Goal: Task Accomplishment & Management: Complete application form

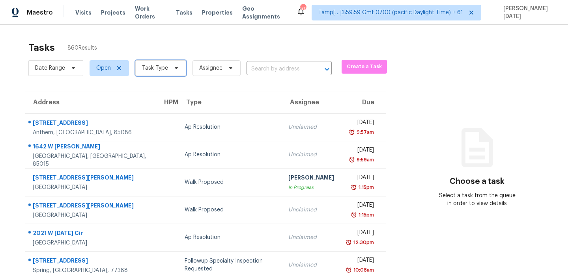
click at [148, 75] on span "Task Type" at bounding box center [160, 68] width 51 height 16
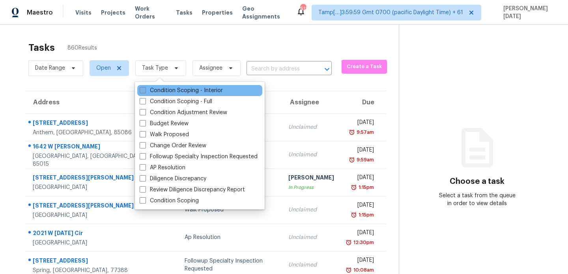
click at [153, 90] on label "Condition Scoping - Interior" at bounding box center [181, 91] width 83 height 8
click at [145, 90] on input "Condition Scoping - Interior" at bounding box center [142, 89] width 5 height 5
checkbox input "true"
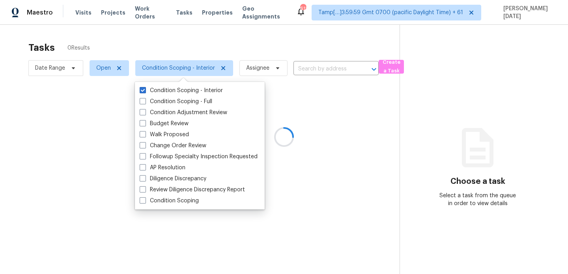
click at [313, 67] on div at bounding box center [284, 137] width 568 height 274
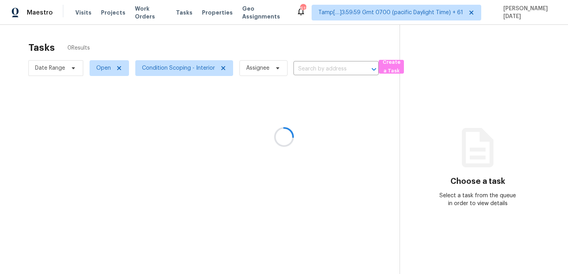
click at [313, 67] on div at bounding box center [284, 137] width 568 height 274
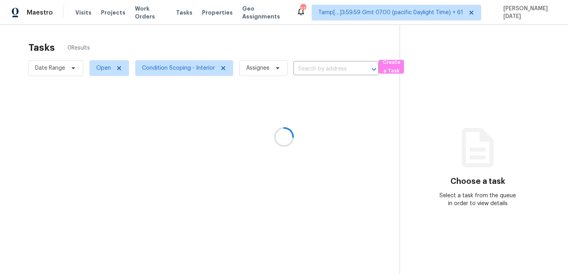
click at [313, 67] on div at bounding box center [284, 137] width 568 height 274
click at [313, 67] on input "text" at bounding box center [324, 69] width 63 height 12
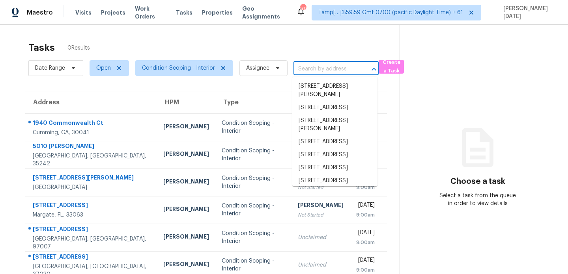
click at [313, 67] on input "text" at bounding box center [324, 69] width 63 height 12
paste input "5171 Regent Dr, Nashville, TN, 37220"
type input "5171 Regent Dr, Nashville, TN, 37220"
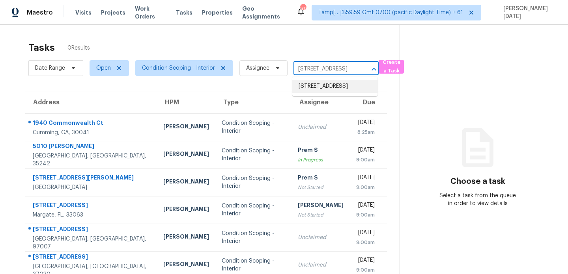
click at [322, 93] on li "5171 Regent Dr, Nashville, TN 37220" at bounding box center [334, 86] width 85 height 13
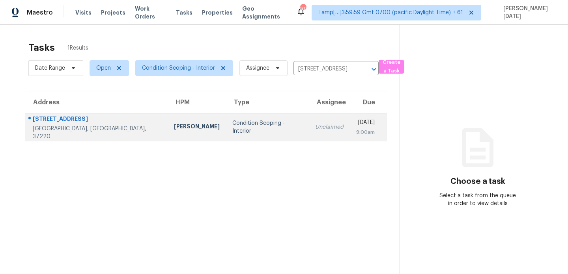
click at [315, 123] on div "Unclaimed" at bounding box center [329, 127] width 28 height 8
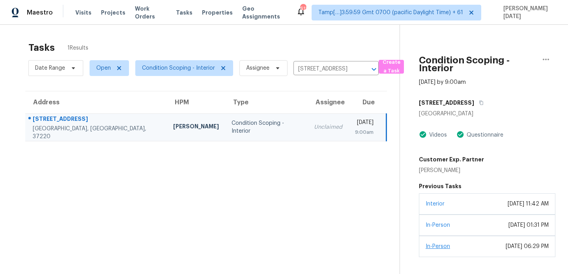
scroll to position [25, 0]
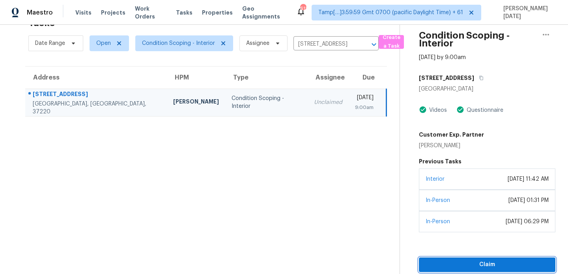
click at [462, 261] on span "Claim" at bounding box center [487, 265] width 124 height 10
click at [311, 45] on input "5171 Regent Dr, Nashville, TN 37220" at bounding box center [324, 44] width 63 height 12
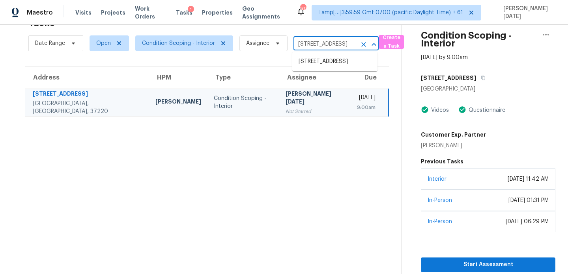
paste input "1133 Hueytown Rd, Bessemer, AL, 35023"
type input "1133 Hueytown Rd, Bessemer, AL, 35023"
click at [327, 67] on li "1133 Hueytown Rd, Bessemer, AL 35023" at bounding box center [334, 61] width 85 height 13
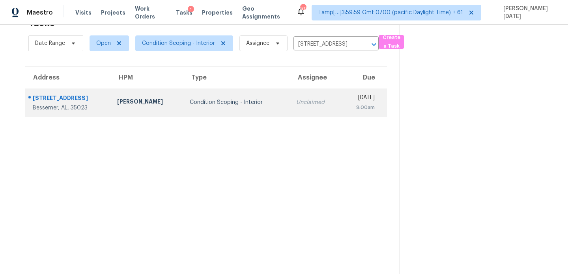
click at [296, 99] on div "Unclaimed" at bounding box center [315, 103] width 38 height 8
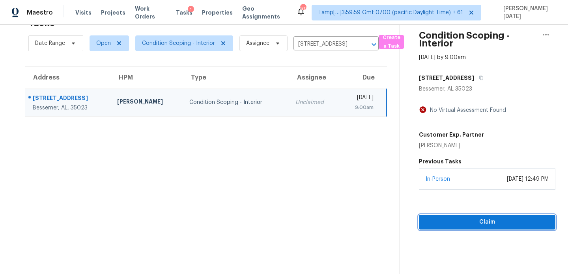
click at [425, 226] on span "Claim" at bounding box center [487, 223] width 124 height 10
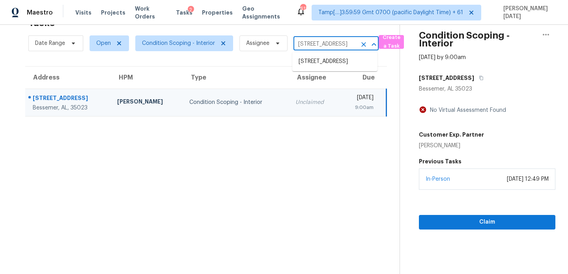
click at [310, 42] on input "1133 Hueytown Rd, Bessemer, AL 35023" at bounding box center [324, 44] width 63 height 12
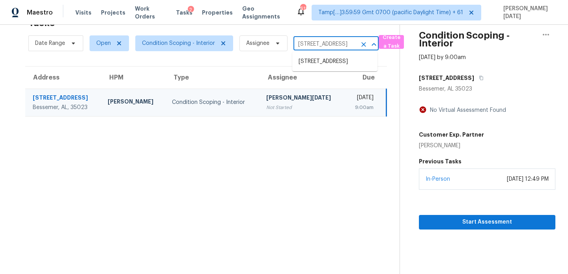
paste input "4504 Wilderness Ln N, Jacksonville, FL, 32258"
type input "4504 Wilderness Ln N, Jacksonville, FL, 32258"
click at [319, 62] on li "4504 Wilderness Ln N, Jacksonville, FL 32258" at bounding box center [334, 61] width 85 height 13
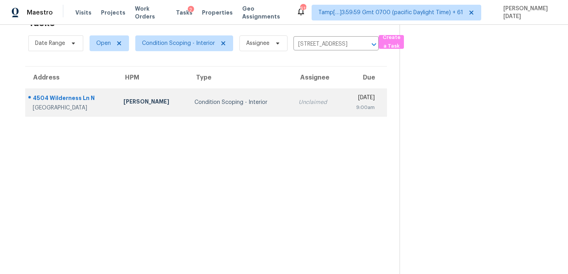
click at [292, 108] on td "Unclaimed" at bounding box center [317, 103] width 50 height 28
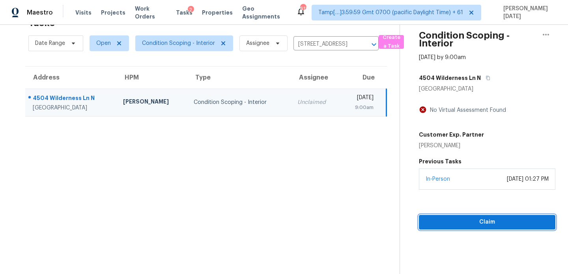
click at [444, 222] on span "Claim" at bounding box center [487, 223] width 124 height 10
click at [319, 43] on input "4504 Wilderness Ln N, Jacksonville, FL 32258" at bounding box center [324, 44] width 63 height 12
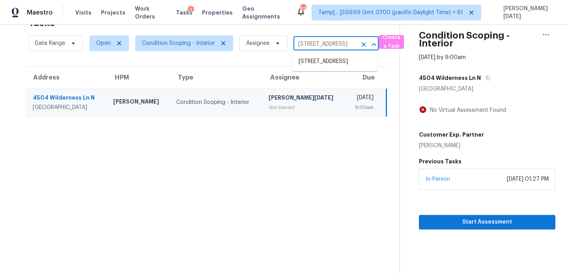
paste input "5554 Union Pointe Pl, Union City, GA, 30291"
type input "5554 Union Pointe Pl, Union City, GA, 30291"
click at [328, 68] on li "5554 Union Pointe Pl, Union City, GA 30291" at bounding box center [334, 61] width 85 height 13
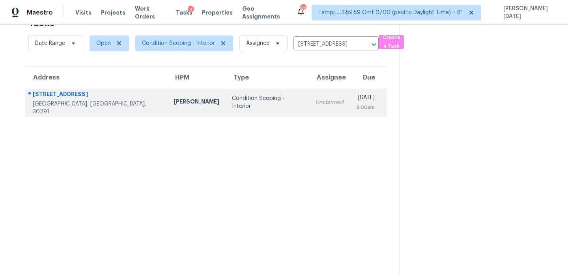
click at [310, 97] on td "Unclaimed" at bounding box center [329, 103] width 41 height 28
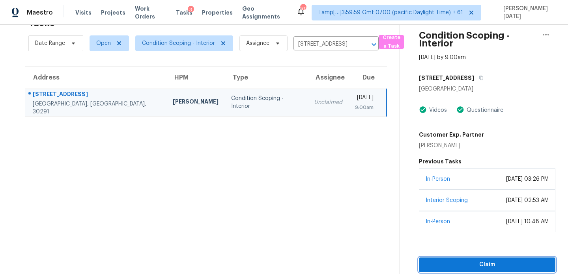
click at [442, 267] on span "Claim" at bounding box center [487, 265] width 124 height 10
click at [326, 45] on input "5554 Union Pointe Pl, Union City, GA 30291" at bounding box center [324, 44] width 63 height 12
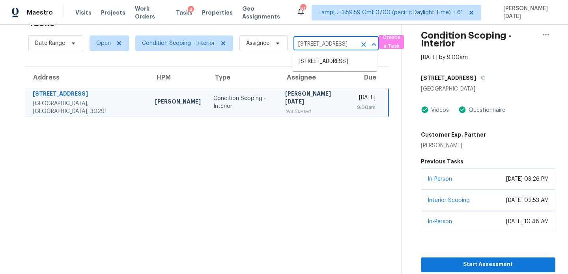
paste input "21 Inner Dr, Circle Pines, MN, 55014"
type input "21 Inner Dr, Circle Pines, MN, 55014"
click at [333, 68] on li "21 Inner Dr, Circle Pines, MN 55014" at bounding box center [334, 61] width 85 height 13
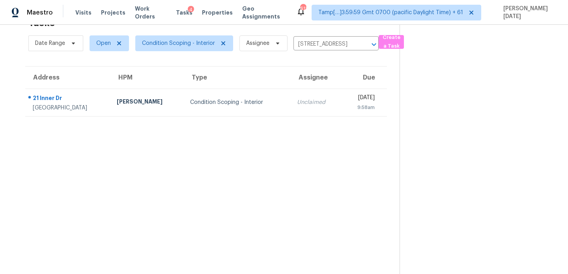
click at [348, 109] on div "9:58am" at bounding box center [361, 108] width 26 height 8
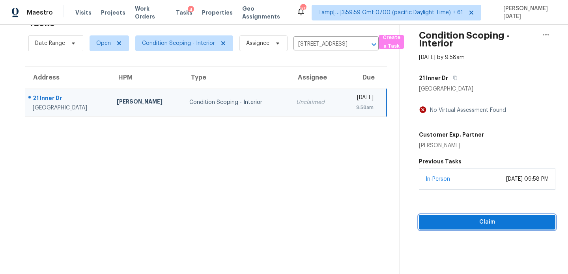
click at [462, 220] on span "Claim" at bounding box center [487, 223] width 124 height 10
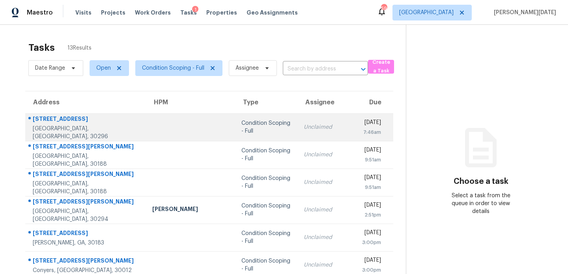
click at [304, 125] on div "Unclaimed" at bounding box center [327, 127] width 46 height 8
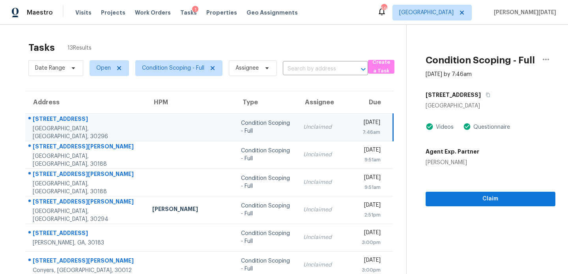
click at [303, 125] on div "Unclaimed" at bounding box center [326, 127] width 46 height 8
click at [446, 196] on span "Claim" at bounding box center [490, 199] width 117 height 10
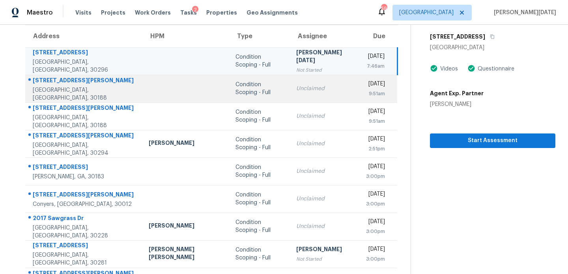
scroll to position [67, 0]
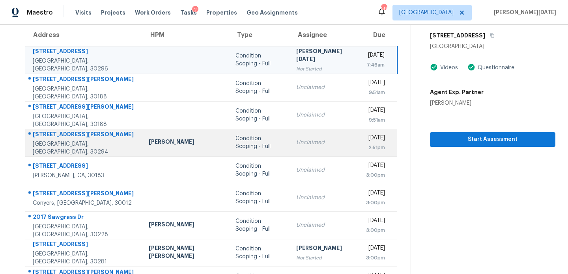
click at [310, 146] on div "Unclaimed" at bounding box center [324, 143] width 57 height 8
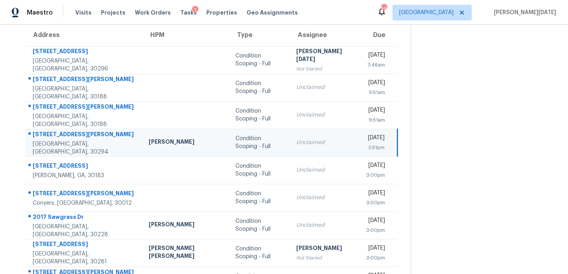
click at [310, 146] on div "Unclaimed" at bounding box center [324, 143] width 57 height 8
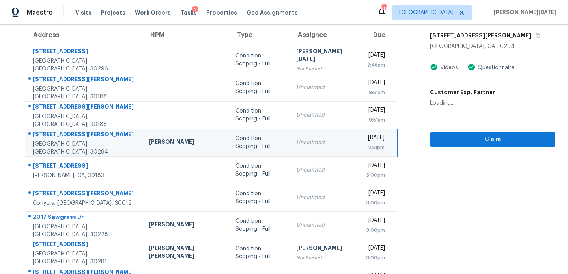
click at [310, 146] on div "Unclaimed" at bounding box center [324, 143] width 57 height 8
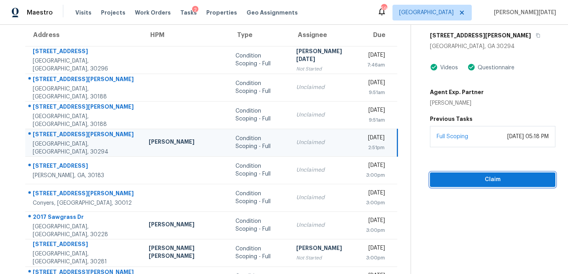
click at [439, 175] on span "Claim" at bounding box center [492, 180] width 113 height 10
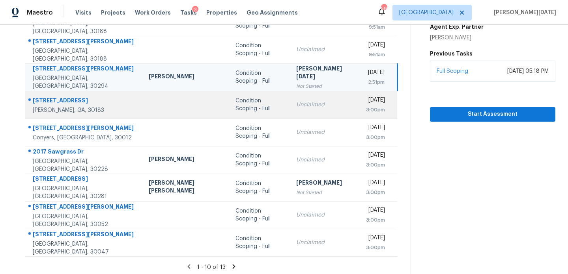
scroll to position [136, 0]
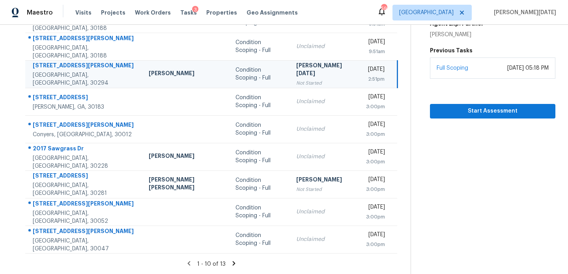
click at [230, 262] on div "1 - 10 of 13" at bounding box center [212, 264] width 398 height 8
click at [230, 264] on icon at bounding box center [233, 263] width 7 height 7
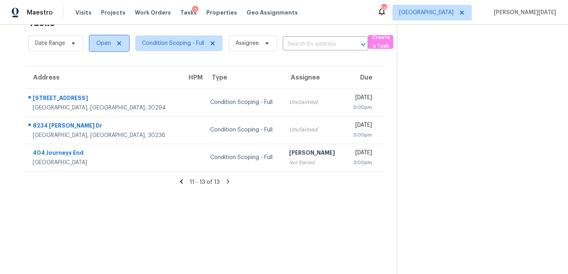
click at [112, 50] on span "Open" at bounding box center [109, 43] width 39 height 16
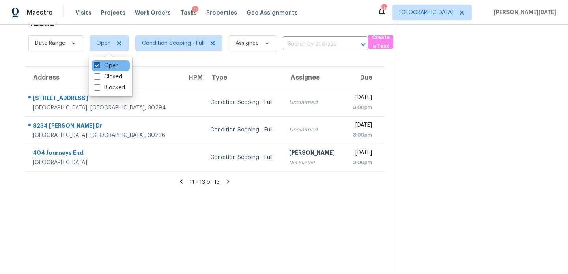
click at [116, 68] on label "Open" at bounding box center [106, 66] width 25 height 8
click at [99, 67] on input "Open" at bounding box center [96, 64] width 5 height 5
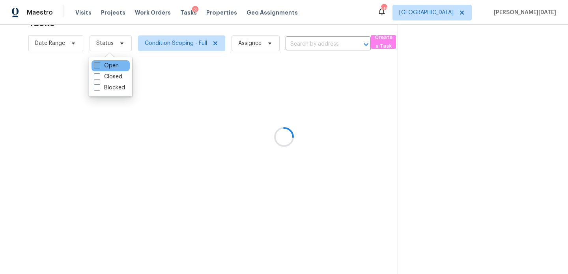
click at [116, 68] on label "Open" at bounding box center [106, 66] width 25 height 8
click at [99, 67] on input "Open" at bounding box center [96, 64] width 5 height 5
checkbox input "true"
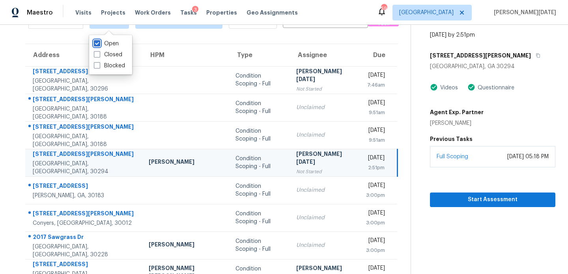
scroll to position [136, 0]
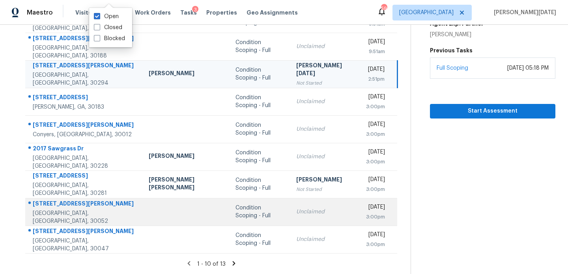
click at [296, 212] on div "Unclaimed" at bounding box center [324, 212] width 57 height 8
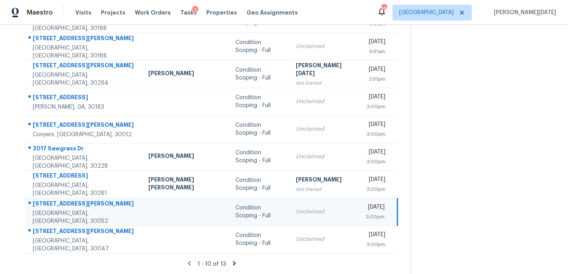
click at [296, 212] on div "Unclaimed" at bounding box center [324, 212] width 57 height 8
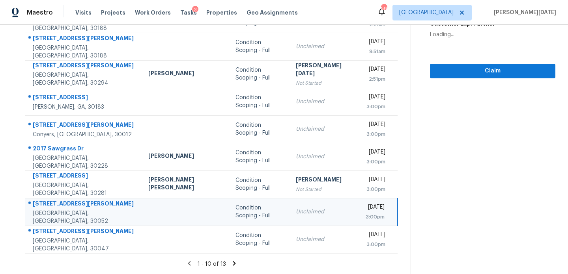
click at [296, 212] on div "Unclaimed" at bounding box center [324, 212] width 57 height 8
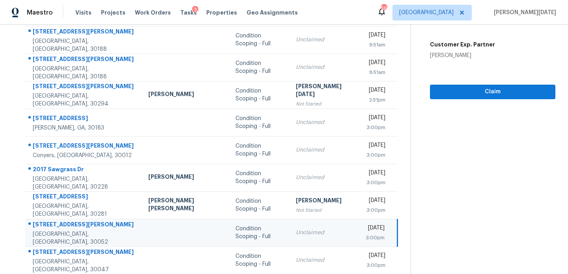
scroll to position [113, 0]
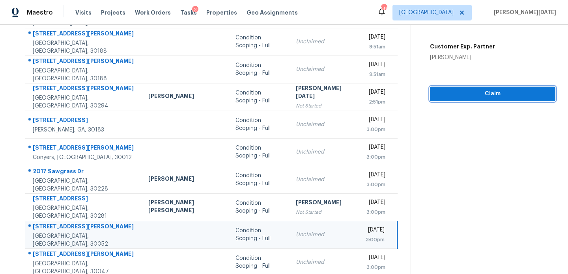
click at [436, 89] on span "Claim" at bounding box center [492, 94] width 113 height 10
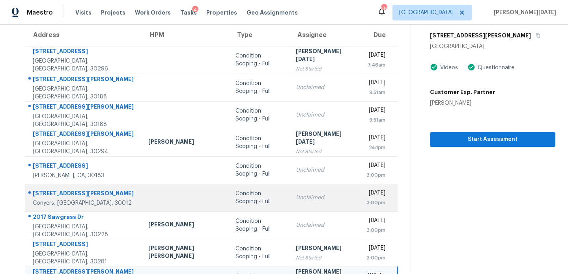
scroll to position [76, 0]
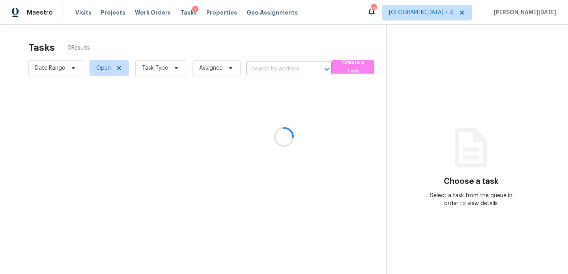
click at [170, 66] on div at bounding box center [284, 137] width 568 height 274
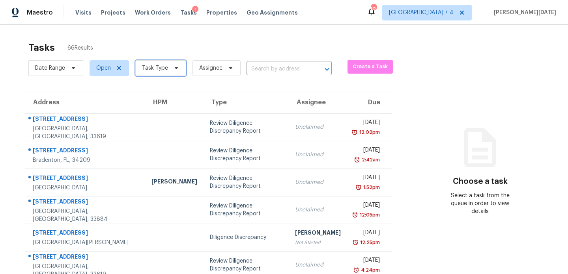
click at [171, 66] on span at bounding box center [175, 68] width 9 height 6
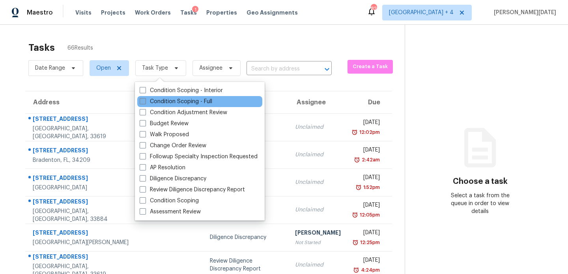
click at [163, 99] on label "Condition Scoping - Full" at bounding box center [176, 102] width 73 height 8
click at [145, 99] on input "Condition Scoping - Full" at bounding box center [142, 100] width 5 height 5
checkbox input "true"
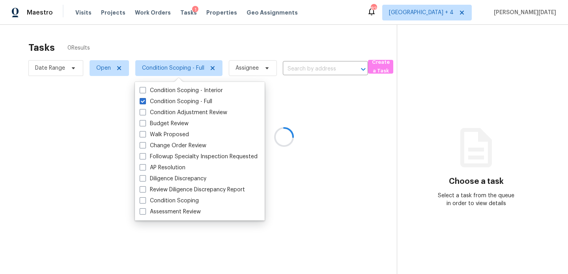
click at [229, 51] on div at bounding box center [284, 137] width 568 height 274
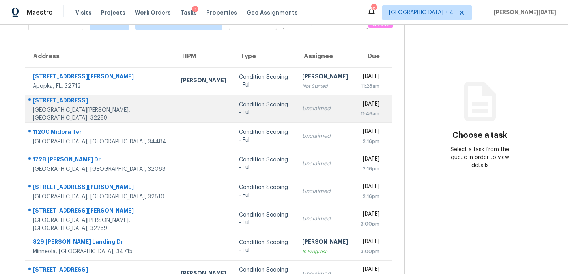
scroll to position [72, 0]
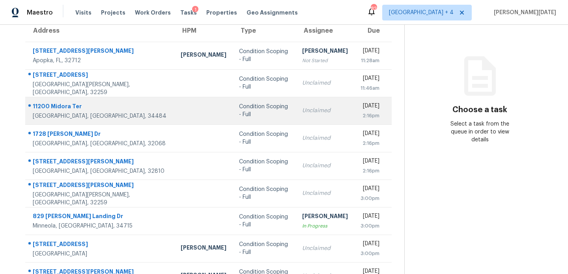
click at [296, 117] on td "Unclaimed" at bounding box center [325, 111] width 58 height 28
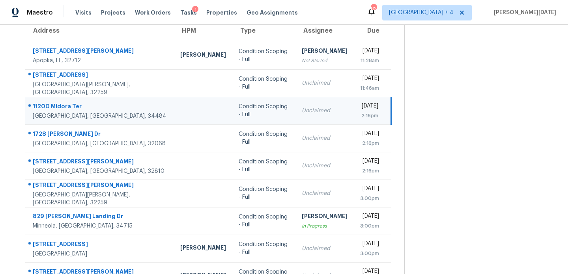
click at [300, 115] on td "Unclaimed" at bounding box center [324, 111] width 58 height 28
click at [360, 111] on div "[DATE]" at bounding box center [369, 107] width 19 height 10
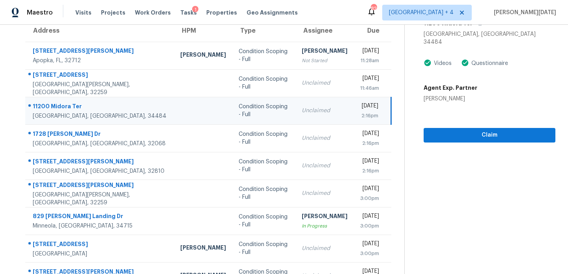
click at [360, 111] on div "Fri, Sep 19th 2025" at bounding box center [369, 107] width 19 height 10
click at [443, 131] on span "Claim" at bounding box center [489, 136] width 119 height 10
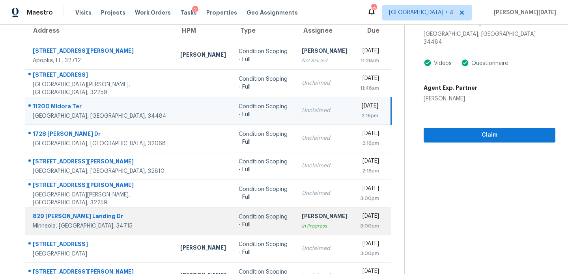
scroll to position [94, 0]
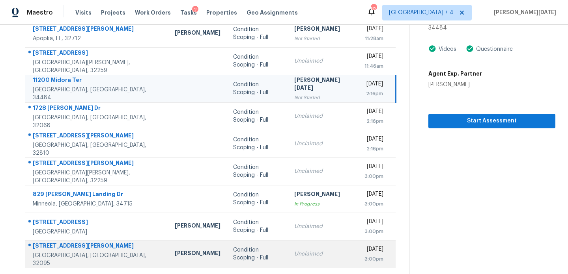
click at [231, 244] on td "Condition Scoping - Full" at bounding box center [257, 255] width 61 height 28
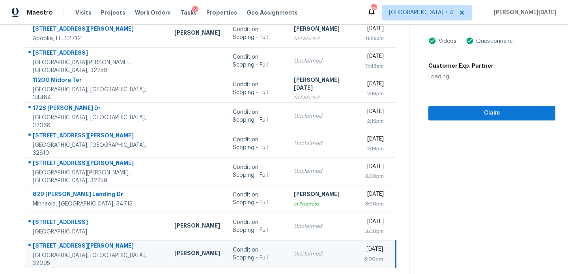
click at [287, 249] on td "Unclaimed" at bounding box center [322, 255] width 70 height 28
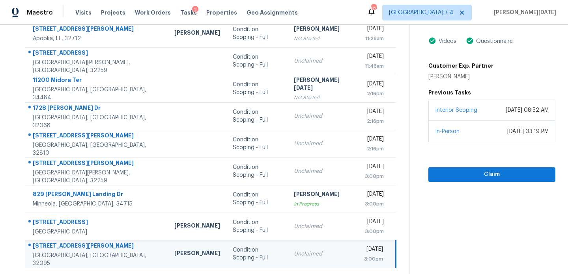
click at [306, 249] on td "Unclaimed" at bounding box center [322, 255] width 70 height 28
click at [438, 170] on span "Claim" at bounding box center [492, 175] width 114 height 10
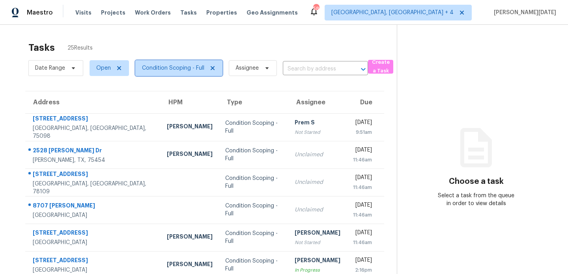
click at [190, 75] on span "Condition Scoping - Full" at bounding box center [178, 68] width 87 height 16
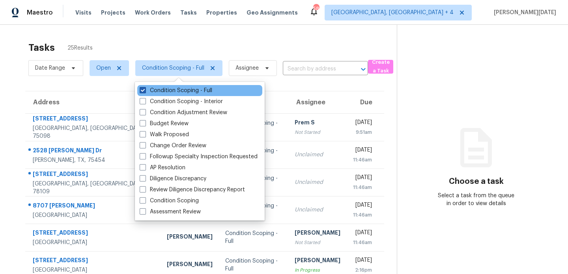
click at [187, 91] on label "Condition Scoping - Full" at bounding box center [176, 91] width 73 height 8
click at [145, 91] on input "Condition Scoping - Full" at bounding box center [142, 89] width 5 height 5
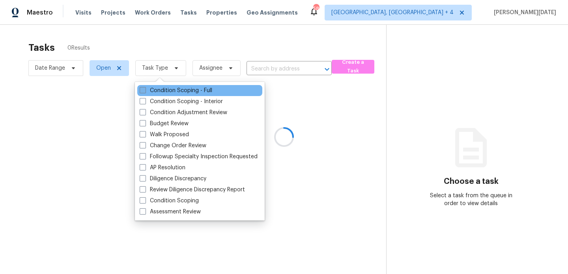
click at [187, 91] on label "Condition Scoping - Full" at bounding box center [176, 91] width 73 height 8
click at [145, 91] on input "Condition Scoping - Full" at bounding box center [142, 89] width 5 height 5
checkbox input "true"
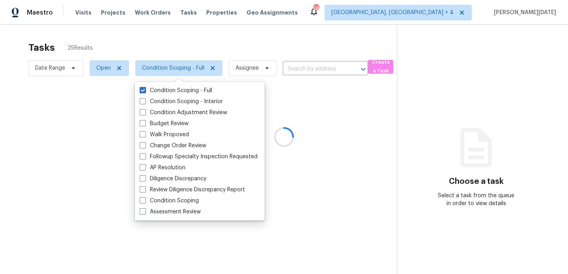
click at [223, 51] on div at bounding box center [284, 137] width 568 height 274
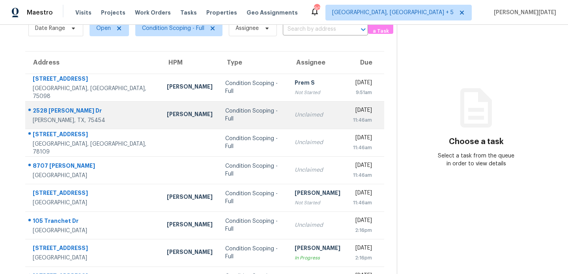
scroll to position [136, 0]
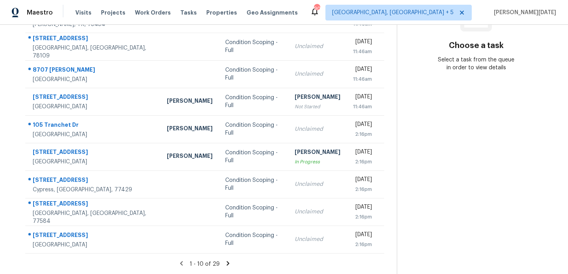
click at [227, 263] on icon at bounding box center [228, 263] width 3 height 4
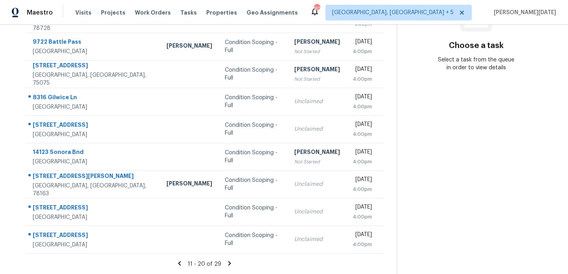
click at [227, 263] on icon at bounding box center [229, 263] width 7 height 7
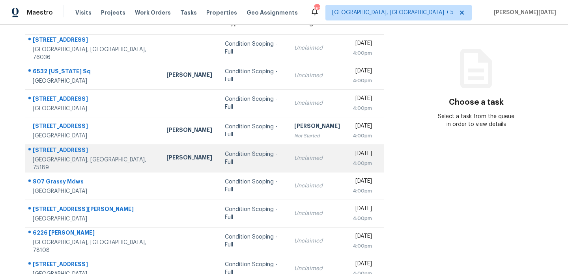
scroll to position [71, 0]
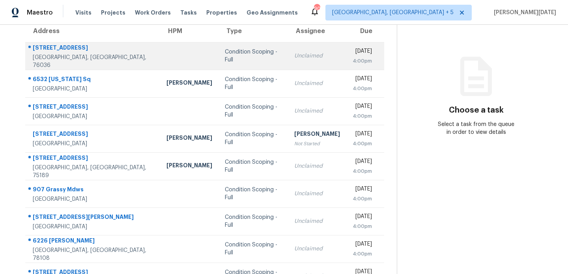
click at [294, 56] on div "Unclaimed" at bounding box center [317, 56] width 46 height 8
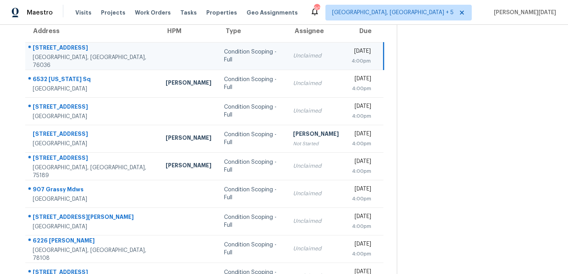
click at [293, 56] on div "Unclaimed" at bounding box center [316, 56] width 46 height 8
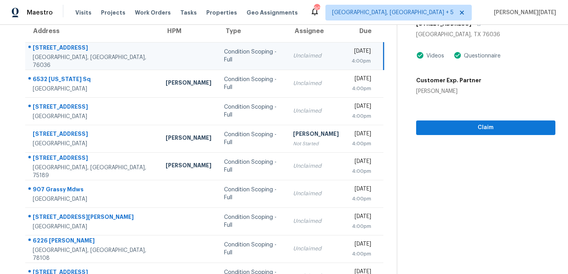
click at [293, 56] on div "Unclaimed" at bounding box center [316, 56] width 46 height 8
click at [425, 124] on span "Claim" at bounding box center [485, 128] width 127 height 10
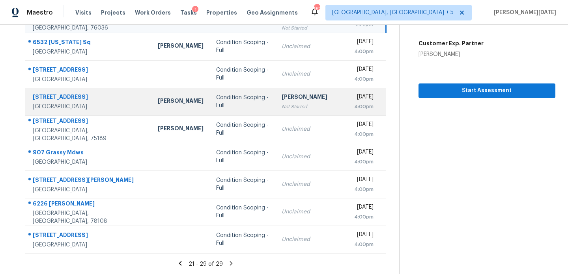
scroll to position [0, 0]
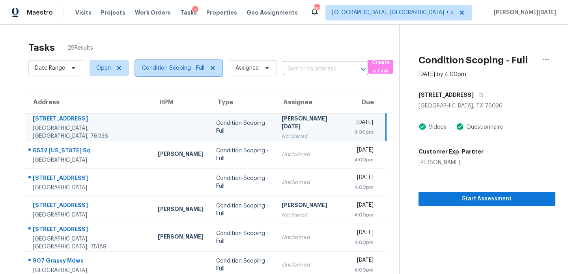
click at [181, 68] on span "Condition Scoping - Full" at bounding box center [173, 68] width 62 height 8
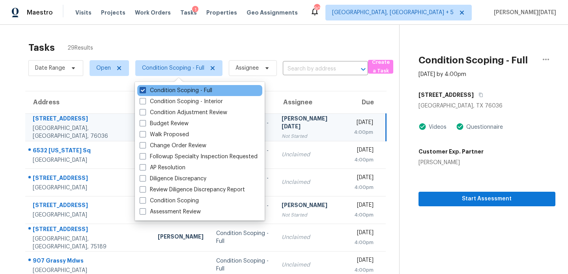
click at [171, 93] on label "Condition Scoping - Full" at bounding box center [176, 91] width 73 height 8
click at [145, 92] on input "Condition Scoping - Full" at bounding box center [142, 89] width 5 height 5
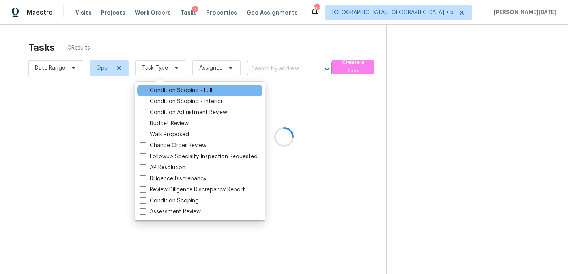
click at [171, 93] on label "Condition Scoping - Full" at bounding box center [176, 91] width 73 height 8
click at [145, 92] on input "Condition Scoping - Full" at bounding box center [142, 89] width 5 height 5
checkbox input "true"
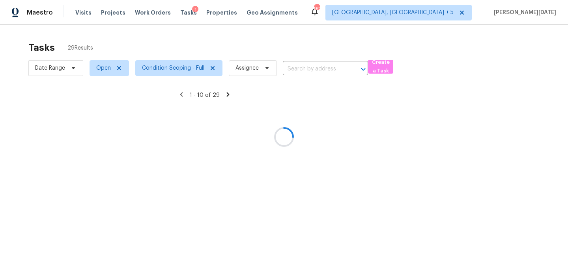
click at [207, 47] on div at bounding box center [284, 137] width 568 height 274
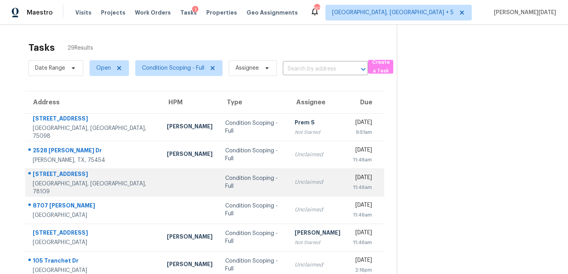
click at [262, 178] on td "Condition Scoping - Full" at bounding box center [253, 183] width 69 height 28
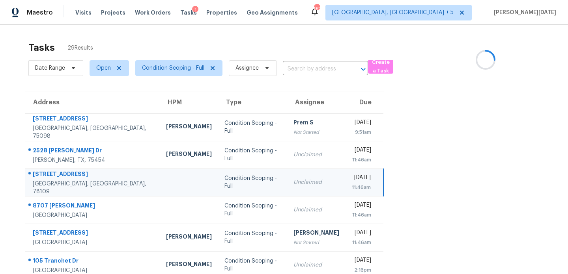
click at [287, 178] on td "Unclaimed" at bounding box center [316, 183] width 58 height 28
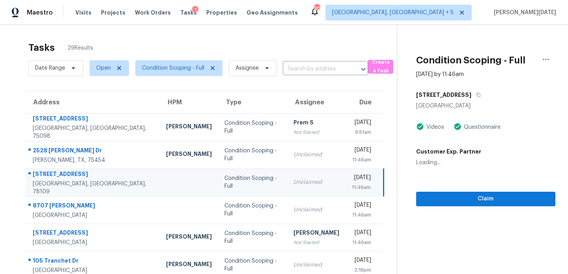
click at [293, 181] on div "Unclaimed" at bounding box center [316, 183] width 46 height 8
click at [425, 197] on span "Claim" at bounding box center [485, 199] width 127 height 10
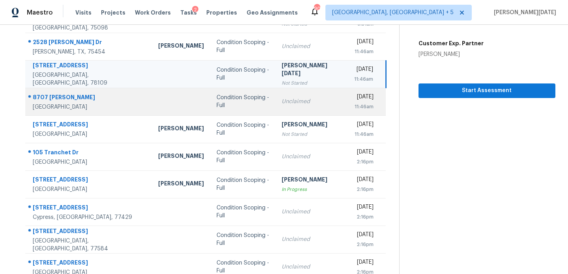
scroll to position [109, 0]
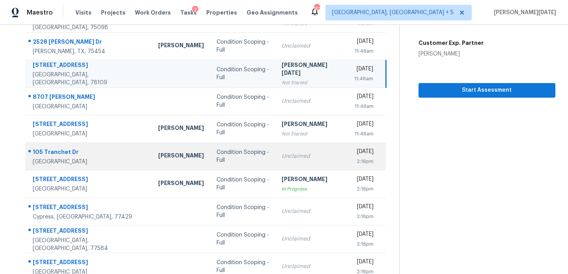
click at [282, 154] on div "Unclaimed" at bounding box center [312, 157] width 60 height 8
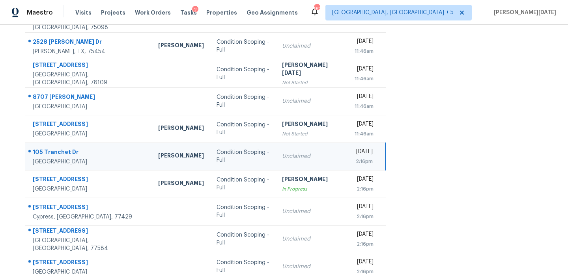
click at [348, 154] on td "Fri, Sep 19th 2025 2:16pm" at bounding box center [366, 157] width 37 height 28
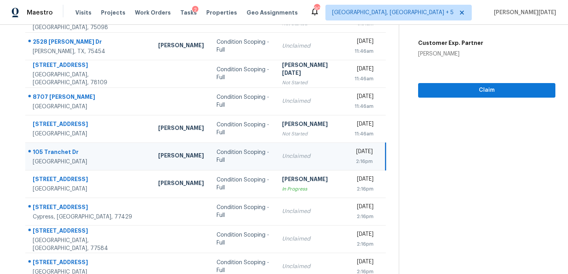
click at [354, 153] on div "[DATE]" at bounding box center [363, 153] width 19 height 10
click at [429, 88] on span "Claim" at bounding box center [486, 91] width 125 height 10
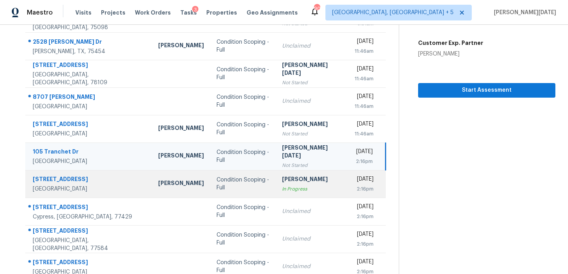
scroll to position [136, 0]
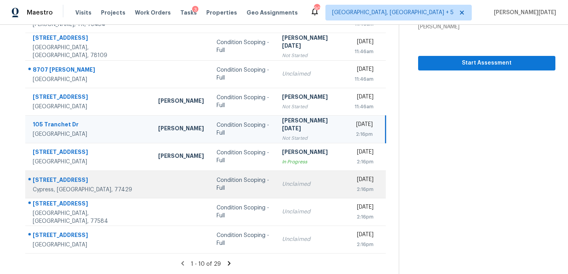
click at [282, 187] on div "Unclaimed" at bounding box center [312, 185] width 60 height 8
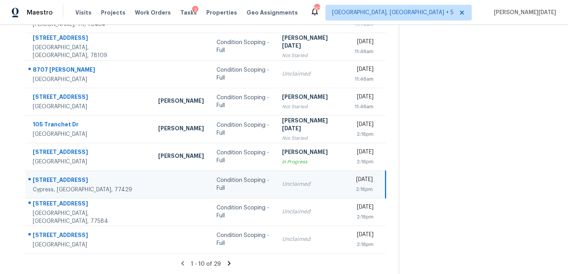
click at [282, 187] on div "Unclaimed" at bounding box center [312, 185] width 60 height 8
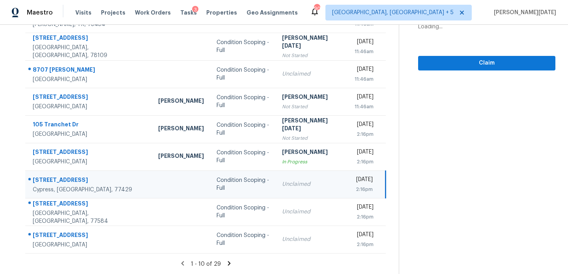
click at [282, 187] on div "Unclaimed" at bounding box center [312, 185] width 60 height 8
click at [348, 187] on td "Fri, Sep 19th 2025 2:16pm" at bounding box center [366, 185] width 37 height 28
click at [430, 64] on span "Claim" at bounding box center [486, 63] width 125 height 10
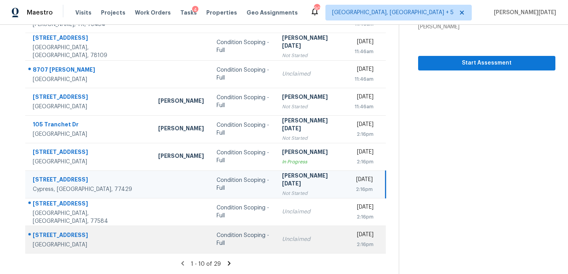
click at [238, 233] on td "Condition Scoping - Full" at bounding box center [242, 240] width 65 height 28
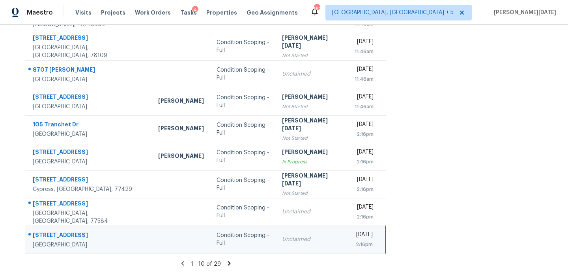
click at [276, 238] on td "Unclaimed" at bounding box center [312, 240] width 73 height 28
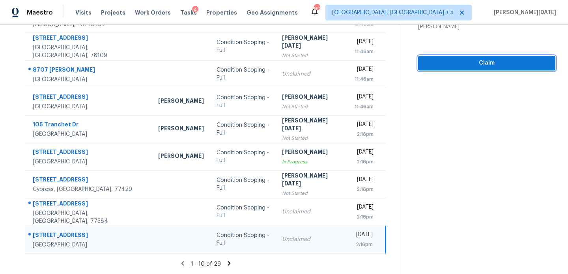
click at [468, 65] on span "Claim" at bounding box center [486, 63] width 125 height 10
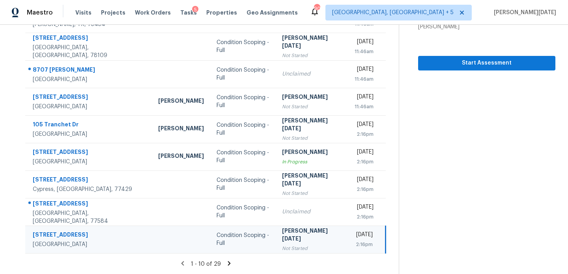
click at [226, 263] on icon at bounding box center [229, 263] width 7 height 7
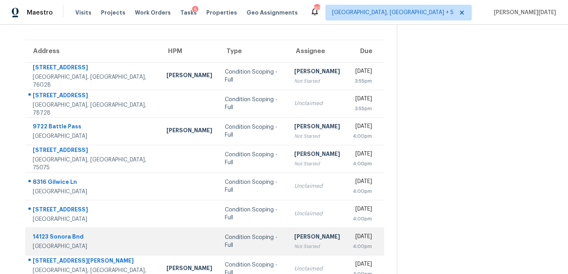
scroll to position [51, 0]
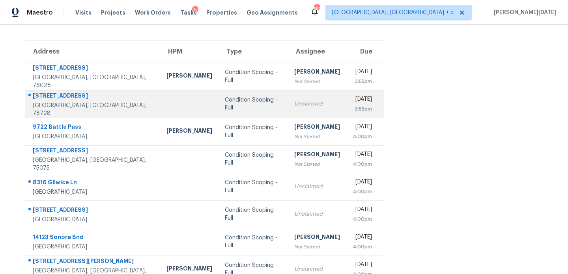
click at [294, 107] on div "Unclaimed" at bounding box center [317, 104] width 46 height 8
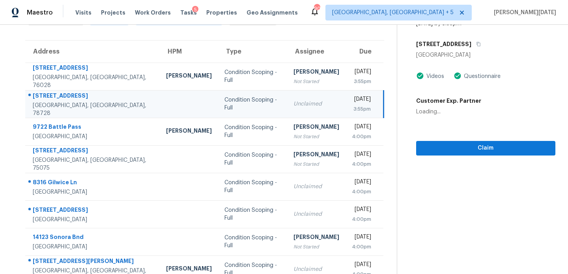
click at [352, 99] on div "[DATE]" at bounding box center [361, 100] width 19 height 10
click at [427, 146] on span "Claim" at bounding box center [485, 149] width 127 height 10
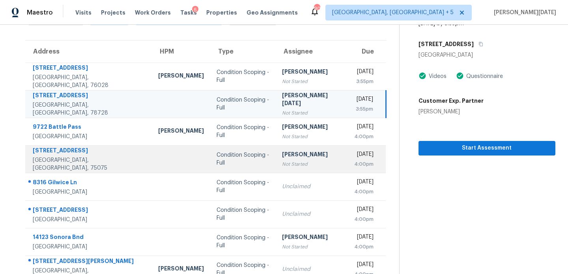
scroll to position [136, 0]
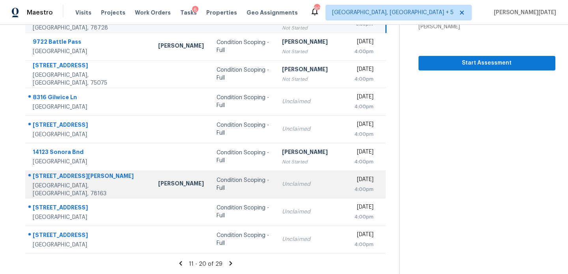
click at [282, 181] on div "Unclaimed" at bounding box center [312, 185] width 60 height 8
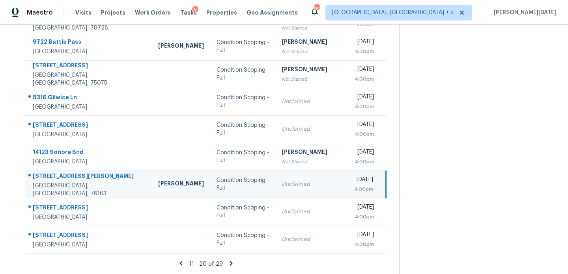
click at [308, 182] on td "Unclaimed" at bounding box center [311, 185] width 72 height 28
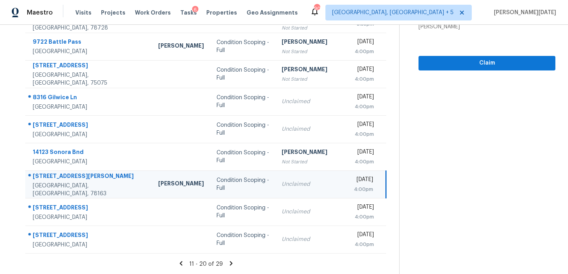
click at [357, 182] on div "[DATE]" at bounding box center [363, 181] width 19 height 10
click at [453, 63] on span "Claim" at bounding box center [487, 63] width 124 height 10
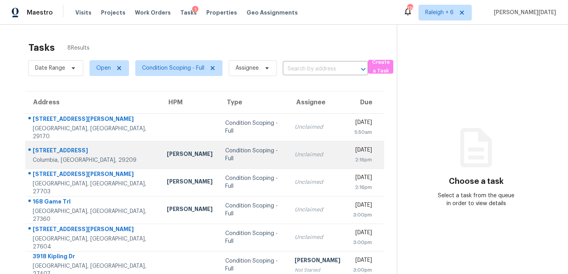
scroll to position [66, 0]
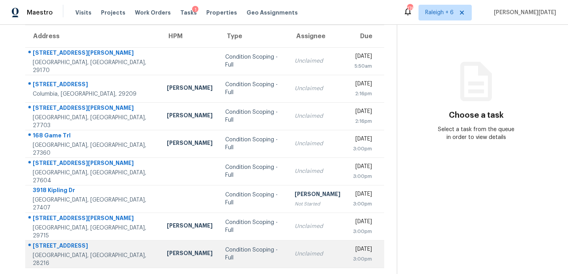
click at [288, 241] on td "Unclaimed" at bounding box center [317, 255] width 58 height 28
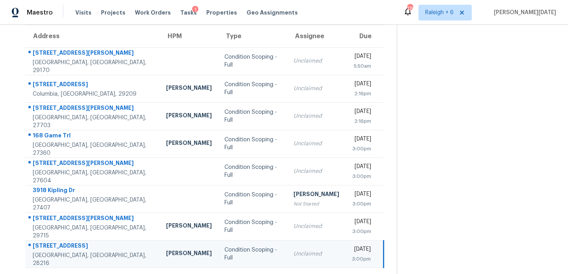
click at [287, 241] on td "Unclaimed" at bounding box center [316, 255] width 58 height 28
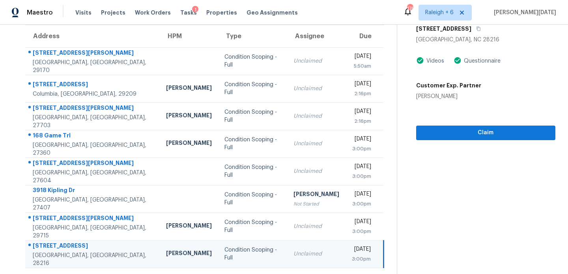
click at [287, 241] on td "Unclaimed" at bounding box center [316, 255] width 58 height 28
click at [439, 136] on span "Claim" at bounding box center [485, 133] width 127 height 10
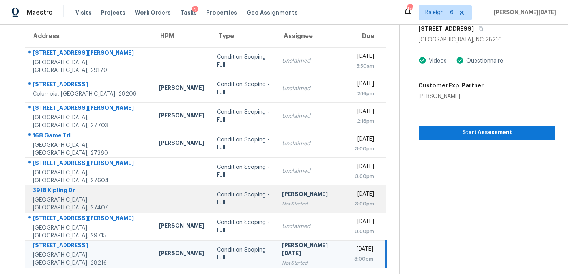
scroll to position [0, 0]
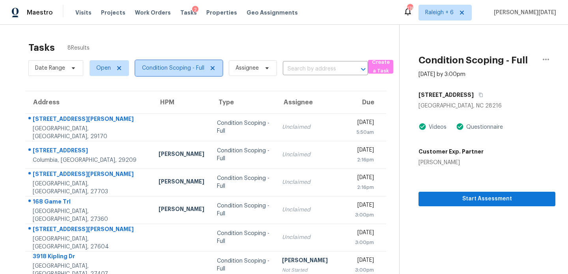
click at [176, 70] on span "Condition Scoping - Full" at bounding box center [173, 68] width 62 height 8
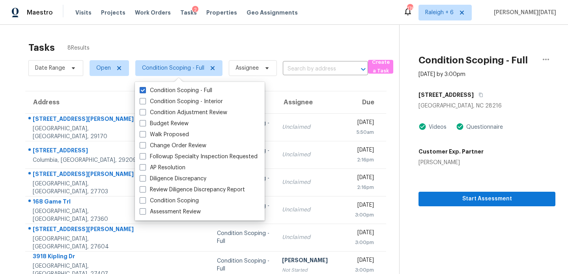
click at [254, 45] on div "Tasks 8 Results" at bounding box center [213, 47] width 371 height 21
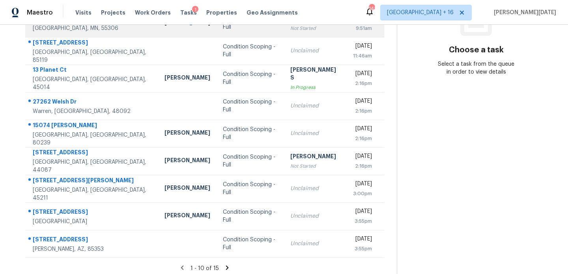
scroll to position [136, 0]
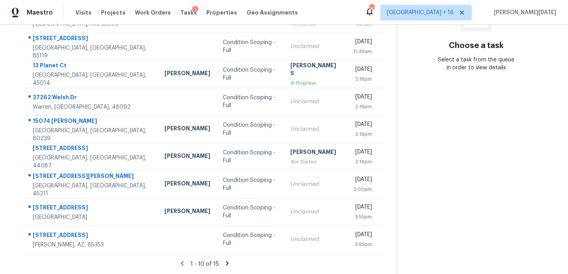
click at [224, 263] on icon at bounding box center [227, 263] width 7 height 7
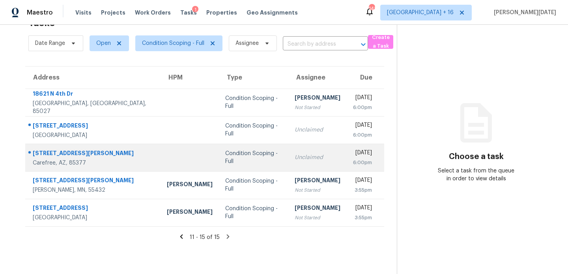
scroll to position [0, 0]
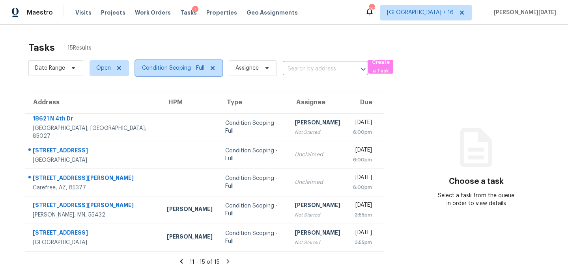
click at [188, 69] on span "Condition Scoping - Full" at bounding box center [173, 68] width 62 height 8
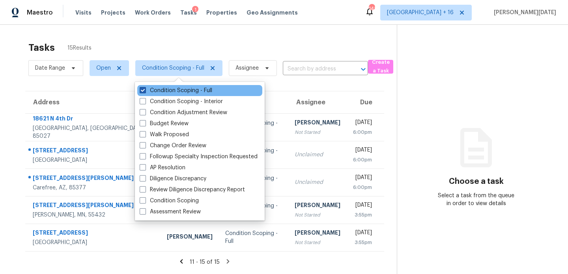
click at [185, 91] on label "Condition Scoping - Full" at bounding box center [176, 91] width 73 height 8
click at [145, 91] on input "Condition Scoping - Full" at bounding box center [142, 89] width 5 height 5
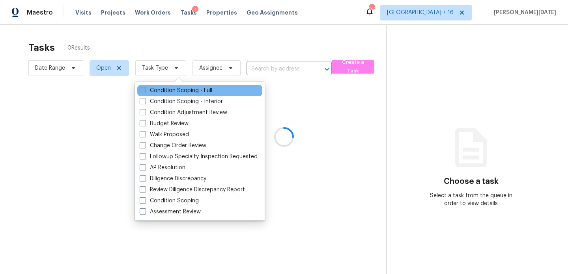
click at [185, 91] on label "Condition Scoping - Full" at bounding box center [176, 91] width 73 height 8
click at [145, 91] on input "Condition Scoping - Full" at bounding box center [142, 89] width 5 height 5
checkbox input "true"
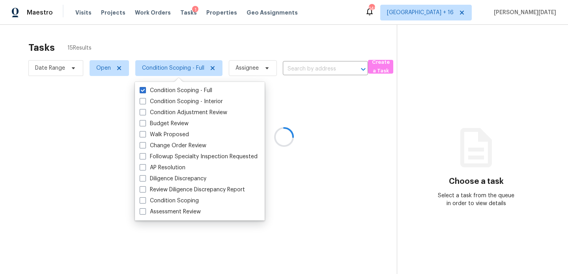
click at [229, 48] on div at bounding box center [284, 137] width 568 height 274
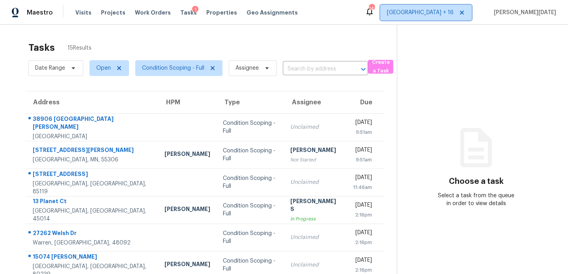
click at [469, 17] on span "[GEOGRAPHIC_DATA] + 16" at bounding box center [425, 13] width 91 height 16
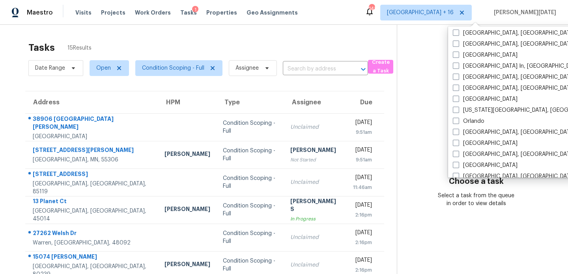
scroll to position [385, 0]
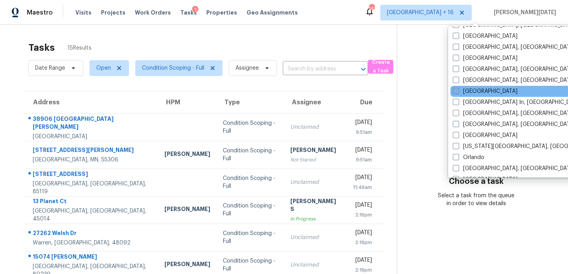
click at [469, 93] on label "[GEOGRAPHIC_DATA]" at bounding box center [485, 92] width 65 height 8
click at [458, 93] on input "[GEOGRAPHIC_DATA]" at bounding box center [455, 90] width 5 height 5
checkbox input "true"
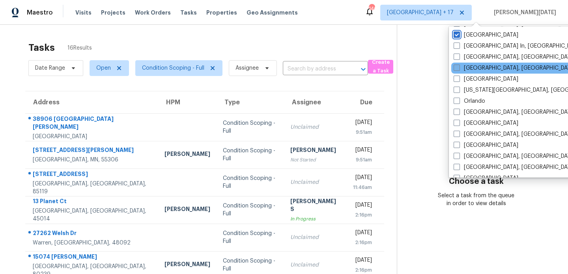
scroll to position [442, 0]
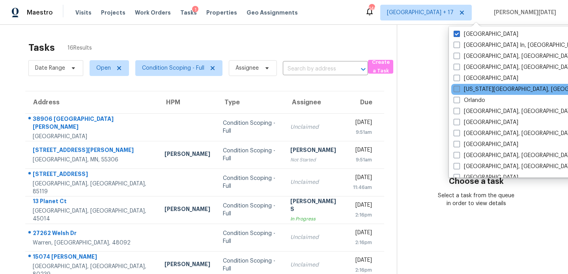
click at [479, 89] on label "[US_STATE][GEOGRAPHIC_DATA], [GEOGRAPHIC_DATA]" at bounding box center [529, 90] width 152 height 8
click at [459, 89] on input "[US_STATE][GEOGRAPHIC_DATA], [GEOGRAPHIC_DATA]" at bounding box center [455, 88] width 5 height 5
checkbox input "true"
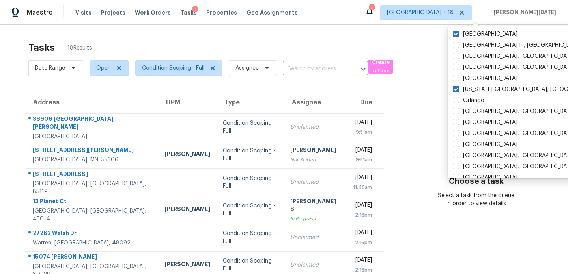
click at [322, 49] on div "Tasks 18 Results" at bounding box center [212, 47] width 368 height 21
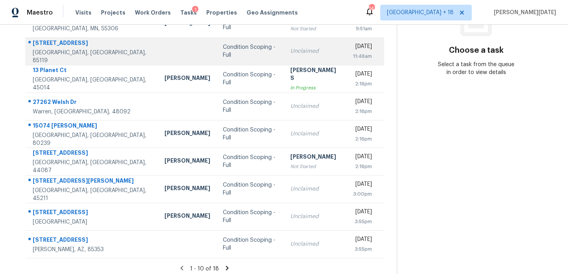
scroll to position [136, 0]
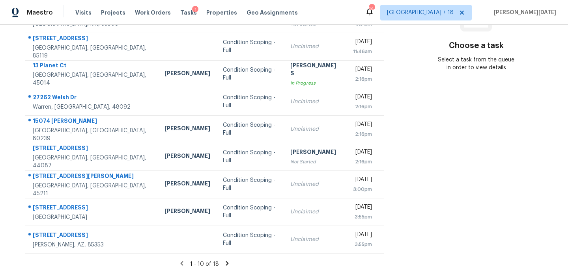
click at [226, 265] on icon at bounding box center [227, 263] width 3 height 4
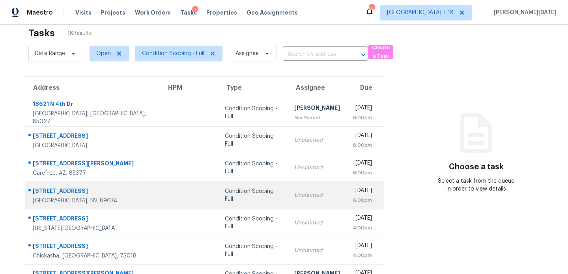
scroll to position [81, 0]
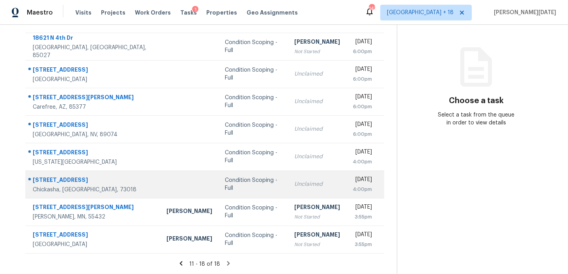
click at [235, 174] on td "Condition Scoping - Full" at bounding box center [252, 185] width 69 height 28
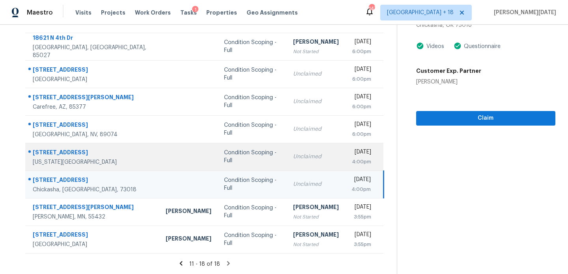
click at [248, 153] on td "Condition Scoping - Full" at bounding box center [252, 157] width 69 height 28
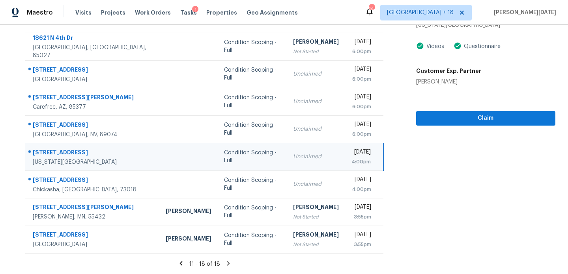
click at [248, 153] on td "Condition Scoping - Full" at bounding box center [252, 157] width 69 height 28
click at [293, 153] on div "Unclaimed" at bounding box center [316, 157] width 46 height 8
click at [425, 119] on span "Claim" at bounding box center [485, 119] width 127 height 10
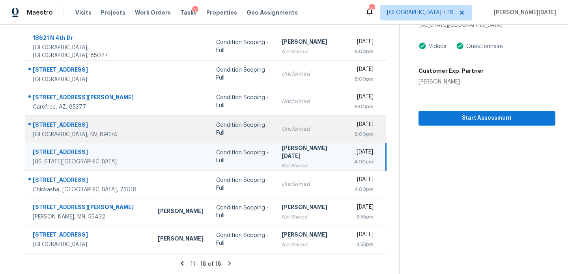
click at [281, 121] on td "Unclaimed" at bounding box center [311, 130] width 72 height 28
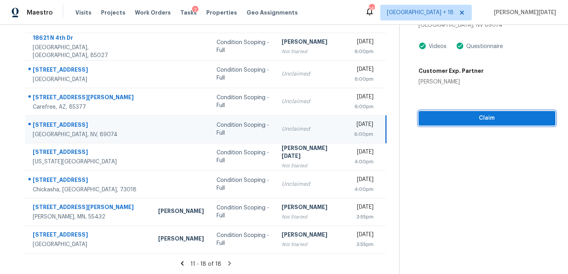
click at [461, 112] on button "Claim" at bounding box center [486, 118] width 137 height 15
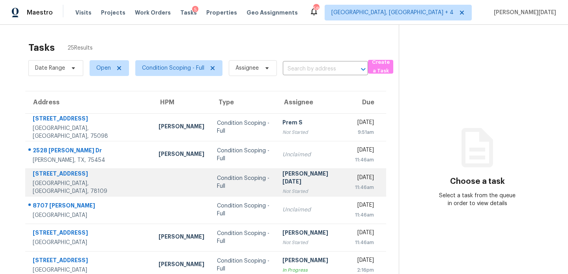
scroll to position [136, 0]
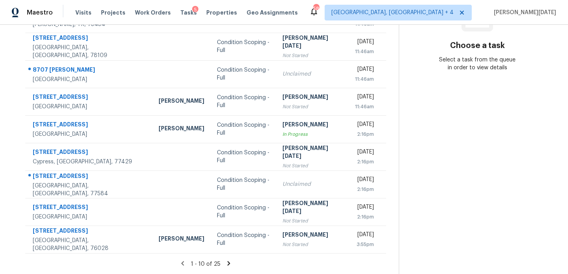
click at [225, 261] on icon at bounding box center [228, 263] width 7 height 7
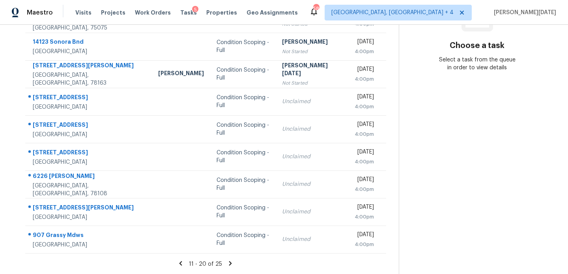
click at [227, 260] on icon at bounding box center [230, 263] width 7 height 7
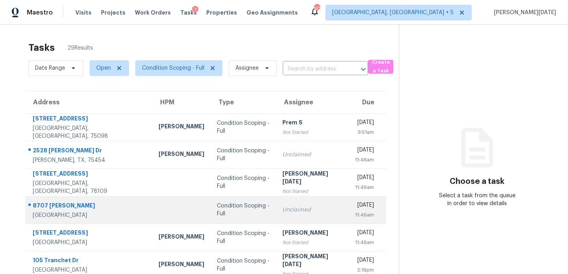
scroll to position [136, 0]
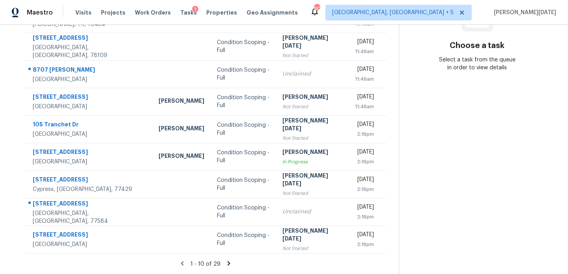
click at [228, 260] on icon at bounding box center [228, 263] width 7 height 7
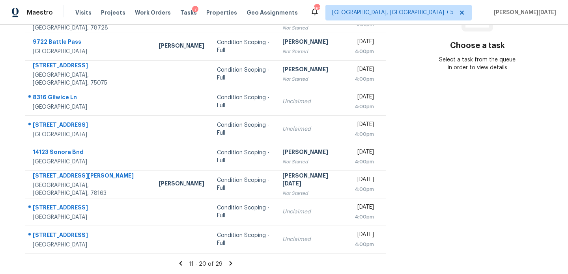
click at [229, 263] on icon at bounding box center [230, 263] width 3 height 4
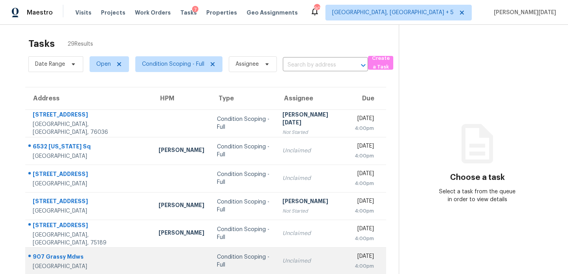
scroll to position [3, 0]
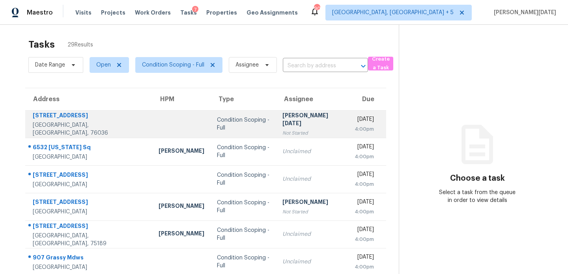
click at [308, 123] on div "[PERSON_NAME][DATE]" at bounding box center [312, 121] width 60 height 18
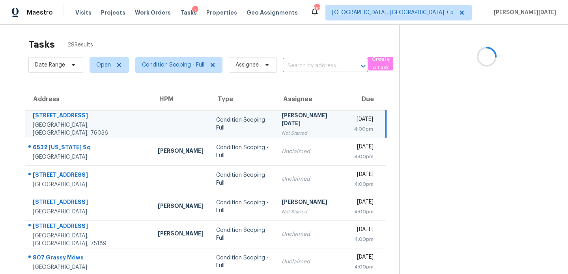
click at [308, 123] on div "[PERSON_NAME][DATE]" at bounding box center [312, 121] width 60 height 18
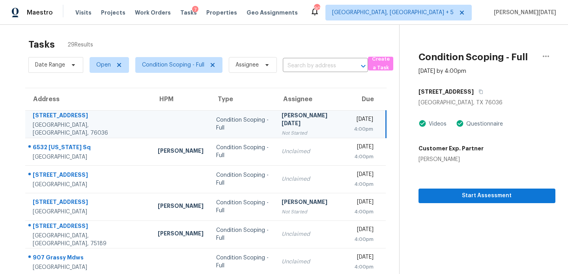
click at [308, 123] on div "[PERSON_NAME][DATE]" at bounding box center [312, 121] width 60 height 18
click at [457, 197] on span "Start Assessment" at bounding box center [487, 196] width 124 height 10
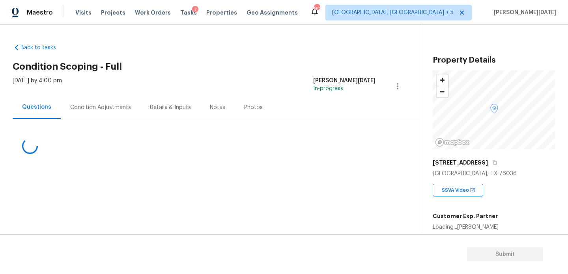
click at [106, 106] on div "Condition Adjustments" at bounding box center [100, 108] width 61 height 8
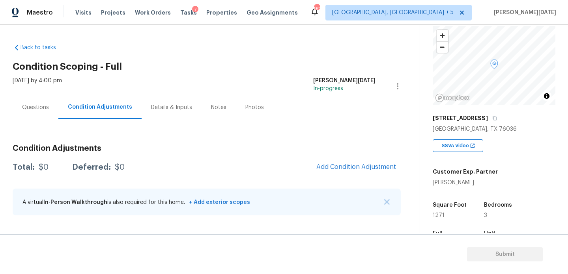
scroll to position [46, 0]
click at [436, 214] on span "1271" at bounding box center [439, 215] width 12 height 6
copy span "1271"
click at [358, 172] on button "Add Condition Adjustment" at bounding box center [356, 167] width 89 height 17
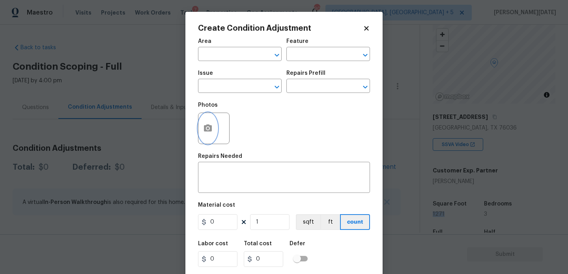
click at [202, 138] on button "button" at bounding box center [207, 128] width 19 height 31
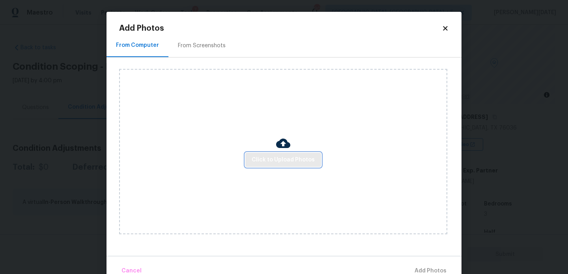
click at [277, 156] on span "Click to Upload Photos" at bounding box center [283, 160] width 63 height 10
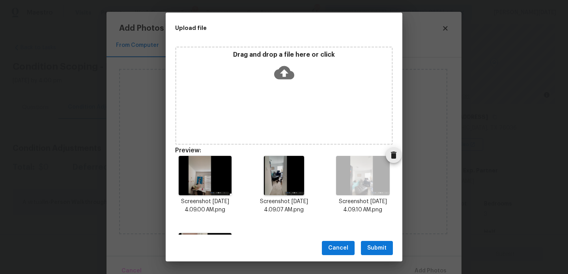
scroll to position [66, 0]
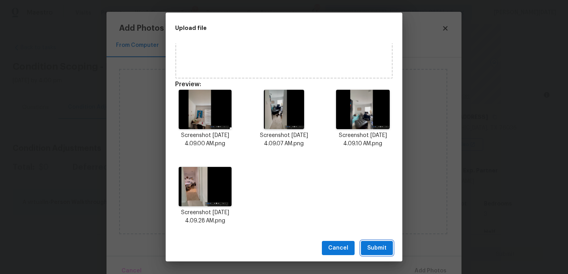
click at [379, 248] on span "Submit" at bounding box center [376, 249] width 19 height 10
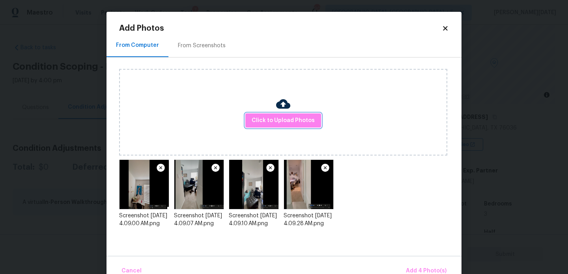
scroll to position [0, 0]
click at [408, 265] on button "Add 4 Photo(s)" at bounding box center [426, 271] width 47 height 17
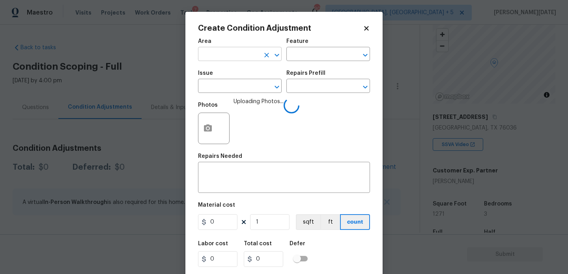
click at [215, 51] on input "text" at bounding box center [229, 55] width 62 height 12
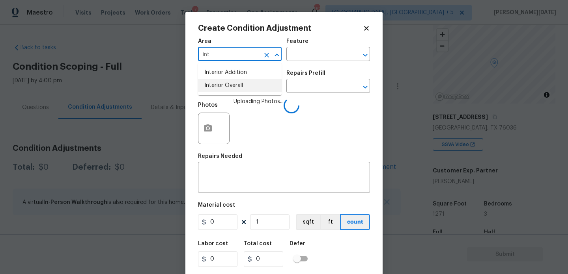
click at [218, 86] on li "Interior Overall" at bounding box center [240, 85] width 84 height 13
type input "Interior Overall"
click at [218, 86] on input "text" at bounding box center [229, 87] width 62 height 12
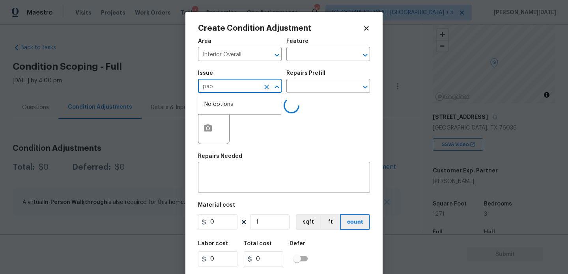
type input "pa"
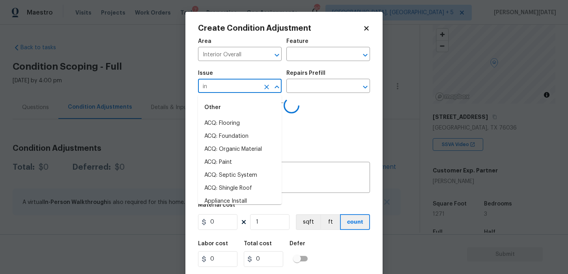
type input "int"
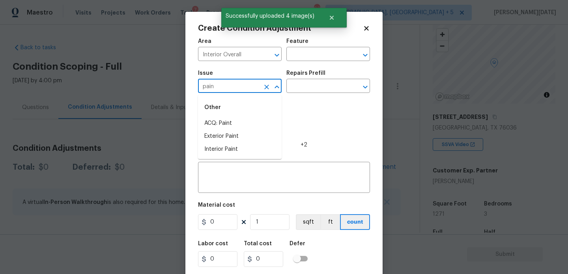
type input "paint"
click at [226, 123] on li "ACQ: Paint" at bounding box center [240, 123] width 84 height 13
type input "ACQ: Paint"
click at [306, 97] on div "Issue ACQ: Paint ​ Repairs Prefill ​" at bounding box center [284, 82] width 172 height 32
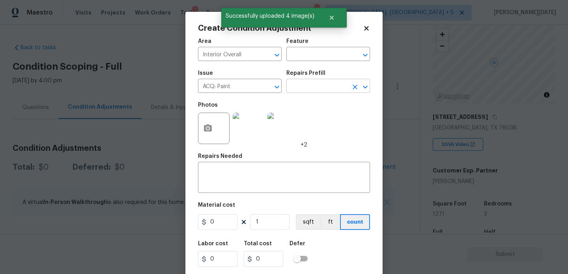
click at [319, 90] on input "text" at bounding box center [317, 87] width 62 height 12
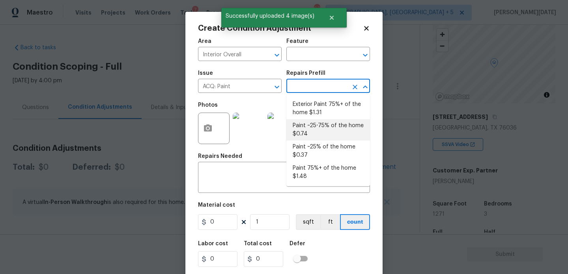
click at [318, 124] on li "Paint ~25-75% of the home $0.74" at bounding box center [328, 129] width 84 height 21
type input "Acquisition"
type textarea "Acquisition Scope: ~25 - 75% of the home needs interior paint"
type input "0.74"
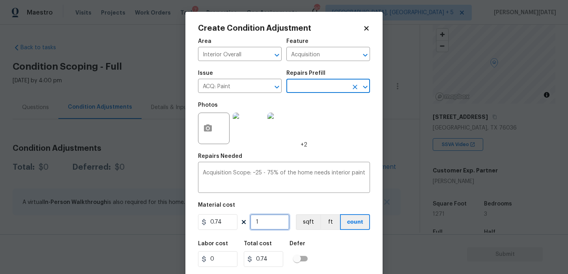
click at [268, 218] on input "1" at bounding box center [269, 223] width 39 height 16
type input "0"
paste input "1271"
type input "1271"
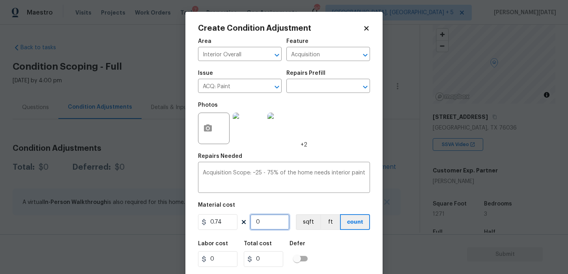
type input "940.54"
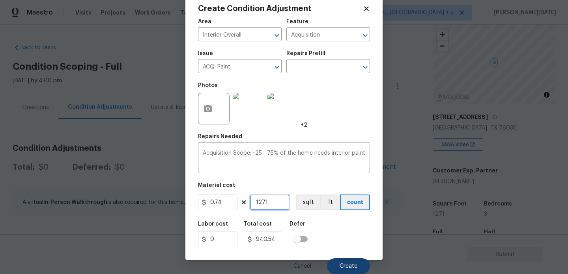
type input "1271"
click at [337, 263] on button "Create" at bounding box center [348, 267] width 43 height 16
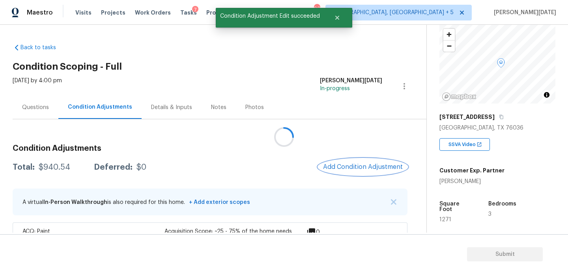
scroll to position [0, 0]
click at [335, 162] on button "Add Condition Adjustment" at bounding box center [362, 167] width 89 height 17
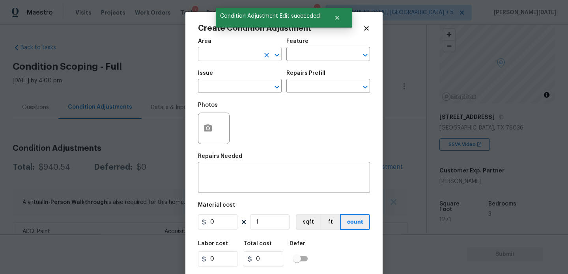
click at [210, 53] on input "text" at bounding box center [229, 55] width 62 height 12
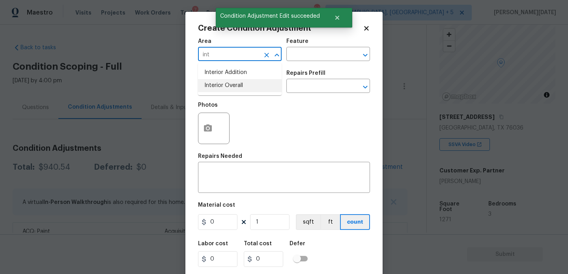
click at [233, 86] on li "Interior Overall" at bounding box center [240, 85] width 84 height 13
type input "Interior Overall"
click at [233, 86] on input "text" at bounding box center [229, 87] width 62 height 12
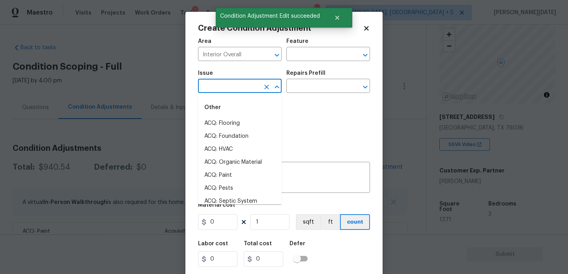
click at [233, 86] on input "text" at bounding box center [229, 87] width 62 height 12
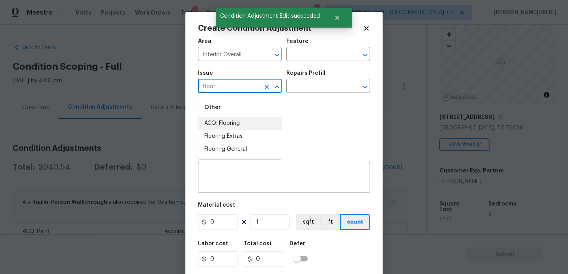
click at [245, 122] on li "ACQ: Flooring" at bounding box center [240, 123] width 84 height 13
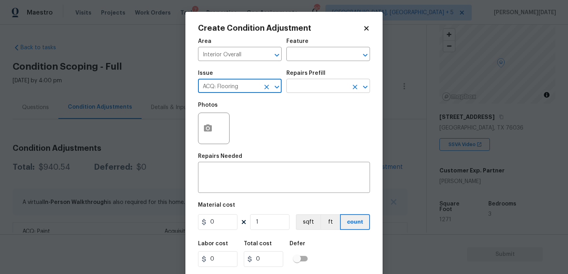
type input "ACQ: Flooring"
click at [313, 87] on input "text" at bounding box center [317, 87] width 62 height 12
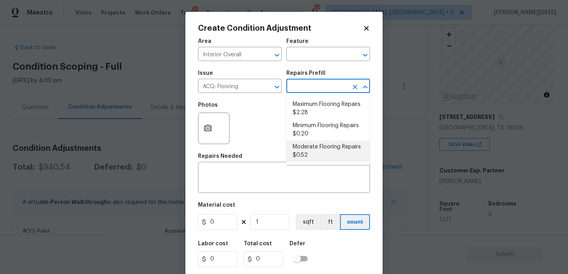
click at [308, 153] on li "Moderate Flooring Repairs $0.52" at bounding box center [328, 151] width 84 height 21
type input "Acquisition"
type textarea "Acquisition Scope: Moderate flooring repairs"
type input "0.52"
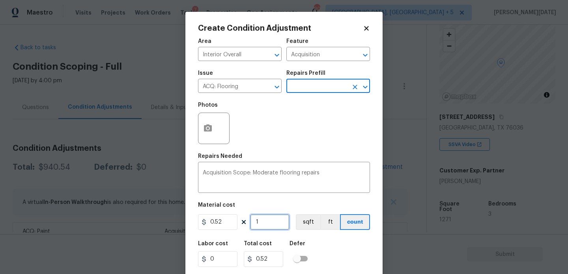
click at [278, 217] on input "1" at bounding box center [269, 223] width 39 height 16
type input "0"
paste input "1271"
type input "1271"
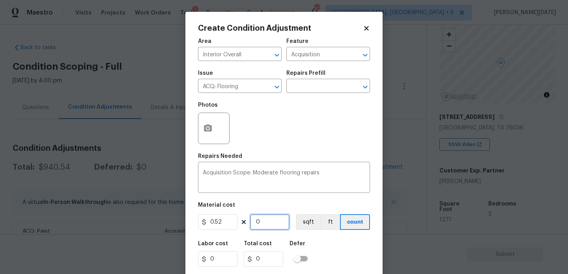
type input "660.92"
type input "1271"
click at [286, 144] on div "Photos" at bounding box center [284, 123] width 172 height 51
click at [266, 90] on icon "Clear" at bounding box center [267, 87] width 8 height 8
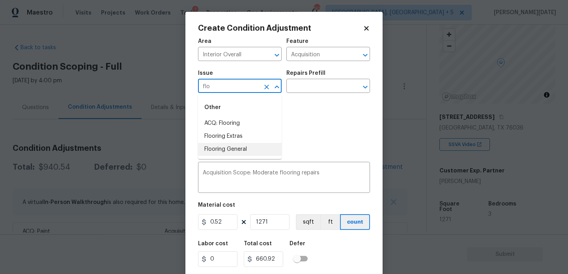
click at [251, 146] on li "Flooring General" at bounding box center [240, 149] width 84 height 13
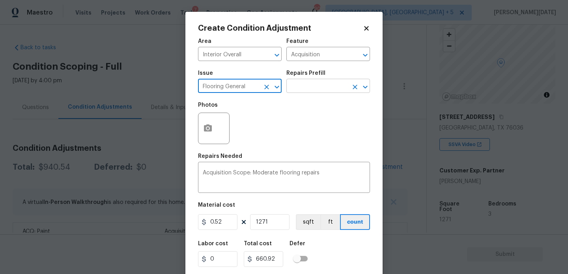
type input "Flooring General"
click at [317, 93] on input "text" at bounding box center [317, 87] width 62 height 12
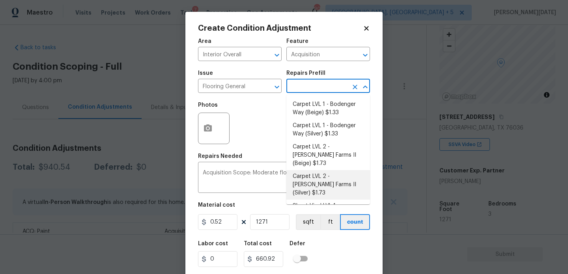
click at [322, 173] on li "Carpet LVL 2 - Abshire Farms II (Silver) $1.73" at bounding box center [328, 185] width 84 height 30
type input "Overall Flooring"
type textarea "Install new carpet (Abshire Farms II - 929 Thin Ice) at all previously carpeted…"
type input "1.73"
type input "2198.83"
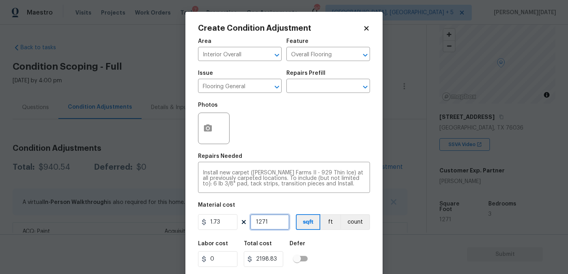
drag, startPoint x: 272, startPoint y: 225, endPoint x: 176, endPoint y: 224, distance: 96.2
click at [176, 224] on div "Create Condition Adjustment Area Interior Overall ​ Feature Overall Flooring ​ …" at bounding box center [284, 137] width 568 height 274
type input "0"
type input "8"
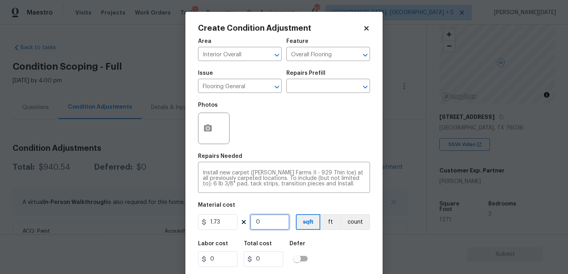
type input "13.84"
type input "80"
type input "138.4"
type input "800"
type input "1384"
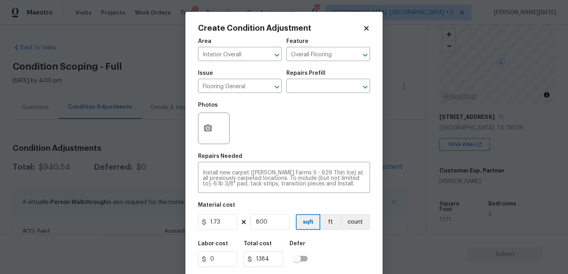
click at [316, 144] on div "Photos" at bounding box center [284, 123] width 172 height 51
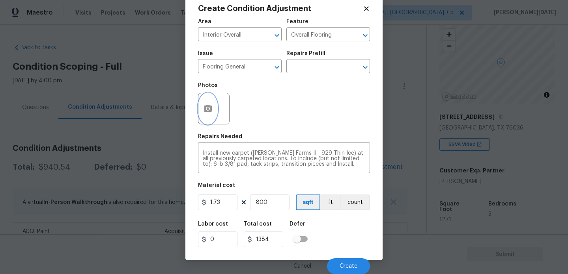
click at [207, 113] on icon "button" at bounding box center [207, 108] width 9 height 9
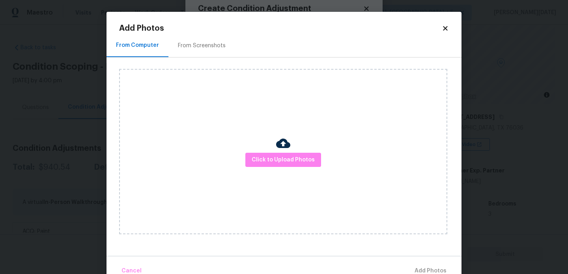
click at [278, 148] on img at bounding box center [283, 143] width 14 height 14
click at [278, 160] on span "Click to Upload Photos" at bounding box center [283, 160] width 63 height 10
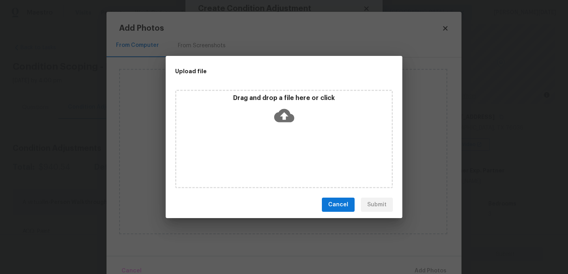
click at [278, 160] on div "Drag and drop a file here or click" at bounding box center [284, 139] width 218 height 99
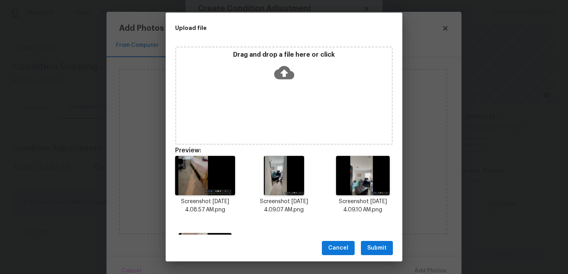
click at [376, 249] on span "Submit" at bounding box center [376, 249] width 19 height 10
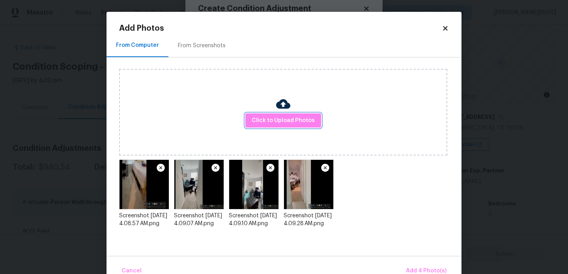
scroll to position [17, 0]
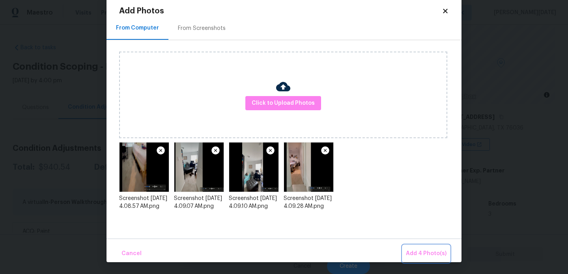
click at [410, 257] on span "Add 4 Photo(s)" at bounding box center [426, 254] width 41 height 10
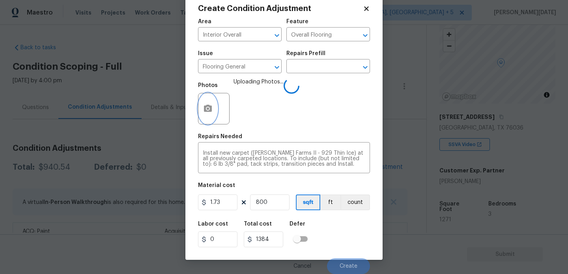
scroll to position [0, 0]
drag, startPoint x: 278, startPoint y: 200, endPoint x: 183, endPoint y: 200, distance: 95.0
click at [183, 200] on div "Create Condition Adjustment Area Interior Overall ​ Feature Overall Flooring ​ …" at bounding box center [284, 137] width 568 height 274
type input "0"
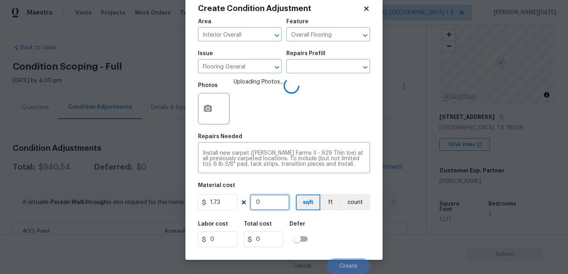
type input "9"
type input "15.57"
type input "90"
type input "155.7"
type input "900"
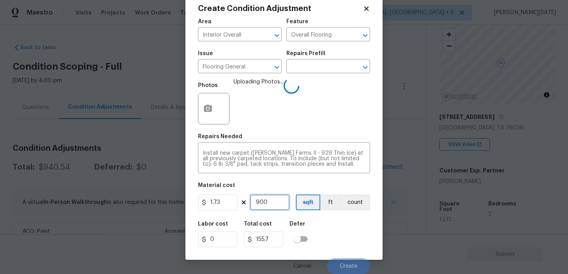
type input "1557"
type input "900"
click at [292, 113] on div "Photos Uploading Photos..." at bounding box center [284, 103] width 172 height 51
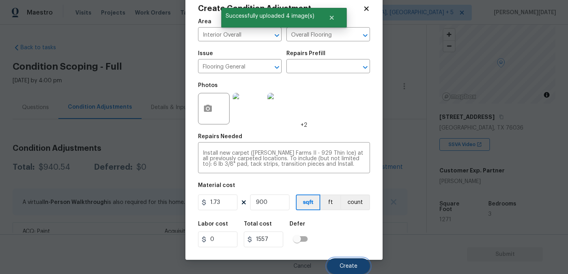
click at [335, 265] on button "Create" at bounding box center [348, 267] width 43 height 16
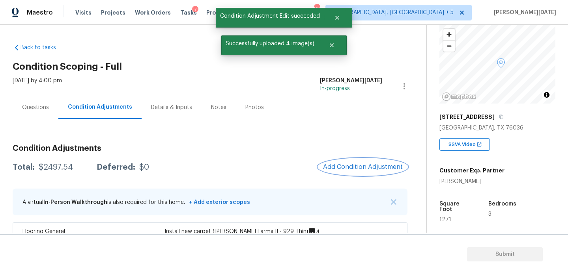
click at [332, 170] on span "Add Condition Adjustment" at bounding box center [363, 167] width 80 height 7
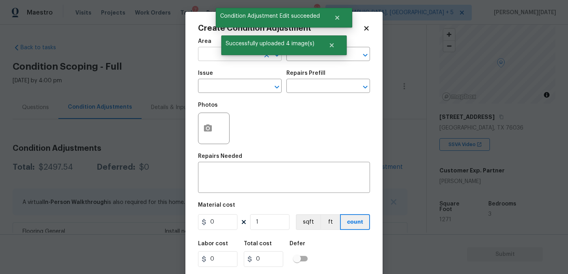
click at [213, 56] on input "text" at bounding box center [229, 55] width 62 height 12
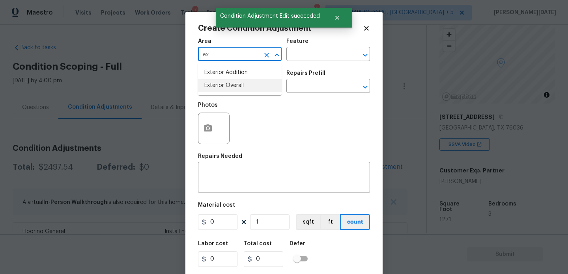
click at [217, 89] on li "Exterior Overall" at bounding box center [240, 85] width 84 height 13
type input "Exterior Overall"
click at [217, 89] on input "text" at bounding box center [229, 87] width 62 height 12
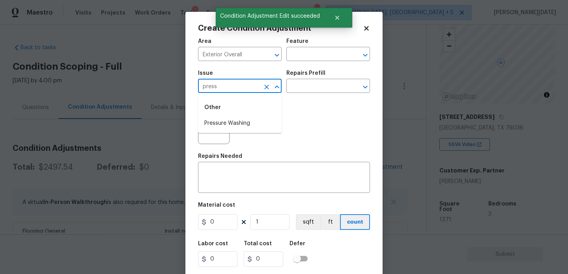
click at [223, 117] on div "Other" at bounding box center [240, 107] width 84 height 19
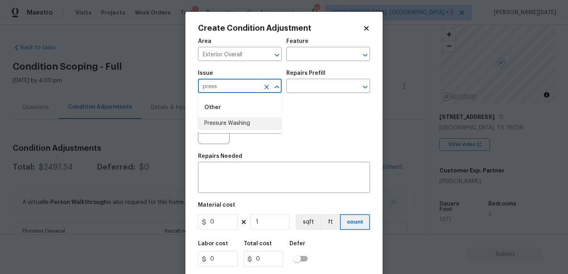
click at [224, 121] on li "Pressure Washing" at bounding box center [240, 123] width 84 height 13
type input "Pressure Washing"
click at [320, 83] on input "text" at bounding box center [317, 87] width 62 height 12
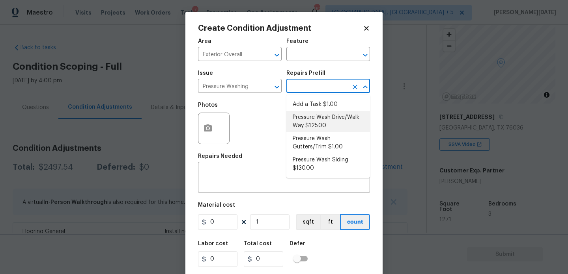
click at [319, 126] on li "Pressure Wash Drive/Walk Way $125.00" at bounding box center [328, 121] width 84 height 21
type input "Siding"
type textarea "Pressure wash the driveways/walkways as directed by the PM. Ensure that all deb…"
type input "125"
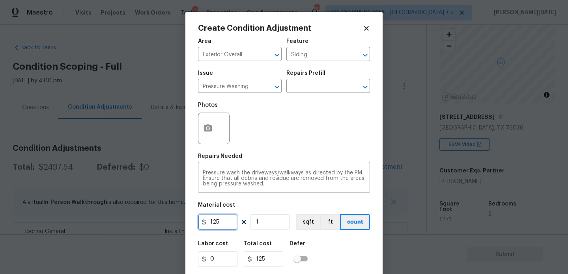
drag, startPoint x: 228, startPoint y: 225, endPoint x: 157, endPoint y: 224, distance: 70.6
click at [157, 224] on div "Create Condition Adjustment Area Exterior Overall ​ Feature Siding ​ Issue Pres…" at bounding box center [284, 137] width 568 height 274
type input "200"
click at [256, 131] on div "Photos" at bounding box center [284, 123] width 172 height 51
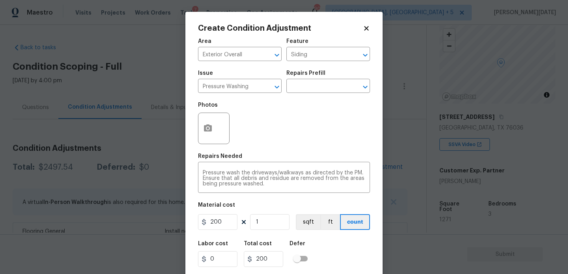
scroll to position [20, 0]
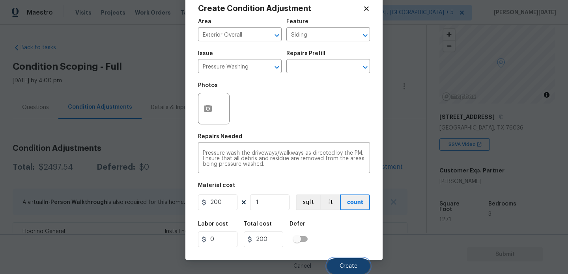
click at [343, 268] on span "Create" at bounding box center [349, 267] width 18 height 6
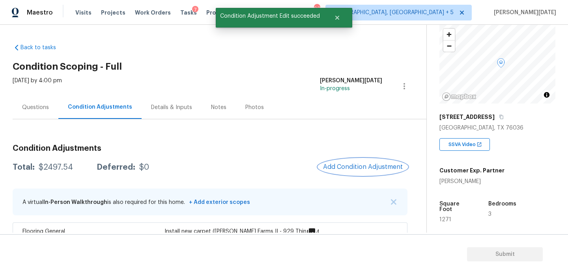
scroll to position [0, 0]
click at [356, 169] on span "Add Condition Adjustment" at bounding box center [363, 167] width 80 height 7
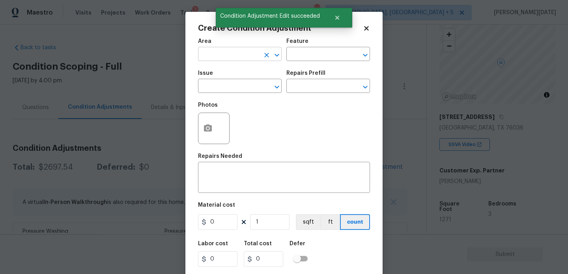
click at [210, 56] on input "text" at bounding box center [229, 55] width 62 height 12
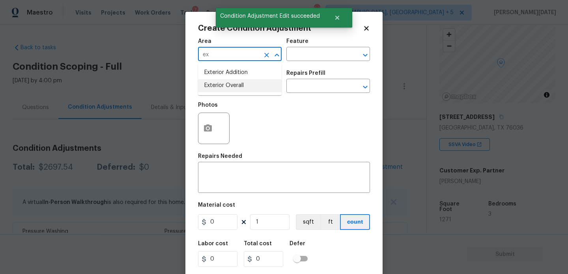
click at [217, 90] on li "Exterior Overall" at bounding box center [240, 85] width 84 height 13
type input "Exterior Overall"
click at [217, 90] on input "text" at bounding box center [229, 87] width 62 height 12
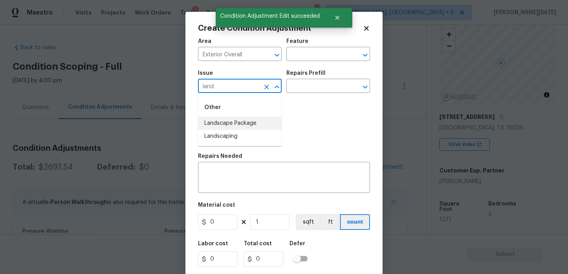
click at [230, 128] on li "Landscape Package" at bounding box center [240, 123] width 84 height 13
type input "Landscape Package"
click at [303, 95] on div "Issue Landscape Package ​ Repairs Prefill ​" at bounding box center [284, 82] width 172 height 32
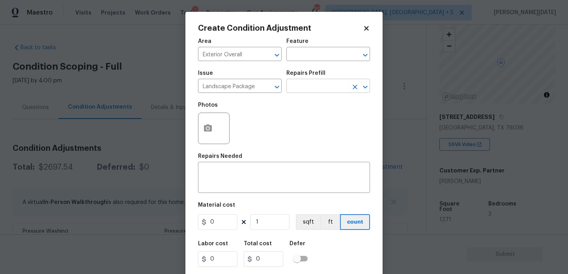
click at [315, 91] on input "text" at bounding box center [317, 87] width 62 height 12
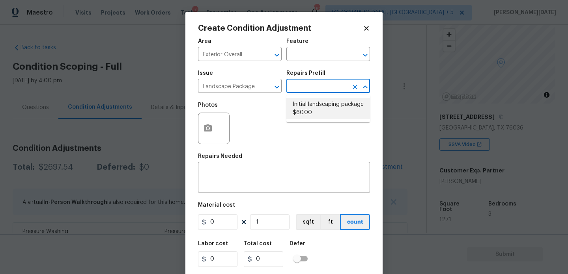
click at [314, 108] on li "Initial landscaping package $60.00" at bounding box center [328, 108] width 84 height 21
type input "Home Readiness Packages"
type textarea "Mowing of grass up to 6" in height. Mow, edge along driveways & sidewalks, trim…"
type input "60"
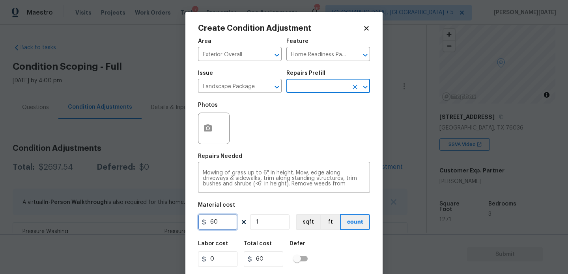
drag, startPoint x: 226, startPoint y: 226, endPoint x: 162, endPoint y: 226, distance: 63.9
click at [162, 226] on div "Create Condition Adjustment Area Exterior Overall ​ Feature Home Readiness Pack…" at bounding box center [284, 137] width 568 height 274
type input "300"
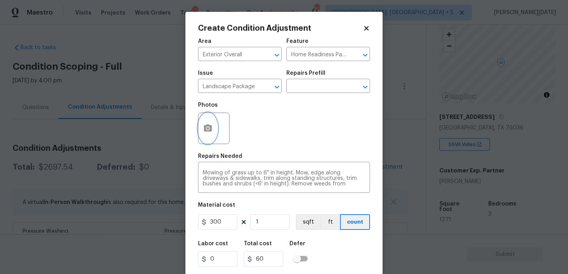
click at [216, 129] on button "button" at bounding box center [207, 128] width 19 height 31
type input "300"
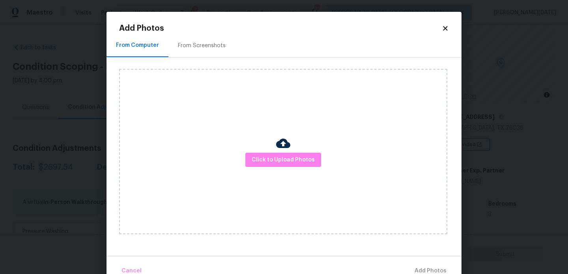
click at [216, 129] on div "Click to Upload Photos" at bounding box center [283, 152] width 328 height 166
click at [209, 41] on div "From Screenshots" at bounding box center [201, 45] width 67 height 23
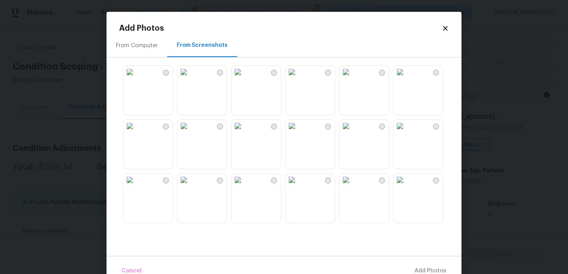
click at [190, 78] on img at bounding box center [183, 72] width 13 height 13
click at [298, 78] on img at bounding box center [291, 72] width 13 height 13
click at [244, 132] on img at bounding box center [237, 126] width 13 height 13
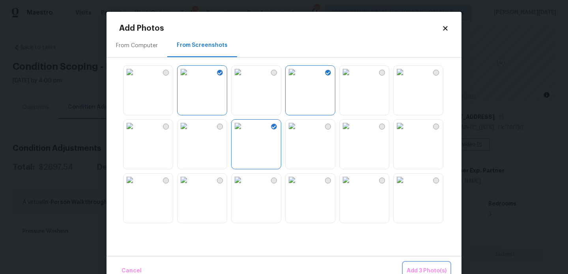
click at [423, 268] on span "Add 3 Photo(s)" at bounding box center [427, 272] width 40 height 10
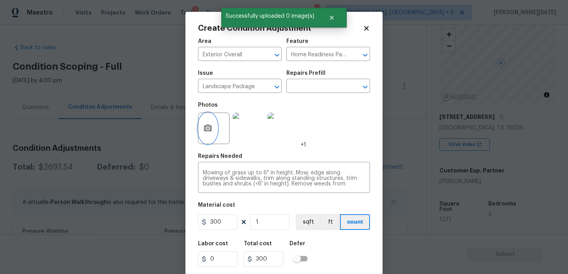
scroll to position [20, 0]
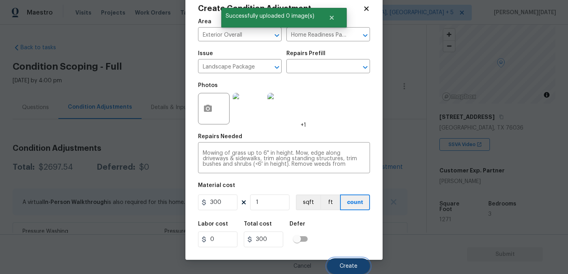
click at [345, 268] on span "Create" at bounding box center [349, 267] width 18 height 6
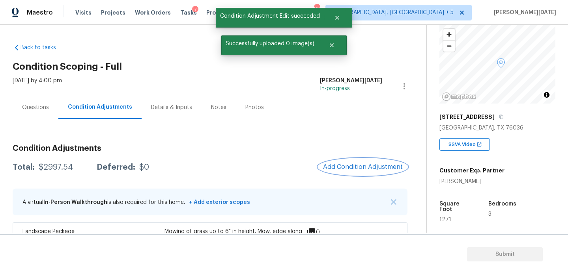
scroll to position [0, 0]
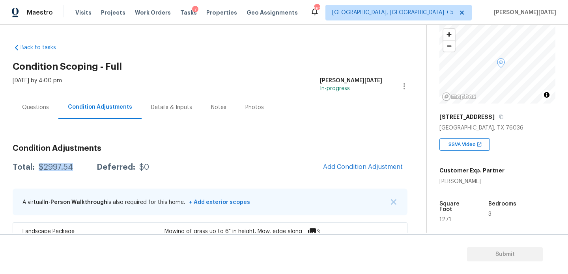
drag, startPoint x: 38, startPoint y: 166, endPoint x: 80, endPoint y: 166, distance: 42.6
click at [80, 166] on div "Total: $2997.54 Deferred: $0" at bounding box center [81, 168] width 136 height 8
copy div "$2997.54"
click at [41, 109] on div "Questions" at bounding box center [35, 108] width 27 height 8
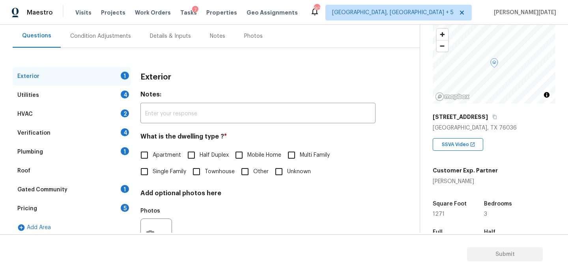
scroll to position [105, 0]
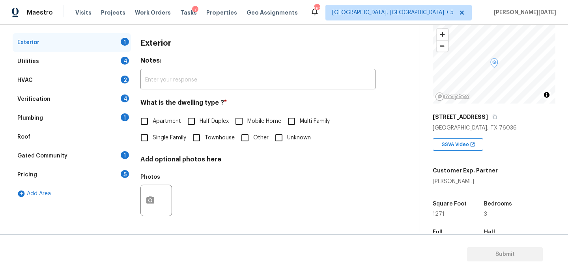
click at [147, 139] on input "Single Family" at bounding box center [144, 138] width 17 height 17
checkbox input "true"
click at [108, 57] on div "Utilities 4" at bounding box center [72, 61] width 118 height 19
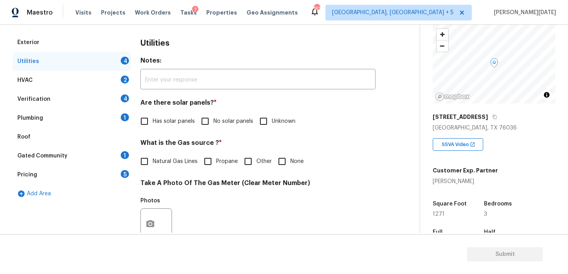
click at [216, 119] on span "No solar panels" at bounding box center [233, 122] width 40 height 8
click at [213, 119] on input "No solar panels" at bounding box center [205, 121] width 17 height 17
checkbox input "true"
click at [167, 159] on span "Natural Gas Lines" at bounding box center [175, 163] width 45 height 8
click at [153, 159] on input "Natural Gas Lines" at bounding box center [144, 162] width 17 height 17
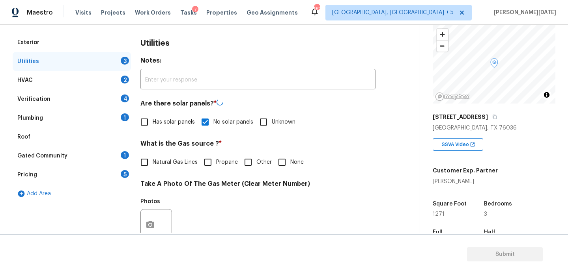
checkbox input "true"
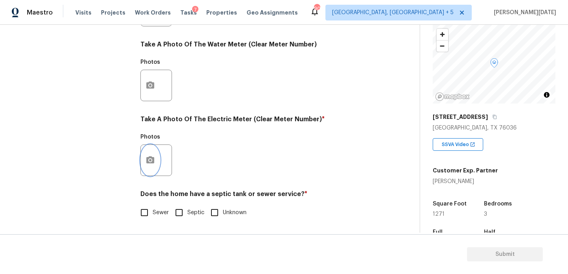
click at [151, 162] on icon "button" at bounding box center [150, 160] width 9 height 9
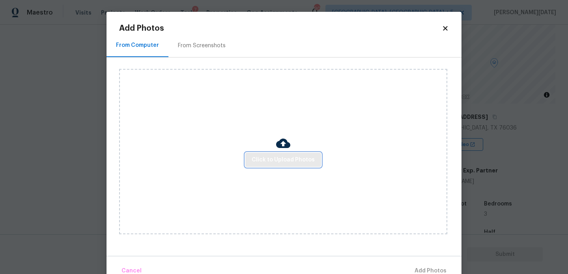
click at [298, 162] on span "Click to Upload Photos" at bounding box center [283, 160] width 63 height 10
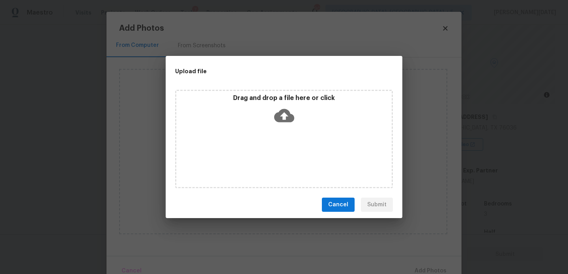
click at [298, 162] on div "Drag and drop a file here or click" at bounding box center [284, 139] width 218 height 99
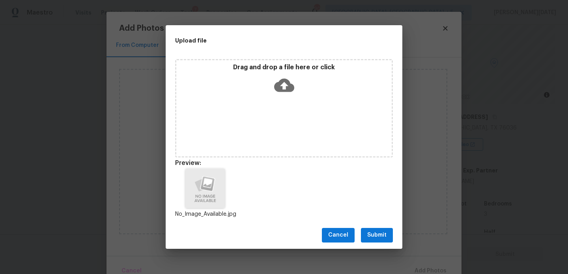
click at [380, 231] on span "Submit" at bounding box center [376, 236] width 19 height 10
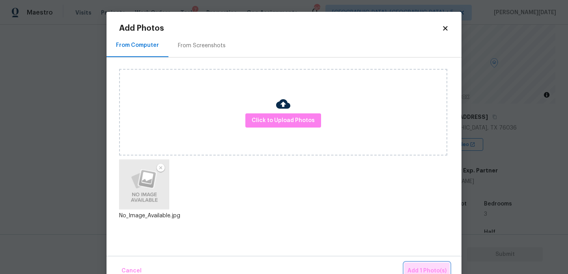
click at [425, 266] on button "Add 1 Photo(s)" at bounding box center [426, 271] width 45 height 17
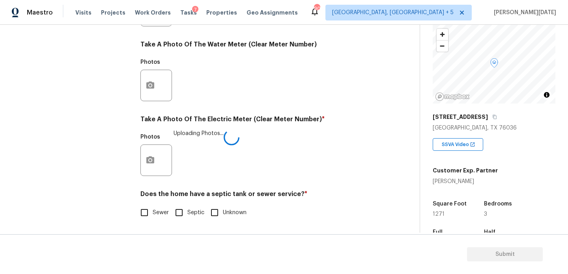
click at [153, 217] on label "Sewer" at bounding box center [152, 213] width 33 height 17
click at [153, 217] on input "Sewer" at bounding box center [144, 213] width 17 height 17
checkbox input "true"
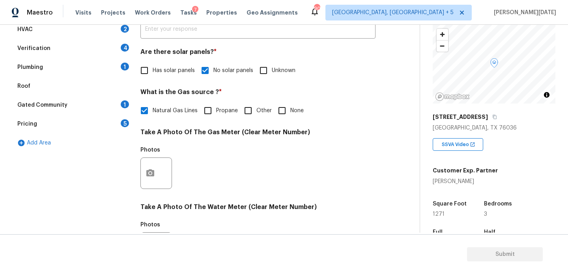
scroll to position [116, 0]
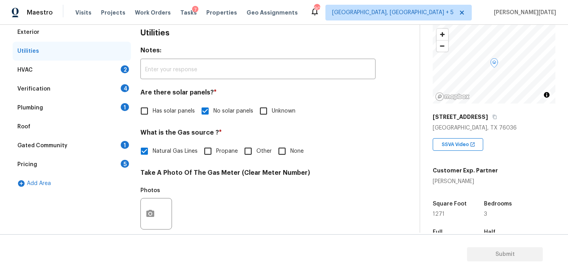
click at [118, 66] on div "HVAC 2" at bounding box center [72, 70] width 118 height 19
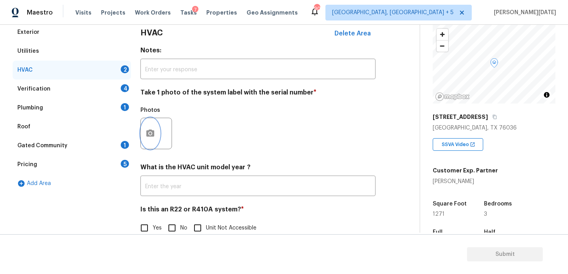
click at [142, 132] on button "button" at bounding box center [150, 133] width 19 height 31
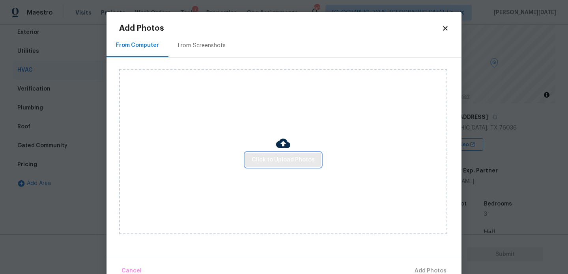
click at [255, 158] on span "Click to Upload Photos" at bounding box center [283, 160] width 63 height 10
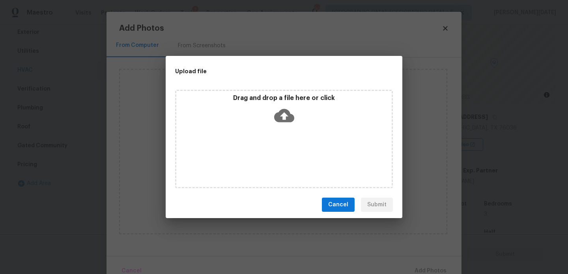
click at [255, 158] on div "Drag and drop a file here or click" at bounding box center [284, 139] width 218 height 99
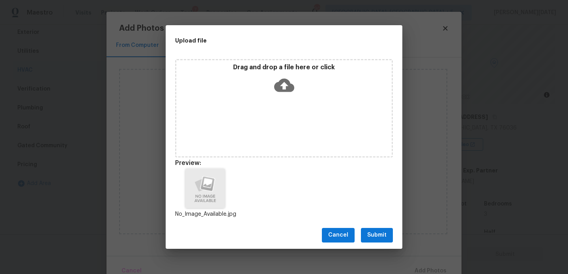
click at [380, 227] on div "Cancel Submit" at bounding box center [284, 235] width 237 height 27
click at [375, 234] on span "Submit" at bounding box center [376, 236] width 19 height 10
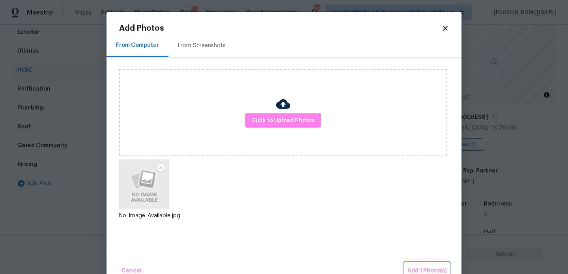
click at [420, 267] on span "Add 1 Photo(s)" at bounding box center [426, 272] width 39 height 10
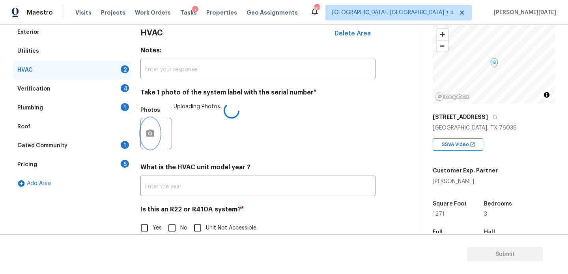
scroll to position [131, 0]
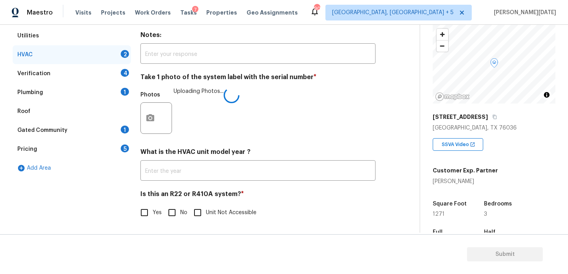
click at [172, 215] on input "No" at bounding box center [172, 213] width 17 height 17
checkbox input "true"
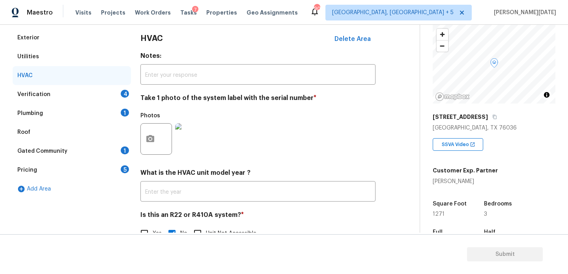
click at [121, 97] on div "Verification 4" at bounding box center [72, 94] width 118 height 19
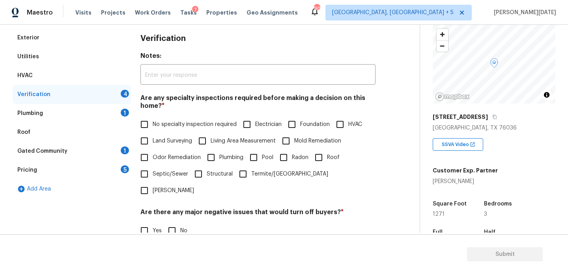
click at [146, 132] on input "No specialty inspection required" at bounding box center [144, 124] width 17 height 17
click at [162, 125] on span "No specialty inspection required" at bounding box center [195, 125] width 84 height 8
click at [153, 125] on input "No specialty inspection required" at bounding box center [144, 125] width 17 height 17
click at [179, 129] on label "No specialty inspection required" at bounding box center [186, 124] width 101 height 17
click at [153, 129] on input "No specialty inspection required" at bounding box center [144, 124] width 17 height 17
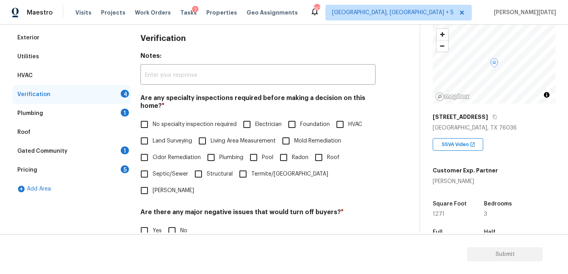
checkbox input "true"
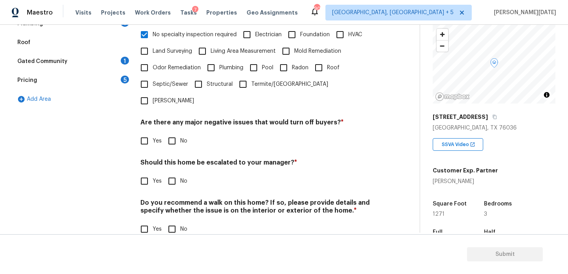
click at [177, 133] on input "No" at bounding box center [172, 141] width 17 height 17
checkbox input "true"
click at [175, 174] on input "No" at bounding box center [172, 182] width 17 height 17
checkbox input "true"
click at [173, 222] on input "No" at bounding box center [172, 230] width 17 height 17
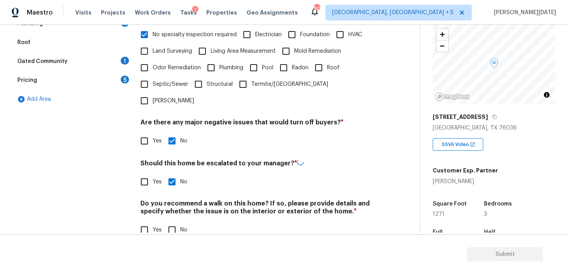
checkbox input "true"
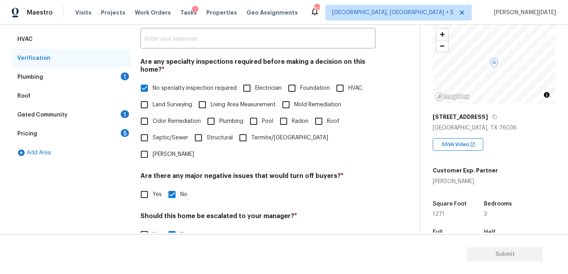
click at [110, 77] on div "Plumbing 1" at bounding box center [72, 77] width 118 height 19
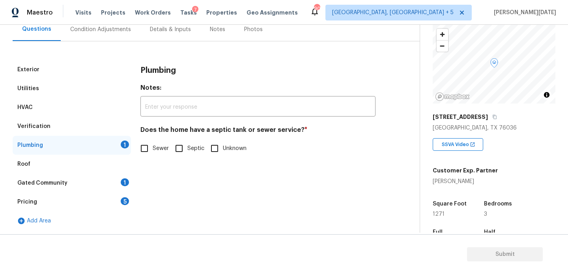
click at [153, 149] on span "Sewer" at bounding box center [161, 149] width 16 height 8
click at [153, 149] on input "Sewer" at bounding box center [144, 148] width 17 height 17
checkbox input "true"
click at [127, 176] on div "Gated Community 1" at bounding box center [72, 183] width 118 height 19
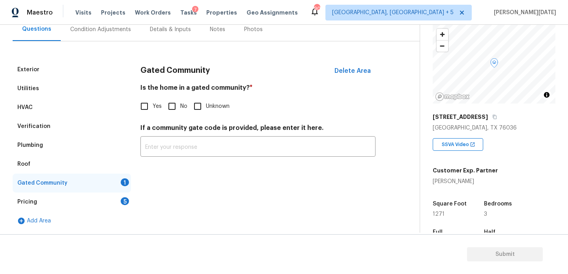
click at [173, 117] on div "Gated Community Delete Area Is the home in a gated community? * Yes No Unknown …" at bounding box center [257, 113] width 235 height 106
click at [174, 106] on input "No" at bounding box center [172, 106] width 17 height 17
checkbox input "true"
click at [120, 202] on div "Pricing 5" at bounding box center [72, 202] width 118 height 19
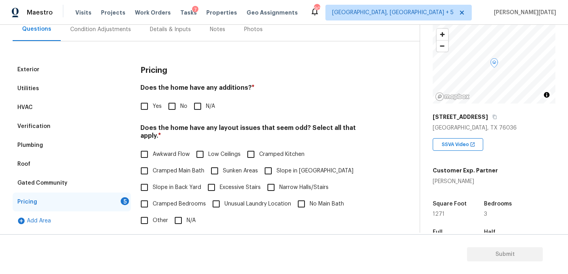
click at [173, 104] on input "No" at bounding box center [172, 106] width 17 height 17
checkbox input "true"
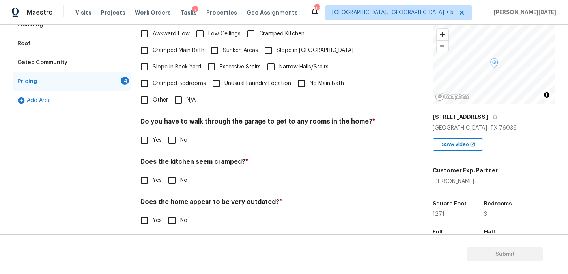
click at [173, 84] on label "Cramped Bedrooms" at bounding box center [171, 83] width 70 height 17
click at [153, 84] on input "Cramped Bedrooms" at bounding box center [144, 83] width 17 height 17
checkbox input "true"
click at [180, 136] on span "No" at bounding box center [183, 140] width 7 height 8
click at [180, 133] on input "No" at bounding box center [172, 140] width 17 height 17
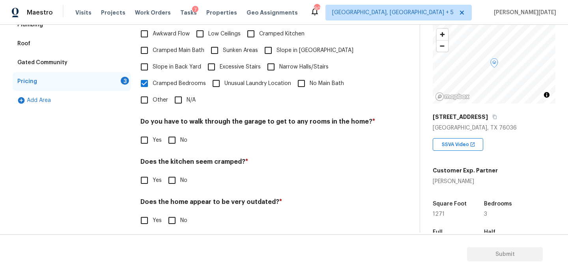
checkbox input "true"
click at [148, 75] on input "Cramped Bedrooms" at bounding box center [144, 83] width 17 height 17
checkbox input "false"
click at [184, 97] on input "N/A" at bounding box center [178, 100] width 17 height 17
checkbox input "true"
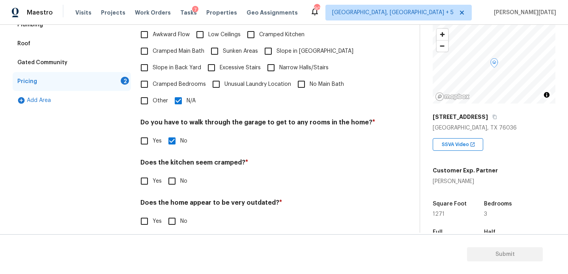
click at [177, 173] on input "No" at bounding box center [172, 181] width 17 height 17
checkbox input "true"
click at [173, 213] on input "No" at bounding box center [172, 221] width 17 height 17
checkbox input "true"
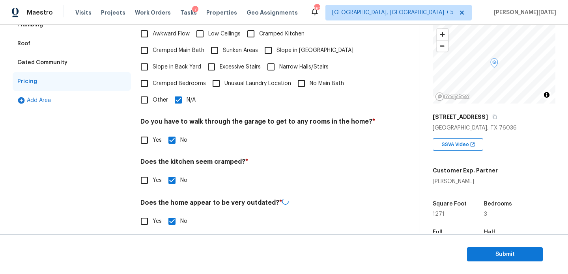
scroll to position [0, 0]
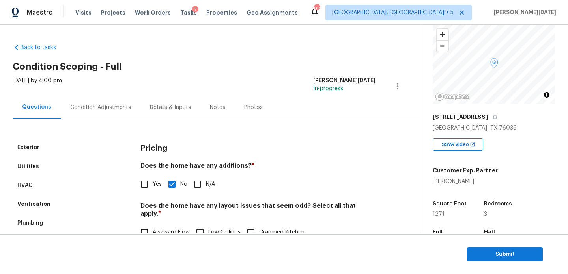
click at [98, 110] on div "Condition Adjustments" at bounding box center [100, 108] width 61 height 8
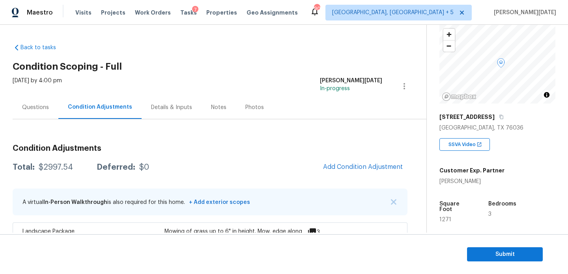
scroll to position [30, 0]
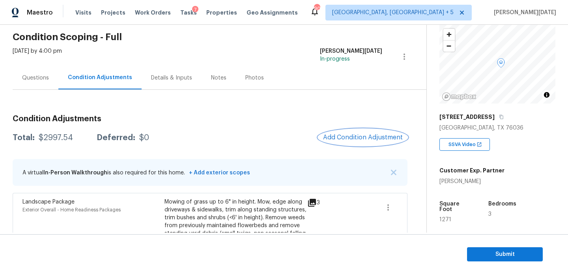
click at [353, 135] on span "Add Condition Adjustment" at bounding box center [363, 137] width 80 height 7
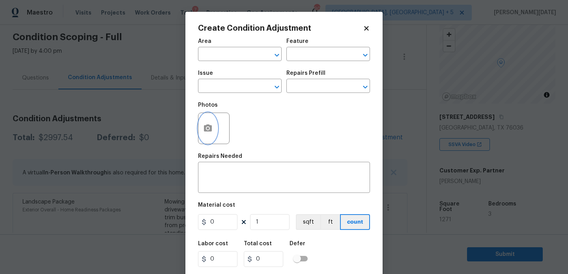
click at [206, 129] on icon "button" at bounding box center [207, 128] width 9 height 9
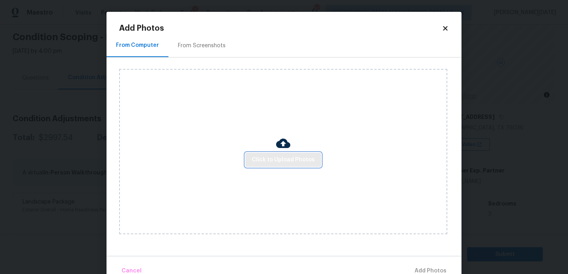
click at [271, 157] on span "Click to Upload Photos" at bounding box center [283, 160] width 63 height 10
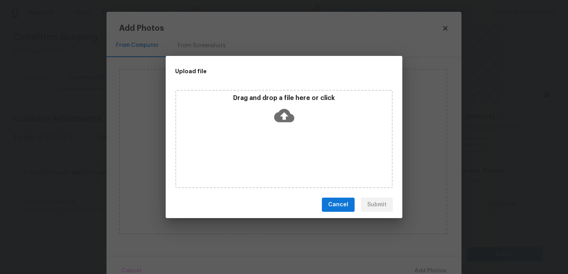
click at [440, 24] on div "Upload file Drag and drop a file here or click Cancel Submit" at bounding box center [284, 137] width 568 height 274
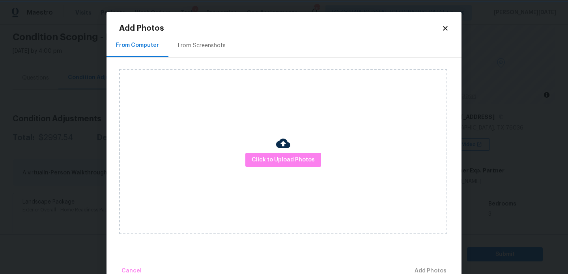
click at [440, 24] on div "Upload file Drag and drop a file here or click Cancel Submit" at bounding box center [284, 137] width 568 height 274
click at [443, 29] on icon at bounding box center [445, 28] width 7 height 7
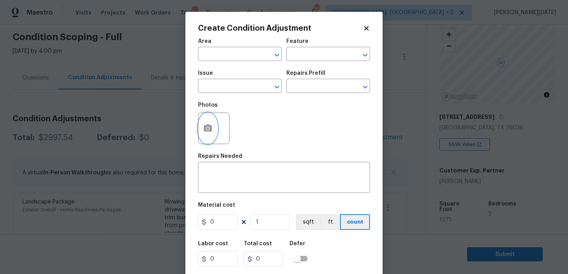
click at [204, 131] on icon "button" at bounding box center [208, 128] width 8 height 7
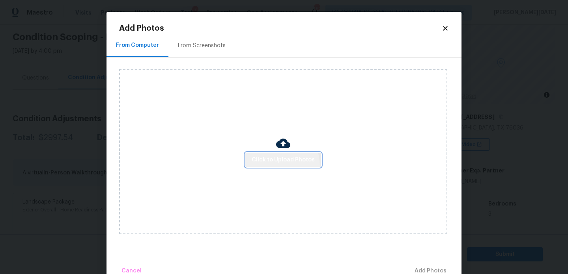
click at [270, 166] on button "Click to Upload Photos" at bounding box center [283, 160] width 76 height 15
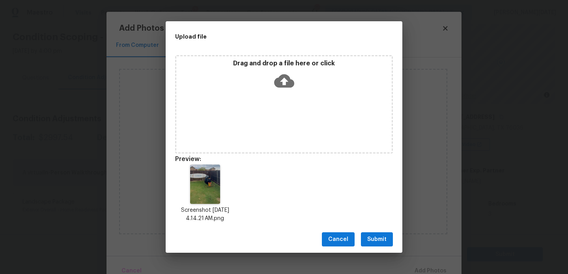
click at [375, 239] on span "Submit" at bounding box center [376, 240] width 19 height 10
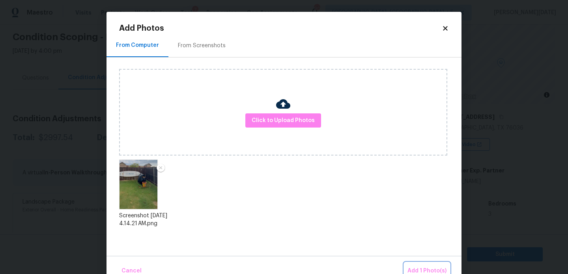
click at [418, 269] on span "Add 1 Photo(s)" at bounding box center [426, 272] width 39 height 10
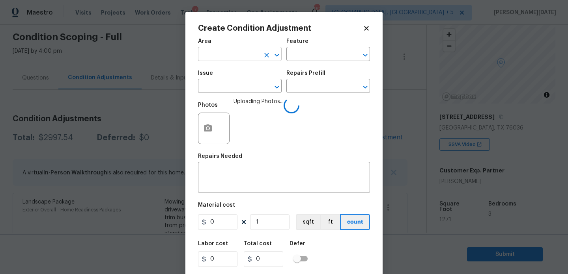
click at [222, 61] on input "text" at bounding box center [229, 55] width 62 height 12
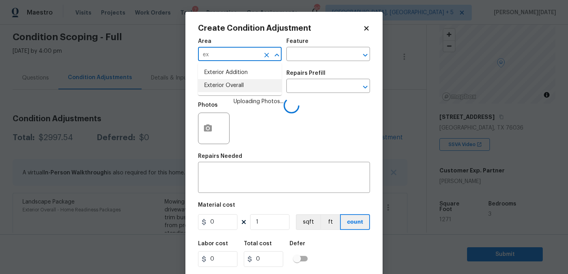
click at [226, 93] on ul "Exterior Addition Exterior Overall" at bounding box center [240, 79] width 84 height 32
click at [237, 88] on li "Exterior Overall" at bounding box center [240, 85] width 84 height 13
type input "Exterior Overall"
click at [237, 88] on input "text" at bounding box center [229, 87] width 62 height 12
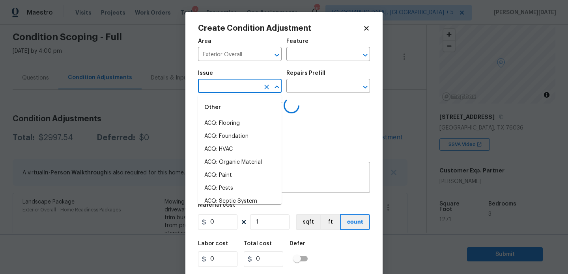
type input "e"
type input "d"
type input "eb"
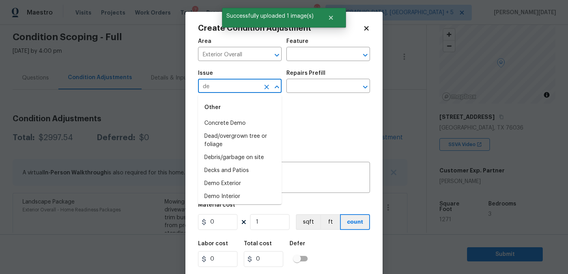
type input "deb"
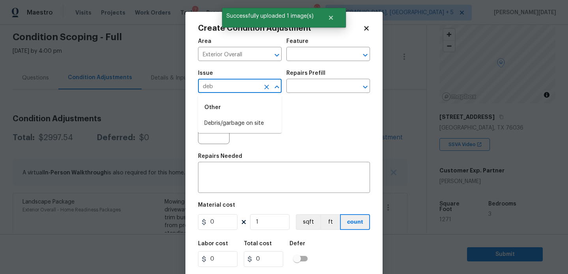
click at [240, 127] on li "Debris/garbage on site" at bounding box center [240, 123] width 84 height 13
type input "Debris/garbage on site"
click at [313, 84] on input "text" at bounding box center [317, 87] width 62 height 12
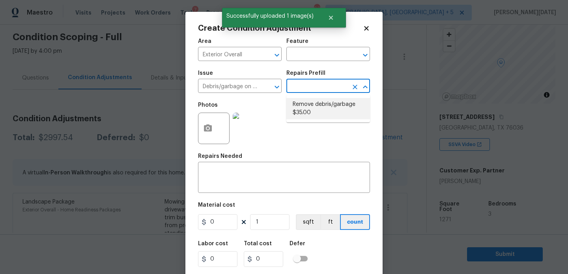
click at [315, 106] on li "Remove debris/garbage $35.00" at bounding box center [328, 108] width 84 height 21
type textarea "Remove, haul off, and properly dispose of any debris left by seller to offsite …"
type input "35"
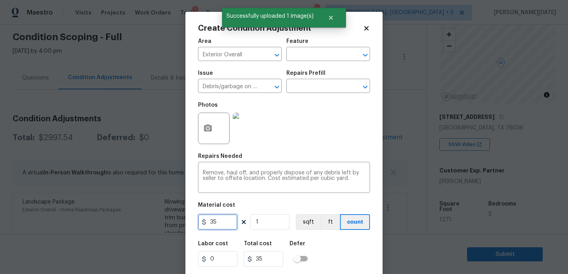
drag, startPoint x: 225, startPoint y: 225, endPoint x: 191, endPoint y: 224, distance: 34.3
click at [191, 224] on div "Create Condition Adjustment Area Exterior Overall ​ Feature ​ Issue Debris/garb…" at bounding box center [283, 146] width 197 height 268
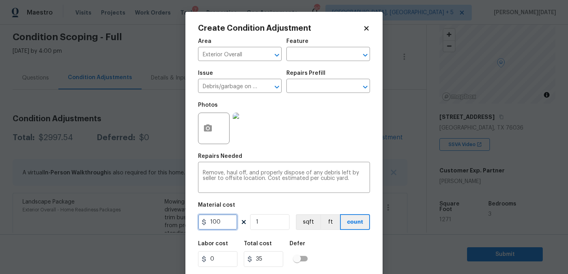
type input "100"
click at [327, 147] on div "Photos" at bounding box center [284, 123] width 172 height 51
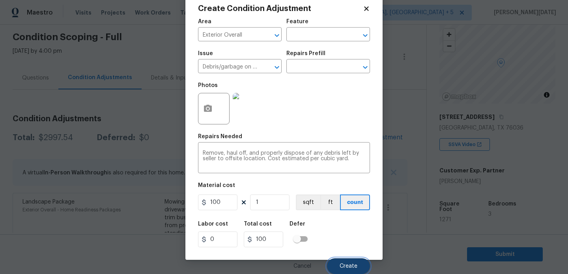
click at [353, 259] on button "Create" at bounding box center [348, 267] width 43 height 16
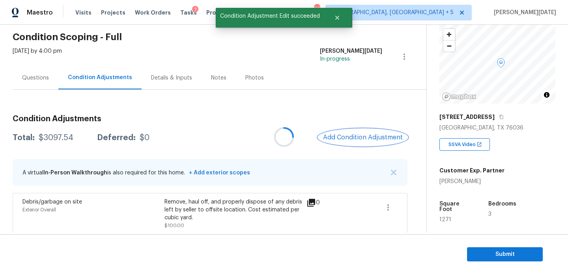
scroll to position [0, 0]
drag, startPoint x: 37, startPoint y: 137, endPoint x: 73, endPoint y: 138, distance: 35.1
click at [73, 138] on div "Total: $3097.54 Deferred: $0" at bounding box center [81, 138] width 137 height 8
copy div "$3097.54"
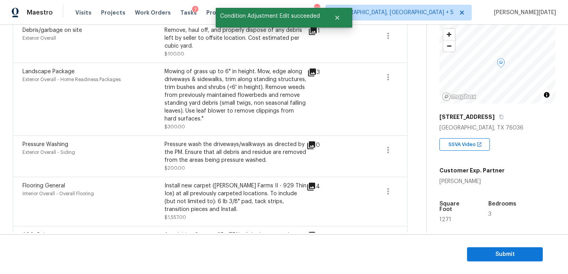
scroll to position [232, 0]
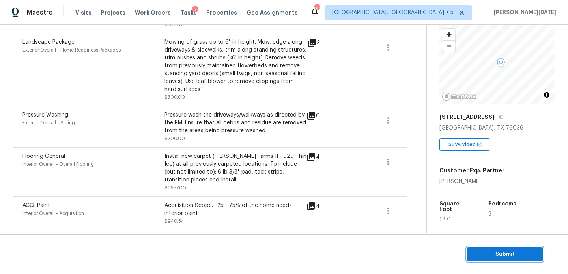
click at [482, 251] on span "Submit" at bounding box center [504, 255] width 63 height 10
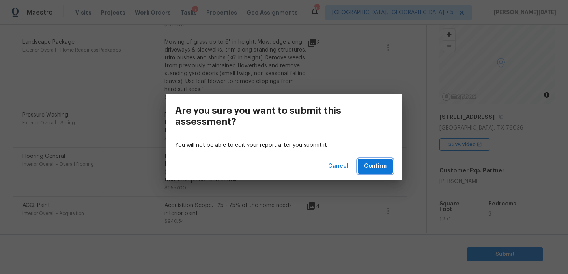
click at [383, 166] on span "Confirm" at bounding box center [375, 167] width 22 height 10
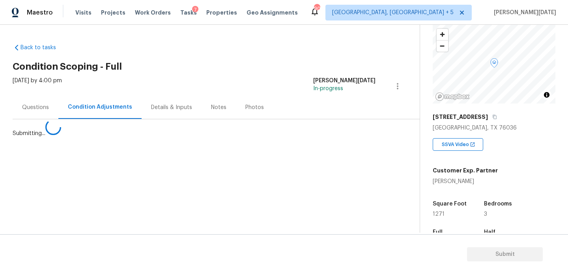
scroll to position [0, 0]
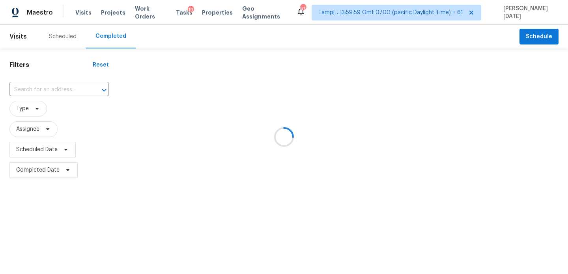
click at [75, 82] on div at bounding box center [284, 137] width 568 height 274
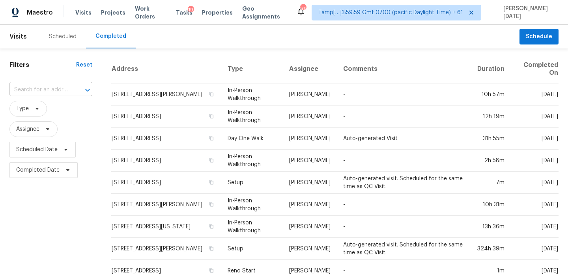
click at [45, 91] on input "text" at bounding box center [39, 90] width 61 height 12
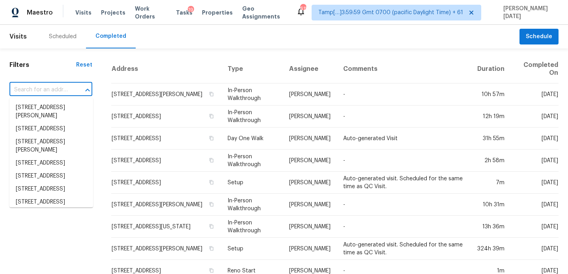
paste input "5171 Regent Dr, Nashville, TN 37220"
type input "5171 Regent Dr, Nashville, TN 37220"
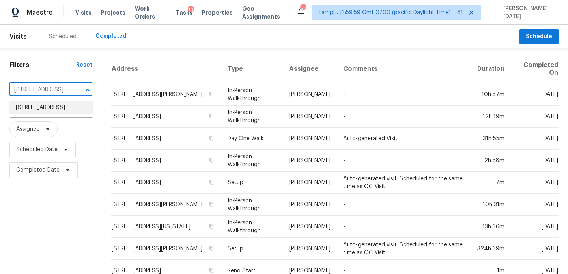
click at [47, 112] on li "5171 Regent Dr, Nashville, TN 37220" at bounding box center [51, 107] width 84 height 13
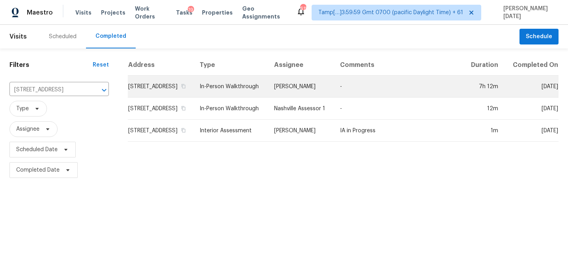
click at [235, 93] on td "In-Person Walkthrough" at bounding box center [230, 87] width 75 height 22
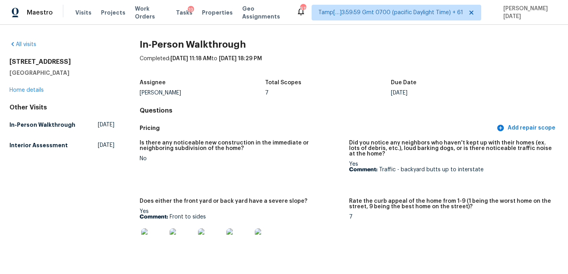
click at [22, 41] on div "All visits" at bounding box center [61, 45] width 105 height 8
click at [28, 47] on link "All visits" at bounding box center [22, 45] width 27 height 6
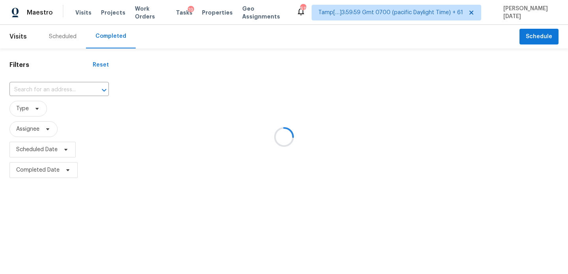
click at [34, 88] on div at bounding box center [284, 137] width 568 height 274
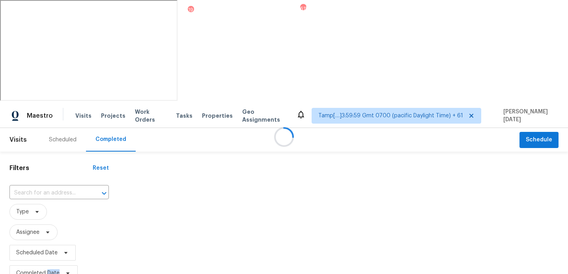
click at [34, 88] on div at bounding box center [284, 137] width 568 height 274
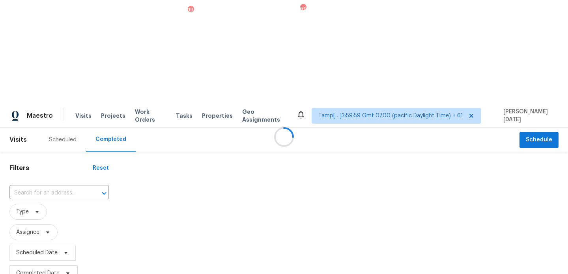
click at [34, 88] on div at bounding box center [284, 137] width 568 height 274
click at [34, 187] on input "text" at bounding box center [47, 193] width 77 height 12
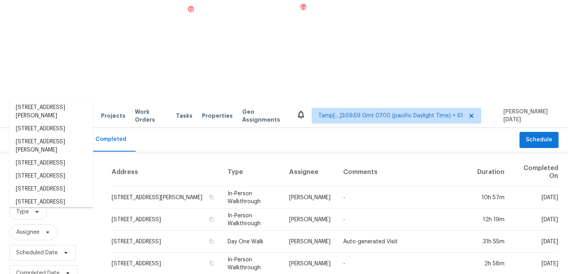
click at [34, 187] on input "text" at bounding box center [39, 193] width 61 height 12
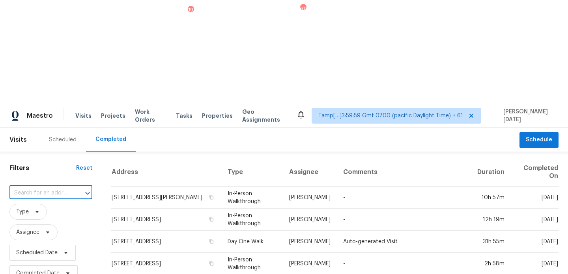
paste input "1133 Hueytown Rd, Bessemer, AL 35023"
type input "1133 Hueytown Rd, Bessemer, AL 35023"
click at [41, 110] on li "1133 Hueytown Rd, Bessemer, AL 35023" at bounding box center [51, 107] width 84 height 13
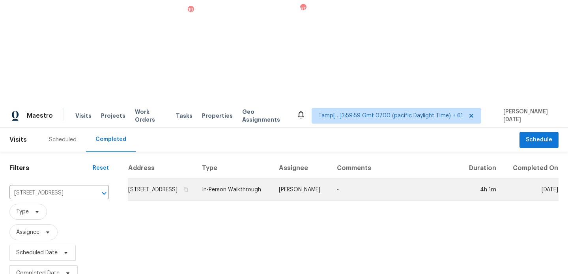
click at [235, 179] on td "In-Person Walkthrough" at bounding box center [234, 190] width 77 height 22
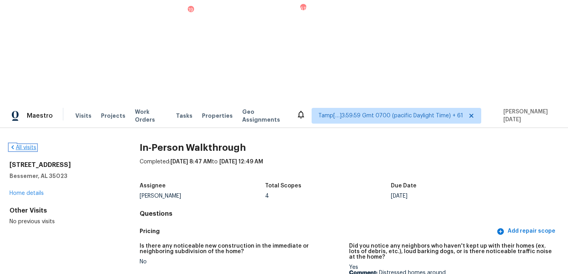
click at [33, 145] on link "All visits" at bounding box center [22, 148] width 27 height 6
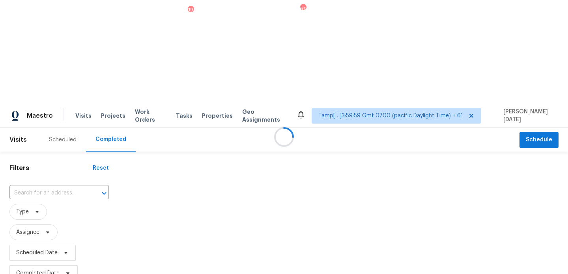
click at [58, 93] on div at bounding box center [284, 137] width 568 height 274
click at [59, 92] on div at bounding box center [284, 137] width 568 height 274
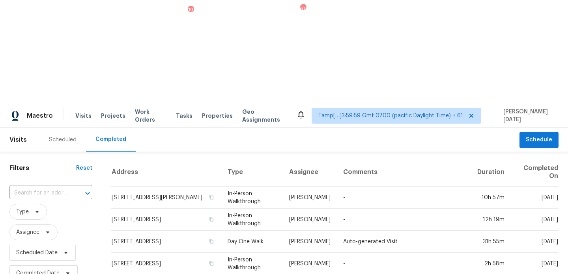
click at [61, 187] on input "text" at bounding box center [39, 193] width 61 height 12
paste input "4504 Wilderness Ln N, Jacksonville, FL 32258"
type input "4504 Wilderness Ln N, Jacksonville, FL 32258"
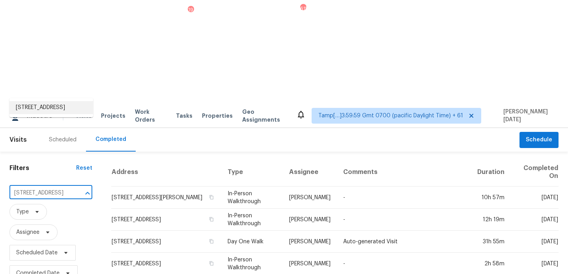
click at [58, 114] on li "4504 Wilderness Ln N, Jacksonville, FL 32258" at bounding box center [51, 107] width 84 height 13
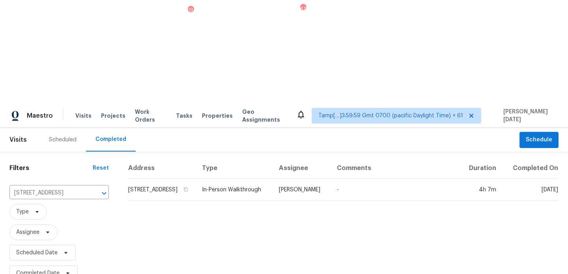
click at [306, 179] on td "William Sparks" at bounding box center [301, 190] width 58 height 22
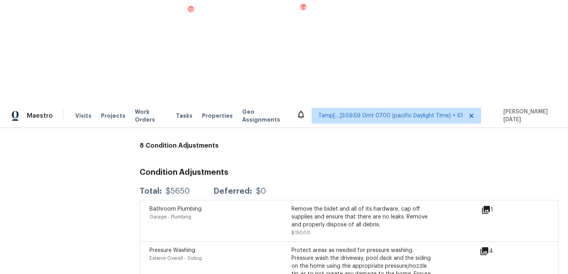
scroll to position [1902, 0]
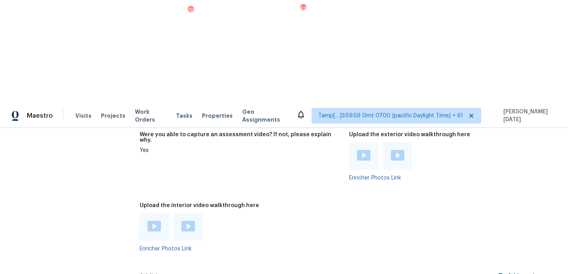
click at [152, 221] on img at bounding box center [153, 226] width 13 height 11
click at [189, 221] on img at bounding box center [187, 226] width 13 height 11
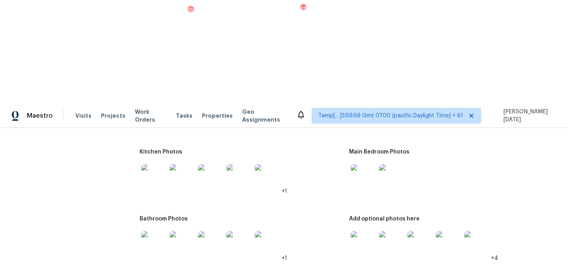
scroll to position [1304, 0]
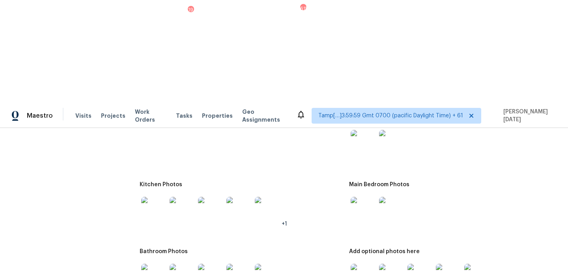
click at [366, 197] on img at bounding box center [363, 209] width 25 height 25
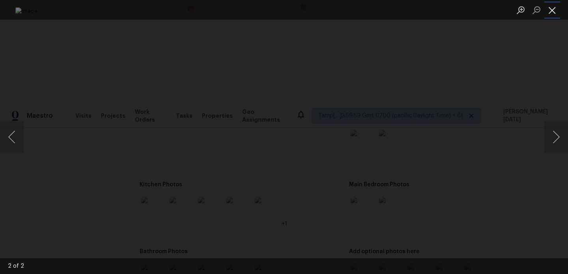
click at [544, 9] on button "Close lightbox" at bounding box center [552, 10] width 16 height 14
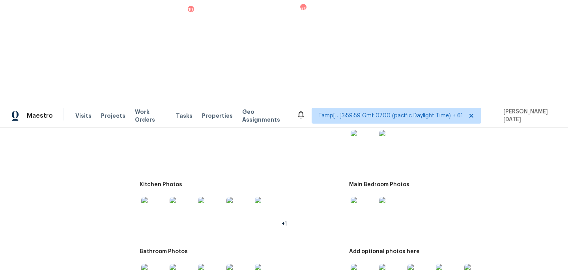
click at [356, 264] on img at bounding box center [363, 276] width 25 height 25
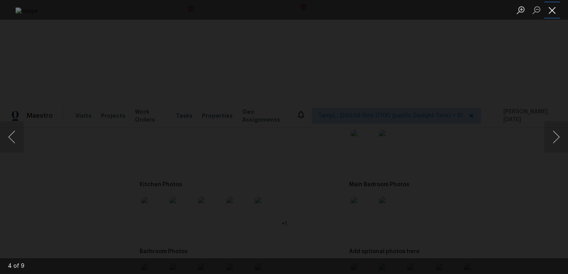
click at [550, 10] on button "Close lightbox" at bounding box center [552, 10] width 16 height 14
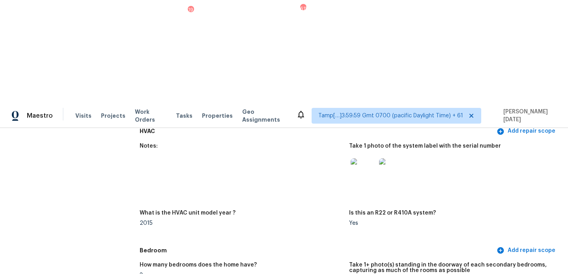
scroll to position [908, 0]
click at [370, 158] on img at bounding box center [363, 170] width 25 height 25
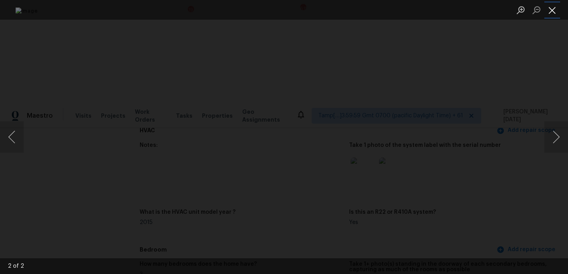
click at [554, 13] on button "Close lightbox" at bounding box center [552, 10] width 16 height 14
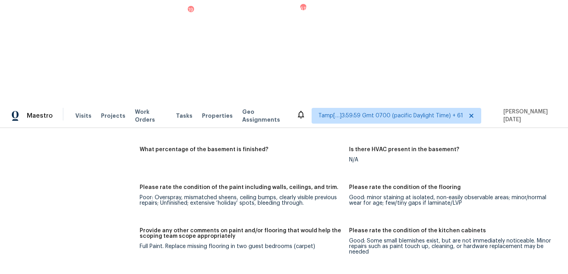
scroll to position [0, 0]
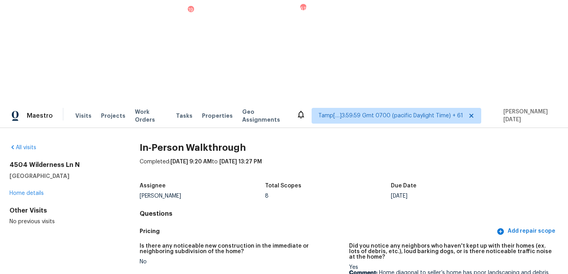
click at [24, 144] on div "All visits" at bounding box center [61, 148] width 105 height 8
click at [34, 145] on link "All visits" at bounding box center [22, 148] width 27 height 6
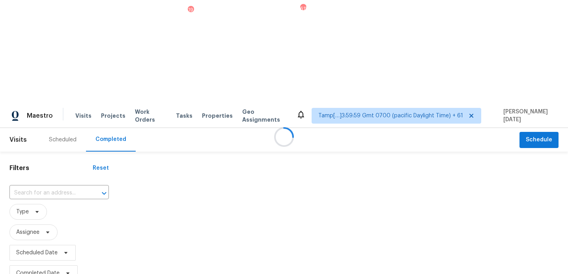
click at [49, 90] on div at bounding box center [284, 137] width 568 height 274
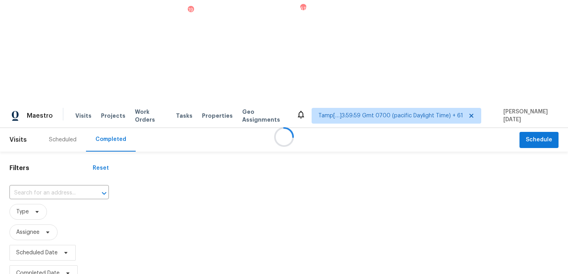
click at [49, 90] on div at bounding box center [284, 137] width 568 height 274
click at [49, 187] on input "text" at bounding box center [47, 193] width 77 height 12
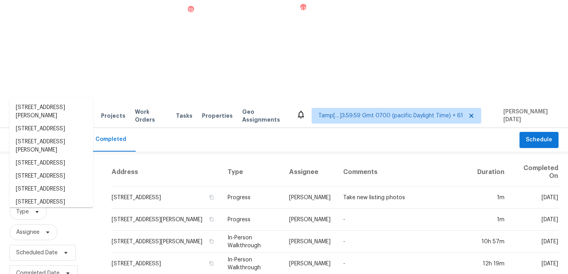
click at [49, 187] on input "text" at bounding box center [39, 193] width 61 height 12
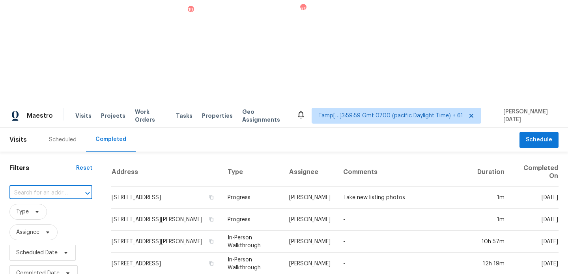
paste input "5554 Union Pointe Pl, Union City, GA 30291"
type input "5554 Union Pointe Pl, Union City, GA 30291"
click at [47, 114] on li "5554 Union Pointe Pl, Union City, GA 30291" at bounding box center [51, 107] width 84 height 13
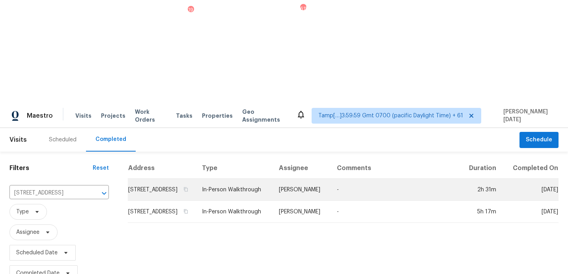
click at [231, 179] on td "In-Person Walkthrough" at bounding box center [234, 190] width 77 height 22
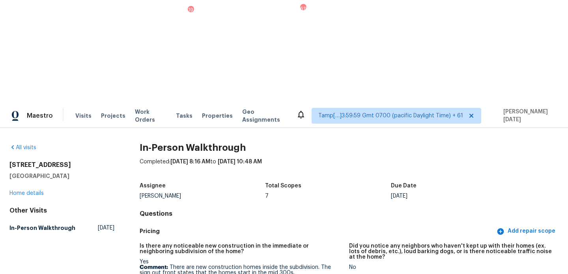
click at [26, 144] on div "All visits" at bounding box center [61, 148] width 105 height 8
click at [30, 145] on link "All visits" at bounding box center [22, 148] width 27 height 6
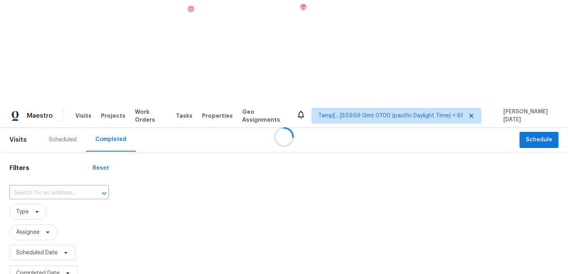
click at [37, 86] on div at bounding box center [284, 137] width 568 height 274
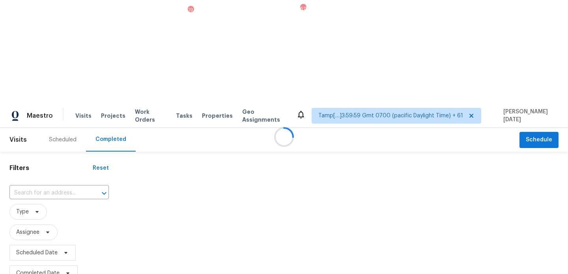
click at [37, 86] on div at bounding box center [284, 137] width 568 height 274
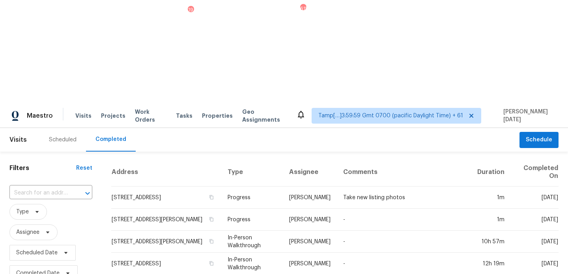
click at [37, 187] on input "text" at bounding box center [39, 193] width 61 height 12
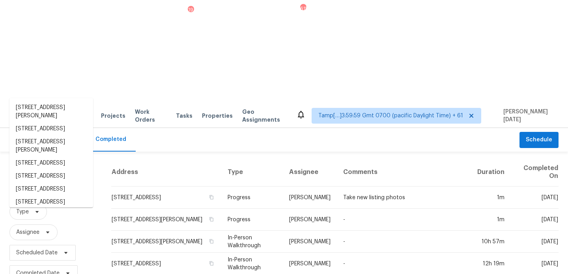
click at [37, 187] on input "text" at bounding box center [39, 193] width 61 height 12
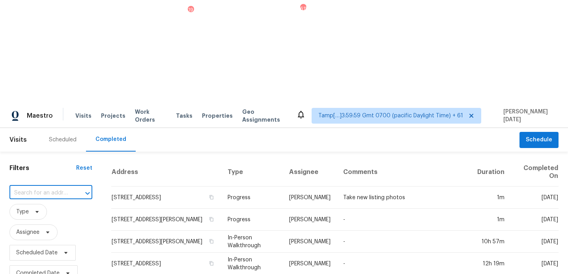
paste input "21 Inner Dr, Circle Pines, MN 55014"
type input "21 Inner Dr, Circle Pines, MN 55014"
click at [42, 113] on li "21 Inner Dr, Circle Pines, MN 55014" at bounding box center [51, 107] width 84 height 13
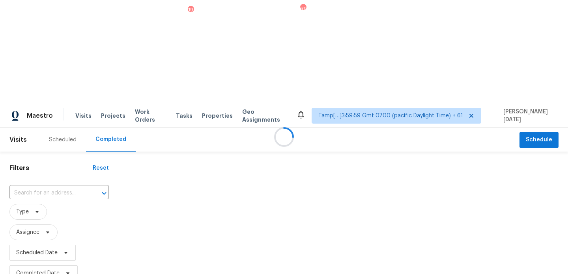
type input "21 Inner Dr, Circle Pines, MN 55014"
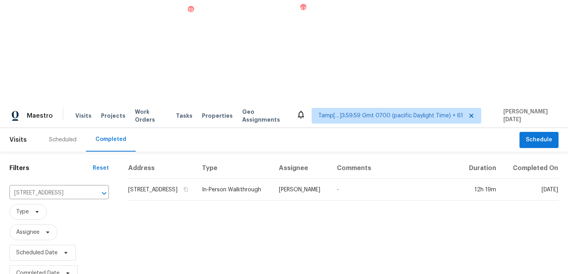
click at [318, 158] on th "Assignee" at bounding box center [301, 168] width 58 height 21
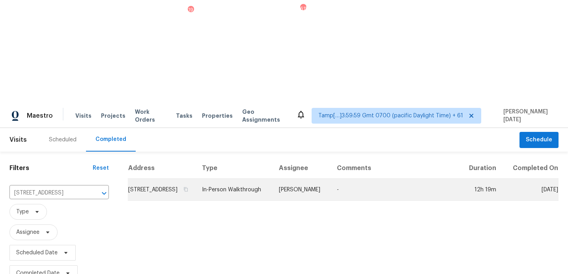
click at [322, 179] on td "Jeffrey Lenz" at bounding box center [301, 190] width 58 height 22
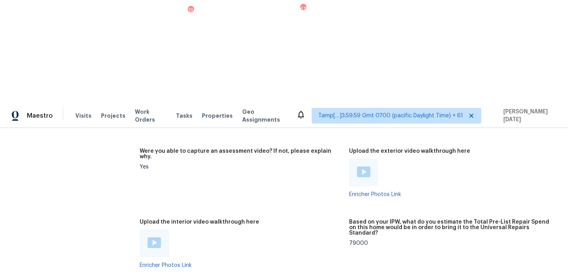
scroll to position [1541, 0]
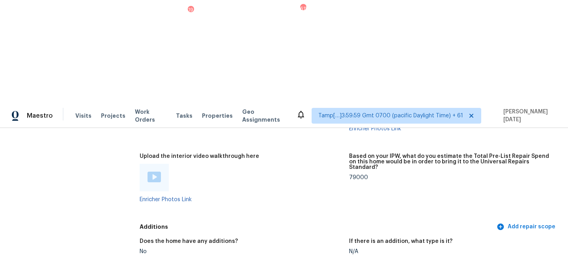
click at [155, 172] on img at bounding box center [153, 177] width 13 height 11
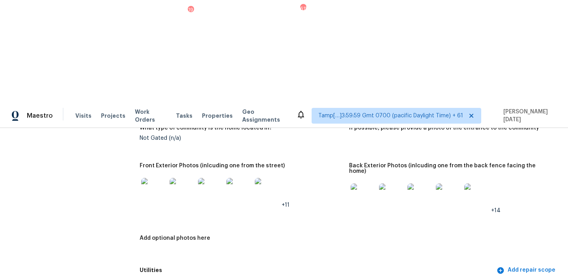
scroll to position [0, 0]
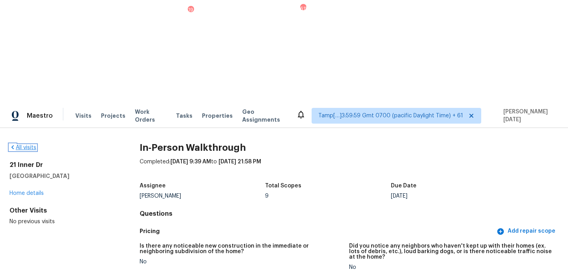
click at [26, 145] on link "All visits" at bounding box center [22, 148] width 27 height 6
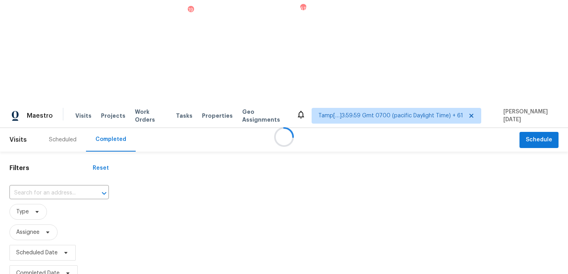
click at [41, 93] on div at bounding box center [284, 137] width 568 height 274
click at [53, 91] on div at bounding box center [284, 137] width 568 height 274
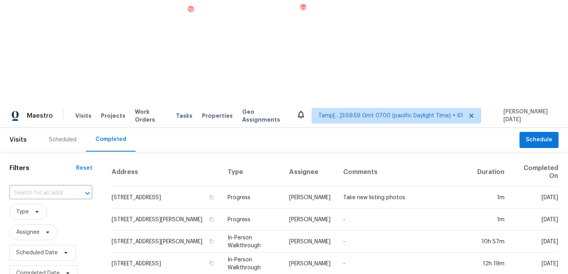
click at [53, 187] on input "text" at bounding box center [39, 193] width 61 height 12
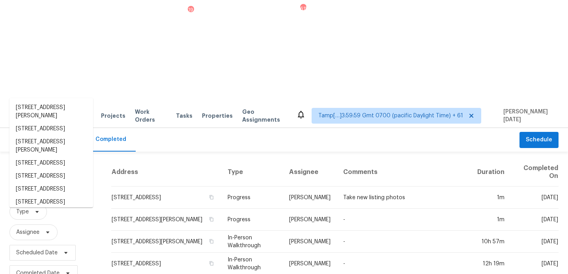
paste input "5554 Union Pointe Pl, Union City, GA 30291"
type input "5554 Union Pointe Pl, Union City, GA 30291"
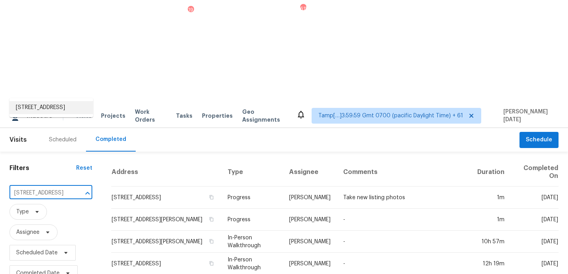
click at [53, 108] on li "5554 Union Pointe Pl, Union City, GA 30291" at bounding box center [51, 107] width 84 height 13
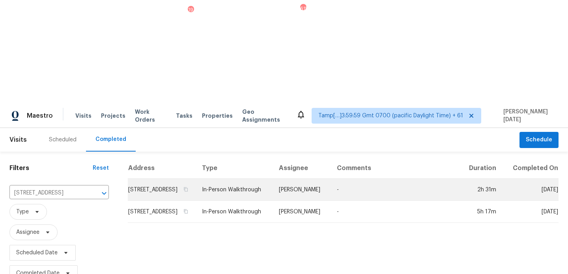
click at [272, 179] on td "In-Person Walkthrough" at bounding box center [234, 190] width 77 height 22
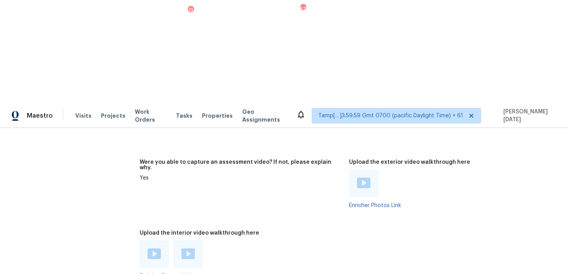
scroll to position [1755, 0]
click at [166, 241] on div at bounding box center [154, 255] width 29 height 28
click at [153, 248] on img at bounding box center [153, 253] width 13 height 11
click at [192, 248] on img at bounding box center [187, 253] width 13 height 11
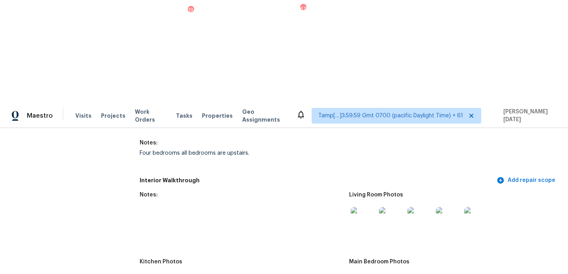
scroll to position [1104, 0]
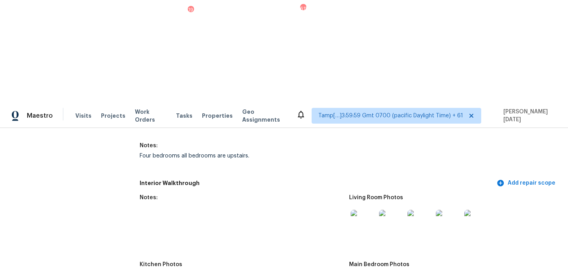
click at [399, 210] on img at bounding box center [391, 222] width 25 height 25
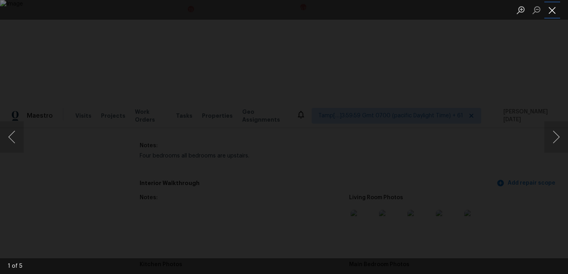
click at [552, 12] on button "Close lightbox" at bounding box center [552, 10] width 16 height 14
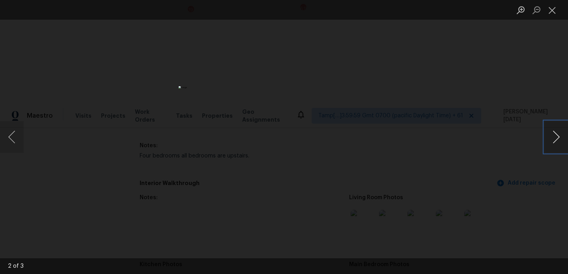
click at [556, 138] on button "Next image" at bounding box center [556, 137] width 24 height 32
click at [554, 11] on button "Close lightbox" at bounding box center [552, 10] width 16 height 14
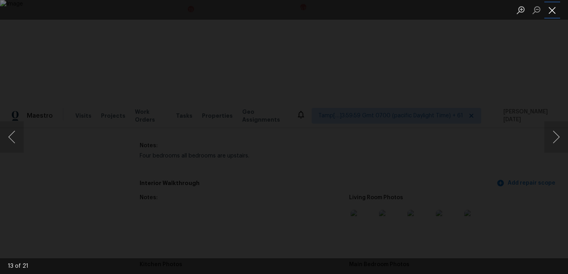
click at [554, 11] on button "Close lightbox" at bounding box center [552, 10] width 16 height 14
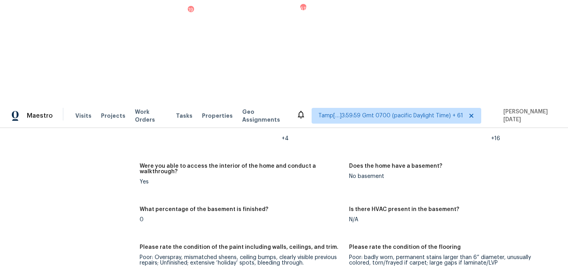
scroll to position [1342, 0]
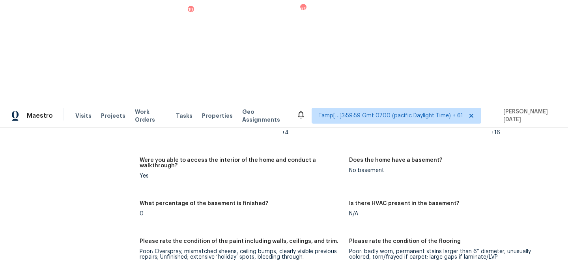
drag, startPoint x: 282, startPoint y: 175, endPoint x: 270, endPoint y: 177, distance: 12.3
copy div "2958"
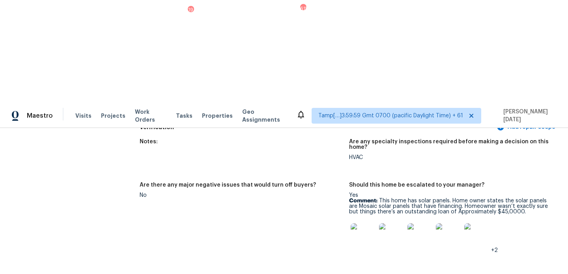
scroll to position [2448, 0]
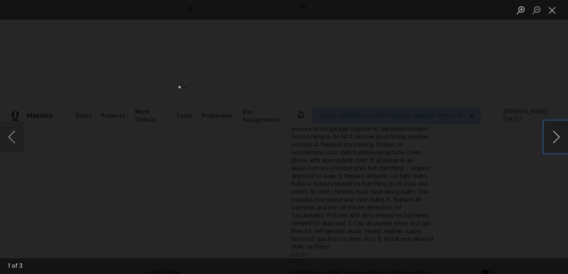
click at [554, 143] on button "Next image" at bounding box center [556, 137] width 24 height 32
click at [552, 9] on button "Close lightbox" at bounding box center [552, 10] width 16 height 14
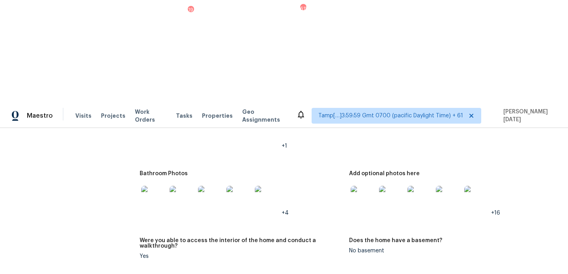
scroll to position [1345, 0]
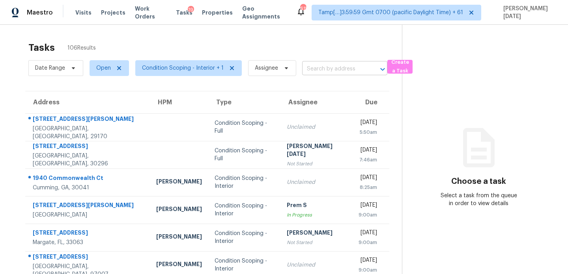
click at [302, 73] on input "text" at bounding box center [333, 69] width 63 height 12
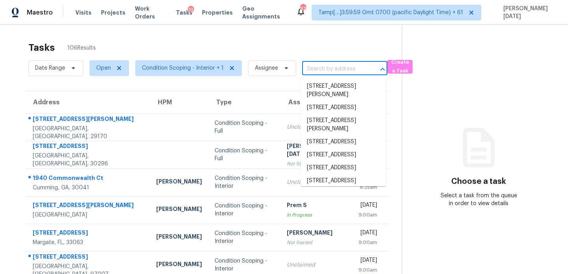
click at [323, 70] on input "text" at bounding box center [333, 69] width 63 height 12
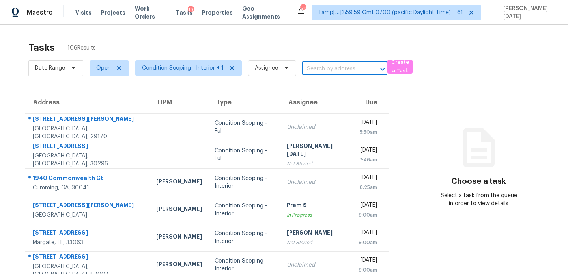
paste input "4504 Wilderness Ln N, Jacksonville, FL 32258"
type input "4504 Wilderness Ln N, Jacksonville, FL 32258"
click at [333, 93] on li "4504 Wilderness Ln N, Jacksonville, FL 32258" at bounding box center [342, 86] width 85 height 13
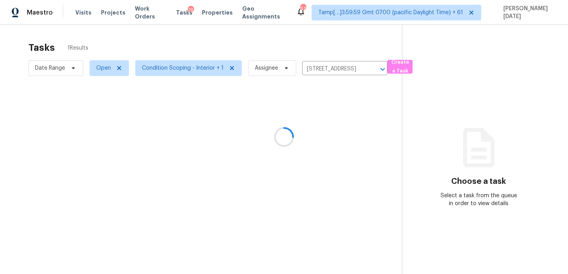
click at [328, 114] on div at bounding box center [284, 137] width 568 height 274
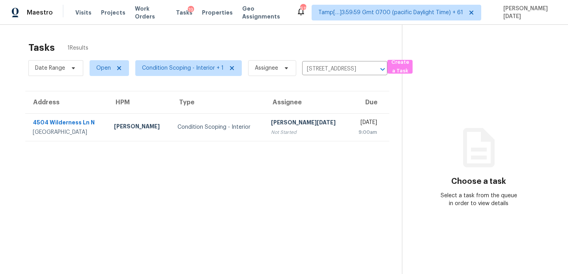
click at [349, 114] on td "Fri, Sep 19th 2025 9:00am" at bounding box center [369, 128] width 40 height 28
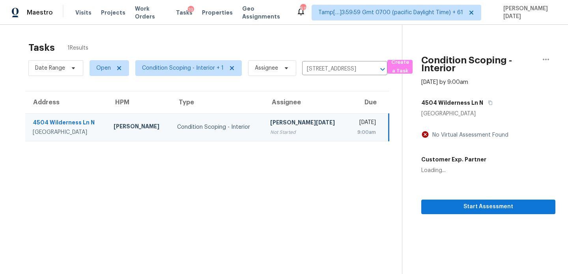
scroll to position [25, 0]
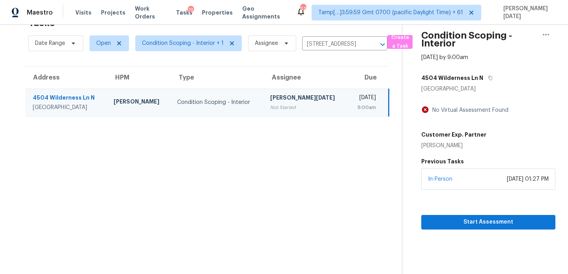
click at [444, 213] on div "Start Assessment" at bounding box center [488, 210] width 134 height 40
click at [448, 218] on span "Start Assessment" at bounding box center [487, 223] width 121 height 10
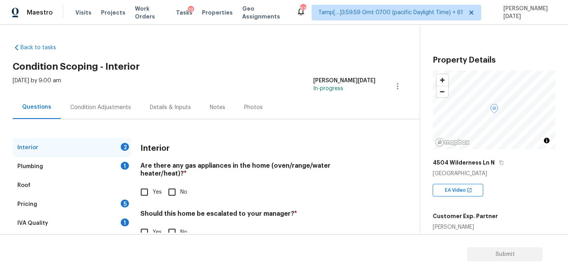
click at [106, 104] on div "Condition Adjustments" at bounding box center [100, 108] width 61 height 8
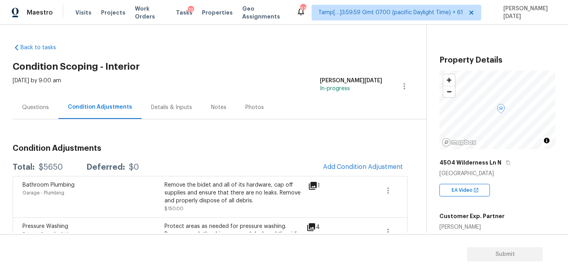
click at [506, 162] on icon "button" at bounding box center [508, 163] width 4 height 4
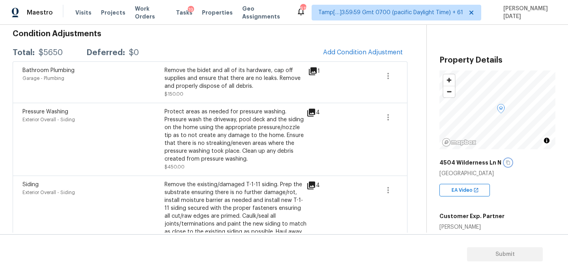
scroll to position [74, 0]
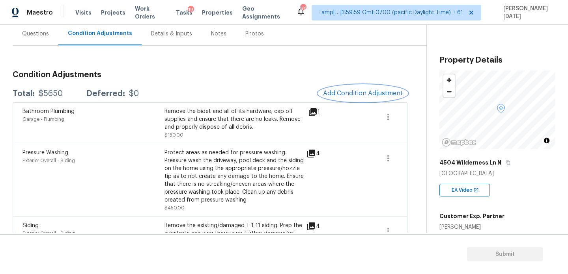
click at [354, 99] on button "Add Condition Adjustment" at bounding box center [362, 93] width 89 height 17
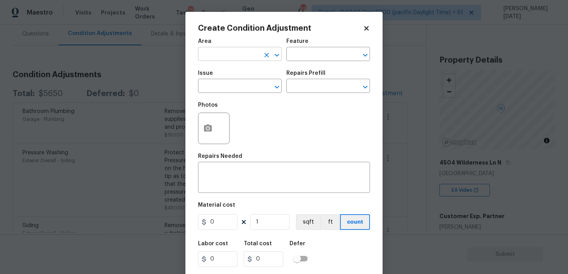
click at [234, 52] on input "text" at bounding box center [229, 55] width 62 height 12
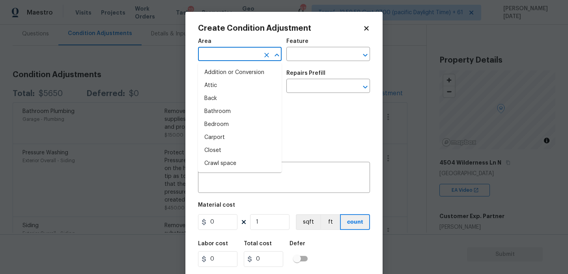
type input "r"
type input "oo"
type input "r"
click at [491, 193] on body "Maestro Visits Projects Work Orders Tasks 19 Properties Geo Assignments 615 Tam…" at bounding box center [284, 137] width 568 height 274
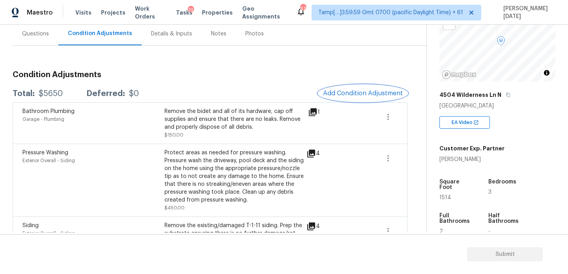
scroll to position [69, 0]
click at [442, 194] on span "1514" at bounding box center [445, 197] width 12 height 6
copy span "1514"
click at [345, 95] on span "Add Condition Adjustment" at bounding box center [363, 93] width 80 height 7
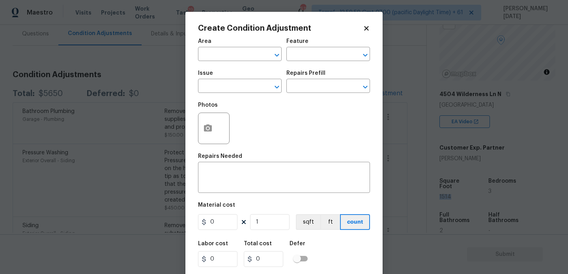
click at [195, 54] on div "Create Condition Adjustment Area ​ Feature ​ Issue ​ Repairs Prefill ​ Photos R…" at bounding box center [283, 146] width 197 height 268
click at [207, 54] on input "text" at bounding box center [229, 55] width 62 height 12
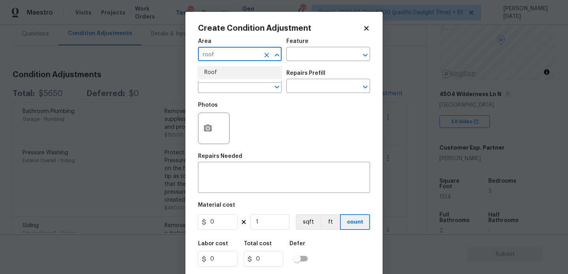
click at [211, 76] on li "Roof" at bounding box center [240, 72] width 84 height 13
type input "Roof"
click at [211, 86] on input "text" at bounding box center [229, 87] width 62 height 12
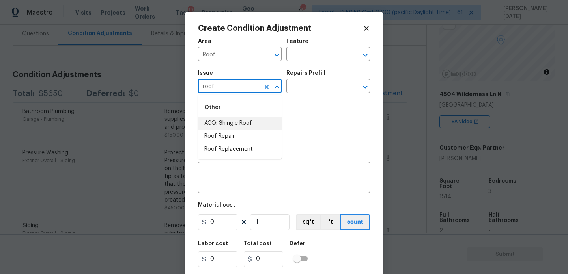
click at [228, 123] on li "ACQ: Shingle Roof" at bounding box center [240, 123] width 84 height 13
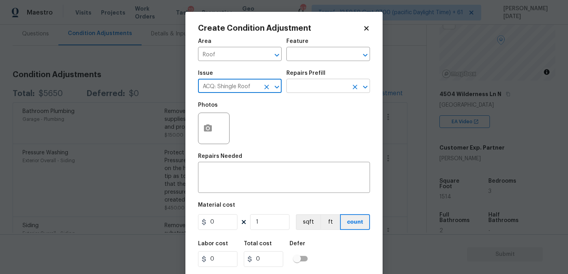
type input "ACQ: Shingle Roof"
click at [302, 85] on input "text" at bounding box center [317, 87] width 62 height 12
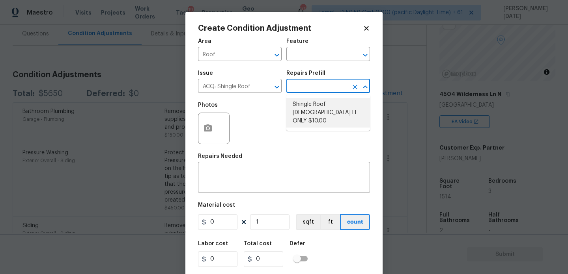
click at [313, 106] on li "Shingle Roof 15+ Years Old FL ONLY $10.00" at bounding box center [328, 113] width 84 height 30
type input "Acquisition"
type textarea "Acquisition Scope ([US_STATE] Only): Shingle Roof 15+ years in age maintenance."
type input "10"
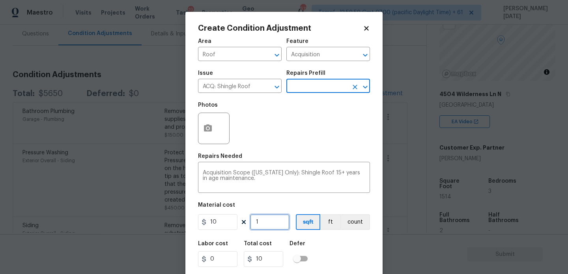
click at [265, 222] on input "1" at bounding box center [269, 223] width 39 height 16
type input "0"
paste input "1514"
type input "1514"
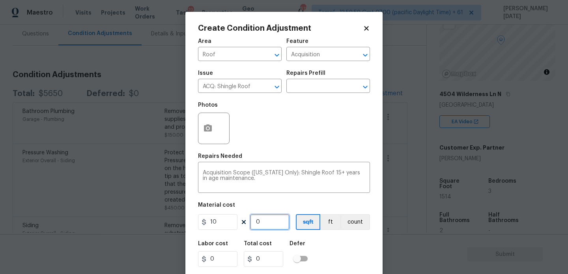
type input "15140"
type input "1514"
click at [346, 120] on div "Photos" at bounding box center [284, 123] width 172 height 51
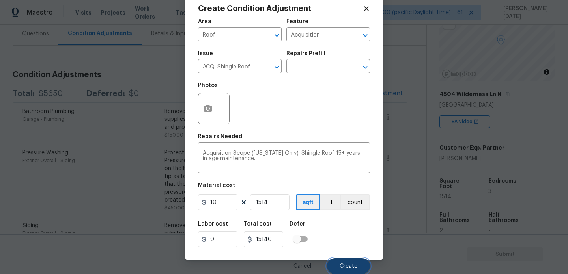
click at [345, 271] on button "Create" at bounding box center [348, 267] width 43 height 16
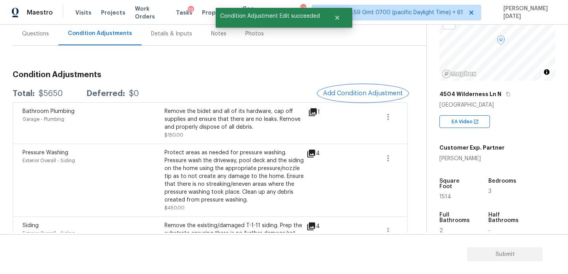
scroll to position [0, 0]
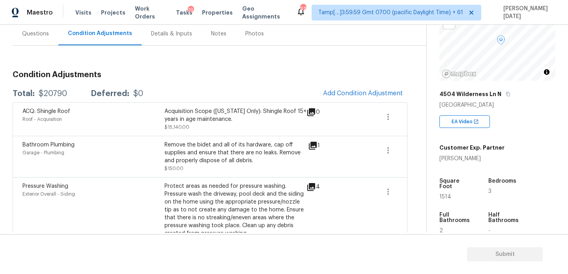
click at [36, 33] on div "Questions" at bounding box center [35, 34] width 27 height 8
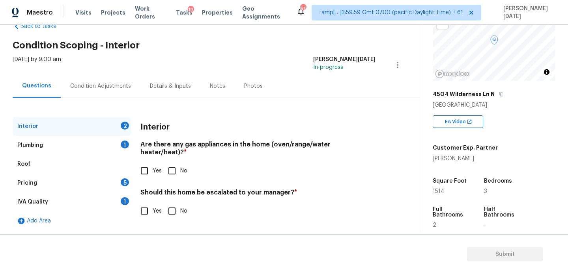
click at [105, 143] on div "Plumbing 1" at bounding box center [72, 145] width 118 height 19
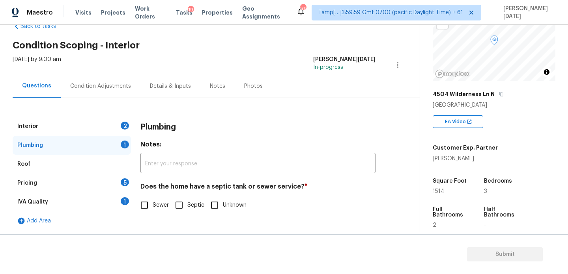
click at [180, 207] on input "Septic" at bounding box center [179, 205] width 17 height 17
checkbox input "true"
click at [438, 194] on span "1514" at bounding box center [439, 192] width 12 height 6
copy span "1514"
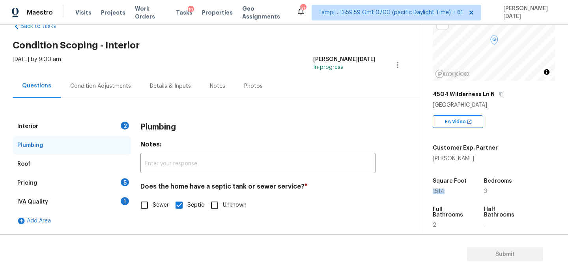
click at [103, 87] on div "Condition Adjustments" at bounding box center [100, 86] width 61 height 8
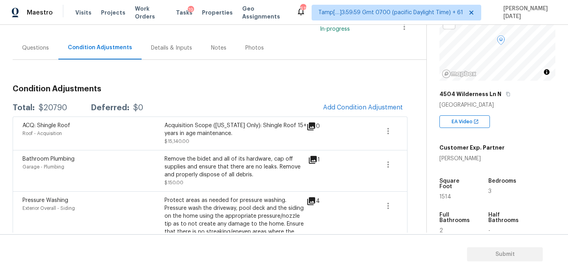
scroll to position [85, 0]
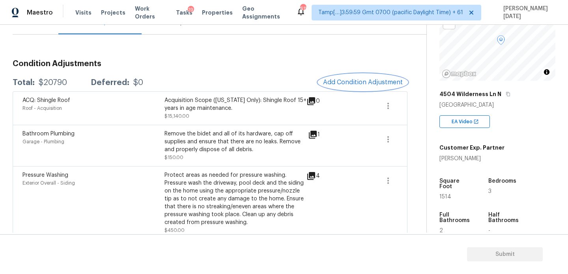
click at [361, 86] on button "Add Condition Adjustment" at bounding box center [362, 82] width 89 height 17
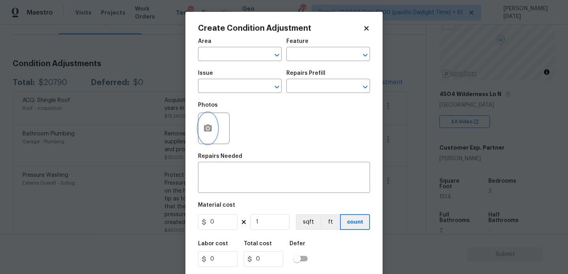
click at [214, 137] on button "button" at bounding box center [207, 128] width 19 height 31
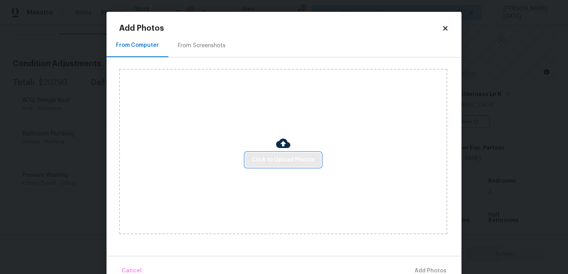
click at [283, 160] on span "Click to Upload Photos" at bounding box center [283, 160] width 63 height 10
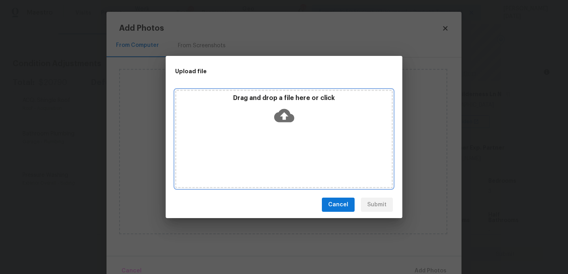
click at [283, 160] on div "Drag and drop a file here or click" at bounding box center [284, 139] width 218 height 99
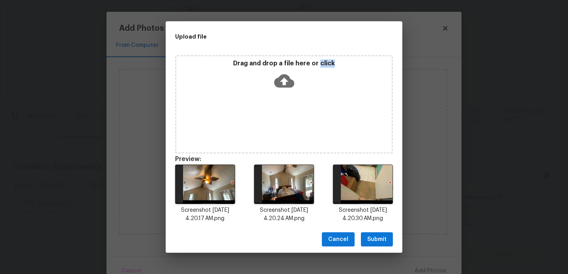
click at [381, 241] on span "Submit" at bounding box center [376, 240] width 19 height 10
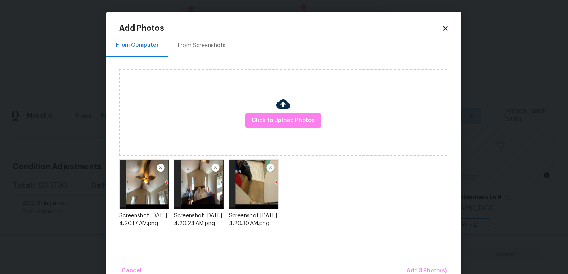
click at [418, 262] on div "Cancel Add 3 Photo(s)" at bounding box center [283, 268] width 355 height 24
click at [418, 267] on span "Add 3 Photo(s)" at bounding box center [427, 272] width 40 height 10
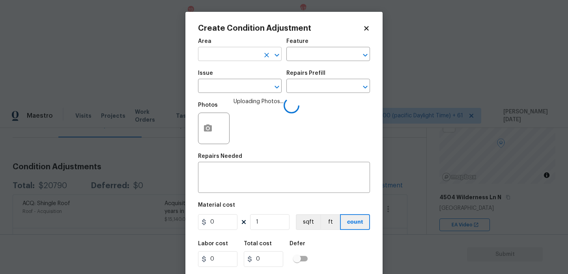
click at [209, 55] on input "text" at bounding box center [229, 55] width 62 height 12
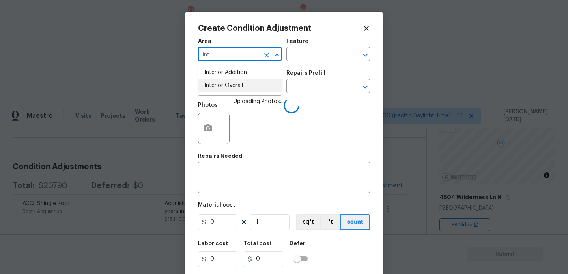
click at [224, 89] on li "Interior Overall" at bounding box center [240, 85] width 84 height 13
type input "Interior Overall"
click at [224, 89] on input "text" at bounding box center [229, 87] width 62 height 12
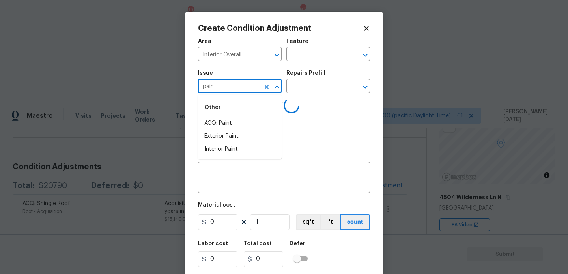
type input "paint"
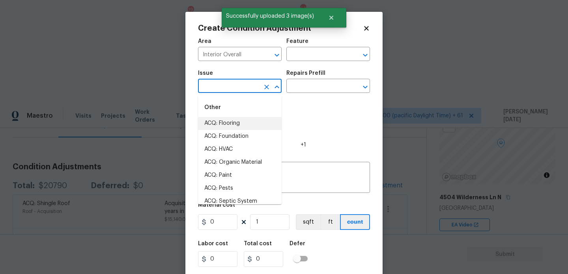
click at [219, 87] on input "text" at bounding box center [229, 87] width 62 height 12
click at [216, 126] on li "ACQ: Paint" at bounding box center [240, 123] width 84 height 13
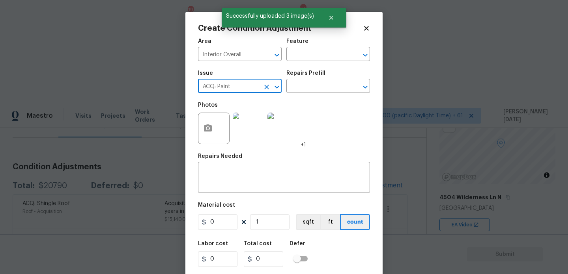
type input "ACQ: Paint"
click at [308, 80] on div "Repairs Prefill" at bounding box center [328, 76] width 84 height 10
click at [308, 82] on input "text" at bounding box center [317, 87] width 62 height 12
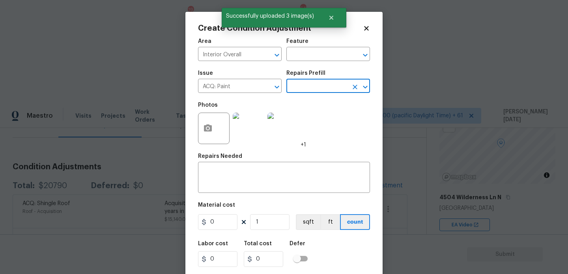
click at [308, 82] on input "text" at bounding box center [317, 87] width 62 height 12
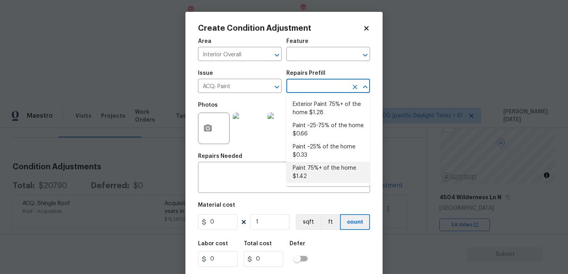
click at [317, 166] on li "Paint 75%+ of the home $1.42" at bounding box center [328, 172] width 84 height 21
type input "Acquisition"
type textarea "Acquisition Scope: 75%+ of the home will likely require interior paint"
type input "1.42"
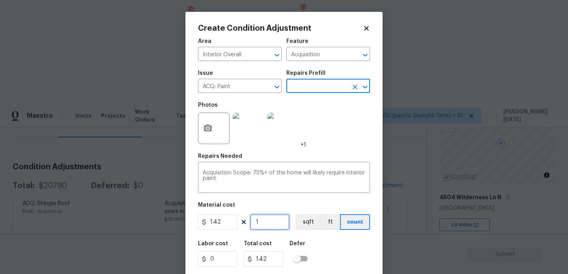
click at [275, 228] on input "1" at bounding box center [269, 223] width 39 height 16
type input "0"
paste input "1514"
type input "1514"
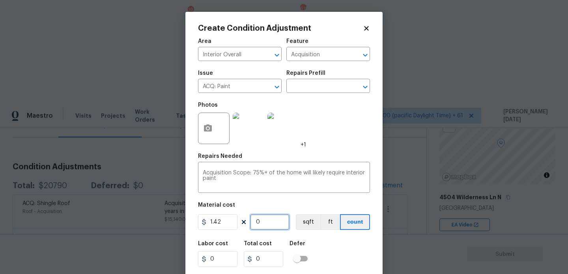
type input "2149.88"
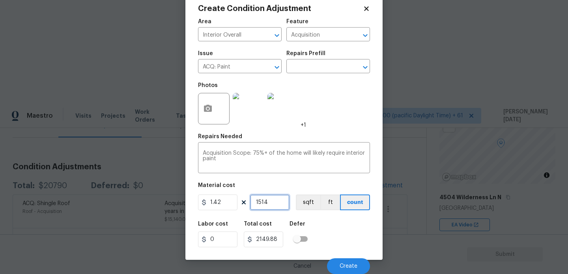
type input "1514"
click at [335, 134] on div "Repairs Needed" at bounding box center [284, 139] width 172 height 10
click at [346, 264] on span "Create" at bounding box center [349, 267] width 18 height 6
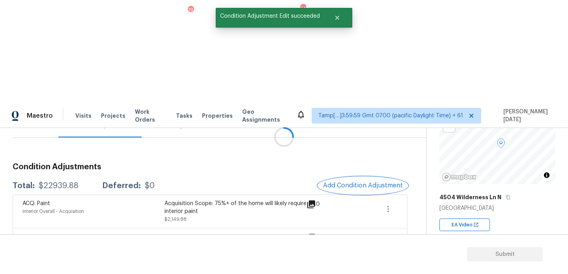
scroll to position [0, 0]
click at [339, 182] on span "Add Condition Adjustment" at bounding box center [363, 185] width 80 height 7
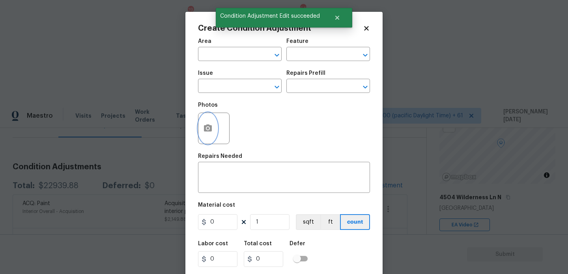
click at [201, 134] on button "button" at bounding box center [207, 128] width 19 height 31
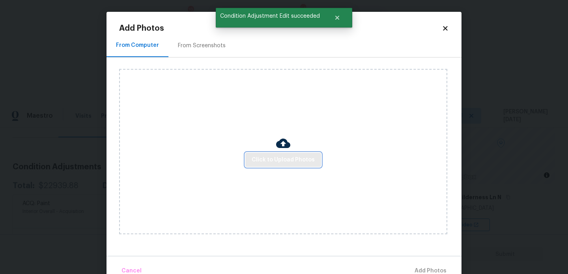
click at [277, 155] on span "Click to Upload Photos" at bounding box center [283, 160] width 63 height 10
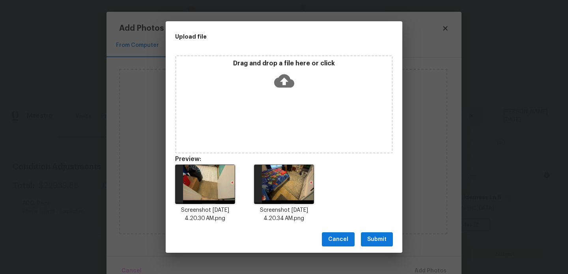
click at [384, 240] on span "Submit" at bounding box center [376, 240] width 19 height 10
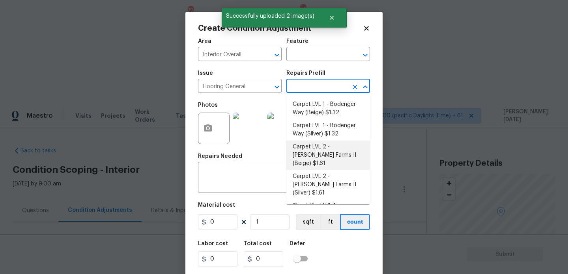
scroll to position [69, 0]
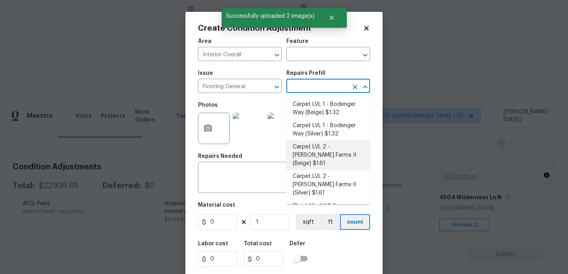
click at [328, 153] on li "Carpet LVL 2 - [PERSON_NAME] Farms II (Beige) $1.61" at bounding box center [328, 156] width 84 height 30
type input "Overall Flooring"
type input "1.61"
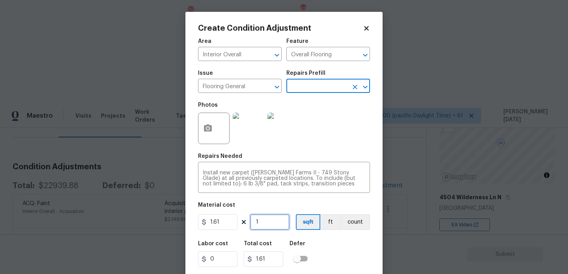
click at [264, 222] on input "1" at bounding box center [269, 223] width 39 height 16
type input "0"
type input "8"
type input "12.88"
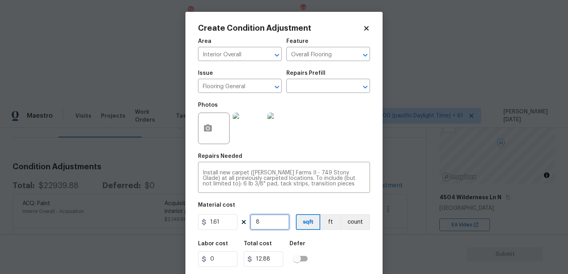
type input "80"
type input "128.8"
type input "800"
type input "1288"
type input "800"
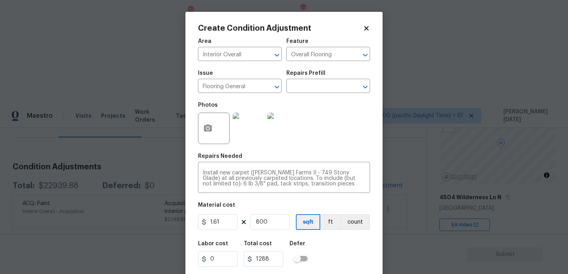
click at [340, 138] on div "Photos" at bounding box center [284, 123] width 172 height 51
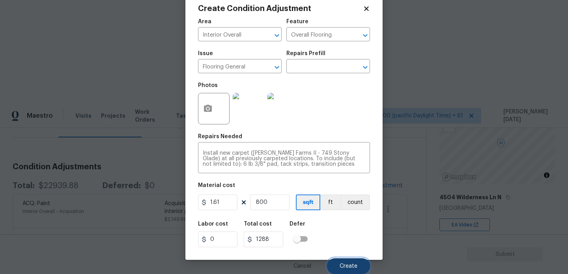
click at [354, 265] on span "Create" at bounding box center [349, 267] width 18 height 6
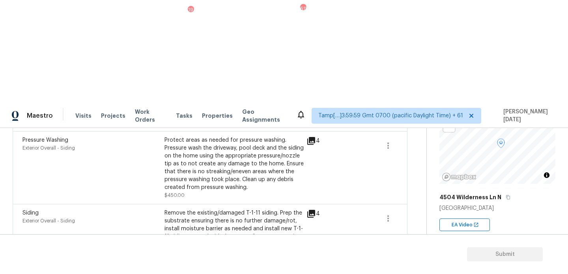
scroll to position [449, 0]
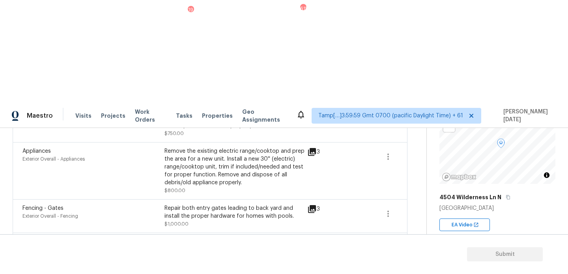
click at [316, 238] on icon at bounding box center [312, 242] width 9 height 9
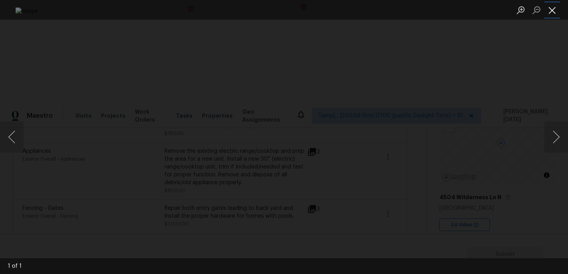
click at [558, 11] on button "Close lightbox" at bounding box center [552, 10] width 16 height 14
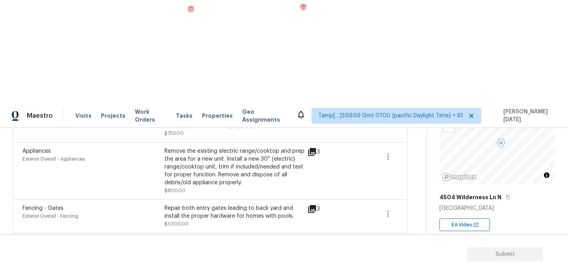
click at [312, 268] on icon at bounding box center [313, 272] width 8 height 8
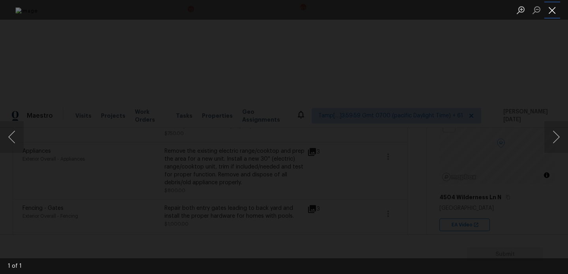
click at [558, 11] on button "Close lightbox" at bounding box center [552, 10] width 16 height 14
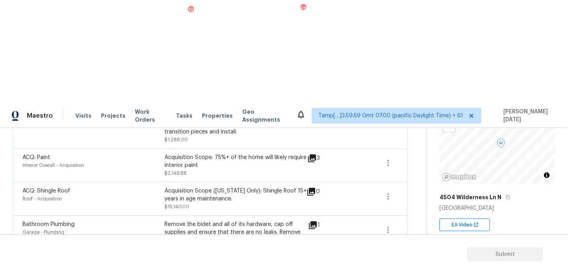
scroll to position [179, 0]
click at [241, 222] on div "Remove the bidet and all of its hardware, cap off supplies and ensure that ther…" at bounding box center [235, 234] width 142 height 24
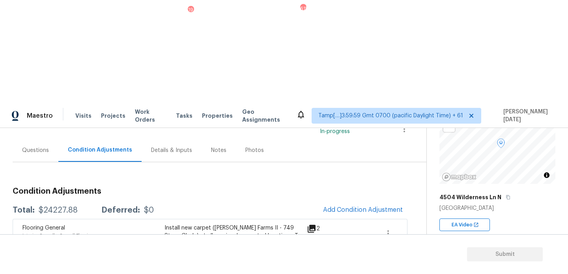
scroll to position [52, 0]
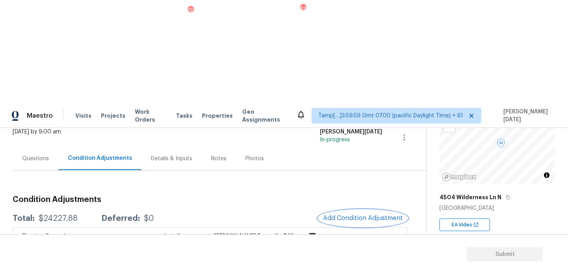
click at [358, 215] on span "Add Condition Adjustment" at bounding box center [363, 218] width 80 height 7
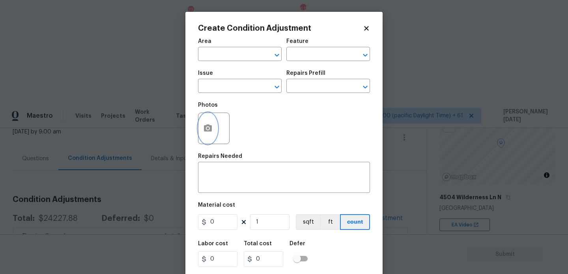
click at [201, 137] on button "button" at bounding box center [207, 128] width 19 height 31
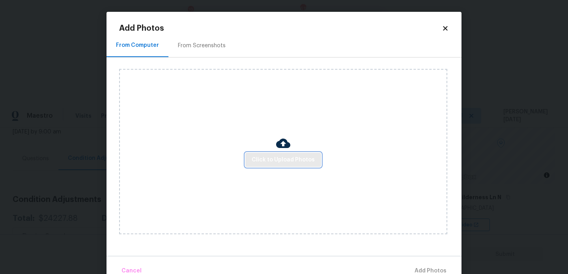
click at [269, 154] on button "Click to Upload Photos" at bounding box center [283, 160] width 76 height 15
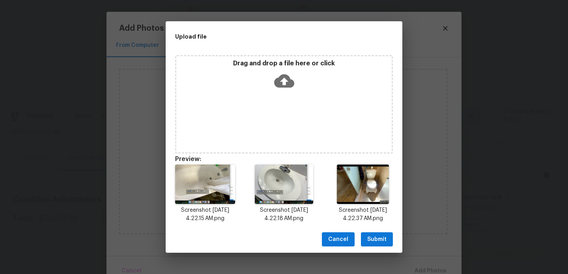
click at [384, 233] on button "Submit" at bounding box center [377, 240] width 32 height 15
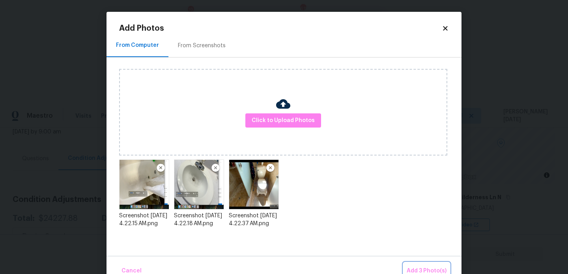
click at [417, 267] on span "Add 3 Photo(s)" at bounding box center [427, 272] width 40 height 10
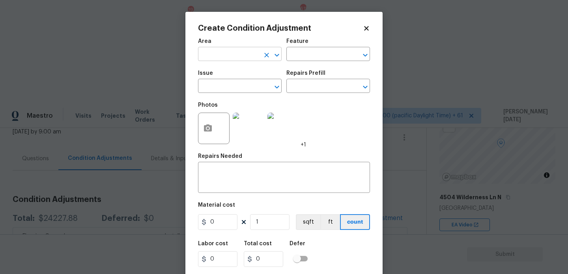
click at [229, 53] on input "text" at bounding box center [229, 55] width 62 height 12
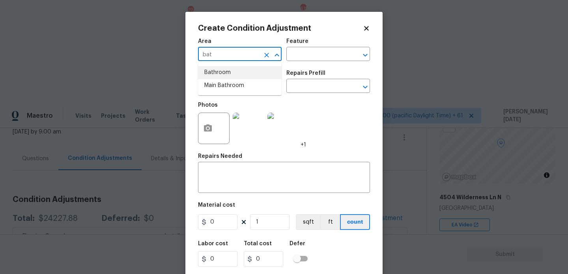
click at [225, 72] on li "Bathroom" at bounding box center [240, 72] width 84 height 13
type input "Bathroom"
click at [233, 89] on input "text" at bounding box center [229, 87] width 62 height 12
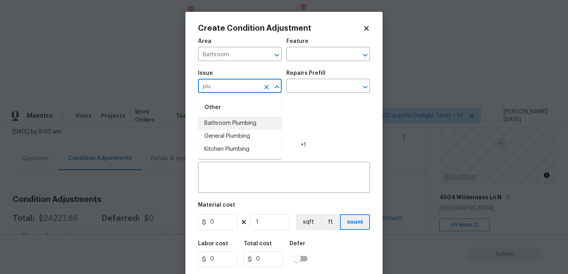
click at [248, 125] on li "Bathroom Plumbing" at bounding box center [240, 123] width 84 height 13
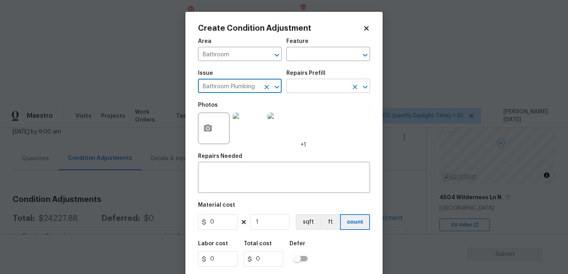
type input "Bathroom Plumbing"
click at [319, 82] on input "text" at bounding box center [317, 87] width 62 height 12
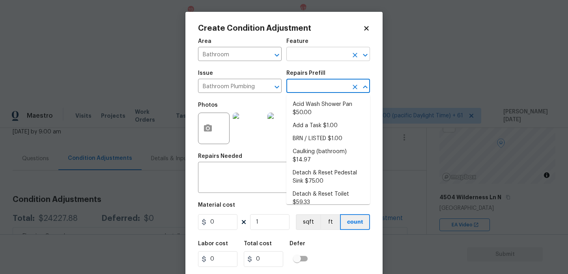
click at [302, 53] on input "text" at bounding box center [317, 55] width 62 height 12
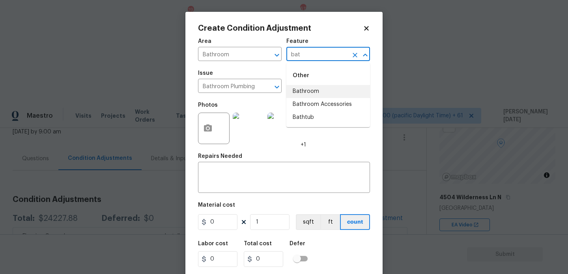
click at [315, 87] on li "Bathroom" at bounding box center [328, 91] width 84 height 13
click at [266, 88] on icon "Clear" at bounding box center [266, 87] width 5 height 5
type input "Bathroom"
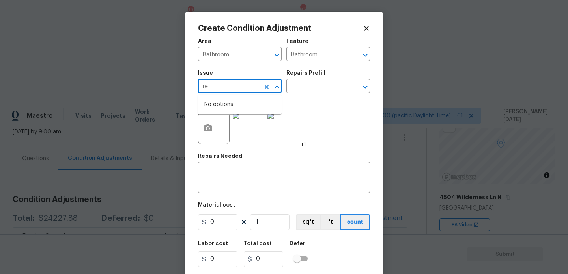
type input "r"
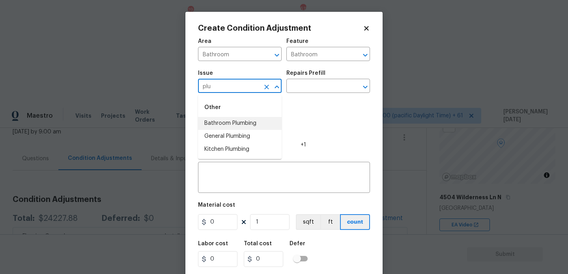
click at [268, 126] on li "Bathroom Plumbing" at bounding box center [240, 123] width 84 height 13
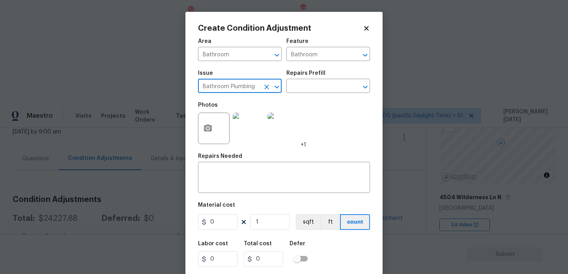
type input "Bathroom Plumbing"
click at [225, 226] on input "0" at bounding box center [217, 223] width 39 height 16
type input "900"
click at [236, 183] on textarea at bounding box center [284, 178] width 162 height 17
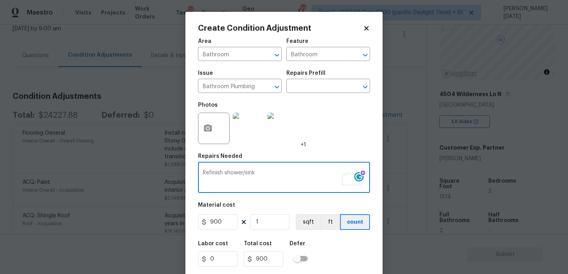
scroll to position [20, 0]
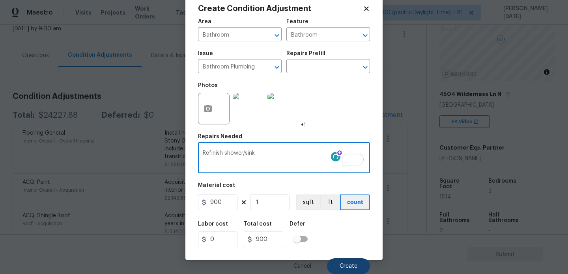
type textarea "Refinish shower/sink"
click at [336, 259] on button "Create" at bounding box center [348, 267] width 43 height 16
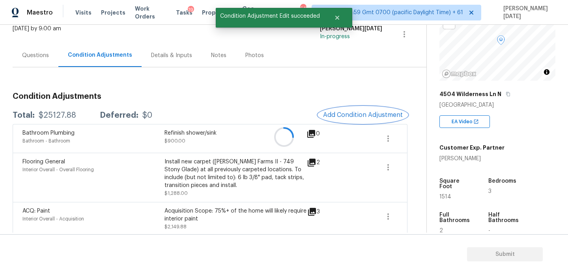
scroll to position [0, 0]
drag, startPoint x: 37, startPoint y: 116, endPoint x: 78, endPoint y: 116, distance: 41.0
click at [78, 116] on div "Total: $25127.88 Deferred: $0" at bounding box center [83, 116] width 140 height 8
copy div "$25127.88"
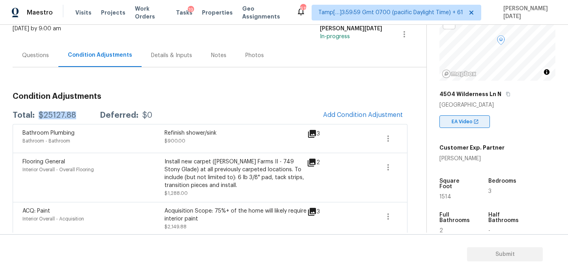
scroll to position [151, 0]
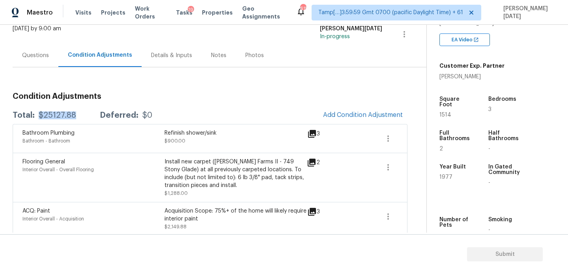
click at [22, 52] on div "Questions" at bounding box center [35, 56] width 27 height 8
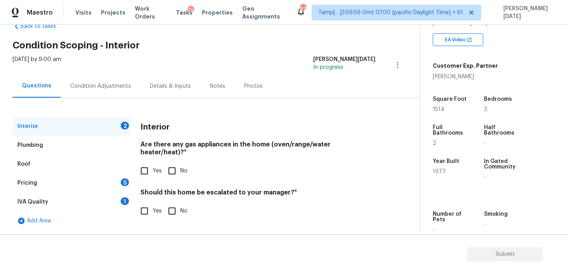
click at [172, 163] on input "No" at bounding box center [172, 171] width 17 height 17
checkbox input "true"
click at [177, 205] on input "No" at bounding box center [172, 212] width 17 height 17
checkbox input "true"
click at [115, 190] on div "Pricing 5" at bounding box center [72, 183] width 118 height 19
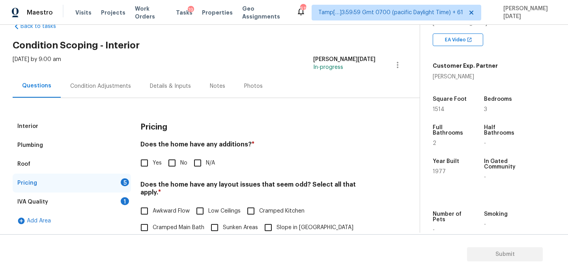
click at [159, 159] on label "Yes" at bounding box center [149, 163] width 26 height 17
click at [153, 159] on input "Yes" at bounding box center [144, 163] width 17 height 17
checkbox input "true"
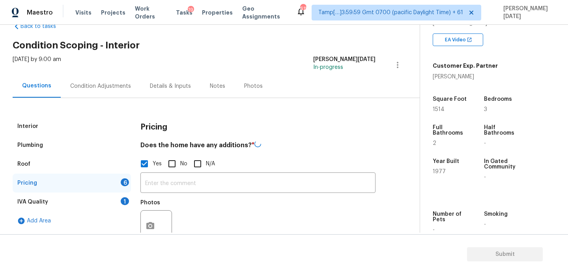
click at [170, 166] on input "No" at bounding box center [172, 164] width 17 height 17
checkbox input "true"
checkbox input "false"
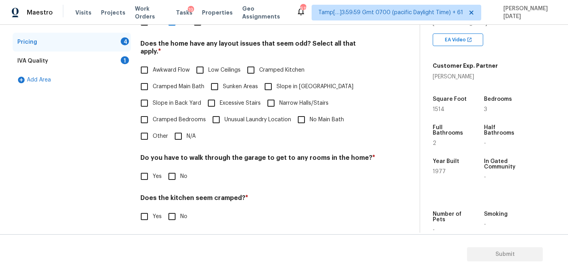
scroll to position [179, 0]
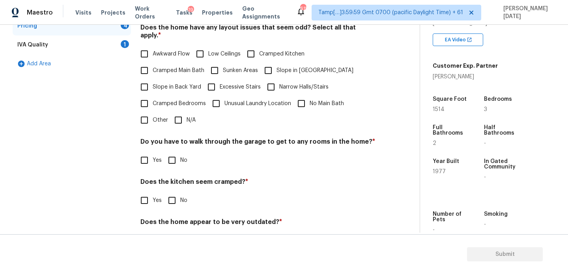
click at [183, 118] on input "N/A" at bounding box center [178, 120] width 17 height 17
checkbox input "true"
click at [179, 152] on input "No" at bounding box center [172, 160] width 17 height 17
checkbox input "true"
click at [177, 192] on input "No" at bounding box center [172, 200] width 17 height 17
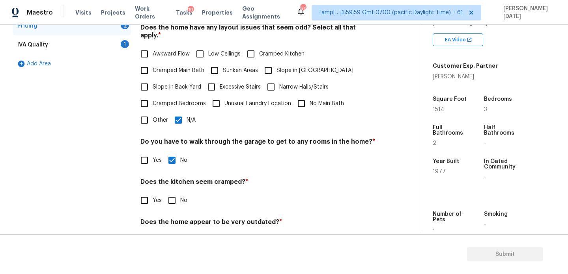
checkbox input "true"
click at [177, 185] on div "Does the kitchen seem cramped? * Yes No" at bounding box center [257, 194] width 235 height 32
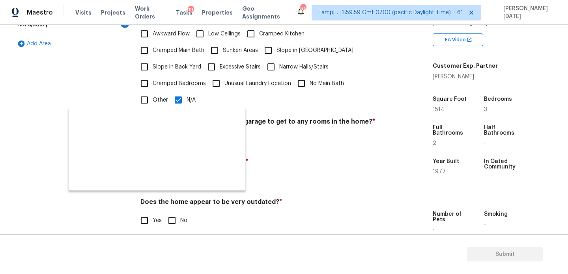
click at [176, 216] on input "No" at bounding box center [172, 221] width 17 height 17
checkbox input "true"
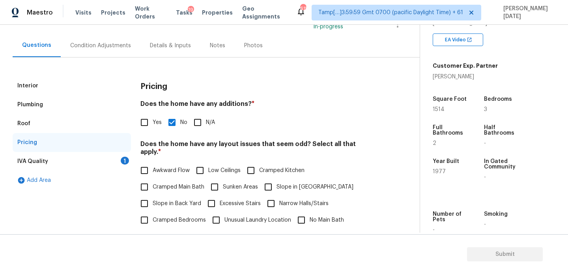
click at [120, 164] on div "IVA Quality 1" at bounding box center [72, 161] width 118 height 19
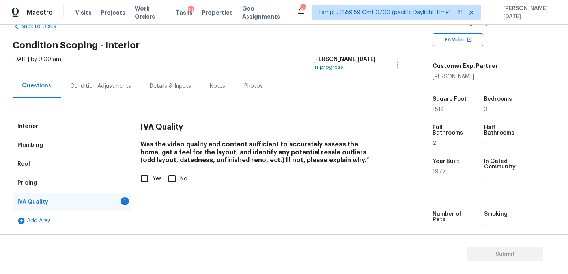
click at [148, 187] on input "Yes" at bounding box center [144, 179] width 17 height 17
checkbox input "true"
click at [106, 93] on div "Condition Adjustments" at bounding box center [101, 86] width 80 height 23
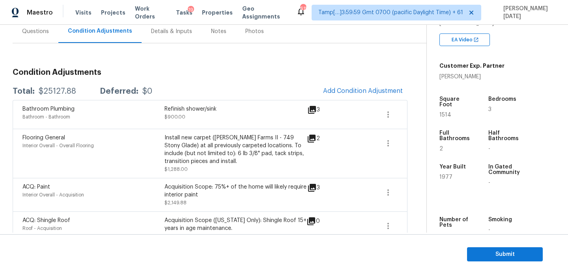
scroll to position [72, 0]
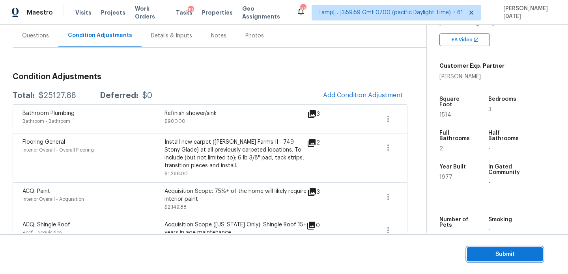
click at [489, 254] on span "Submit" at bounding box center [504, 255] width 63 height 10
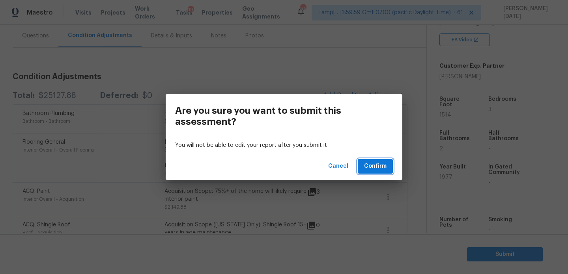
click at [380, 164] on span "Confirm" at bounding box center [375, 167] width 22 height 10
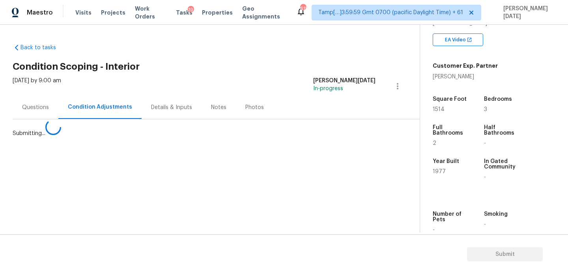
scroll to position [0, 0]
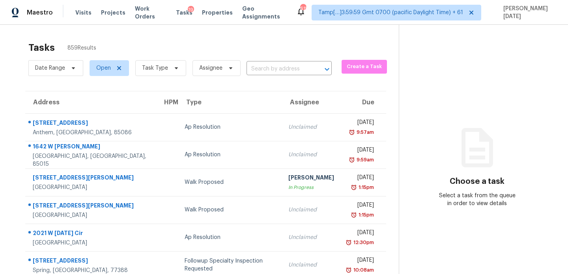
click at [260, 62] on div "Date Range Open Task Type Assignee ​" at bounding box center [179, 68] width 303 height 21
click at [258, 73] on input "text" at bounding box center [277, 69] width 63 height 12
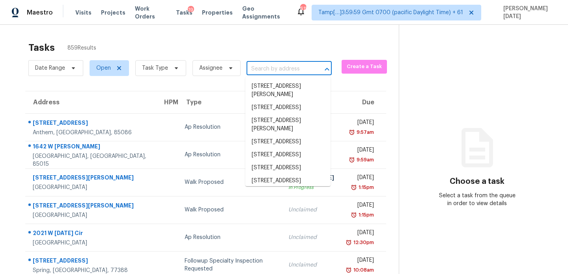
paste input "[STREET_ADDRESS]"
type input "[STREET_ADDRESS]"
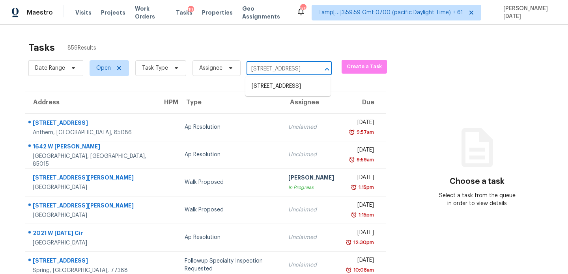
click at [283, 91] on li "[STREET_ADDRESS]" at bounding box center [287, 86] width 85 height 13
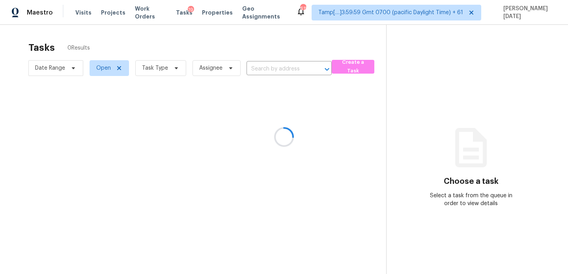
type input "[STREET_ADDRESS]"
click at [297, 132] on div at bounding box center [284, 137] width 568 height 274
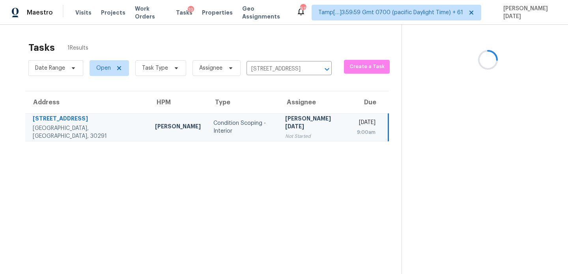
click at [297, 132] on td "[PERSON_NAME][DATE] Not Started" at bounding box center [315, 128] width 72 height 28
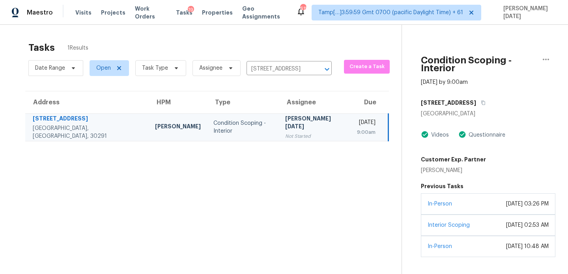
scroll to position [25, 0]
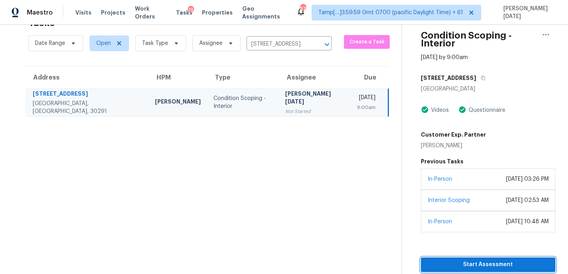
click at [460, 258] on button "Start Assessment" at bounding box center [488, 265] width 134 height 15
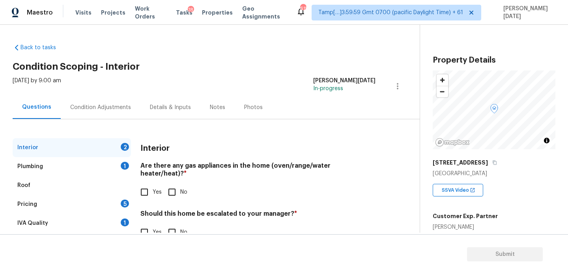
click at [93, 101] on div "Condition Adjustments" at bounding box center [101, 107] width 80 height 23
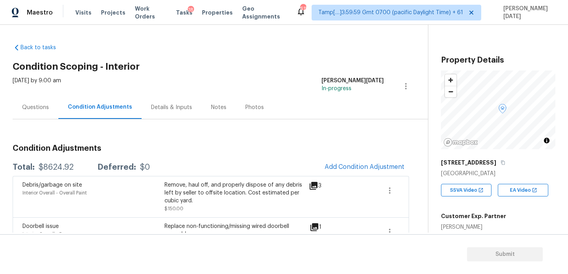
click at [213, 82] on div "[DATE] by 9:00 am [PERSON_NAME][DATE] In-progress" at bounding box center [220, 86] width 415 height 19
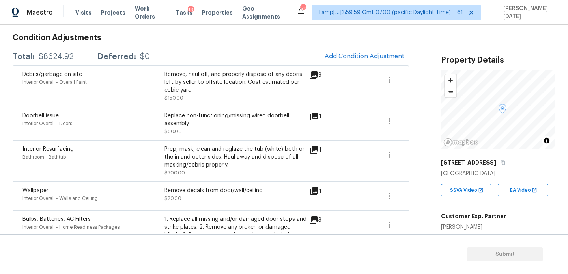
scroll to position [112, 0]
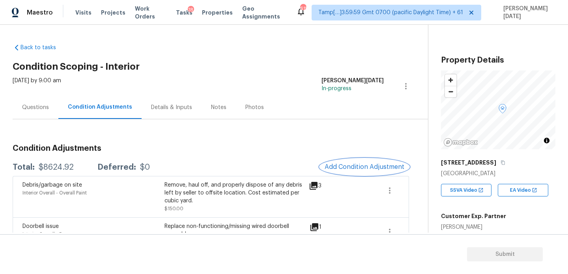
click at [349, 164] on span "Add Condition Adjustment" at bounding box center [365, 167] width 80 height 7
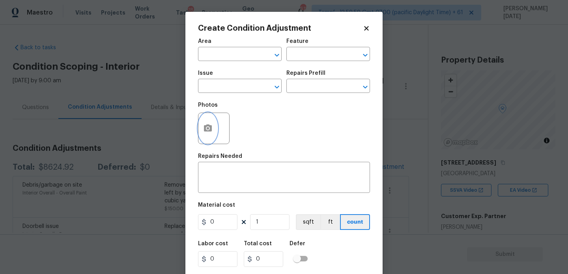
click at [212, 133] on icon "button" at bounding box center [207, 128] width 9 height 9
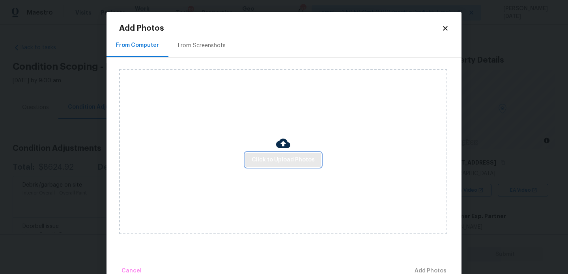
click at [291, 162] on span "Click to Upload Photos" at bounding box center [283, 160] width 63 height 10
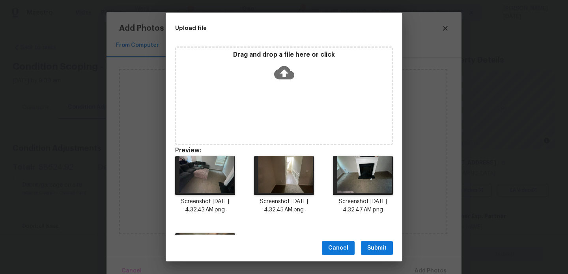
click at [374, 248] on span "Submit" at bounding box center [376, 249] width 19 height 10
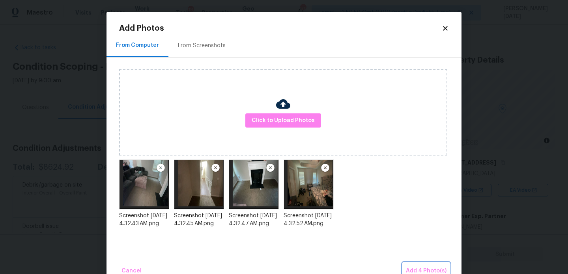
click at [408, 269] on span "Add 4 Photo(s)" at bounding box center [426, 272] width 41 height 10
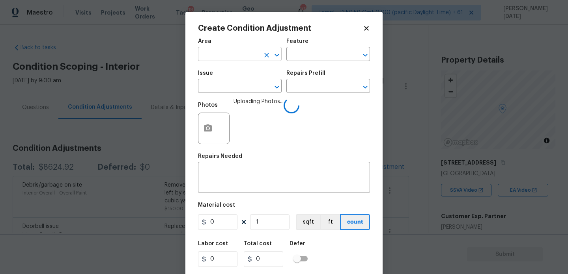
click at [226, 58] on input "text" at bounding box center [229, 55] width 62 height 12
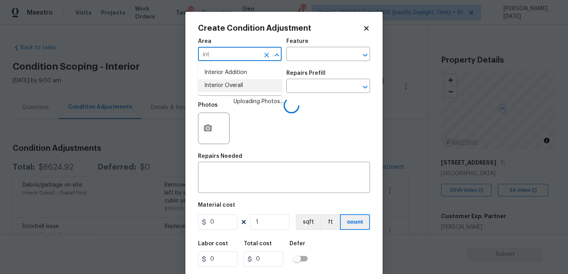
click at [234, 91] on li "Interior Overall" at bounding box center [240, 85] width 84 height 13
type input "Interior Overall"
click at [234, 91] on input "text" at bounding box center [229, 87] width 62 height 12
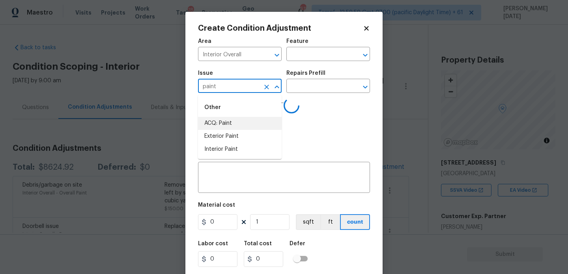
click at [237, 125] on li "ACQ: Paint" at bounding box center [240, 123] width 84 height 13
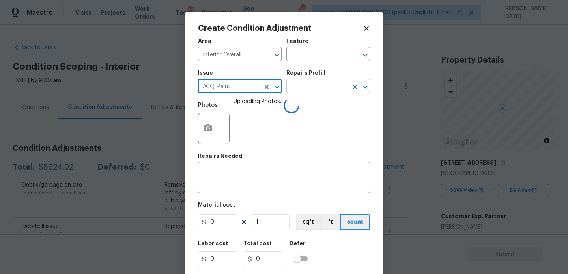
type input "ACQ: Paint"
click at [320, 91] on input "text" at bounding box center [317, 87] width 62 height 12
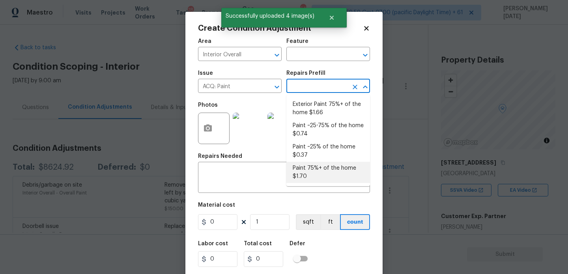
click at [316, 167] on li "Paint 75%+ of the home $1.70" at bounding box center [328, 172] width 84 height 21
type input "Acquisition"
type textarea "Acquisition Scope: 75%+ of the home will likely require interior paint"
type input "1.7"
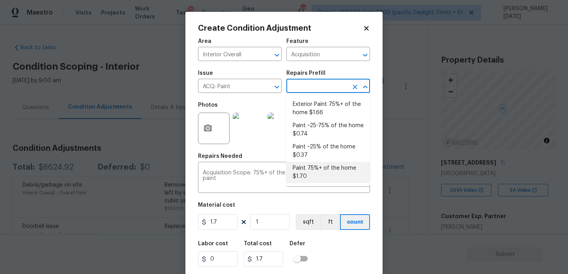
click at [319, 168] on li "Paint 75%+ of the home $1.70" at bounding box center [328, 172] width 84 height 21
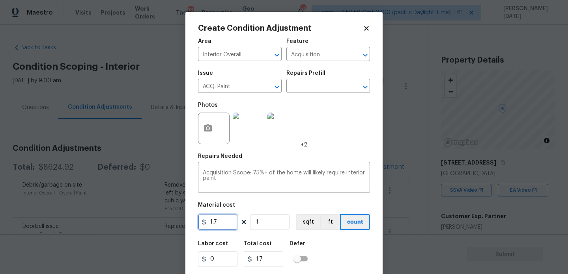
drag, startPoint x: 229, startPoint y: 222, endPoint x: 170, endPoint y: 222, distance: 59.1
click at [170, 222] on div "Create Condition Adjustment Area Interior Overall ​ Feature Acquisition ​ Issue…" at bounding box center [284, 137] width 568 height 274
type input "2858"
click at [343, 130] on div "Photos +2" at bounding box center [284, 123] width 172 height 51
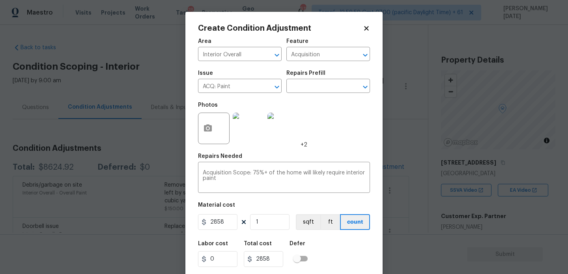
scroll to position [20, 0]
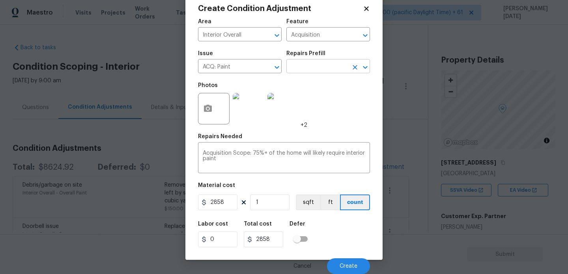
click at [317, 69] on input "text" at bounding box center [317, 67] width 62 height 12
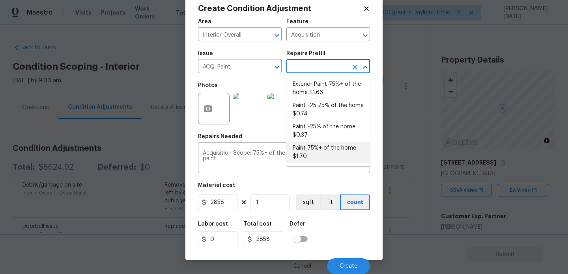
click at [316, 148] on li "Paint 75%+ of the home $1.70" at bounding box center [328, 152] width 84 height 21
type input "1.7"
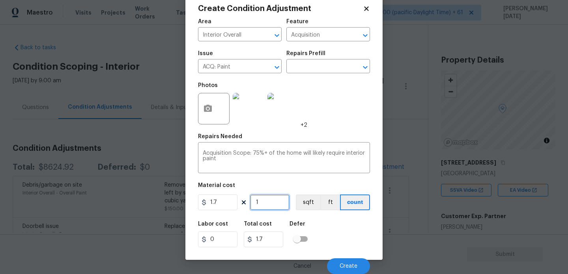
click at [284, 198] on input "1" at bounding box center [269, 203] width 39 height 16
type input "0"
paste input "174"
type input "1740"
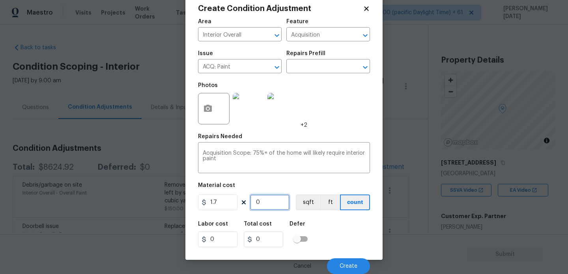
type input "2958"
type input "1740"
click at [340, 122] on div "Photos +2" at bounding box center [284, 103] width 172 height 51
click at [354, 261] on button "Create" at bounding box center [348, 267] width 43 height 16
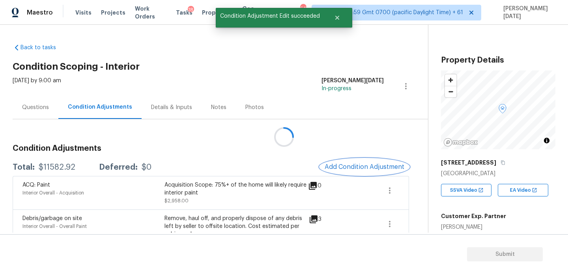
scroll to position [0, 0]
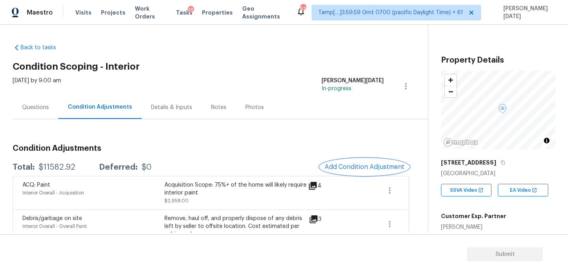
click at [332, 166] on span "Add Condition Adjustment" at bounding box center [365, 167] width 80 height 7
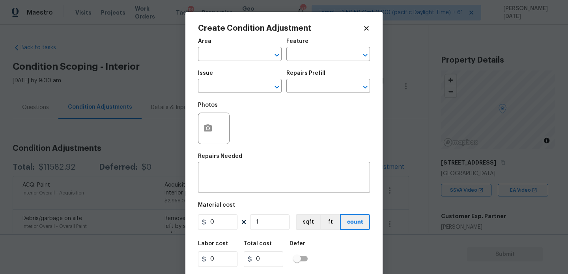
click at [198, 136] on div at bounding box center [214, 129] width 32 height 32
click at [213, 136] on button "button" at bounding box center [207, 128] width 19 height 31
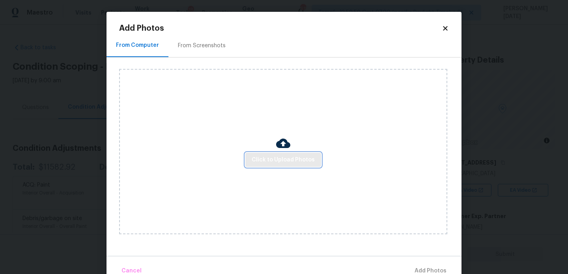
click at [275, 161] on span "Click to Upload Photos" at bounding box center [283, 160] width 63 height 10
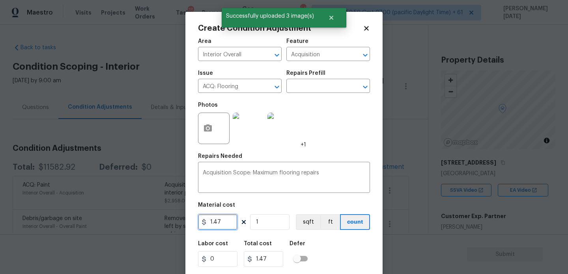
drag, startPoint x: 201, startPoint y: 224, endPoint x: 133, endPoint y: 211, distance: 68.8
click at [133, 211] on div "Create Condition Adjustment Area Interior Overall ​ Feature Acquisition ​ Issue…" at bounding box center [284, 137] width 568 height 274
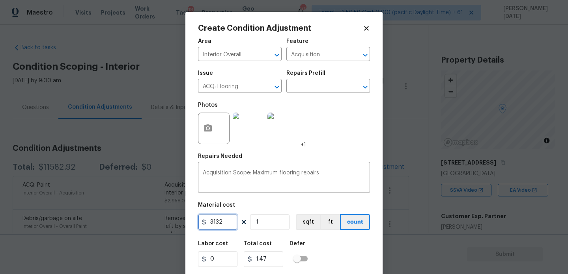
type input "3132"
click at [335, 128] on div "Photos +1" at bounding box center [284, 123] width 172 height 51
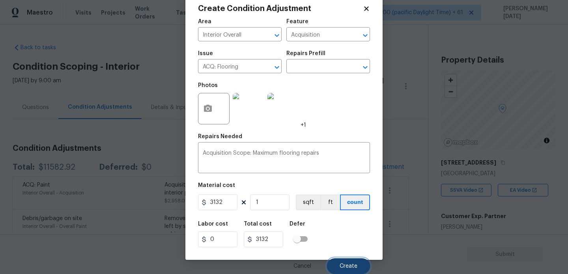
click at [348, 269] on span "Create" at bounding box center [349, 267] width 18 height 6
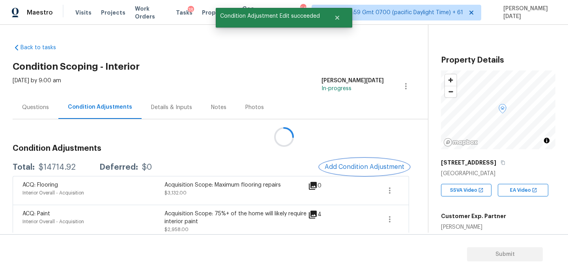
scroll to position [0, 0]
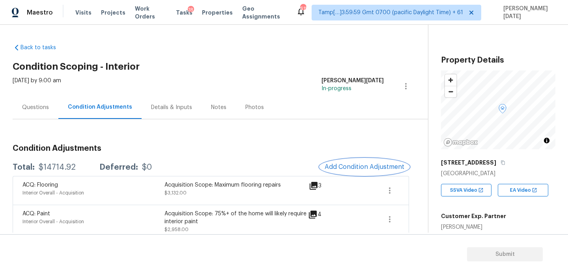
click at [348, 169] on span "Add Condition Adjustment" at bounding box center [365, 167] width 80 height 7
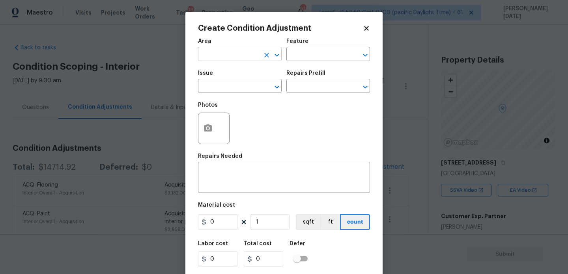
click at [214, 56] on input "text" at bounding box center [229, 55] width 62 height 12
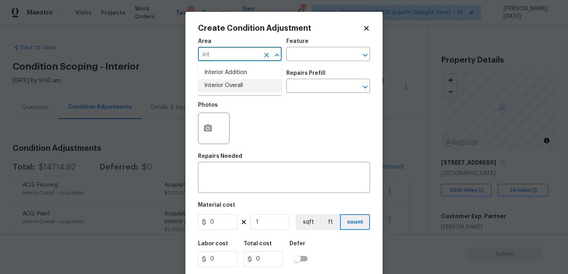
click at [228, 89] on li "Interior Overall" at bounding box center [240, 85] width 84 height 13
type input "Interior Overall"
click at [228, 89] on input "text" at bounding box center [229, 87] width 62 height 12
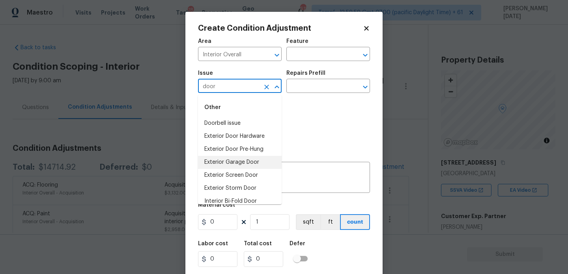
scroll to position [58, 0]
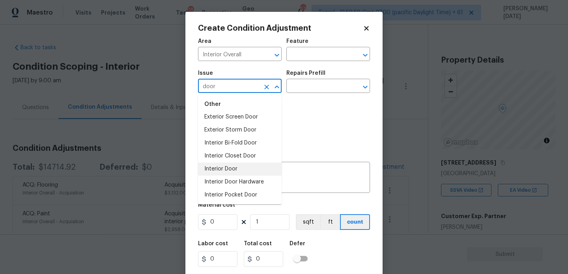
click at [232, 171] on li "Interior Door" at bounding box center [240, 169] width 84 height 13
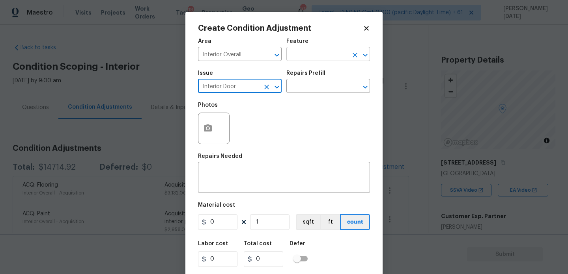
type input "Interior Door"
click at [301, 58] on input "text" at bounding box center [317, 55] width 62 height 12
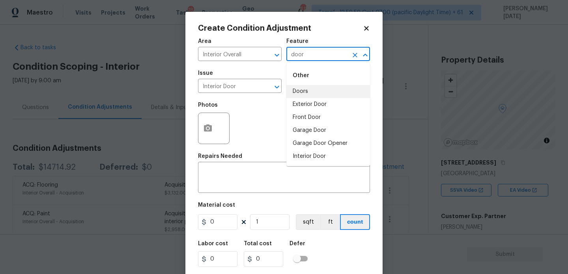
click at [304, 92] on li "Doors" at bounding box center [328, 91] width 84 height 13
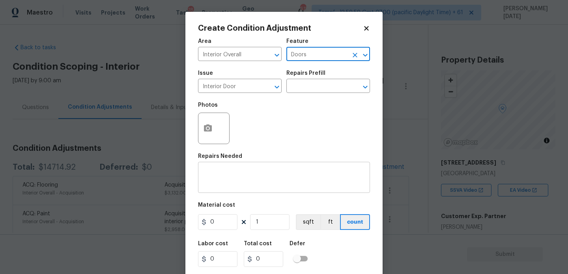
type input "Doors"
click at [258, 179] on textarea at bounding box center [284, 178] width 162 height 17
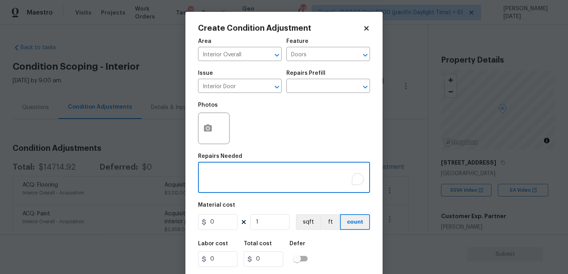
paste textarea "The back door has some wrought damage and needs full replacement."
type textarea "The back door has some wrought damage and needs full replacement."
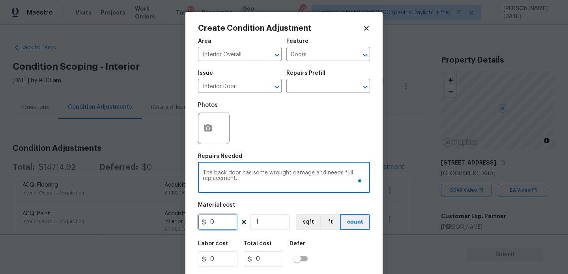
click at [227, 220] on input "0" at bounding box center [217, 223] width 39 height 16
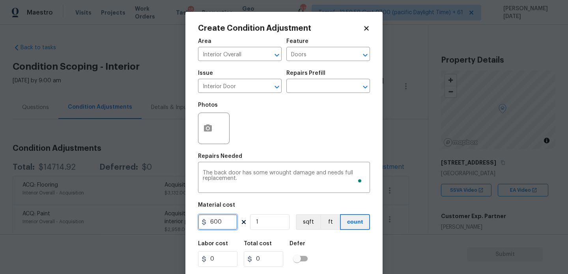
type input "600"
click at [293, 155] on div "Repairs Needed" at bounding box center [284, 159] width 172 height 10
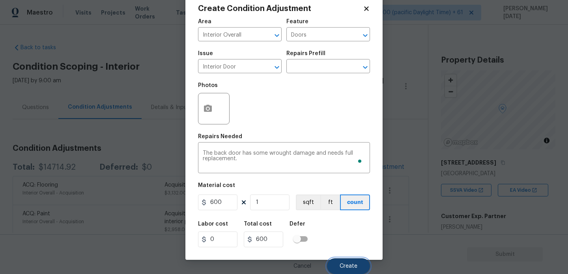
click at [333, 265] on button "Create" at bounding box center [348, 267] width 43 height 16
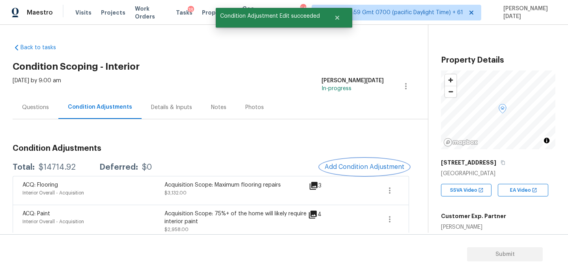
scroll to position [0, 0]
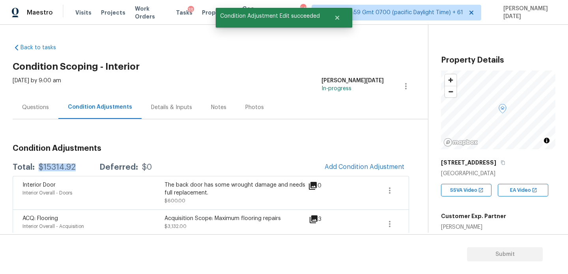
drag, startPoint x: 37, startPoint y: 166, endPoint x: 75, endPoint y: 166, distance: 37.5
click at [75, 166] on div "Total: $15314.92 Deferred: $0" at bounding box center [82, 168] width 139 height 8
copy div "$15314.92"
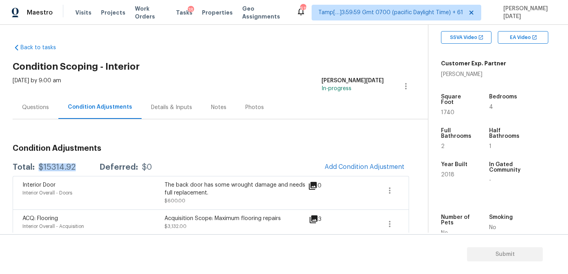
scroll to position [178, 0]
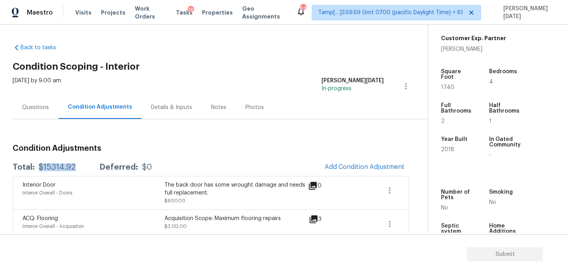
click at [46, 99] on div "Questions" at bounding box center [36, 107] width 46 height 23
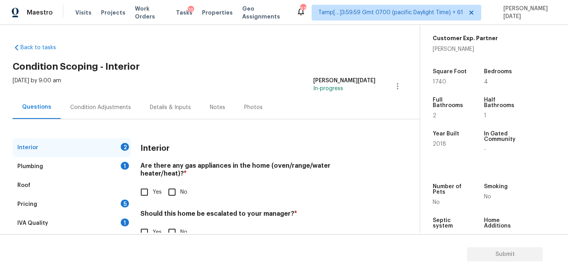
scroll to position [21, 0]
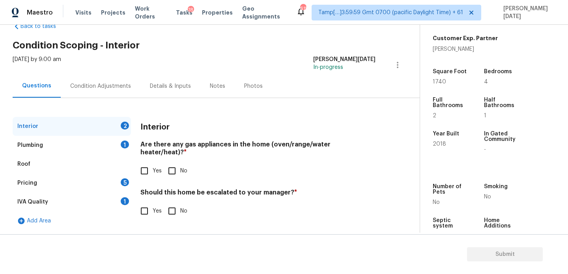
click at [141, 163] on input "Yes" at bounding box center [144, 171] width 17 height 17
checkbox input "true"
click at [185, 176] on div "Interior Are there any gas appliances in the home (oven/range/water heater/heat…" at bounding box center [257, 173] width 235 height 112
click at [182, 207] on span "No" at bounding box center [183, 211] width 7 height 8
click at [180, 207] on input "No" at bounding box center [172, 211] width 17 height 17
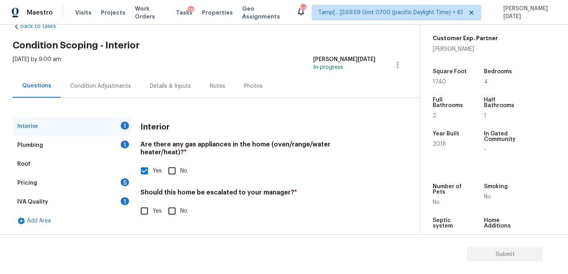
checkbox input "true"
click at [169, 168] on input "No" at bounding box center [172, 171] width 17 height 17
checkbox input "true"
checkbox input "false"
click at [123, 143] on div "1" at bounding box center [125, 145] width 8 height 8
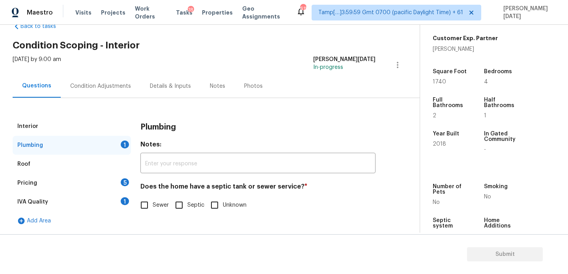
click at [149, 202] on input "Sewer" at bounding box center [144, 205] width 17 height 17
checkbox input "true"
click at [124, 183] on div "5" at bounding box center [125, 183] width 8 height 8
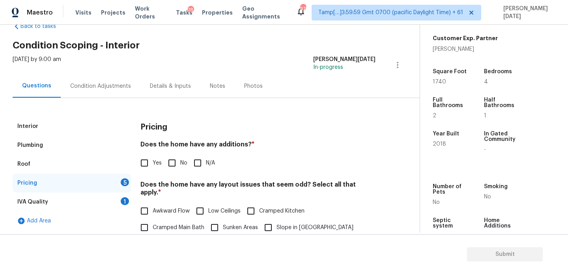
click at [165, 164] on input "No" at bounding box center [172, 163] width 17 height 17
checkbox input "true"
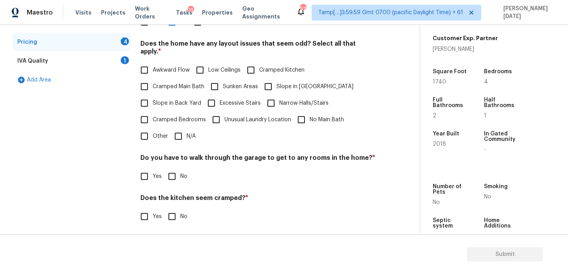
scroll to position [199, 0]
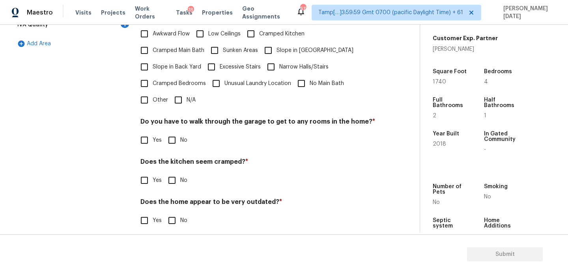
click at [181, 92] on input "N/A" at bounding box center [178, 100] width 17 height 17
checkbox input "true"
click at [179, 133] on input "No" at bounding box center [172, 141] width 17 height 17
checkbox input "true"
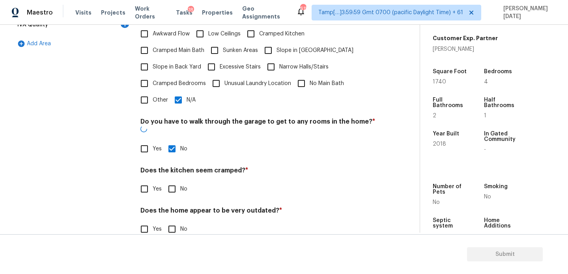
click at [176, 181] on input "No" at bounding box center [172, 189] width 17 height 17
checkbox input "true"
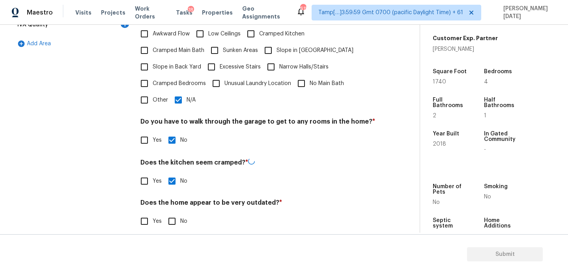
click at [175, 201] on h4 "Does the home appear to be very outdated? *" at bounding box center [257, 204] width 235 height 11
click at [176, 217] on input "No" at bounding box center [172, 221] width 17 height 17
checkbox input "true"
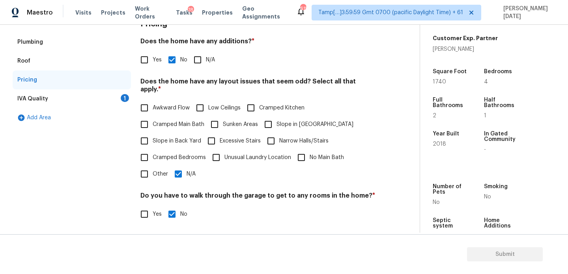
scroll to position [47, 0]
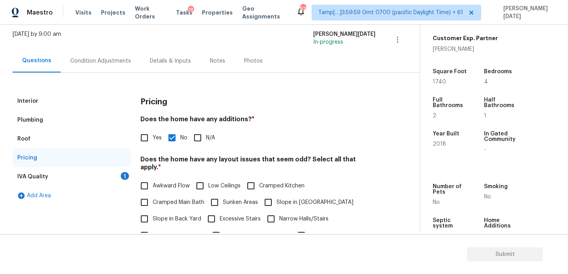
click at [123, 173] on div "1" at bounding box center [125, 176] width 8 height 8
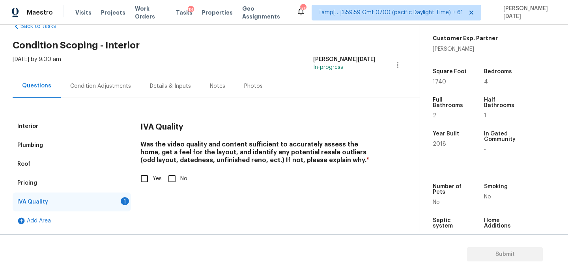
click at [150, 180] on input "Yes" at bounding box center [144, 179] width 17 height 17
checkbox input "true"
click at [97, 91] on div "Condition Adjustments" at bounding box center [101, 86] width 80 height 23
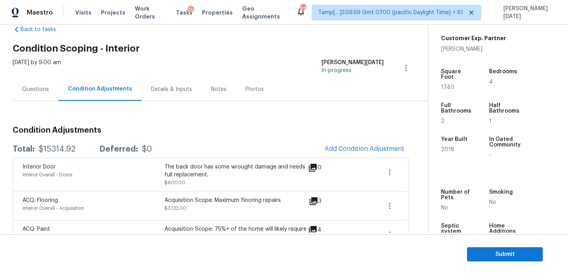
scroll to position [19, 0]
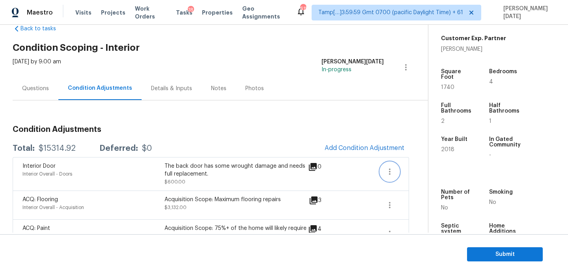
click at [386, 172] on icon "button" at bounding box center [389, 171] width 9 height 9
click at [412, 173] on div "Edit" at bounding box center [435, 170] width 62 height 8
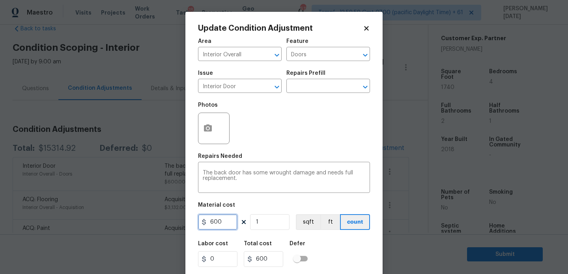
drag, startPoint x: 228, startPoint y: 222, endPoint x: 188, endPoint y: 222, distance: 40.2
click at [188, 222] on div "Update Condition Adjustment Area Interior Overall ​ Feature Doors ​ Issue Inter…" at bounding box center [283, 146] width 197 height 268
type input "0"
click at [345, 119] on div "Photos" at bounding box center [284, 123] width 172 height 51
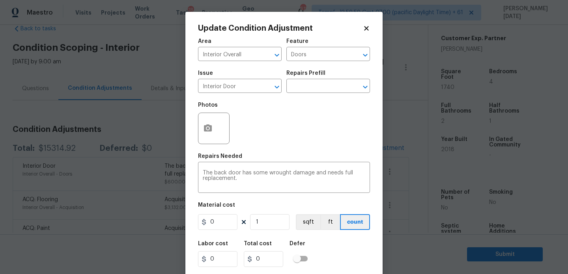
scroll to position [20, 0]
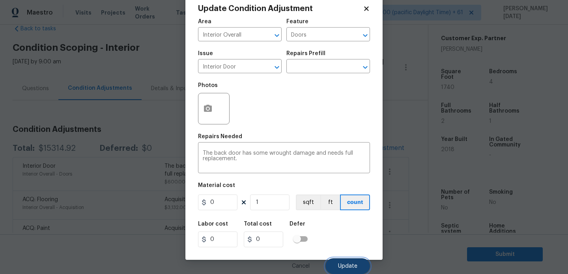
click at [345, 263] on button "Update" at bounding box center [347, 267] width 45 height 16
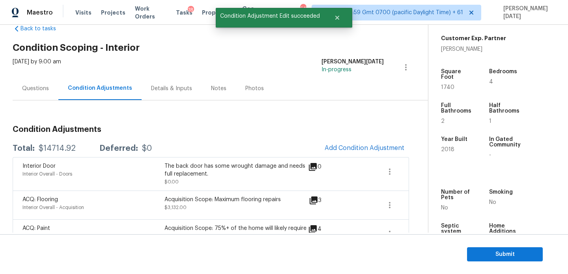
scroll to position [0, 0]
drag, startPoint x: 39, startPoint y: 147, endPoint x: 71, endPoint y: 147, distance: 31.5
click at [71, 147] on div "$14714.92" at bounding box center [57, 149] width 37 height 8
click at [73, 147] on div "$14714.92" at bounding box center [57, 149] width 37 height 8
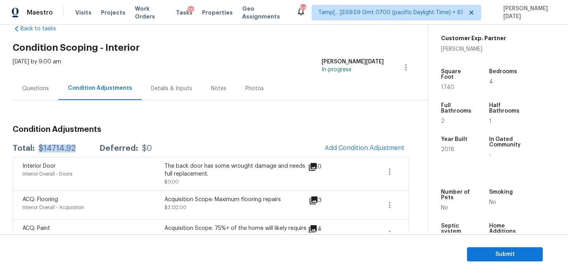
drag, startPoint x: 36, startPoint y: 147, endPoint x: 78, endPoint y: 147, distance: 42.2
click at [78, 147] on div "Total: $14714.92 Deferred: $0" at bounding box center [82, 149] width 139 height 8
copy div "$14714.92"
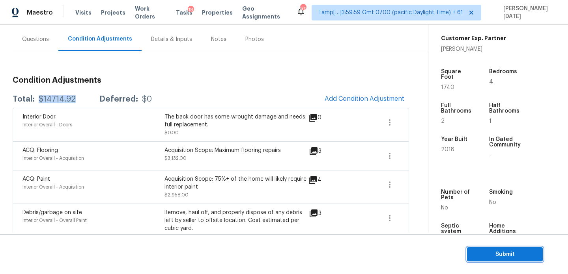
click at [490, 257] on span "Submit" at bounding box center [504, 255] width 63 height 10
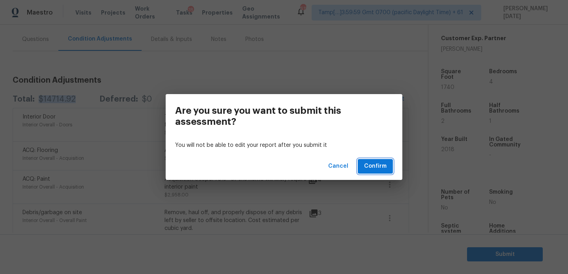
click at [379, 168] on span "Confirm" at bounding box center [375, 167] width 22 height 10
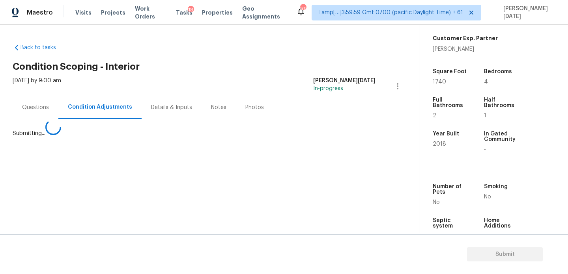
scroll to position [0, 0]
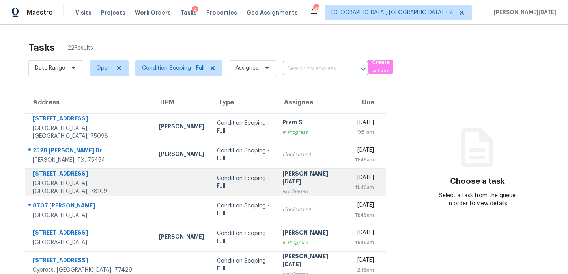
click at [282, 175] on div "[PERSON_NAME][DATE]" at bounding box center [312, 179] width 60 height 18
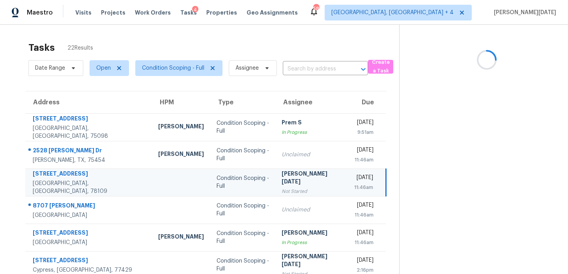
click at [282, 175] on div "[PERSON_NAME][DATE]" at bounding box center [312, 179] width 60 height 18
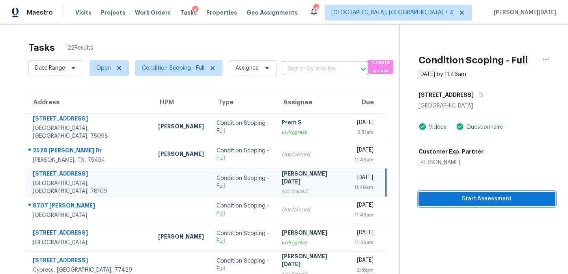
click at [432, 201] on span "Start Assessment" at bounding box center [487, 199] width 124 height 10
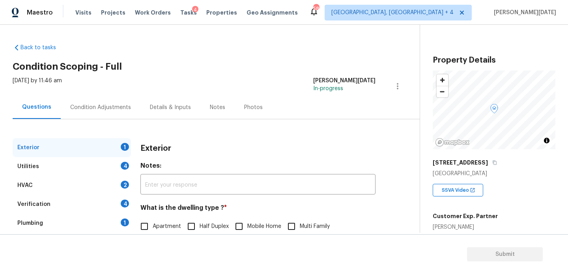
click at [105, 106] on div "Condition Adjustments" at bounding box center [100, 108] width 61 height 8
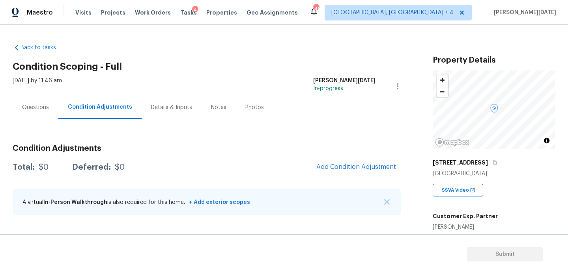
scroll to position [72, 0]
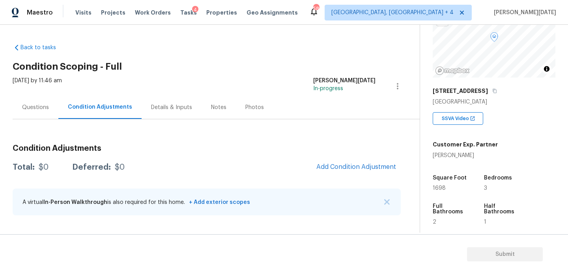
click at [438, 186] on span "1698" at bounding box center [439, 189] width 13 height 6
click at [55, 118] on div "Questions" at bounding box center [36, 107] width 46 height 23
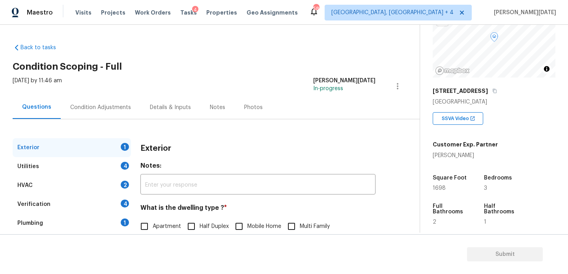
scroll to position [105, 0]
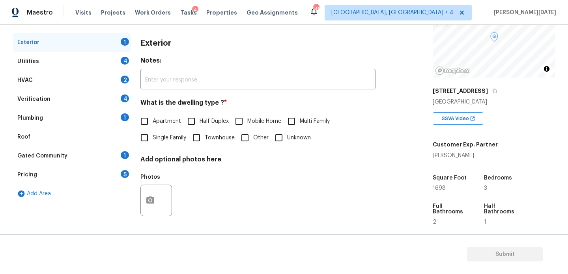
click at [70, 185] on div "Add Area" at bounding box center [72, 194] width 118 height 19
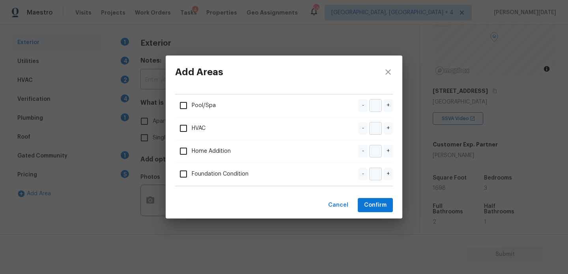
click at [102, 186] on div "Add Areas Pool/Spa - + HVAC - + Home Addition - + Foundation Condition - + Canc…" at bounding box center [284, 137] width 568 height 274
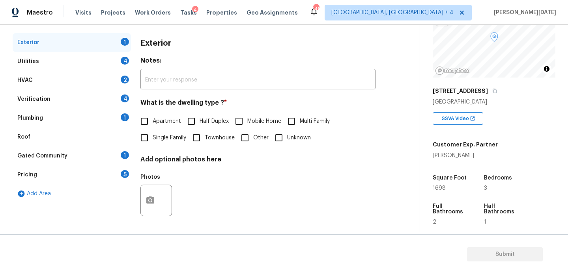
click at [108, 181] on div "Pricing 5" at bounding box center [72, 175] width 118 height 19
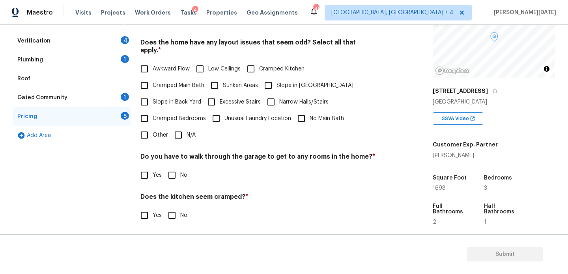
scroll to position [170, 0]
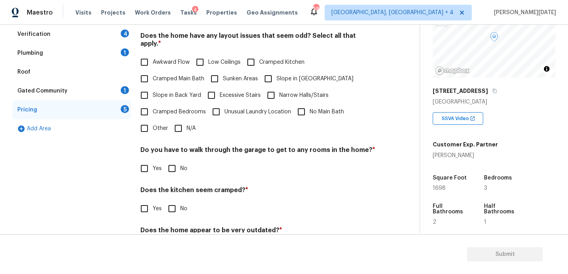
click at [150, 120] on input "Other" at bounding box center [144, 128] width 17 height 17
checkbox input "true"
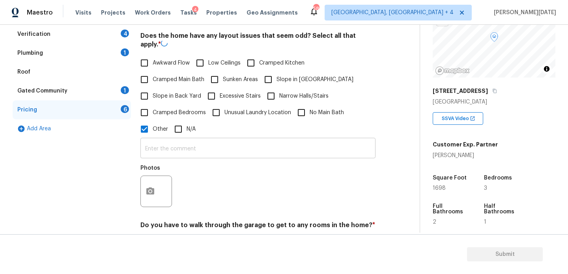
click at [154, 146] on input "text" at bounding box center [257, 149] width 235 height 19
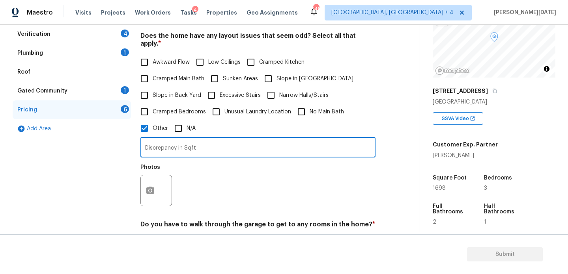
type input "Discrepancy in Sqft"
click at [306, 166] on div "Photos" at bounding box center [257, 185] width 235 height 51
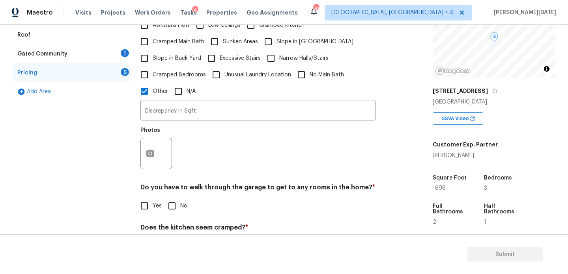
scroll to position [231, 0]
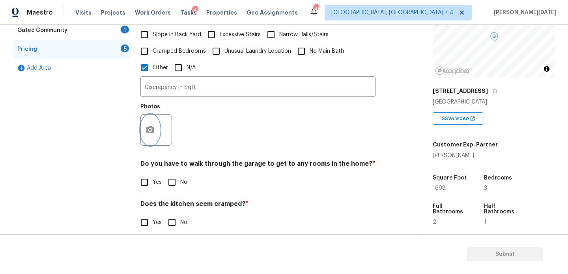
click at [155, 129] on button "button" at bounding box center [150, 130] width 19 height 31
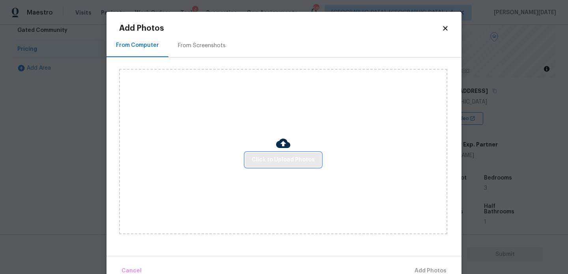
click at [277, 165] on button "Click to Upload Photos" at bounding box center [283, 160] width 76 height 15
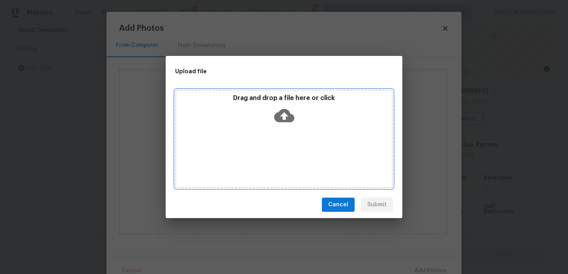
click at [277, 165] on div "Drag and drop a file here or click" at bounding box center [284, 139] width 218 height 99
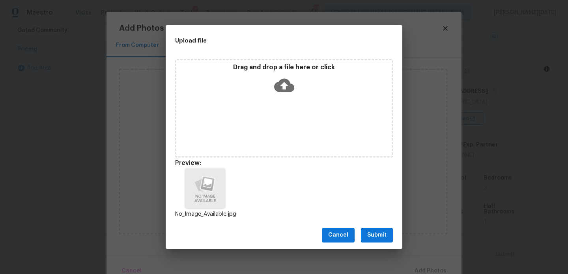
click at [375, 229] on button "Submit" at bounding box center [377, 235] width 32 height 15
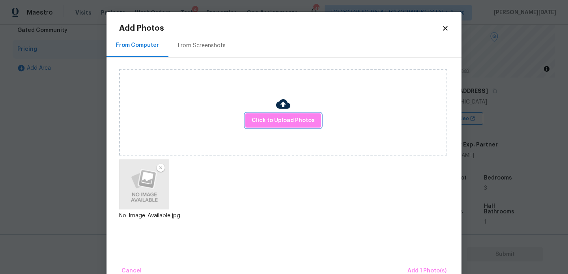
scroll to position [17, 0]
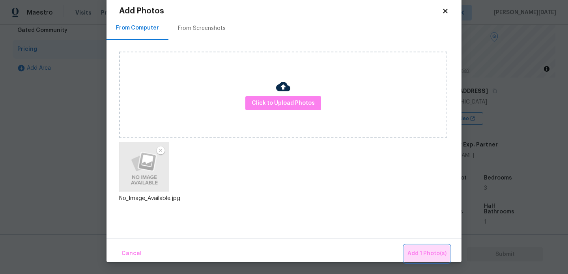
click at [433, 257] on span "Add 1 Photo(s)" at bounding box center [426, 254] width 39 height 10
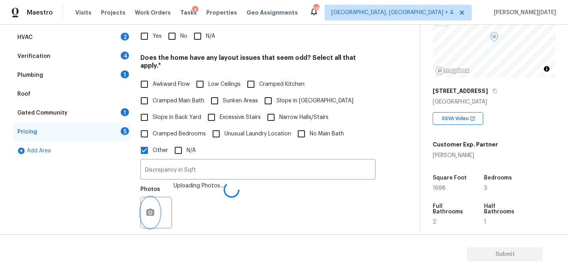
scroll to position [141, 0]
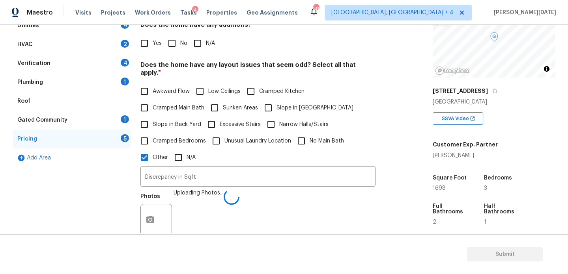
click at [166, 41] on input "No" at bounding box center [172, 43] width 17 height 17
checkbox input "true"
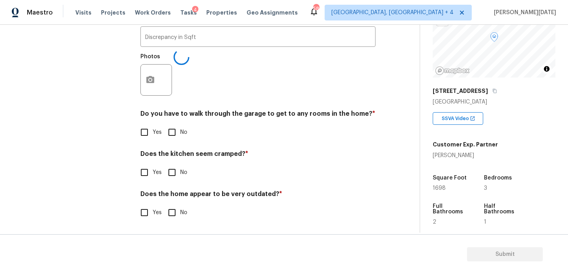
scroll to position [273, 0]
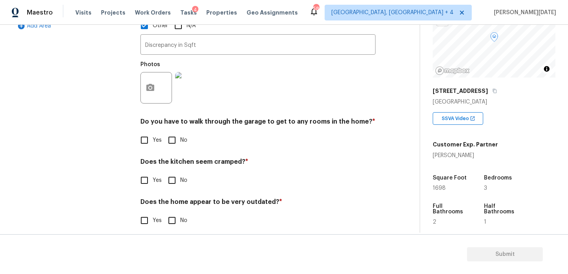
click at [168, 135] on input "No" at bounding box center [172, 140] width 17 height 17
checkbox input "true"
click at [175, 176] on input "No" at bounding box center [172, 180] width 17 height 17
checkbox input "true"
click at [174, 213] on input "No" at bounding box center [172, 221] width 17 height 17
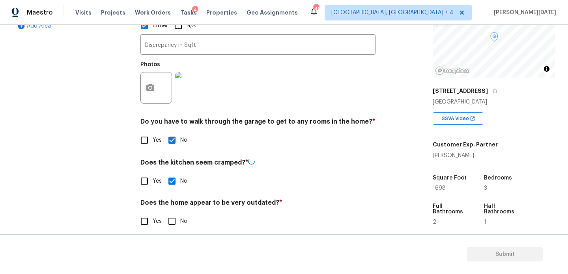
checkbox input "true"
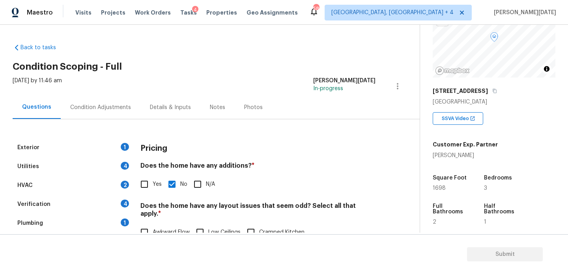
click at [97, 105] on div "Condition Adjustments" at bounding box center [100, 108] width 61 height 8
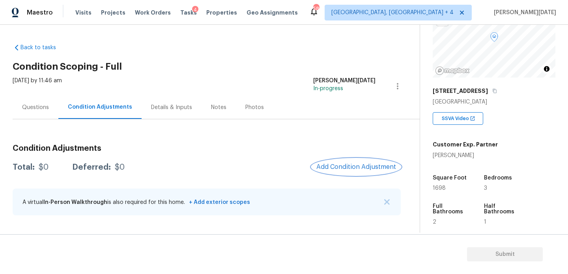
click at [362, 173] on button "Add Condition Adjustment" at bounding box center [356, 167] width 89 height 17
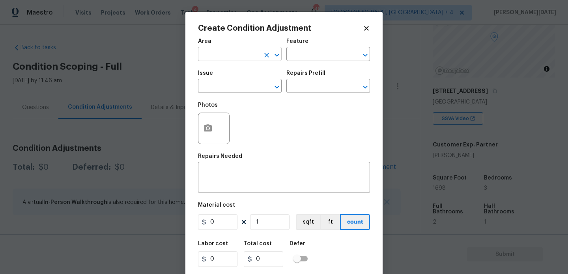
click at [212, 54] on input "text" at bounding box center [229, 55] width 62 height 12
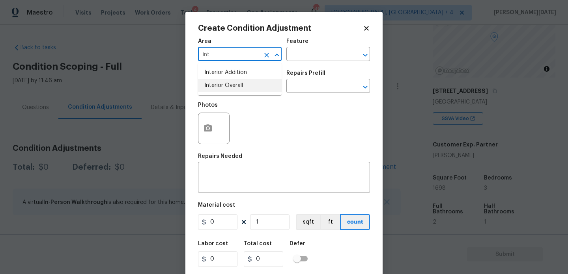
click at [219, 85] on li "Interior Overall" at bounding box center [240, 85] width 84 height 13
type input "Interior Overall"
click at [219, 85] on input "text" at bounding box center [229, 87] width 62 height 12
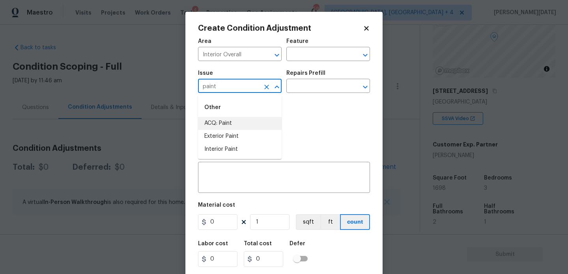
click at [223, 119] on li "ACQ: Paint" at bounding box center [240, 123] width 84 height 13
type input "ACQ: Paint"
click at [305, 99] on div "Photos" at bounding box center [284, 123] width 172 height 51
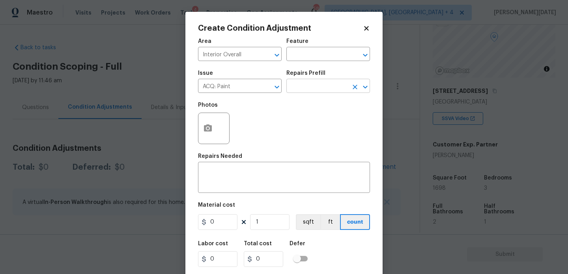
click at [318, 86] on input "text" at bounding box center [317, 87] width 62 height 12
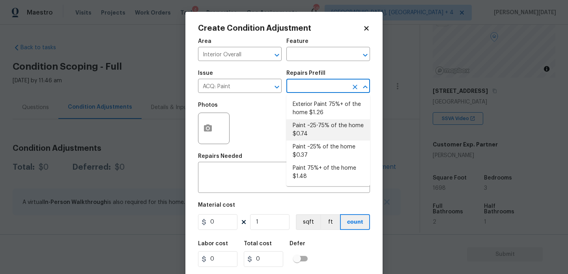
click at [317, 129] on li "Paint ~25-75% of the home $0.74" at bounding box center [328, 129] width 84 height 21
type input "Acquisition"
type textarea "Acquisition Scope: ~25 - 75% of the home needs interior paint"
type input "0.74"
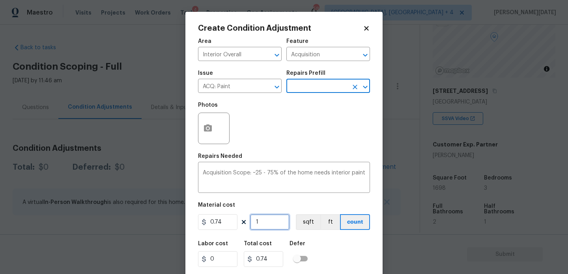
click at [273, 226] on input "1" at bounding box center [269, 223] width 39 height 16
type input "0"
paste input "180"
type input "1800"
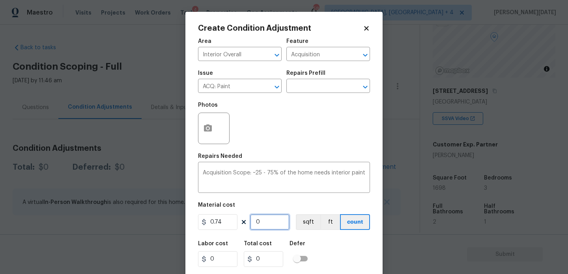
type input "1332"
type input "1800"
click at [199, 129] on button "button" at bounding box center [207, 128] width 19 height 31
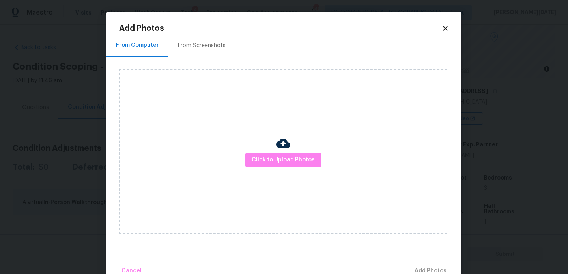
click at [200, 56] on div "From Screenshots" at bounding box center [201, 45] width 67 height 23
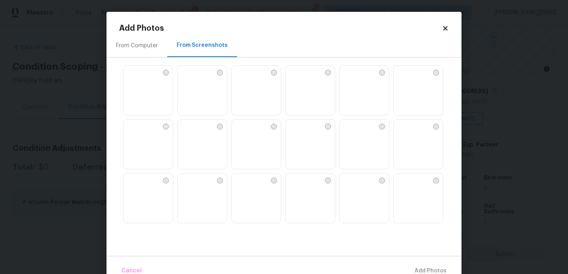
click at [261, 86] on img at bounding box center [255, 91] width 49 height 50
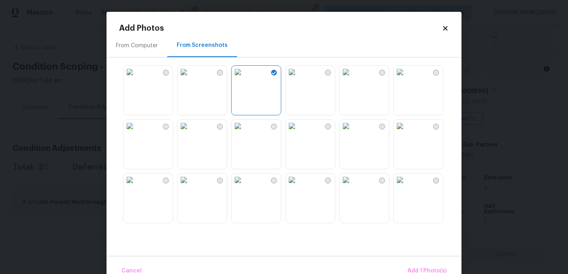
click at [190, 78] on img at bounding box center [183, 72] width 13 height 13
click at [352, 78] on img at bounding box center [346, 72] width 13 height 13
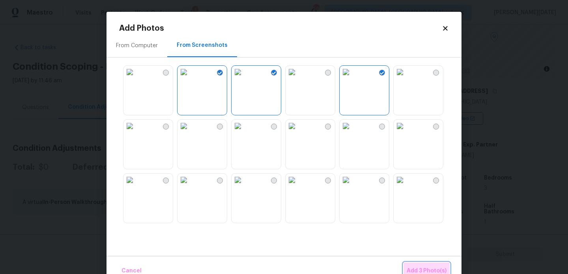
click at [424, 268] on span "Add 3 Photo(s)" at bounding box center [427, 272] width 40 height 10
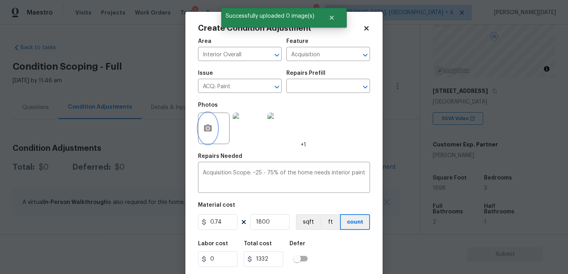
scroll to position [20, 0]
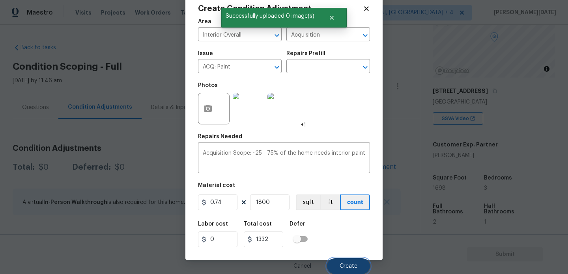
click at [347, 264] on span "Create" at bounding box center [349, 267] width 18 height 6
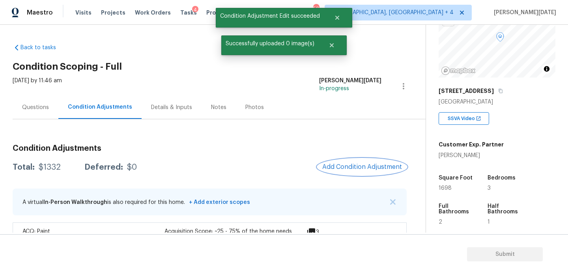
scroll to position [26, 0]
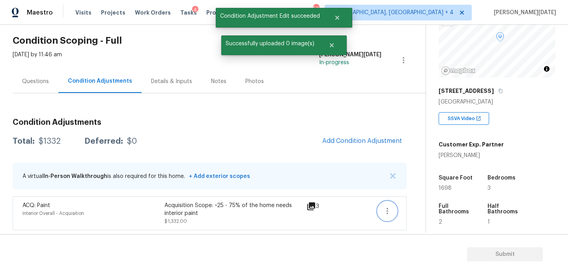
click at [381, 213] on button "button" at bounding box center [387, 211] width 19 height 19
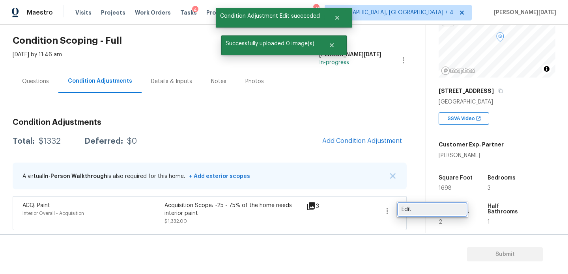
click at [418, 210] on div "Edit" at bounding box center [432, 210] width 62 height 8
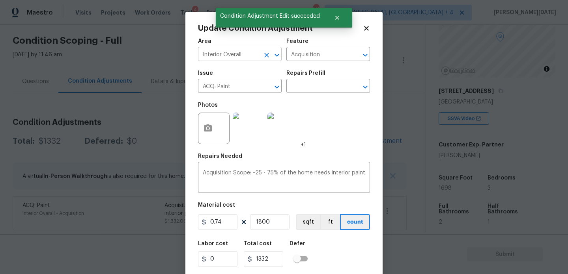
click at [270, 52] on icon "Clear" at bounding box center [267, 55] width 8 height 8
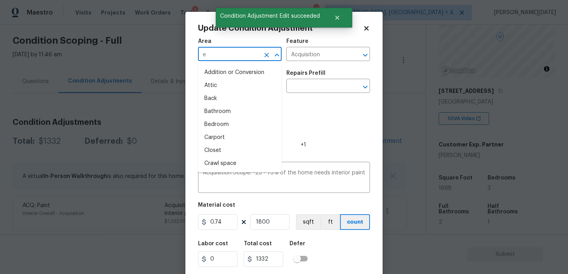
type input "ex"
click at [270, 52] on icon "Clear" at bounding box center [267, 55] width 8 height 8
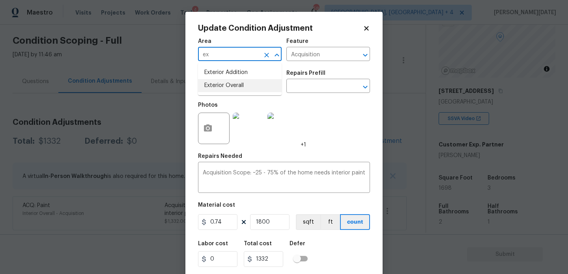
click at [237, 82] on li "Exterior Overall" at bounding box center [240, 85] width 84 height 13
click at [266, 83] on icon "Clear" at bounding box center [267, 87] width 8 height 8
type input "Exterior Overall"
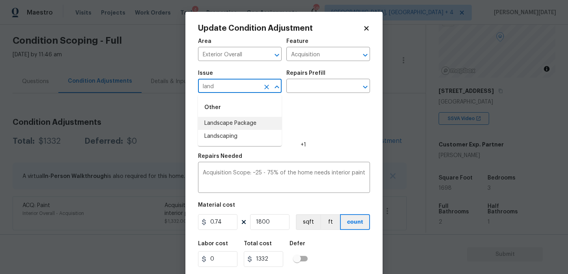
click at [252, 122] on li "Landscape Package" at bounding box center [240, 123] width 84 height 13
type input "Landscape Package"
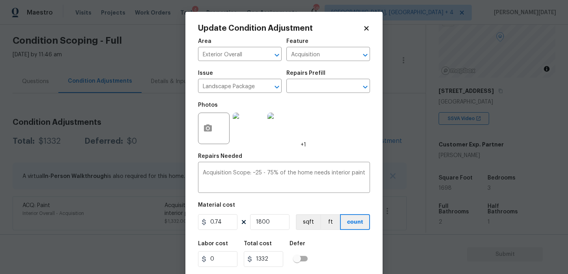
click at [301, 95] on div "Issue Landscape Package ​ Repairs Prefill ​" at bounding box center [284, 82] width 172 height 32
click at [311, 90] on input "text" at bounding box center [317, 87] width 62 height 12
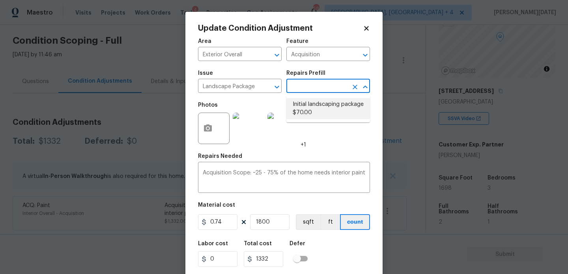
click at [313, 115] on li "Initial landscaping package $70.00" at bounding box center [328, 108] width 84 height 21
type input "Home Readiness Packages"
type textarea "Mowing of grass up to 6" in height. Mow, edge along driveways & sidewalks, trim…"
type input "70"
type input "126000"
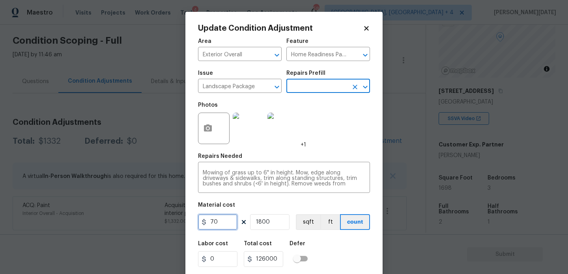
drag, startPoint x: 225, startPoint y: 222, endPoint x: 177, endPoint y: 221, distance: 48.5
click at [177, 221] on div "Update Condition Adjustment Area Exterior Overall ​ Feature Home Readiness Pack…" at bounding box center [284, 137] width 568 height 274
type input "300"
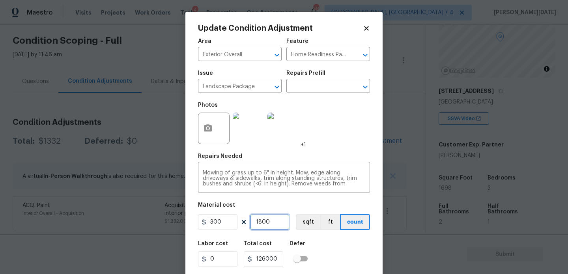
type input "540000"
drag, startPoint x: 257, startPoint y: 225, endPoint x: 228, endPoint y: 225, distance: 29.2
click at [228, 225] on div "300 1800 sqft ft count" at bounding box center [284, 223] width 172 height 16
type input "1"
type input "300"
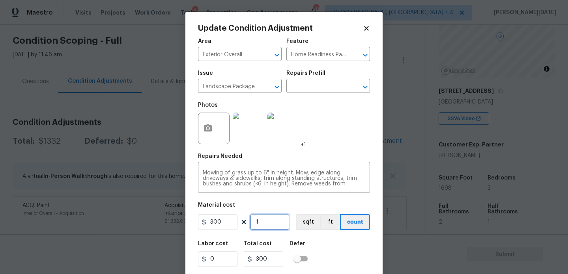
type input "1"
click at [338, 150] on div "Area Exterior Overall ​ Feature Home Readiness Packages ​ Issue Landscape Packa…" at bounding box center [284, 164] width 172 height 260
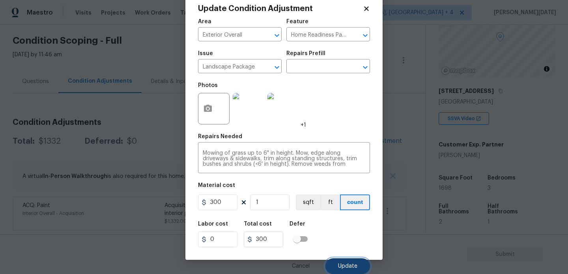
click at [340, 265] on span "Update" at bounding box center [347, 267] width 19 height 6
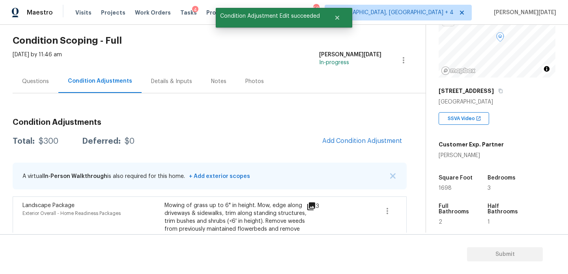
scroll to position [65, 0]
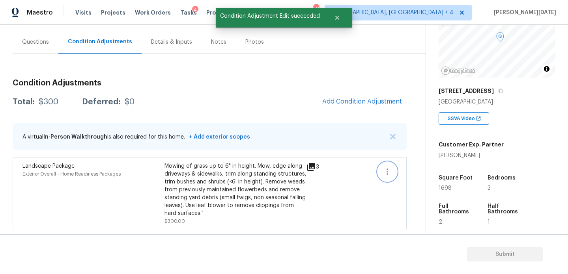
click at [390, 177] on button "button" at bounding box center [387, 171] width 19 height 19
click at [420, 171] on div "Edit" at bounding box center [432, 170] width 62 height 8
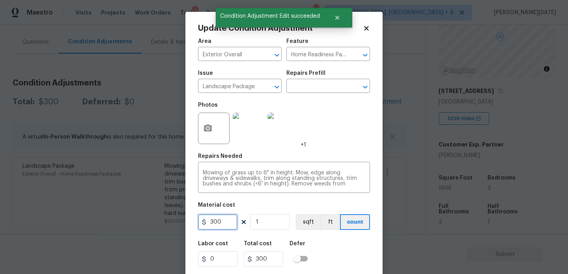
drag, startPoint x: 223, startPoint y: 223, endPoint x: 185, endPoint y: 222, distance: 38.3
click at [189, 223] on div "Update Condition Adjustment Area Exterior Overall ​ Feature Home Readiness Pack…" at bounding box center [283, 146] width 197 height 268
type input "750"
click at [361, 139] on div "Photos +1" at bounding box center [284, 123] width 172 height 51
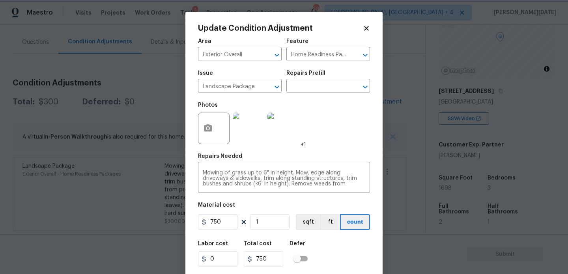
scroll to position [20, 0]
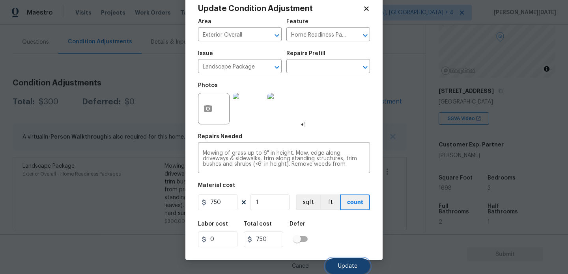
click at [346, 265] on span "Update" at bounding box center [347, 267] width 19 height 6
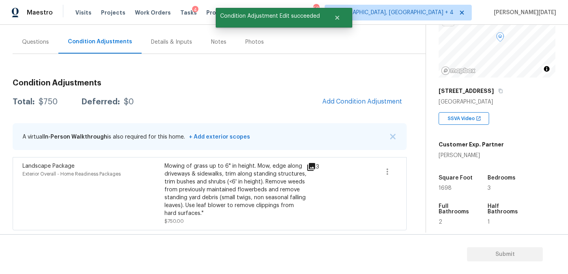
scroll to position [0, 0]
click at [348, 101] on span "Add Condition Adjustment" at bounding box center [362, 101] width 80 height 7
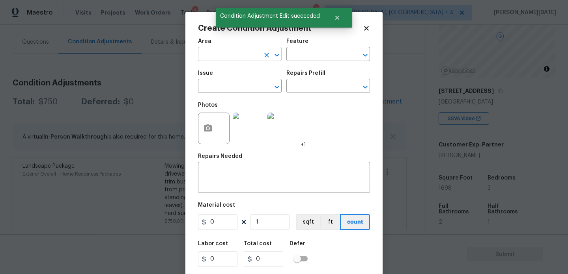
click at [232, 58] on input "text" at bounding box center [229, 55] width 62 height 12
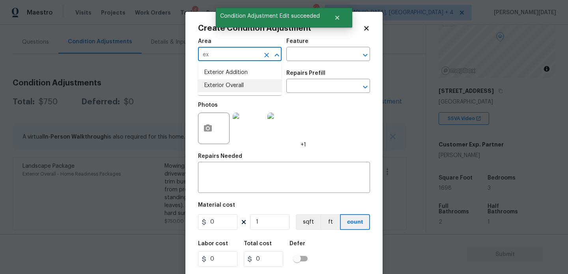
click at [231, 86] on li "Exterior Overall" at bounding box center [240, 85] width 84 height 13
type input "Exterior Overall"
click at [231, 86] on input "text" at bounding box center [229, 87] width 62 height 12
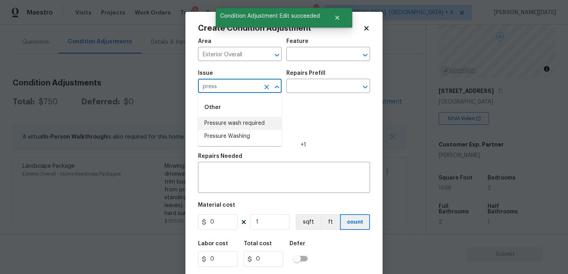
click at [239, 126] on li "Pressure wash required" at bounding box center [240, 123] width 84 height 13
type input "Pressure wash required"
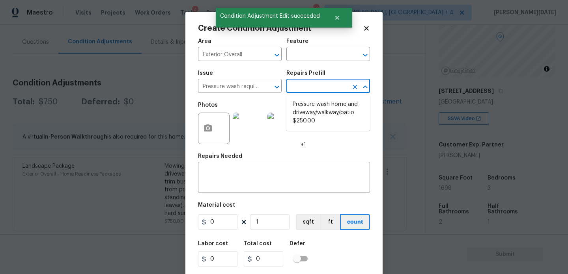
click at [313, 86] on input "text" at bounding box center [317, 87] width 62 height 12
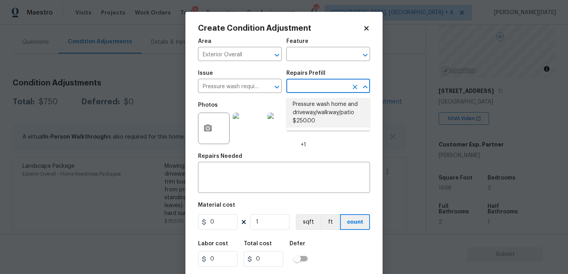
click at [313, 112] on li "Pressure wash home and driveway/walkway/patio $250.00" at bounding box center [328, 113] width 84 height 30
type textarea "Pressure wash home, driveway, walkways/sidewalks and patio. Must use a surface …"
type input "250"
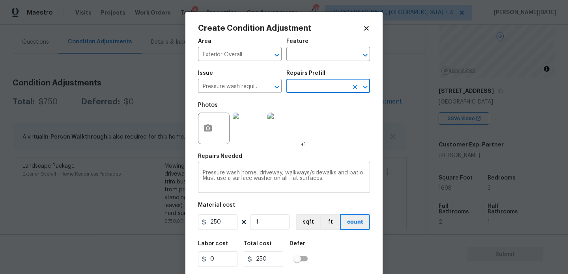
scroll to position [20, 0]
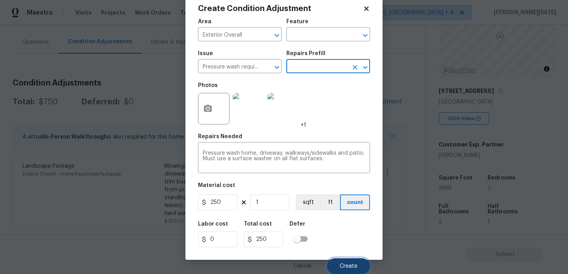
click at [342, 268] on span "Create" at bounding box center [349, 267] width 18 height 6
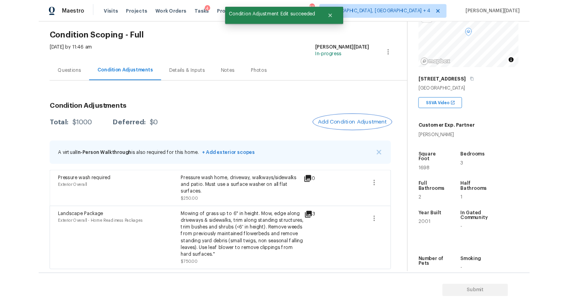
scroll to position [65, 0]
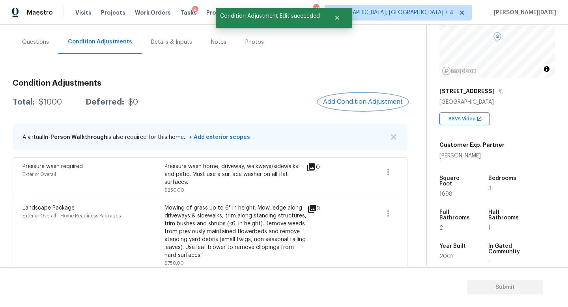
click at [352, 96] on button "Add Condition Adjustment" at bounding box center [362, 101] width 89 height 17
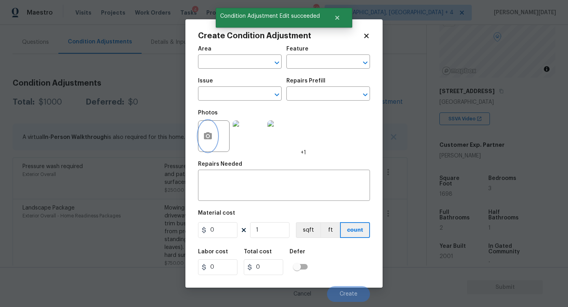
click at [210, 140] on icon "button" at bounding box center [207, 135] width 9 height 9
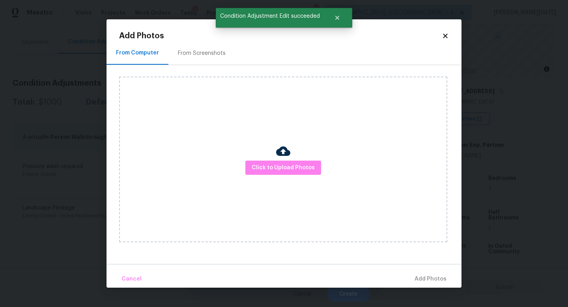
click at [206, 62] on div "From Screenshots" at bounding box center [201, 52] width 67 height 23
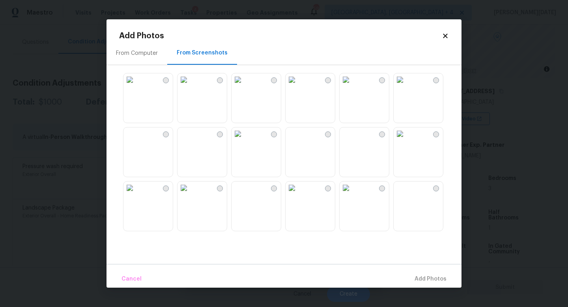
click at [298, 86] on img at bounding box center [291, 79] width 13 height 13
click at [244, 140] on img at bounding box center [237, 133] width 13 height 13
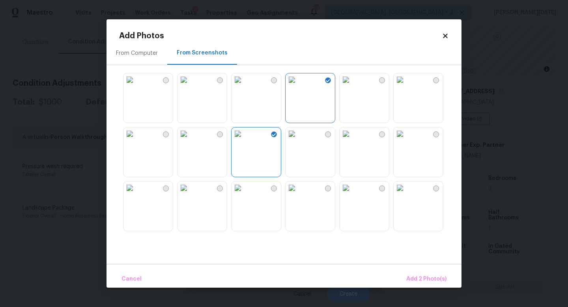
click at [190, 140] on img at bounding box center [183, 133] width 13 height 13
click at [136, 140] on img at bounding box center [129, 133] width 13 height 13
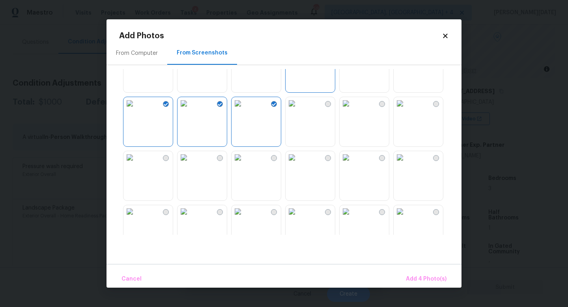
scroll to position [0, 0]
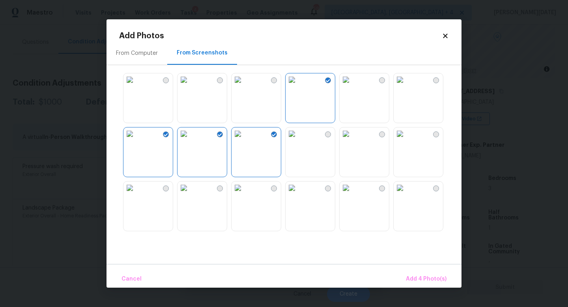
click at [136, 86] on img at bounding box center [129, 79] width 13 height 13
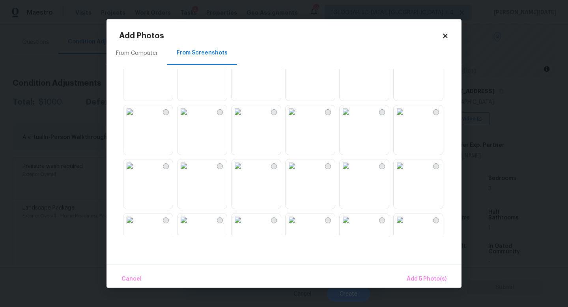
scroll to position [194, 0]
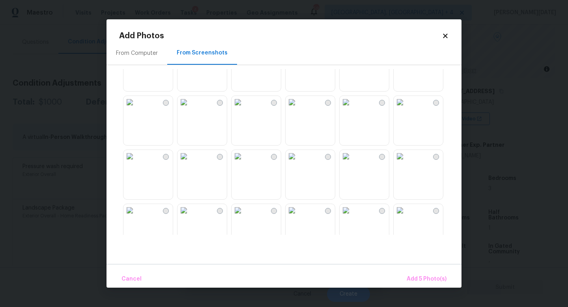
click at [298, 108] on img at bounding box center [291, 102] width 13 height 13
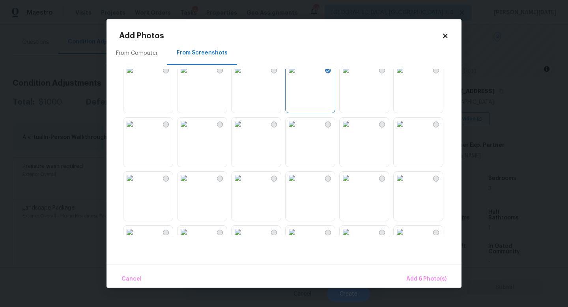
click at [298, 130] on img at bounding box center [291, 124] width 13 height 13
click at [244, 130] on img at bounding box center [237, 124] width 13 height 13
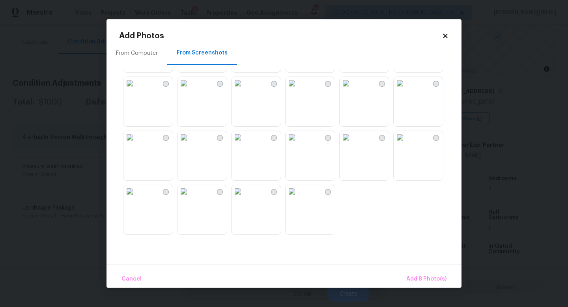
click at [244, 82] on img at bounding box center [237, 83] width 13 height 13
click at [136, 90] on img at bounding box center [129, 83] width 13 height 13
click at [406, 144] on img at bounding box center [400, 137] width 13 height 13
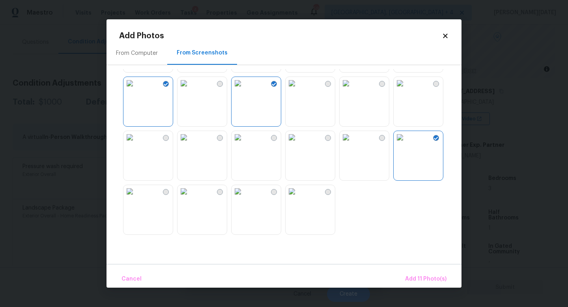
click at [244, 198] on img at bounding box center [237, 191] width 13 height 13
click at [298, 198] on img at bounding box center [291, 191] width 13 height 13
click at [429, 274] on span "Add 13 Photo(s)" at bounding box center [425, 279] width 42 height 10
click at [429, 274] on body "Maestro Visits Projects Work Orders Tasks 4 Properties Geo Assignments 58 Kille…" at bounding box center [284, 153] width 568 height 307
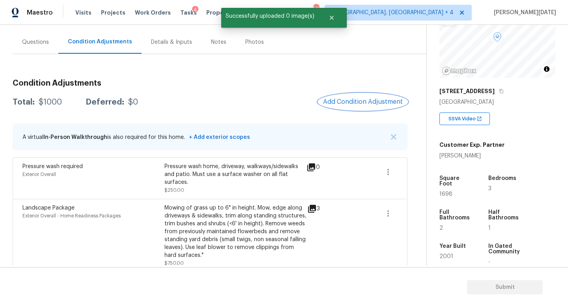
click at [333, 105] on span "Add Condition Adjustment" at bounding box center [363, 101] width 80 height 7
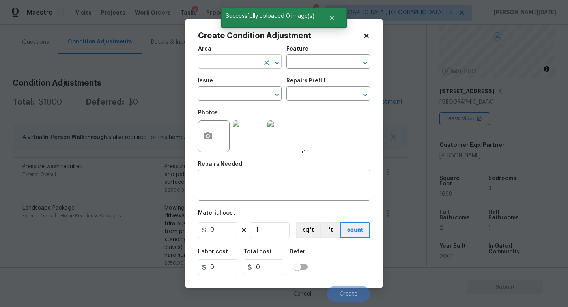
click at [215, 56] on input "text" at bounding box center [229, 62] width 62 height 12
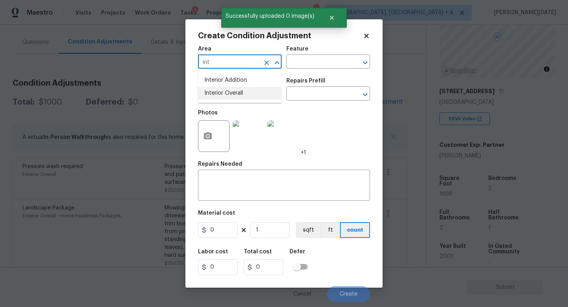
click at [216, 95] on li "Interior Overall" at bounding box center [240, 93] width 84 height 13
type input "Interior Overall"
click at [216, 95] on input "text" at bounding box center [229, 94] width 62 height 12
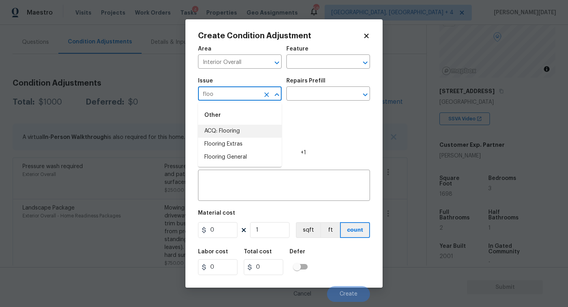
click at [221, 130] on li "ACQ: Flooring" at bounding box center [240, 131] width 84 height 13
type input "ACQ: Flooring"
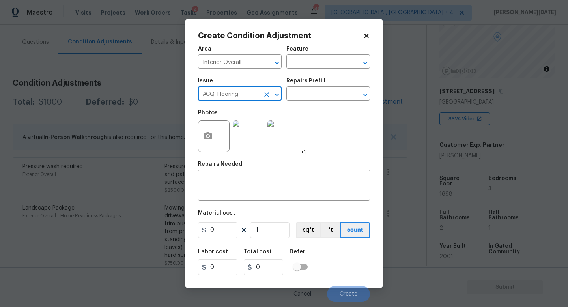
click at [264, 99] on button "Clear" at bounding box center [266, 94] width 11 height 11
click at [243, 135] on li "ACQ: Paint" at bounding box center [240, 131] width 84 height 13
type input "ACQ: Paint"
click at [309, 103] on div "Issue ACQ: Paint ​ Repairs Prefill ​" at bounding box center [284, 89] width 172 height 32
click at [321, 94] on input "text" at bounding box center [317, 94] width 62 height 12
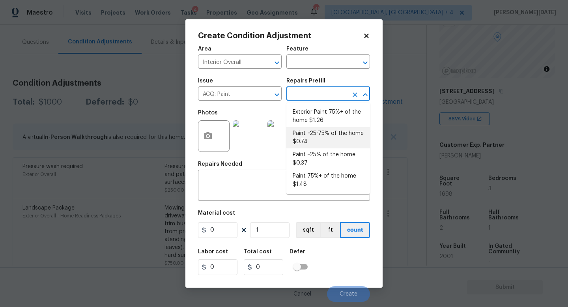
click at [319, 133] on li "Paint ~25-75% of the home $0.74" at bounding box center [328, 137] width 84 height 21
type input "Acquisition"
type textarea "Acquisition Scope: ~25 - 75% of the home needs interior paint"
type input "0.74"
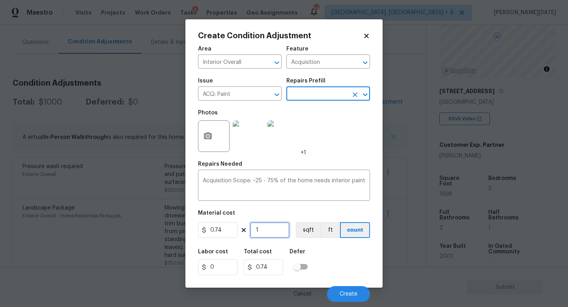
click at [260, 228] on input "1" at bounding box center [269, 230] width 39 height 16
type input "0"
paste input "180"
type input "1800"
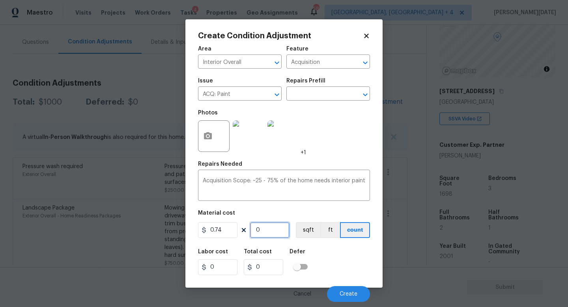
type input "1332"
type input "1800"
click at [328, 153] on div "Photos +1" at bounding box center [284, 130] width 172 height 51
click at [343, 274] on button "Create" at bounding box center [348, 294] width 43 height 16
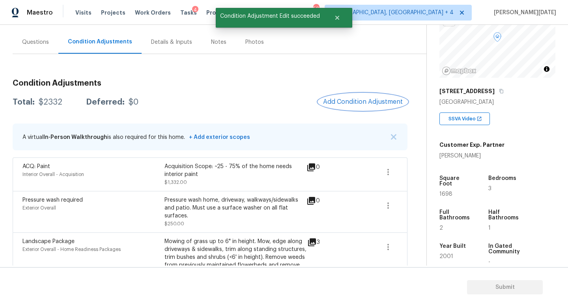
click at [366, 106] on button "Add Condition Adjustment" at bounding box center [362, 101] width 89 height 17
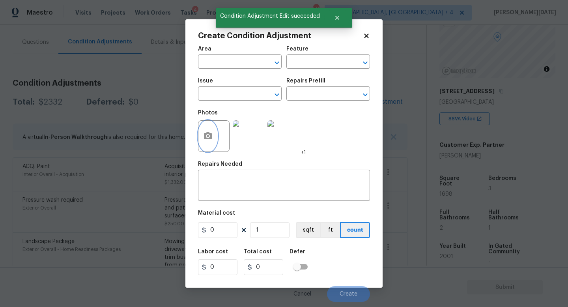
click at [207, 141] on icon "button" at bounding box center [207, 135] width 9 height 9
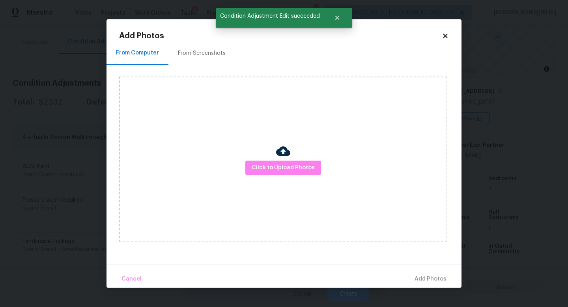
click at [203, 58] on div "From Screenshots" at bounding box center [201, 52] width 67 height 23
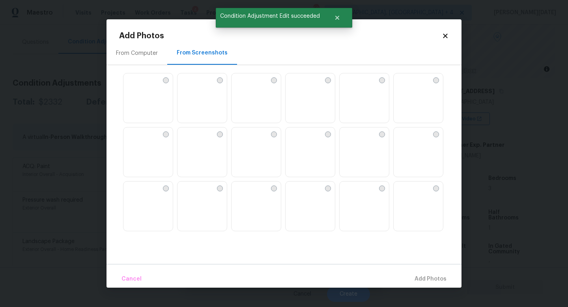
click at [362, 101] on img at bounding box center [364, 98] width 49 height 50
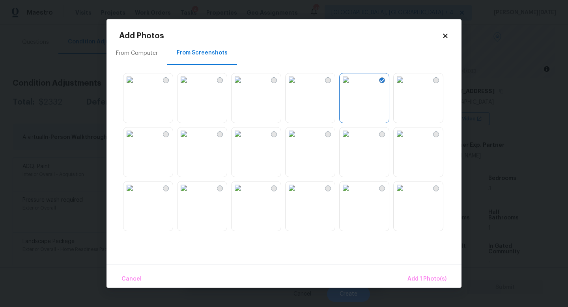
click at [352, 86] on img at bounding box center [346, 79] width 13 height 13
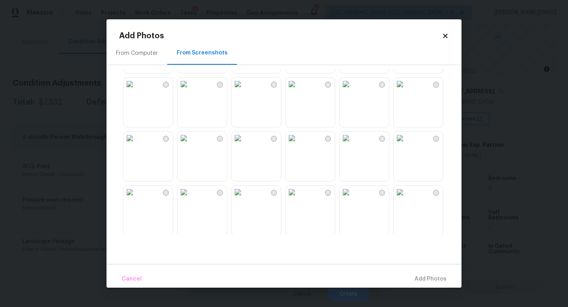
scroll to position [52, 0]
click at [190, 88] on img at bounding box center [183, 82] width 13 height 13
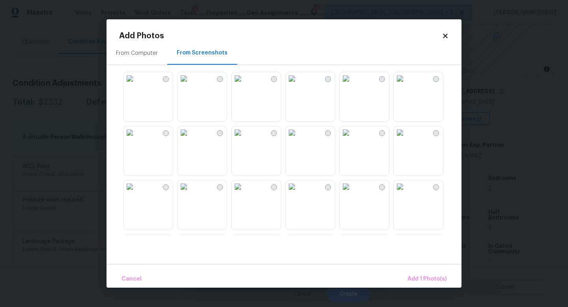
scroll to position [165, 0]
click at [244, 83] on img at bounding box center [237, 77] width 13 height 13
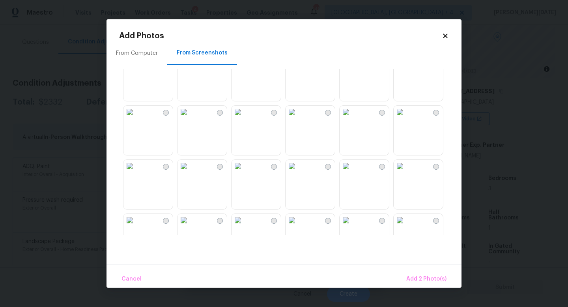
scroll to position [278, 0]
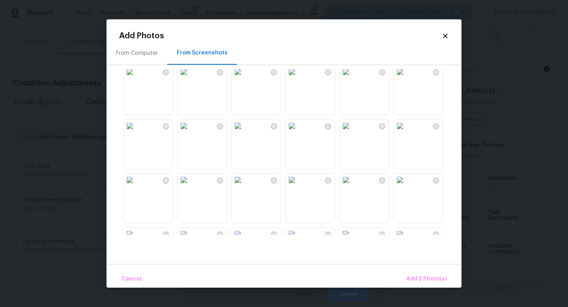
click at [244, 78] on img at bounding box center [237, 71] width 13 height 13
click at [352, 78] on img at bounding box center [346, 71] width 13 height 13
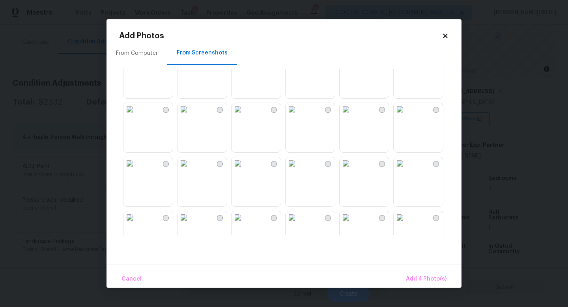
scroll to position [569, 0]
click at [244, 112] on img at bounding box center [237, 105] width 13 height 13
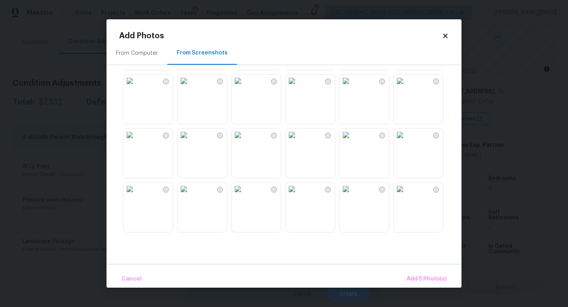
scroll to position [702, 0]
click at [445, 34] on icon at bounding box center [445, 35] width 7 height 7
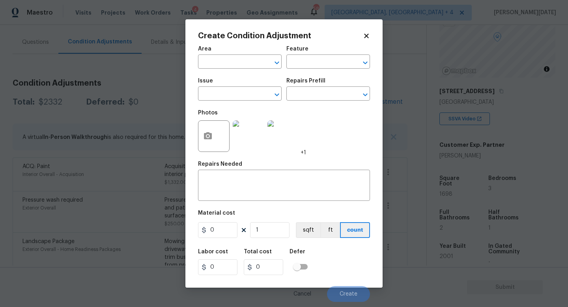
click at [367, 35] on icon at bounding box center [366, 36] width 4 height 4
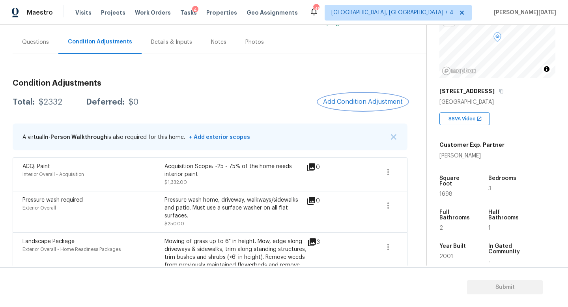
click at [355, 93] on button "Add Condition Adjustment" at bounding box center [362, 101] width 89 height 17
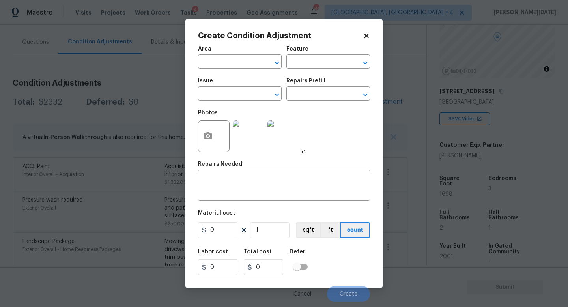
click at [366, 35] on icon at bounding box center [366, 36] width 4 height 4
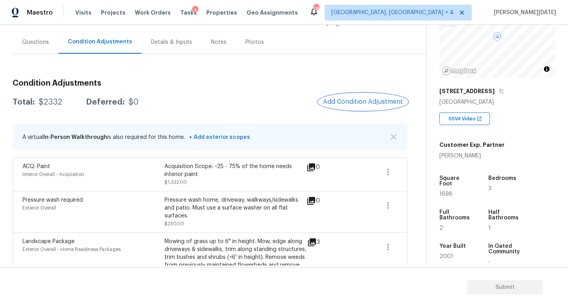
click at [342, 107] on button "Add Condition Adjustment" at bounding box center [362, 101] width 89 height 17
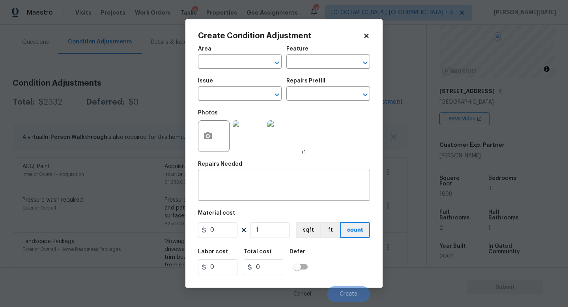
click at [138, 78] on body "Maestro Visits Projects Work Orders Tasks 4 Properties Geo Assignments 58 Kille…" at bounding box center [284, 153] width 568 height 307
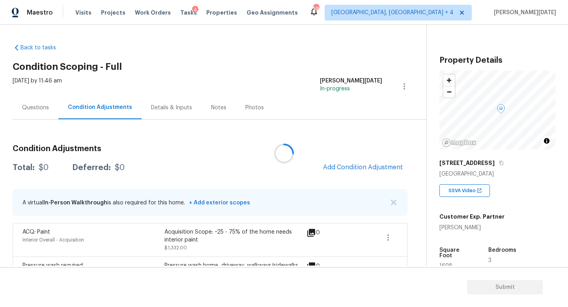
click at [386, 236] on div at bounding box center [284, 153] width 568 height 307
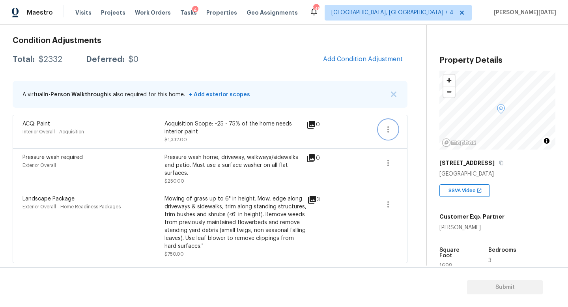
click at [387, 129] on icon "button" at bounding box center [388, 129] width 2 height 6
click at [414, 126] on div "Edit" at bounding box center [433, 127] width 62 height 8
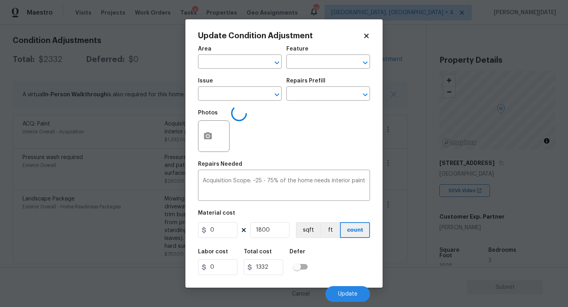
type input "Interior Overall"
type input "Acquisition"
type input "ACQ: Paint"
type input "0.74"
click at [213, 139] on button "button" at bounding box center [207, 136] width 19 height 31
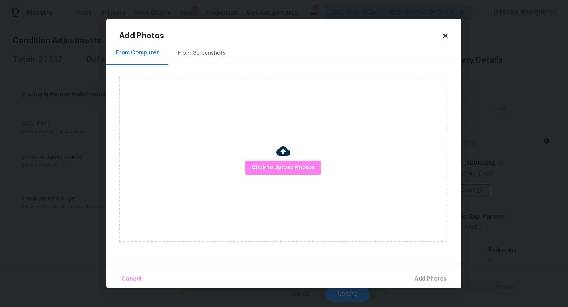
click at [209, 58] on div "From Screenshots" at bounding box center [201, 52] width 67 height 23
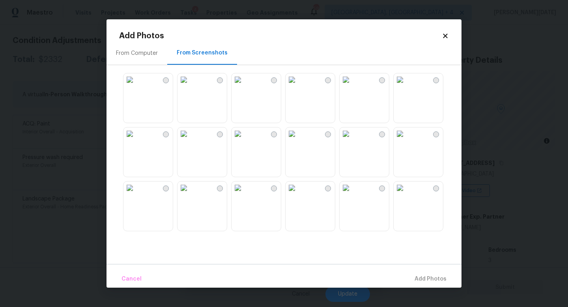
click at [136, 86] on img at bounding box center [129, 79] width 13 height 13
click at [298, 84] on img at bounding box center [291, 79] width 13 height 13
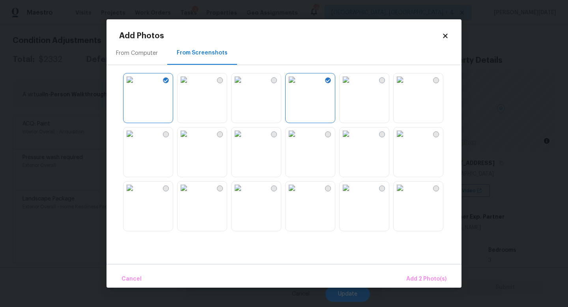
click at [244, 140] on img at bounding box center [237, 133] width 13 height 13
click at [190, 140] on img at bounding box center [183, 133] width 13 height 13
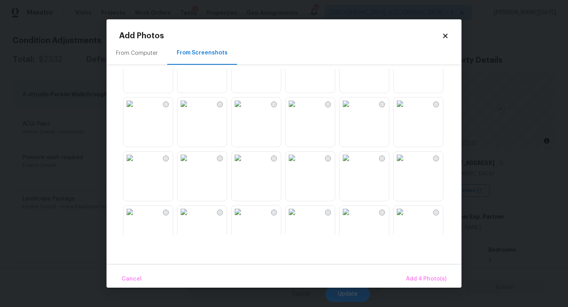
scroll to position [247, 0]
click at [244, 103] on img at bounding box center [237, 102] width 13 height 13
click at [298, 109] on img at bounding box center [291, 102] width 13 height 13
click at [352, 109] on img at bounding box center [346, 102] width 13 height 13
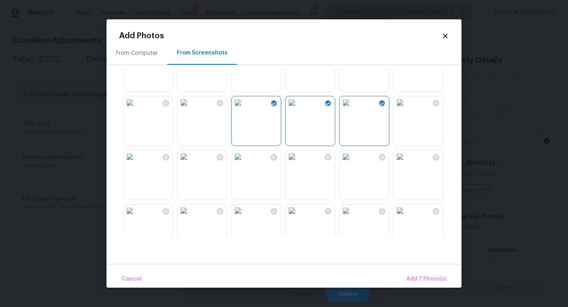
scroll to position [753, 0]
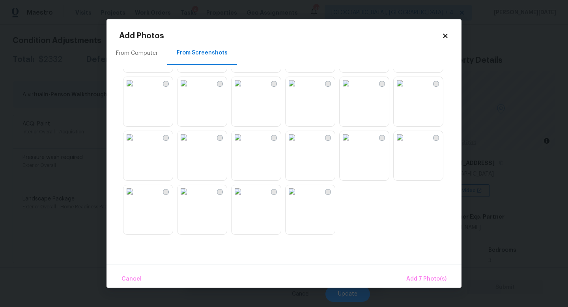
click at [136, 90] on img at bounding box center [129, 83] width 13 height 13
click at [425, 276] on span "Add 8 Photo(s)" at bounding box center [426, 279] width 40 height 10
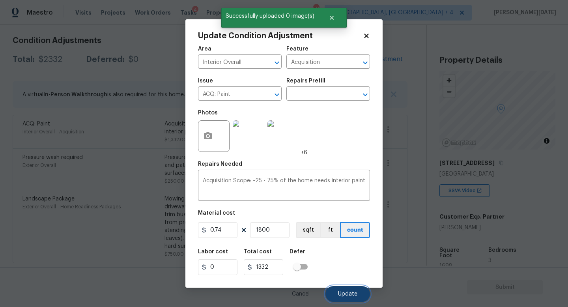
click at [338, 291] on button "Update" at bounding box center [347, 294] width 45 height 16
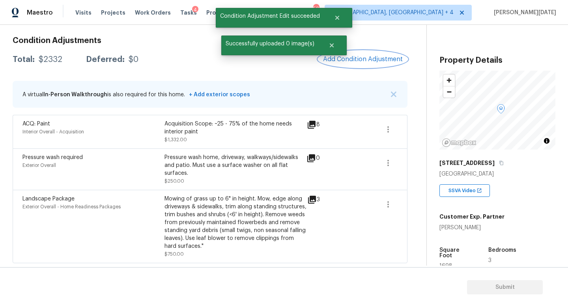
click at [348, 57] on span "Add Condition Adjustment" at bounding box center [363, 59] width 80 height 7
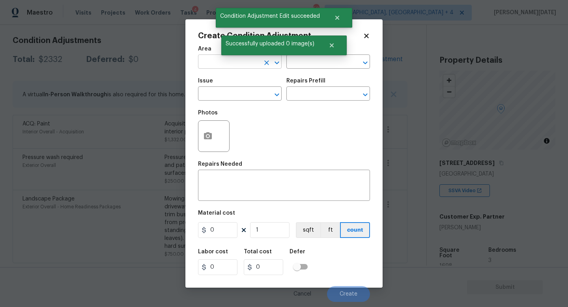
click at [216, 66] on input "text" at bounding box center [229, 62] width 62 height 12
click at [219, 97] on li "Interior Overall" at bounding box center [240, 93] width 84 height 13
type input "Interior Overall"
click at [219, 97] on input "text" at bounding box center [229, 94] width 62 height 12
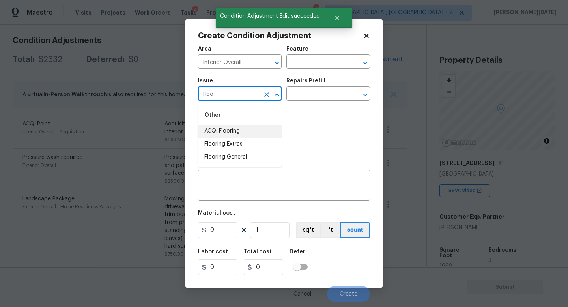
click at [219, 128] on li "ACQ: Flooring" at bounding box center [240, 131] width 84 height 13
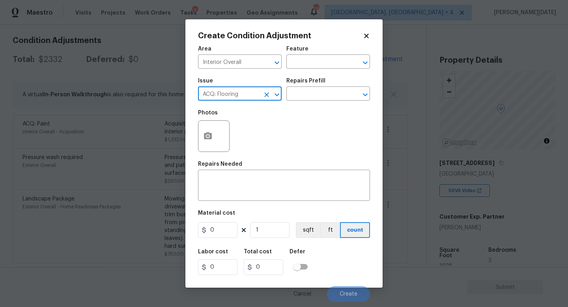
type input "ACQ: Flooring"
click at [330, 116] on div "Photos" at bounding box center [284, 130] width 172 height 51
click at [308, 101] on body "Maestro Visits Projects Work Orders Tasks 4 Properties Geo Assignments 58 [GEOG…" at bounding box center [284, 153] width 568 height 307
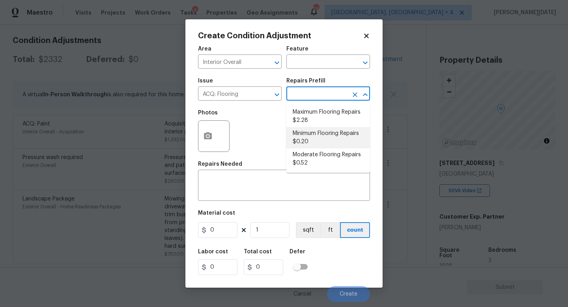
click at [315, 134] on li "Minimum Flooring Repairs $0.20" at bounding box center [328, 137] width 84 height 21
type input "Acquisition"
type textarea "Acquisition Scope: Minimum flooring repairs"
type input "0.2"
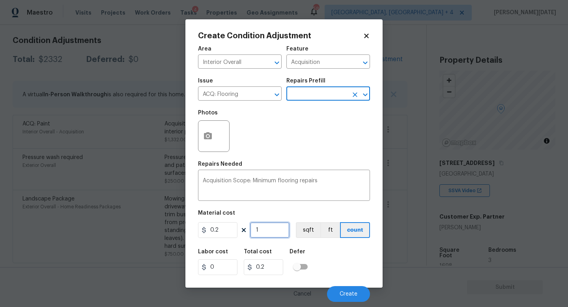
click at [267, 230] on input "1" at bounding box center [269, 230] width 39 height 16
type input "0"
paste input "180"
type input "1800"
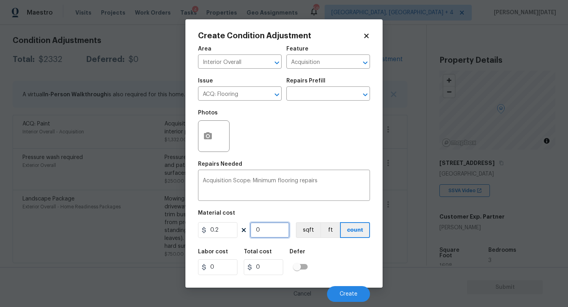
type input "360"
type input "1800"
click at [349, 300] on button "Create" at bounding box center [348, 294] width 43 height 16
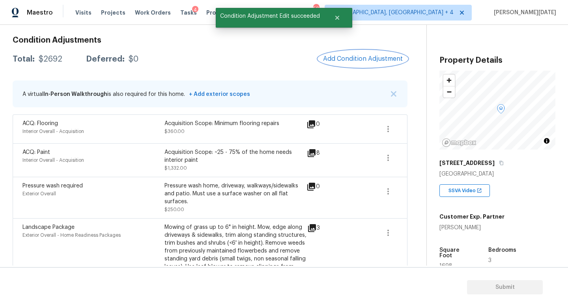
click at [356, 60] on span "Add Condition Adjustment" at bounding box center [363, 58] width 80 height 7
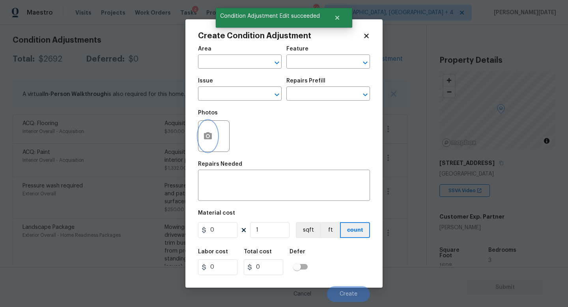
click at [201, 135] on button "button" at bounding box center [207, 136] width 19 height 31
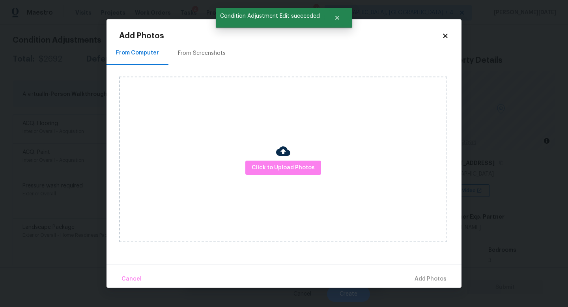
click at [189, 47] on div "From Screenshots" at bounding box center [201, 52] width 67 height 23
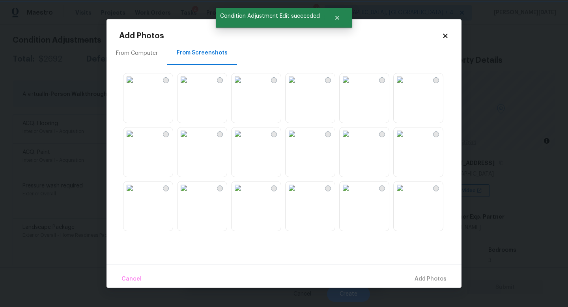
click at [244, 86] on img at bounding box center [237, 79] width 13 height 13
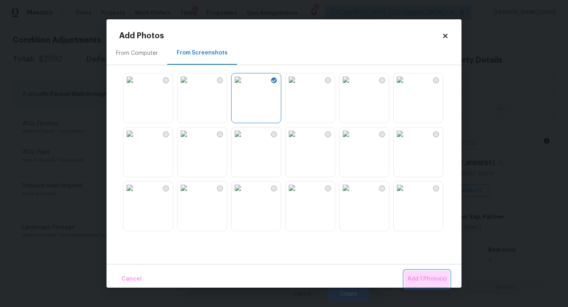
click at [421, 277] on span "Add 1 Photo(s)" at bounding box center [426, 279] width 39 height 10
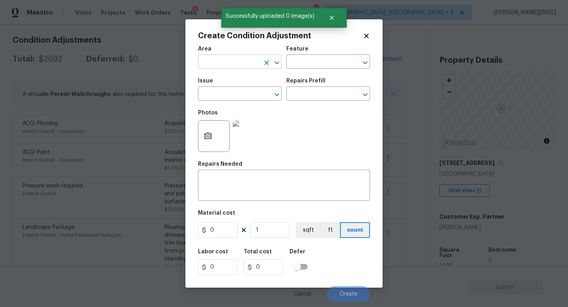
click at [219, 62] on input "text" at bounding box center [229, 62] width 62 height 12
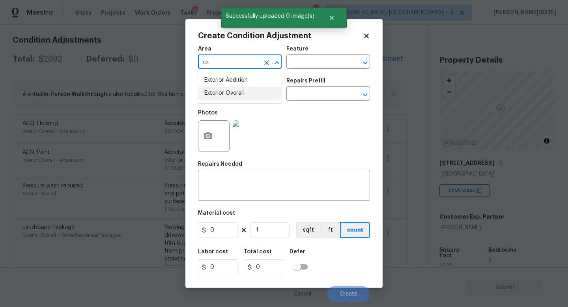
click at [229, 99] on li "Exterior Overall" at bounding box center [240, 93] width 84 height 13
type input "Exterior Overall"
click at [229, 99] on input "text" at bounding box center [229, 94] width 62 height 12
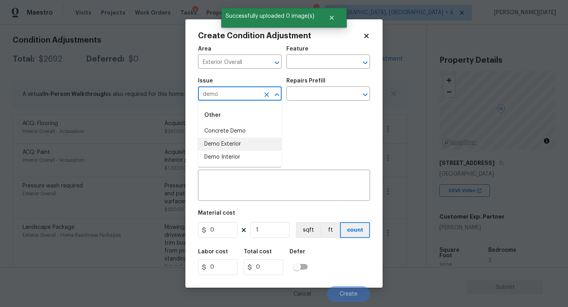
click at [228, 140] on li "Demo Exterior" at bounding box center [240, 144] width 84 height 13
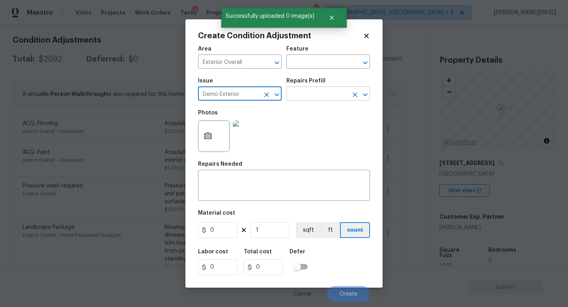
type input "Demo Exterior"
click at [312, 97] on input "text" at bounding box center [317, 94] width 62 height 12
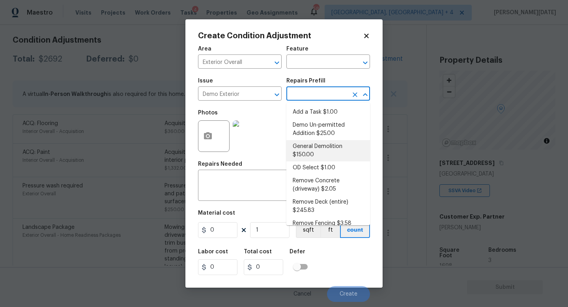
click at [314, 153] on li "General Demolition $150.00" at bounding box center [328, 150] width 84 height 21
type input "Demolition"
type textarea "Decks, sheds, above ground pools,"
type input "150"
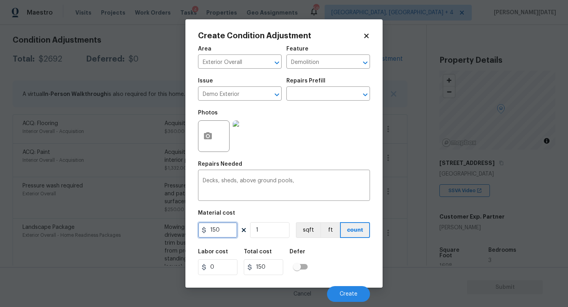
click at [226, 228] on input "150" at bounding box center [217, 230] width 39 height 16
type input "1500"
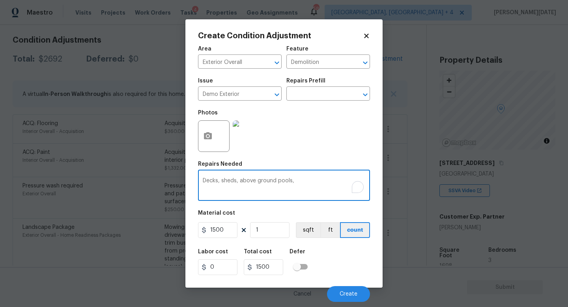
drag, startPoint x: 237, startPoint y: 181, endPoint x: 370, endPoint y: 181, distance: 133.3
click at [370, 181] on div "Create Condition Adjustment Area Exterior Overall ​ Feature Demolition ​ Issue …" at bounding box center [283, 153] width 197 height 268
drag, startPoint x: 221, startPoint y: 182, endPoint x: 155, endPoint y: 178, distance: 65.6
click at [155, 178] on div "Create Condition Adjustment Area Exterior Overall ​ Feature Demolition ​ Issue …" at bounding box center [284, 153] width 568 height 307
click at [226, 183] on textarea "sheds" at bounding box center [284, 186] width 162 height 17
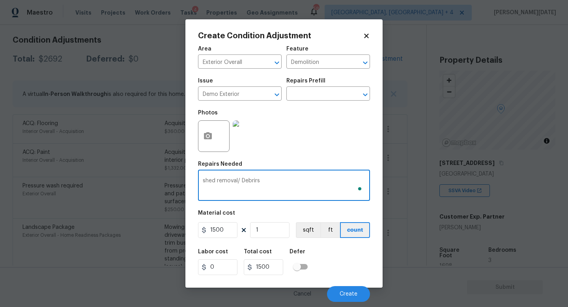
type textarea "shed removal/ Debrirs"
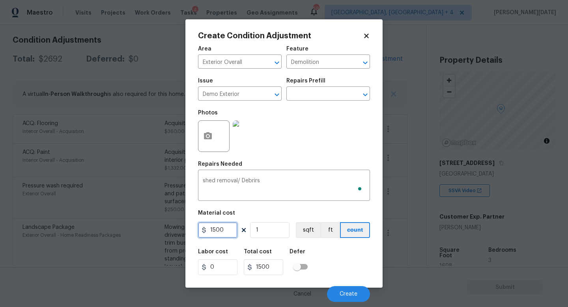
drag, startPoint x: 227, startPoint y: 230, endPoint x: 151, endPoint y: 227, distance: 75.8
click at [151, 227] on div "Create Condition Adjustment Area Exterior Overall ​ Feature Demolition ​ Issue …" at bounding box center [284, 153] width 568 height 307
type input "1200"
click at [319, 124] on div "Photos" at bounding box center [284, 130] width 172 height 51
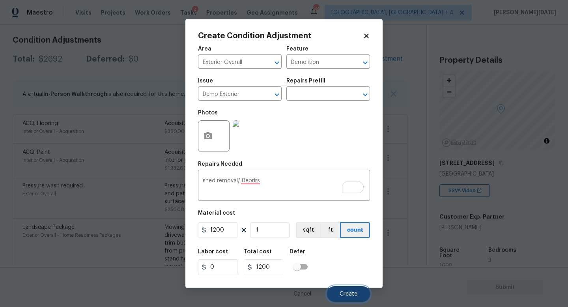
click at [356, 294] on span "Create" at bounding box center [349, 294] width 18 height 6
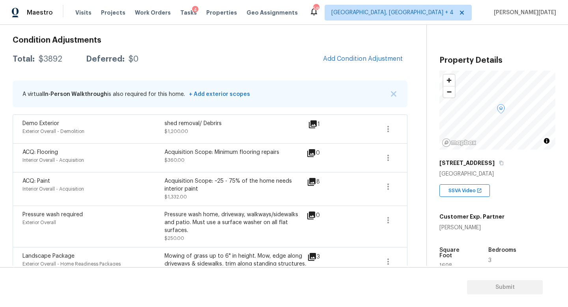
click at [313, 119] on icon at bounding box center [312, 123] width 9 height 9
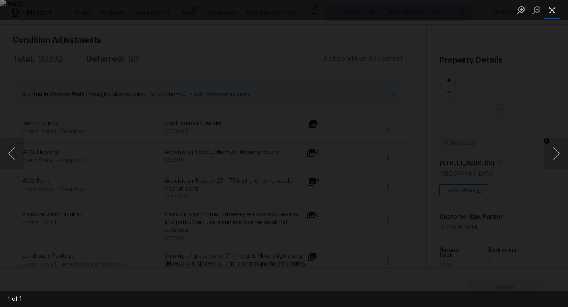
click at [552, 9] on button "Close lightbox" at bounding box center [552, 10] width 16 height 14
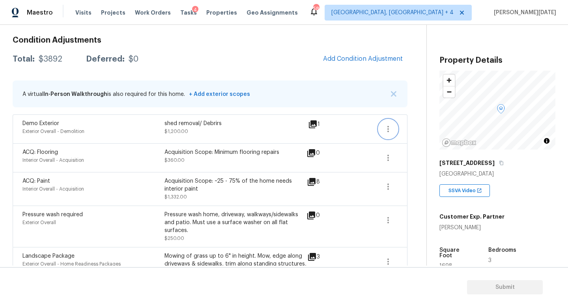
click at [387, 129] on icon "button" at bounding box center [387, 128] width 9 height 9
click at [420, 129] on div "Edit" at bounding box center [433, 127] width 62 height 8
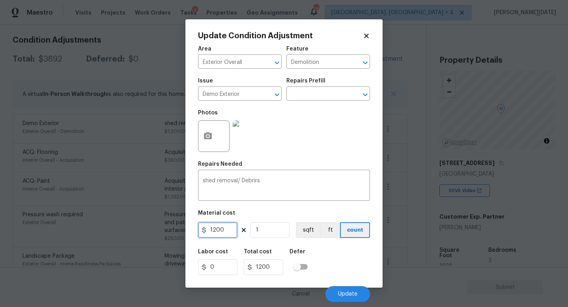
click at [233, 231] on input "1200" at bounding box center [217, 230] width 39 height 16
type input "1500"
click at [339, 298] on button "Update" at bounding box center [347, 294] width 45 height 16
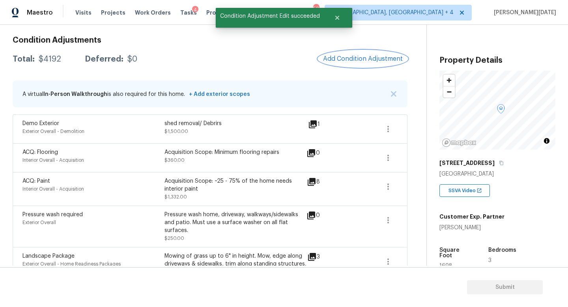
click at [370, 55] on span "Add Condition Adjustment" at bounding box center [363, 58] width 80 height 7
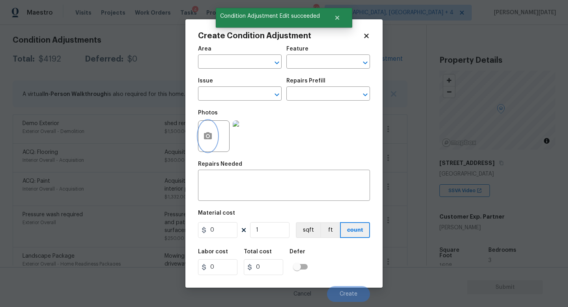
click at [204, 142] on button "button" at bounding box center [207, 136] width 19 height 31
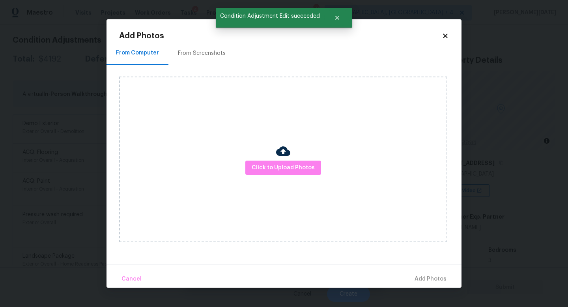
click at [201, 47] on div "From Screenshots" at bounding box center [201, 52] width 67 height 23
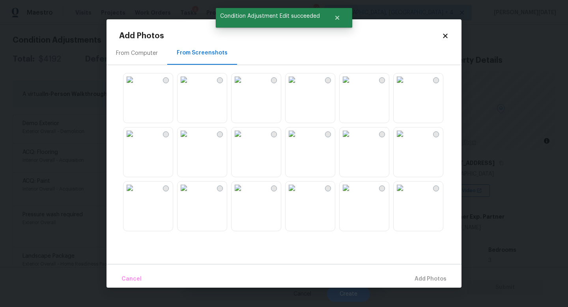
click at [240, 86] on img at bounding box center [237, 79] width 13 height 13
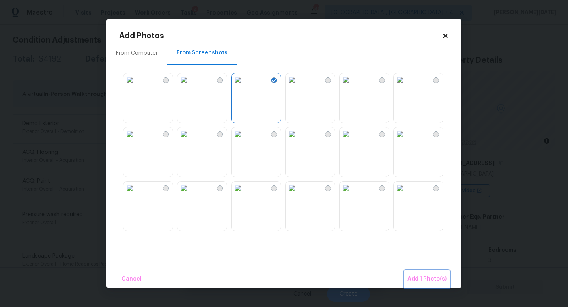
click at [427, 275] on span "Add 1 Photo(s)" at bounding box center [426, 279] width 39 height 10
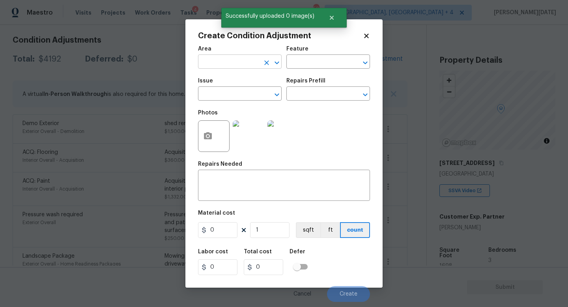
click at [210, 63] on input "text" at bounding box center [229, 62] width 62 height 12
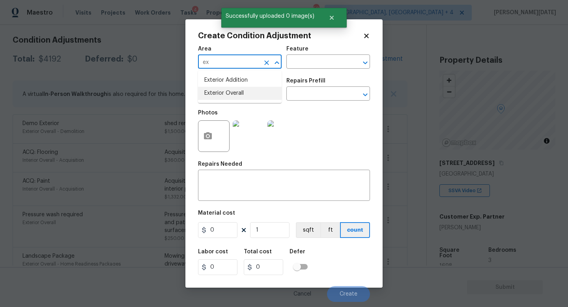
click at [214, 93] on li "Exterior Overall" at bounding box center [240, 93] width 84 height 13
type input "Exterior Overall"
click at [214, 93] on input "text" at bounding box center [229, 94] width 62 height 12
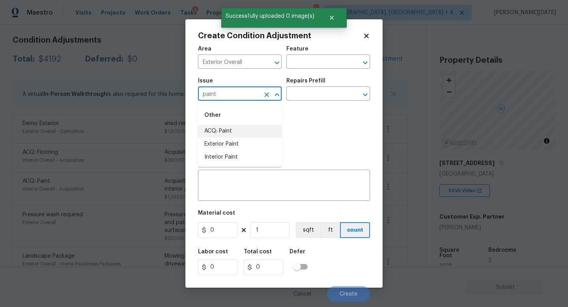
click at [222, 130] on li "ACQ: Paint" at bounding box center [240, 131] width 84 height 13
type input "ACQ: Paint"
click at [310, 90] on input "text" at bounding box center [317, 94] width 62 height 12
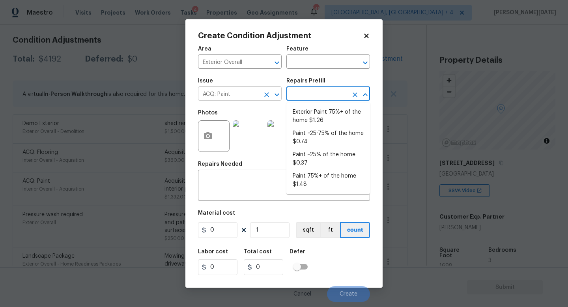
click at [261, 93] on button "Clear" at bounding box center [266, 94] width 11 height 11
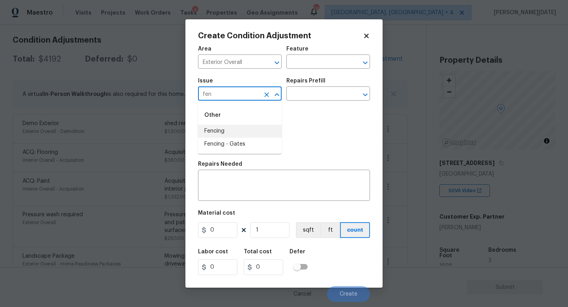
click at [256, 127] on li "Fencing" at bounding box center [240, 131] width 84 height 13
type input "Fencing"
click at [303, 55] on div "Feature" at bounding box center [328, 51] width 84 height 10
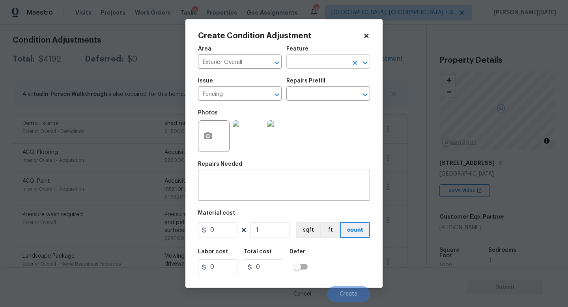
click at [303, 59] on input "text" at bounding box center [317, 62] width 62 height 12
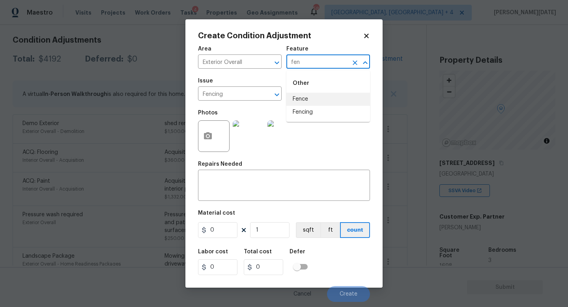
click at [306, 105] on li "Fence" at bounding box center [328, 99] width 84 height 13
type input "Fence"
click at [225, 228] on input "0" at bounding box center [217, 230] width 39 height 16
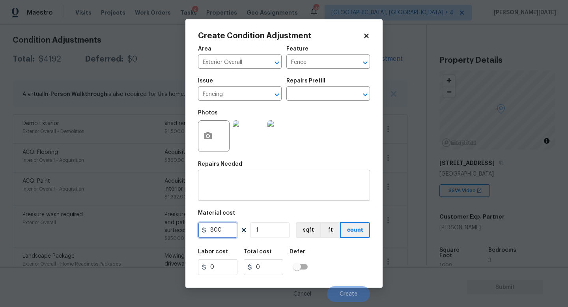
type input "800"
click at [236, 173] on div "x ​" at bounding box center [284, 186] width 172 height 29
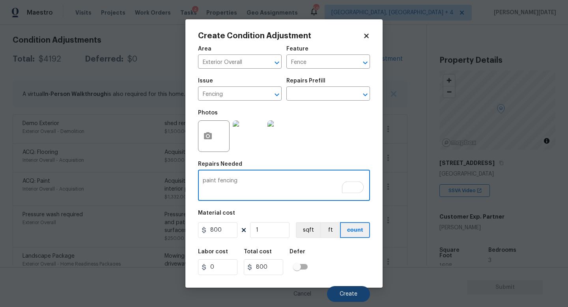
type textarea "paint fencing"
click at [345, 298] on button "Create" at bounding box center [348, 294] width 43 height 16
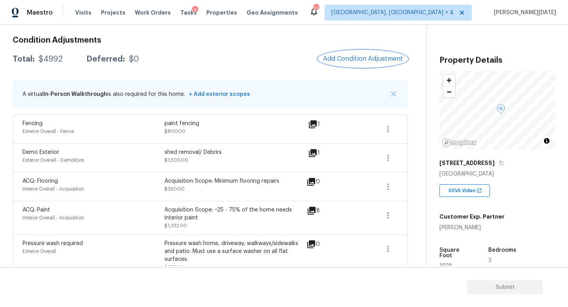
scroll to position [0, 0]
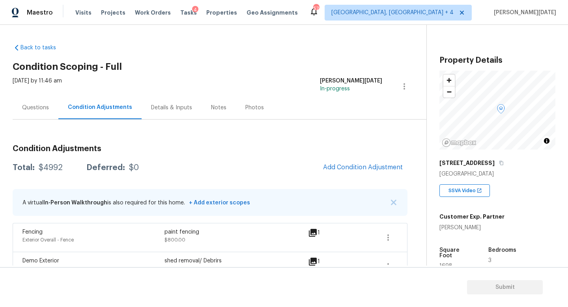
click at [33, 103] on div "Questions" at bounding box center [36, 107] width 46 height 23
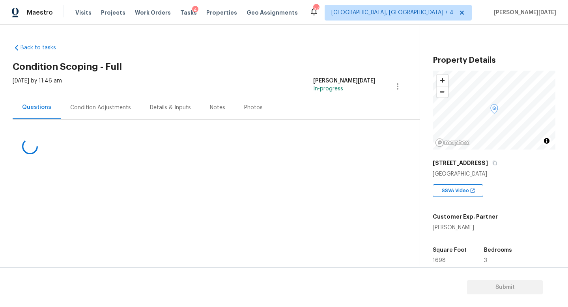
click at [33, 103] on div "Questions" at bounding box center [36, 107] width 29 height 8
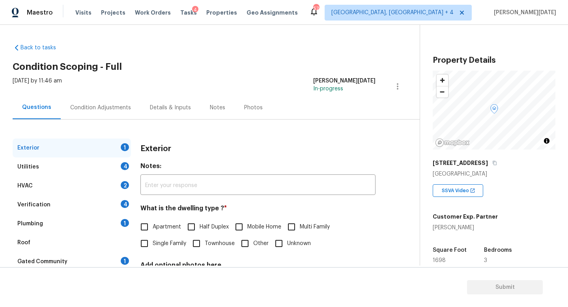
scroll to position [73, 0]
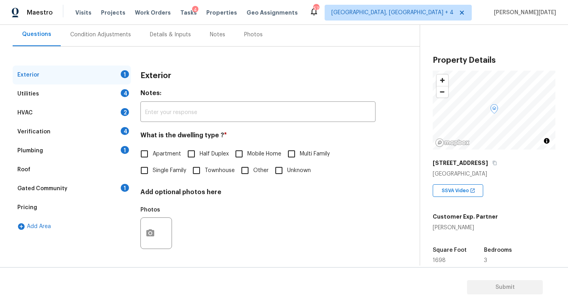
click at [101, 203] on div "Pricing" at bounding box center [72, 207] width 118 height 19
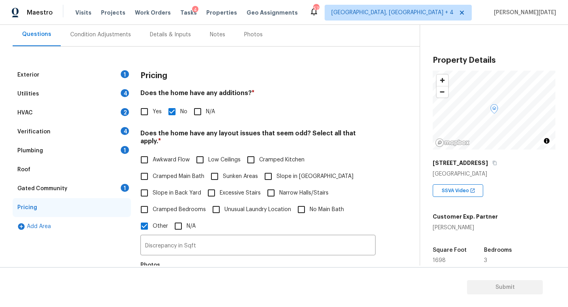
click at [271, 169] on input "Slope in [GEOGRAPHIC_DATA]" at bounding box center [268, 176] width 17 height 17
checkbox input "true"
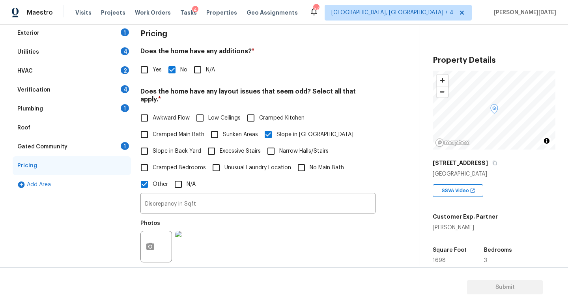
scroll to position [84, 0]
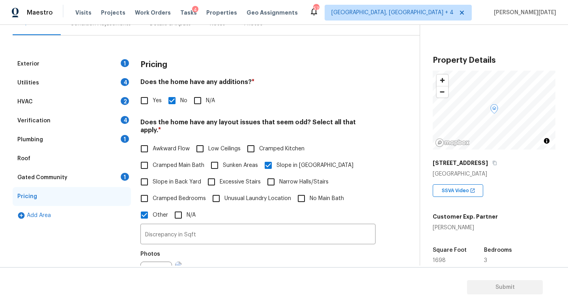
click at [124, 67] on div "Exterior 1" at bounding box center [72, 63] width 118 height 19
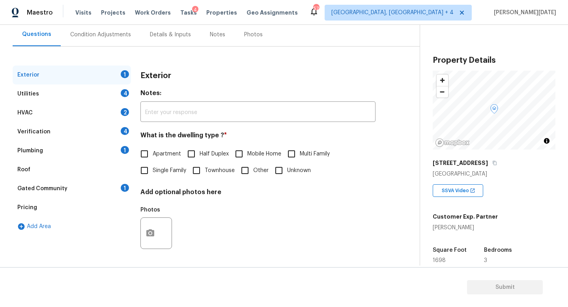
scroll to position [73, 0]
click at [144, 175] on input "Single Family" at bounding box center [144, 170] width 17 height 17
checkbox input "true"
click at [122, 96] on div "Utilities 4" at bounding box center [72, 93] width 118 height 19
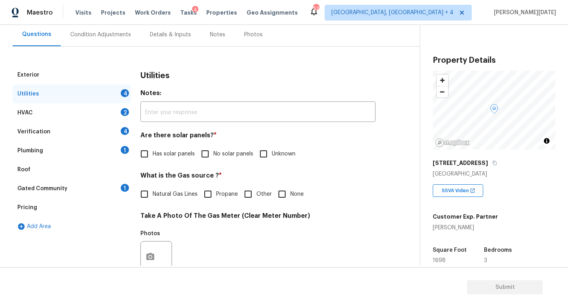
click at [207, 153] on input "No solar panels" at bounding box center [205, 154] width 17 height 17
checkbox input "true"
click at [160, 201] on label "Natural Gas Lines" at bounding box center [167, 194] width 62 height 17
click at [153, 201] on input "Natural Gas Lines" at bounding box center [144, 194] width 17 height 17
checkbox input "true"
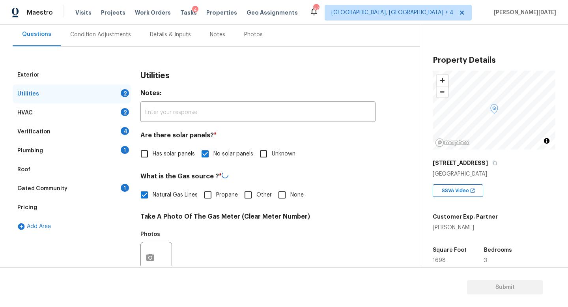
scroll to position [287, 0]
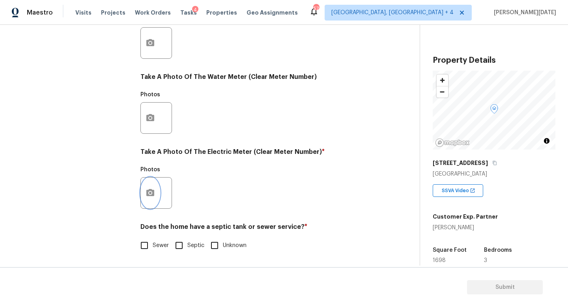
click at [149, 189] on icon "button" at bounding box center [150, 192] width 8 height 7
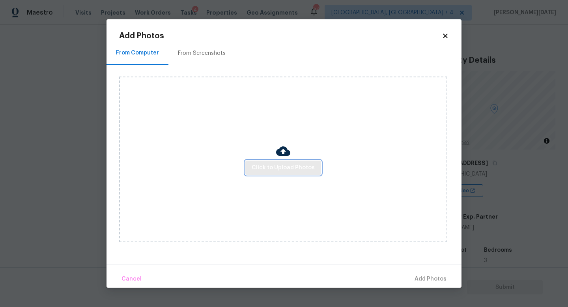
click at [300, 174] on button "Click to Upload Photos" at bounding box center [283, 167] width 76 height 15
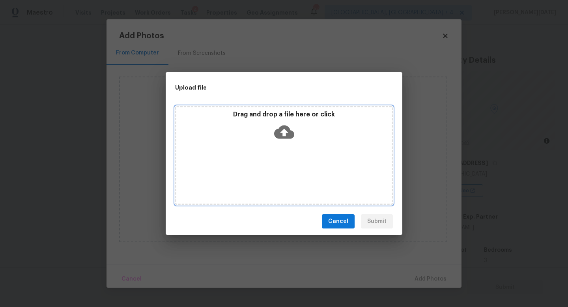
click at [300, 174] on div "Drag and drop a file here or click" at bounding box center [284, 155] width 218 height 99
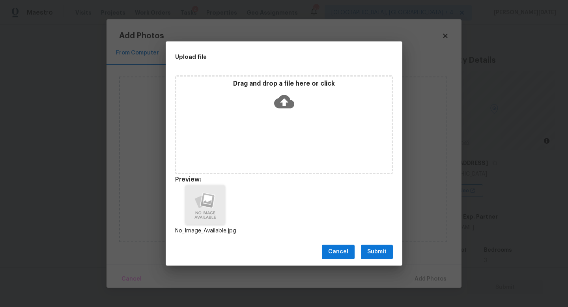
click at [379, 254] on span "Submit" at bounding box center [376, 252] width 19 height 10
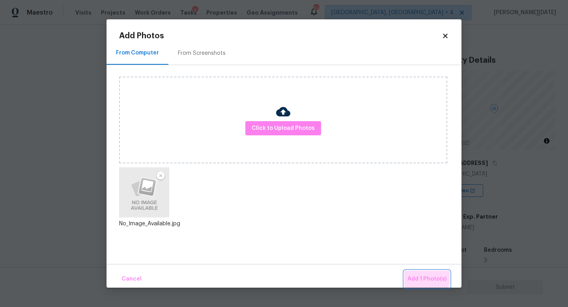
click at [416, 276] on span "Add 1 Photo(s)" at bounding box center [426, 279] width 39 height 10
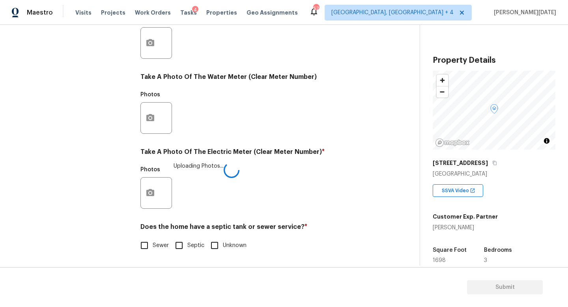
click at [143, 247] on input "Sewer" at bounding box center [144, 245] width 17 height 17
checkbox input "true"
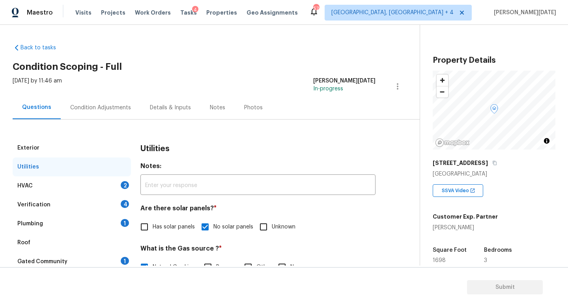
click at [108, 182] on div "HVAC 2" at bounding box center [72, 185] width 118 height 19
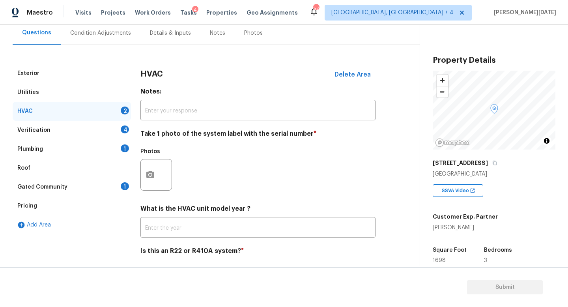
scroll to position [99, 0]
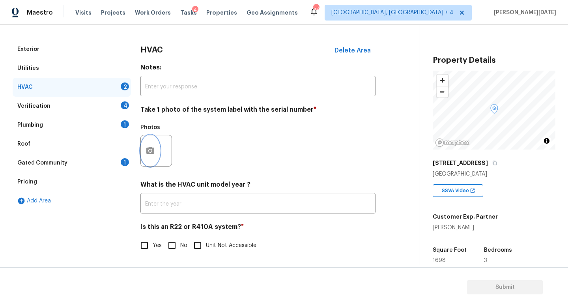
click at [148, 157] on button "button" at bounding box center [150, 150] width 19 height 31
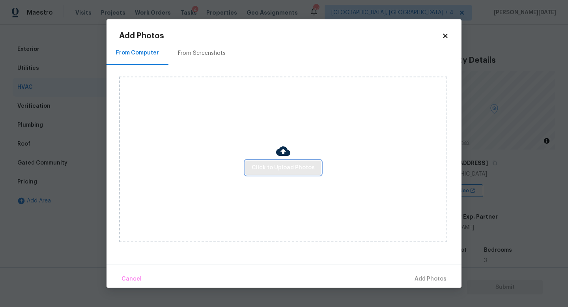
click at [275, 170] on span "Click to Upload Photos" at bounding box center [283, 168] width 63 height 10
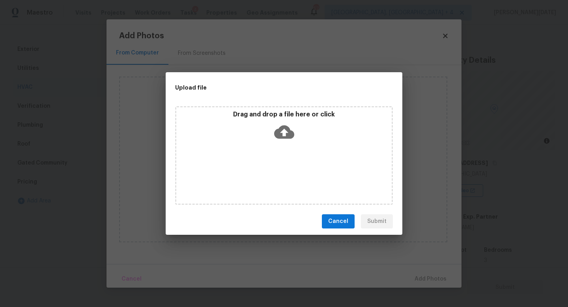
click at [275, 170] on div "Drag and drop a file here or click" at bounding box center [284, 155] width 218 height 99
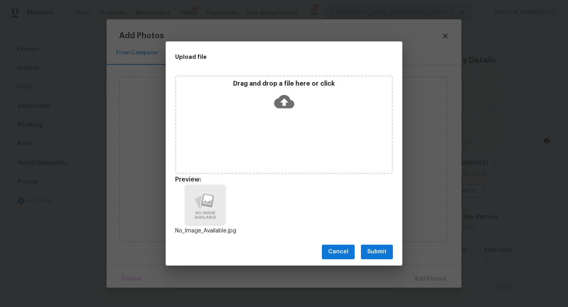
click at [373, 255] on span "Submit" at bounding box center [376, 252] width 19 height 10
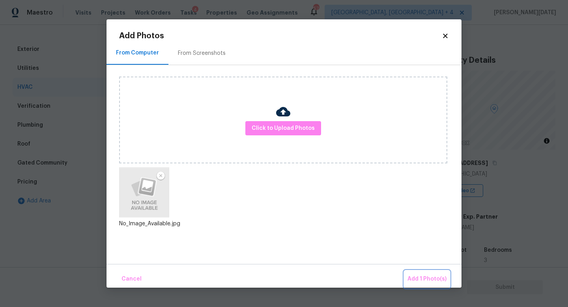
click at [411, 274] on span "Add 1 Photo(s)" at bounding box center [426, 279] width 39 height 10
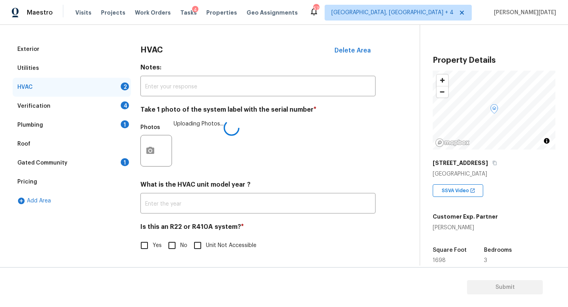
click at [174, 249] on input "No" at bounding box center [172, 245] width 17 height 17
checkbox input "true"
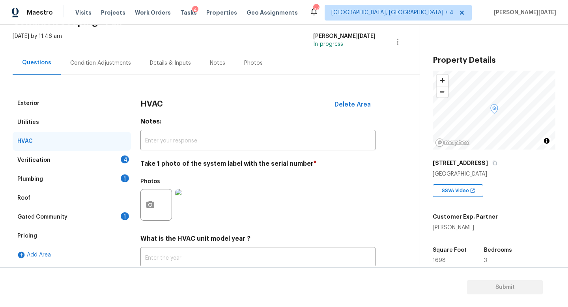
scroll to position [0, 0]
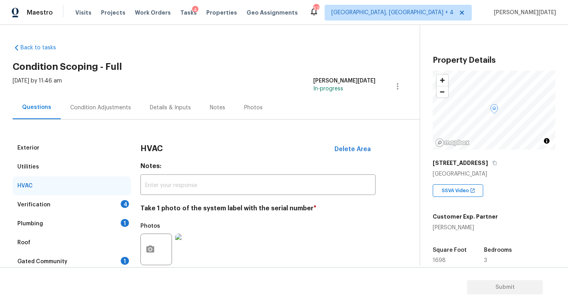
click at [107, 207] on div "Verification 4" at bounding box center [72, 204] width 118 height 19
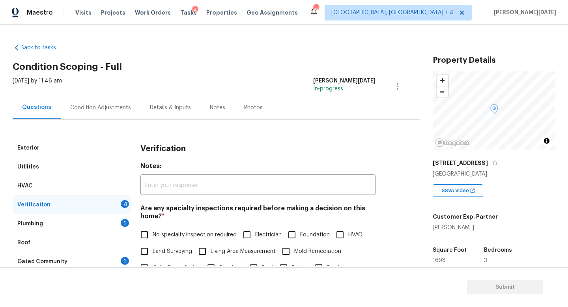
click at [107, 207] on div "Verification 4" at bounding box center [72, 204] width 118 height 19
click at [146, 240] on input "No specialty inspection required" at bounding box center [144, 234] width 17 height 17
checkbox input "true"
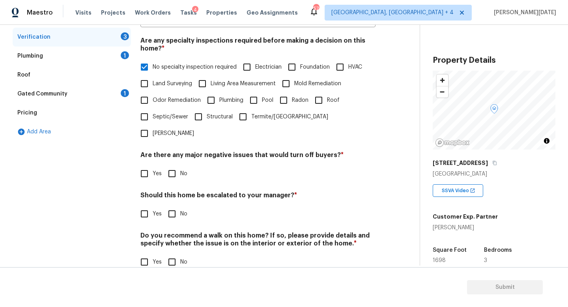
click at [179, 165] on input "No" at bounding box center [172, 173] width 17 height 17
checkbox input "true"
click at [174, 206] on input "No" at bounding box center [172, 214] width 17 height 17
checkbox input "true"
click at [173, 236] on div "Do you recommend a walk on this home? If so, please provide details and specify…" at bounding box center [257, 251] width 235 height 39
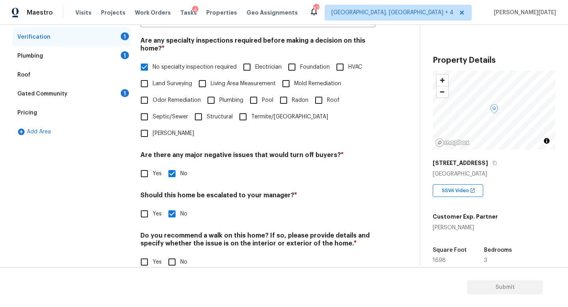
click at [173, 254] on input "No" at bounding box center [172, 262] width 17 height 17
checkbox input "true"
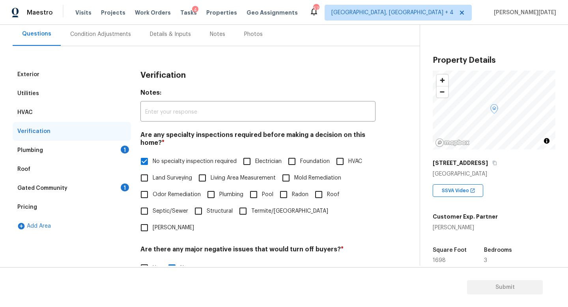
click at [121, 146] on div "1" at bounding box center [125, 150] width 8 height 8
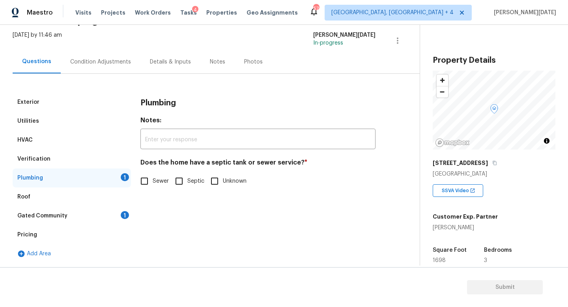
click at [150, 190] on div "Plumbing Notes: ​ Does the home have a septic tank or sewer service? * Sewer Se…" at bounding box center [257, 146] width 235 height 106
click at [147, 187] on input "Sewer" at bounding box center [144, 181] width 17 height 17
checkbox input "true"
click at [124, 213] on div "1" at bounding box center [125, 215] width 8 height 8
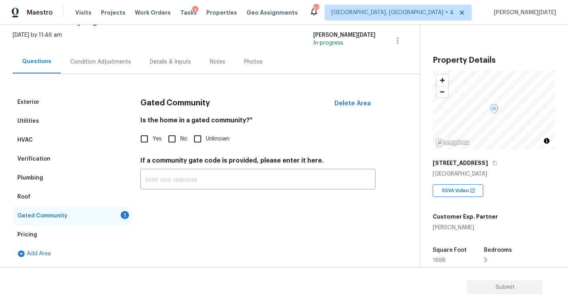
click at [174, 141] on input "No" at bounding box center [172, 139] width 17 height 17
checkbox input "true"
click at [109, 58] on div "Condition Adjustments" at bounding box center [100, 62] width 61 height 8
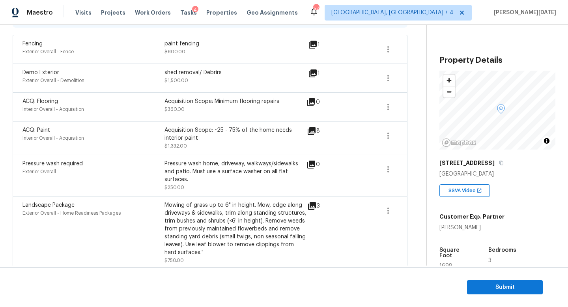
scroll to position [190, 0]
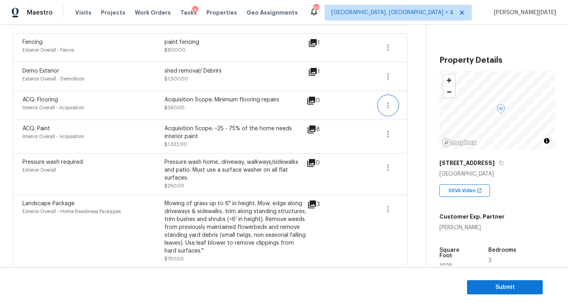
click at [381, 108] on button "button" at bounding box center [388, 105] width 19 height 19
click at [419, 104] on div "Edit" at bounding box center [433, 104] width 62 height 8
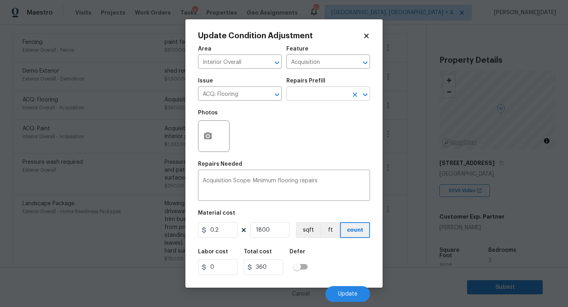
click at [334, 96] on input "text" at bounding box center [317, 94] width 62 height 12
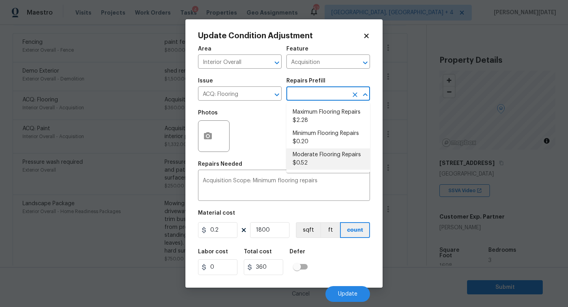
click at [321, 157] on li "Moderate Flooring Repairs $0.52" at bounding box center [328, 158] width 84 height 21
type textarea "Acquisition Scope: Moderate flooring repairs"
type input "0.52"
type input "936"
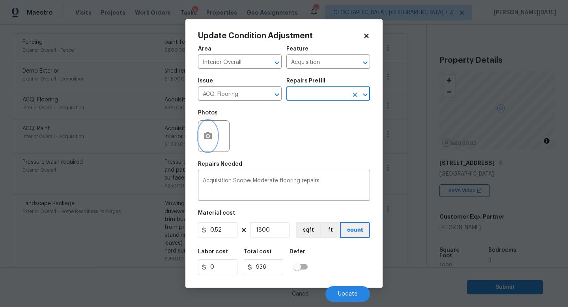
click at [211, 137] on icon "button" at bounding box center [208, 135] width 8 height 7
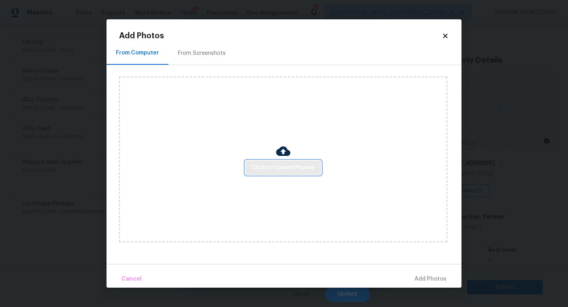
click at [283, 166] on span "Click to Upload Photos" at bounding box center [283, 168] width 63 height 10
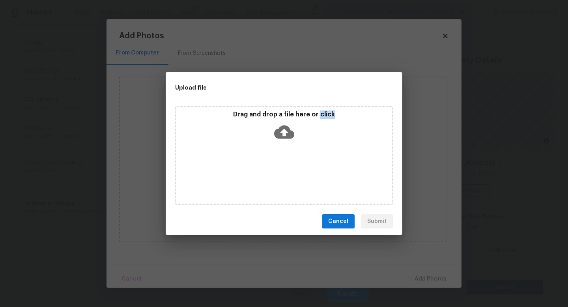
click at [283, 166] on div "Drag and drop a file here or click" at bounding box center [284, 155] width 218 height 99
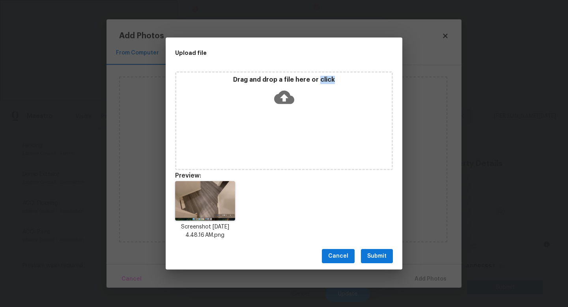
click at [374, 253] on span "Submit" at bounding box center [376, 256] width 19 height 10
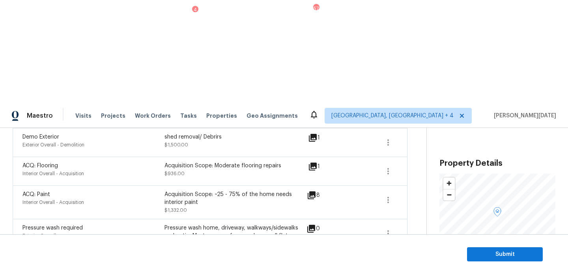
scroll to position [227, 0]
click at [492, 252] on span "Submit" at bounding box center [504, 255] width 63 height 10
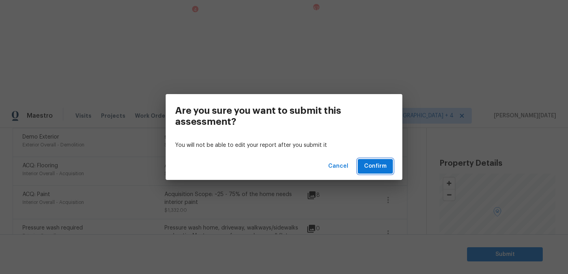
click at [381, 167] on span "Confirm" at bounding box center [375, 167] width 22 height 10
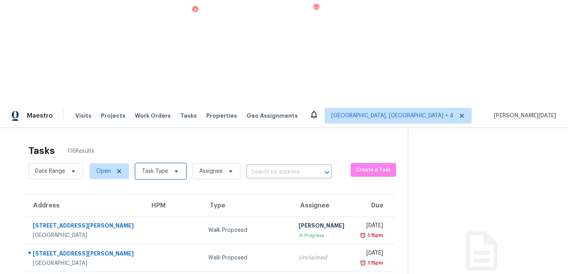
click at [162, 168] on span "Task Type" at bounding box center [155, 172] width 26 height 8
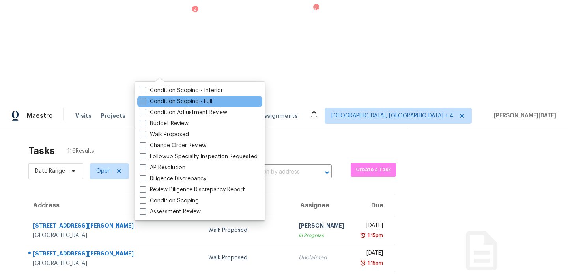
click at [150, 104] on label "Condition Scoping - Full" at bounding box center [176, 102] width 73 height 8
click at [145, 103] on input "Condition Scoping - Full" at bounding box center [142, 100] width 5 height 5
checkbox input "true"
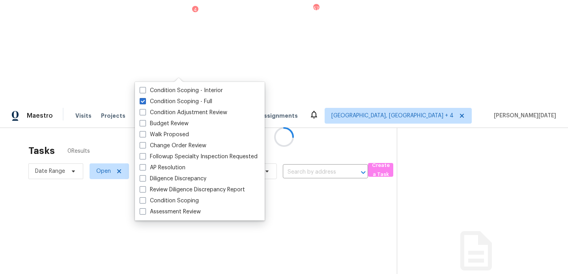
click at [229, 57] on div at bounding box center [284, 137] width 568 height 274
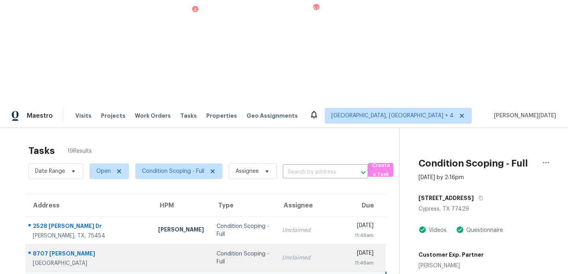
scroll to position [136, 0]
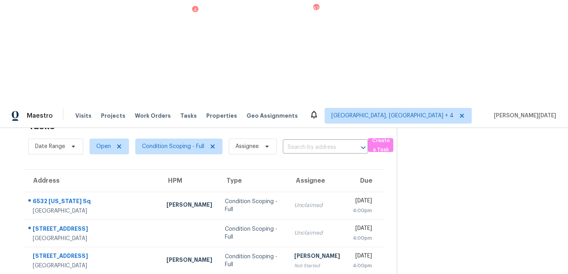
scroll to position [108, 0]
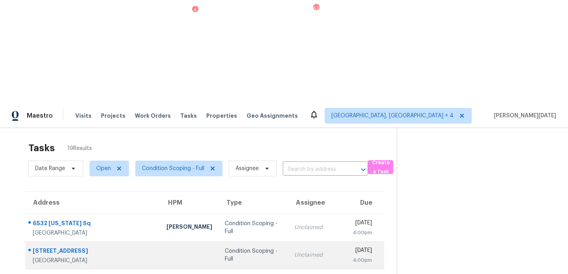
scroll to position [0, 0]
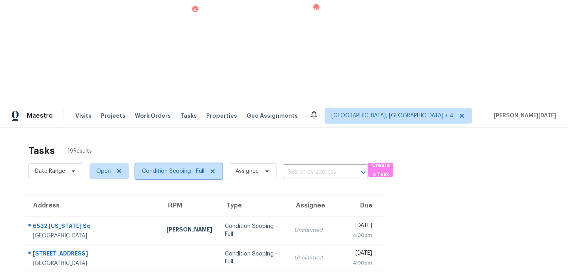
click at [180, 168] on span "Condition Scoping - Full" at bounding box center [173, 172] width 62 height 8
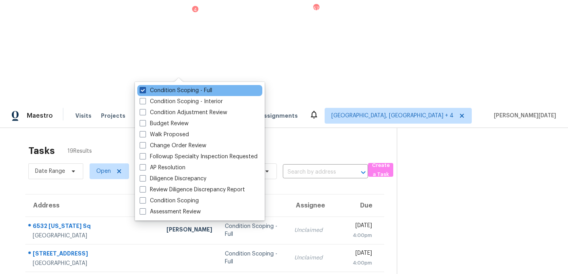
click at [173, 88] on label "Condition Scoping - Full" at bounding box center [176, 91] width 73 height 8
click at [145, 88] on input "Condition Scoping - Full" at bounding box center [142, 89] width 5 height 5
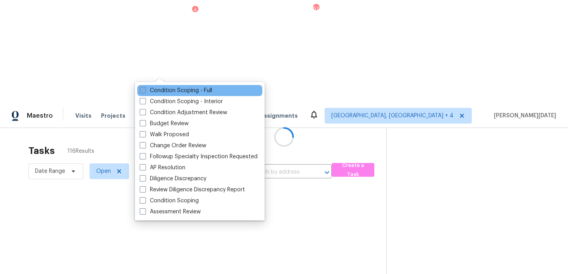
click at [173, 88] on label "Condition Scoping - Full" at bounding box center [176, 91] width 73 height 8
click at [145, 88] on input "Condition Scoping - Full" at bounding box center [142, 89] width 5 height 5
checkbox input "true"
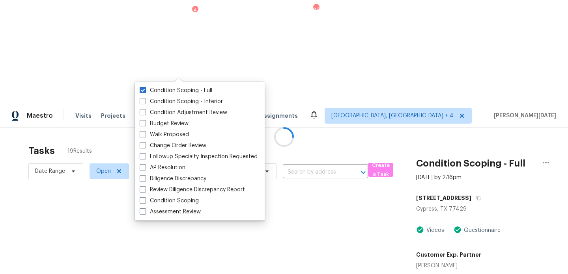
click at [239, 49] on div at bounding box center [284, 137] width 568 height 274
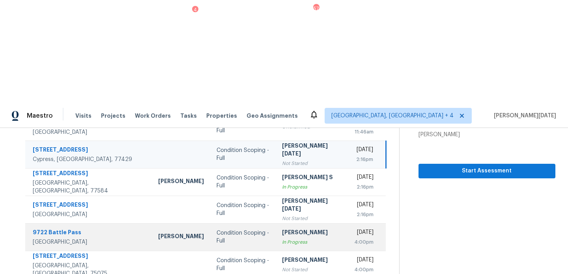
scroll to position [136, 0]
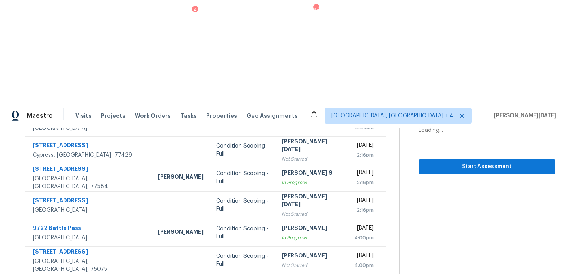
scroll to position [0, 0]
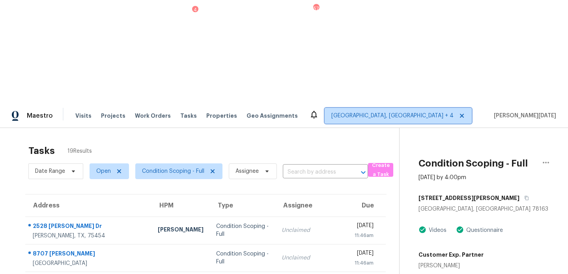
click at [453, 112] on span "[GEOGRAPHIC_DATA], [GEOGRAPHIC_DATA] + 4" at bounding box center [392, 116] width 122 height 8
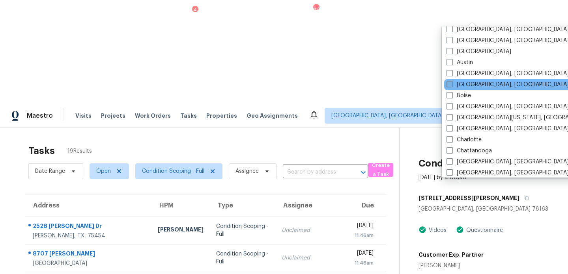
scroll to position [60, 0]
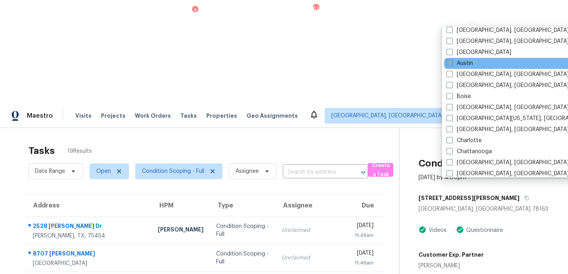
click at [464, 65] on label "Austin" at bounding box center [459, 64] width 26 height 8
click at [451, 65] on input "Austin" at bounding box center [448, 62] width 5 height 5
checkbox input "true"
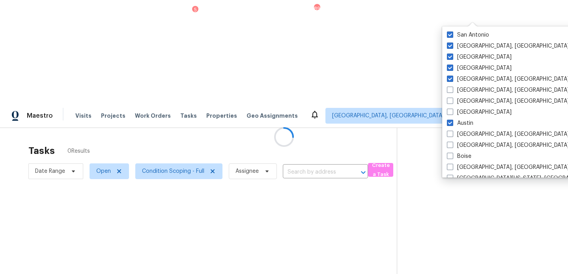
click at [354, 58] on div at bounding box center [284, 137] width 568 height 274
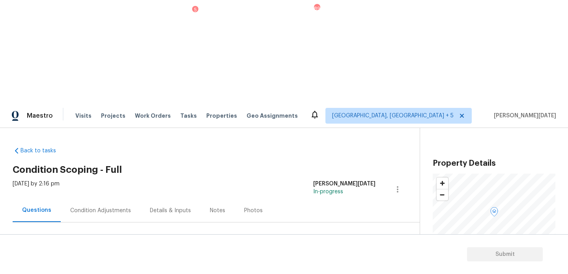
click at [116, 199] on div "Condition Adjustments" at bounding box center [101, 210] width 80 height 23
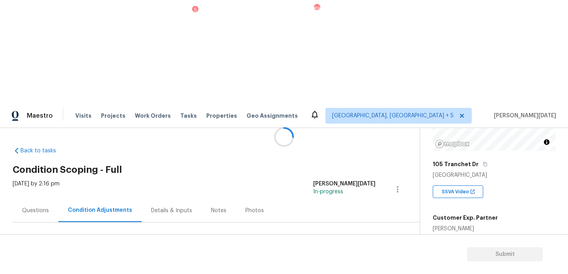
click at [436, 259] on span "1522" at bounding box center [439, 262] width 13 height 6
copy span "1522"
click at [341, 166] on div at bounding box center [284, 137] width 568 height 274
click at [75, 199] on div "Condition Adjustments" at bounding box center [99, 210] width 83 height 23
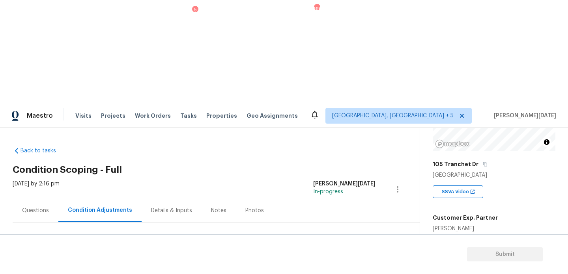
click at [40, 207] on div "Questions" at bounding box center [35, 211] width 27 height 8
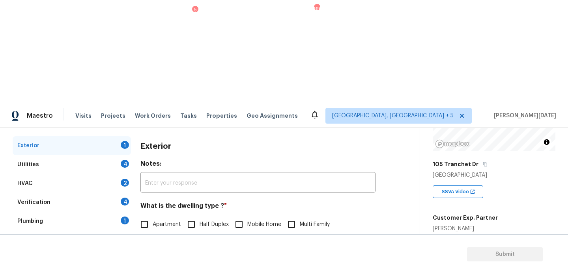
click at [67, 269] on div "Pricing 5" at bounding box center [72, 278] width 118 height 19
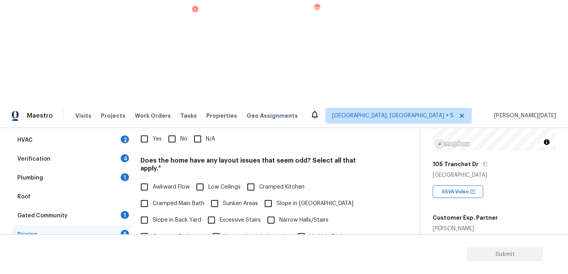
scroll to position [167, 0]
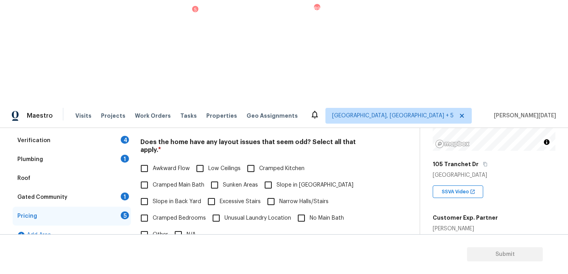
click at [155, 198] on span "Slope in Back Yard" at bounding box center [177, 202] width 49 height 8
click at [153, 194] on input "Slope in Back Yard" at bounding box center [144, 202] width 17 height 17
checkbox input "true"
click at [269, 177] on input "Slope in [GEOGRAPHIC_DATA]" at bounding box center [268, 185] width 17 height 17
checkbox input "true"
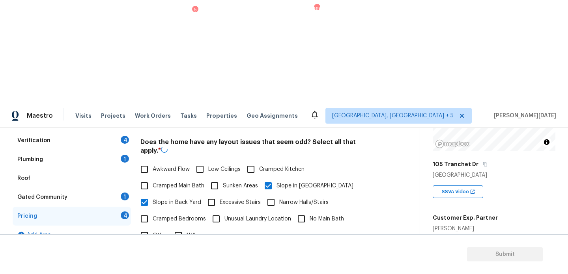
scroll to position [0, 0]
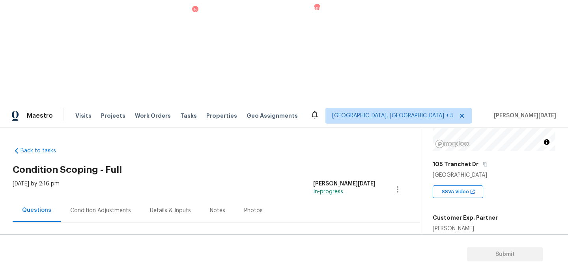
checkbox input "true"
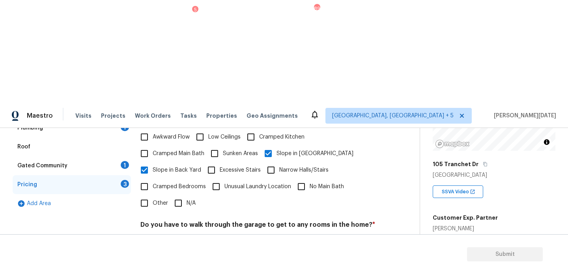
click at [172, 235] on input "No" at bounding box center [172, 243] width 17 height 17
checkbox input "true"
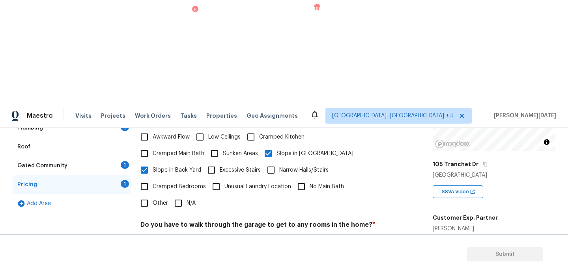
checkbox input "true"
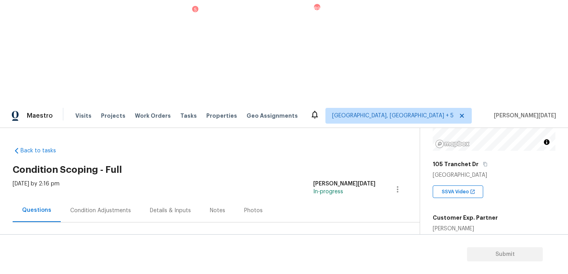
click at [110, 199] on div "Condition Adjustments" at bounding box center [101, 210] width 80 height 23
click at [438, 259] on span "1522" at bounding box center [439, 262] width 13 height 6
copy span "1522"
click at [338, 267] on span "Add Condition Adjustment" at bounding box center [356, 270] width 80 height 7
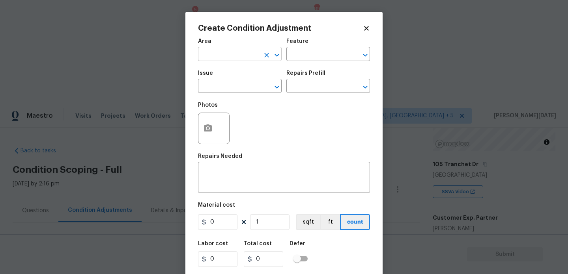
click at [204, 53] on input "text" at bounding box center [229, 55] width 62 height 12
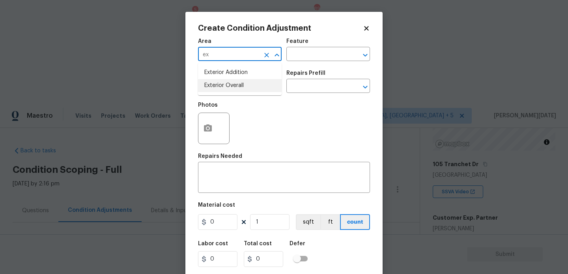
click at [217, 92] on ul "Exterior Addition Exterior Overall" at bounding box center [240, 79] width 84 height 32
click at [228, 86] on li "Exterior Overall" at bounding box center [240, 85] width 84 height 13
type input "Exterior Overall"
click at [228, 86] on input "text" at bounding box center [229, 87] width 62 height 12
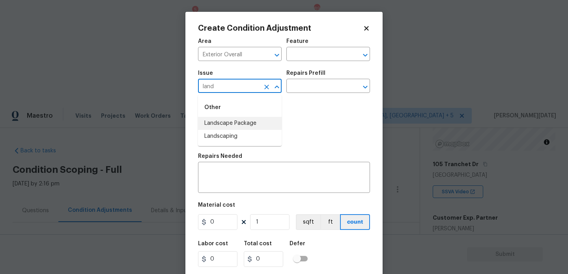
click at [241, 127] on li "Landscape Package" at bounding box center [240, 123] width 84 height 13
type input "Landscape Package"
click at [308, 86] on input "text" at bounding box center [317, 87] width 62 height 12
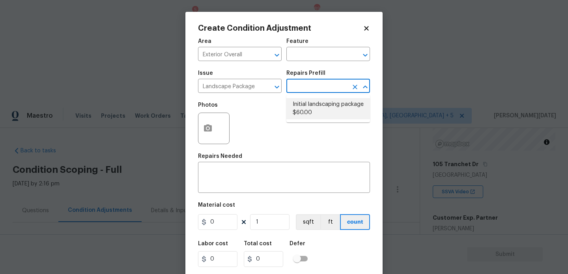
click at [313, 107] on li "Initial landscaping package $60.00" at bounding box center [328, 108] width 84 height 21
type input "Home Readiness Packages"
type textarea "Mowing of grass up to 6" in height. Mow, edge along driveways & sidewalks, trim…"
type input "60"
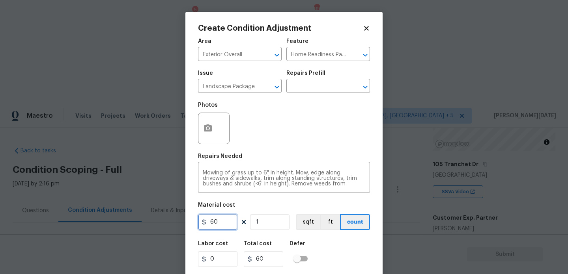
drag, startPoint x: 224, startPoint y: 225, endPoint x: 129, endPoint y: 222, distance: 94.3
click at [129, 222] on div "Create Condition Adjustment Area Exterior Overall ​ Feature Home Readiness Pack…" at bounding box center [284, 137] width 568 height 274
type input "750"
click at [203, 130] on icon "button" at bounding box center [207, 128] width 9 height 9
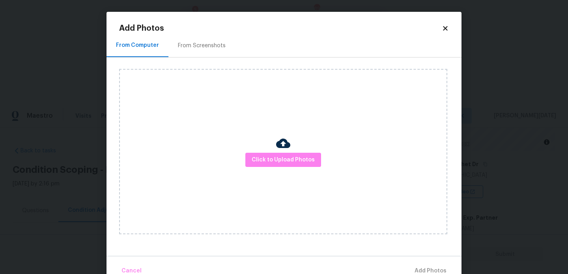
click at [204, 52] on div "From Screenshots" at bounding box center [201, 45] width 67 height 23
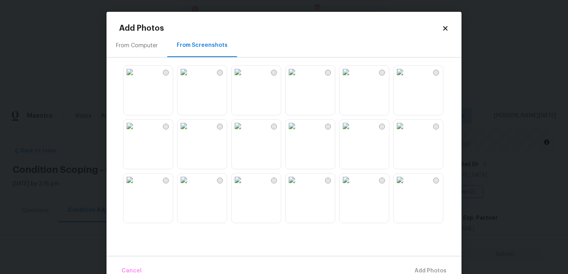
click at [406, 132] on img at bounding box center [400, 126] width 13 height 13
click at [136, 78] on img at bounding box center [129, 72] width 13 height 13
click at [190, 78] on img at bounding box center [183, 72] width 13 height 13
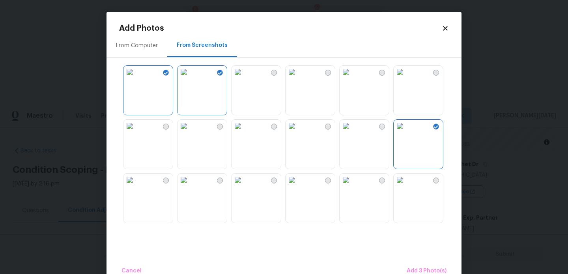
click at [298, 78] on img at bounding box center [291, 72] width 13 height 13
click at [416, 268] on span "Add 4 Photo(s)" at bounding box center [426, 272] width 41 height 10
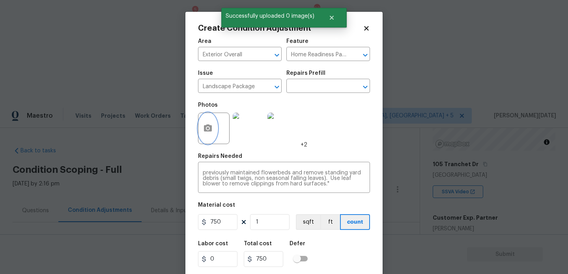
scroll to position [20, 0]
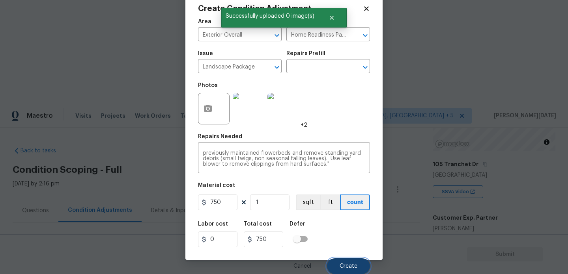
click at [344, 272] on button "Create" at bounding box center [348, 267] width 43 height 16
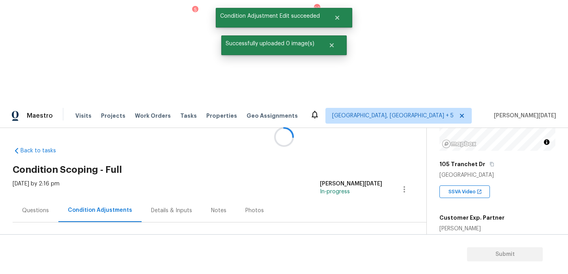
click at [347, 267] on section "Submit" at bounding box center [284, 255] width 568 height 40
click at [355, 262] on button "Add Condition Adjustment" at bounding box center [362, 270] width 89 height 17
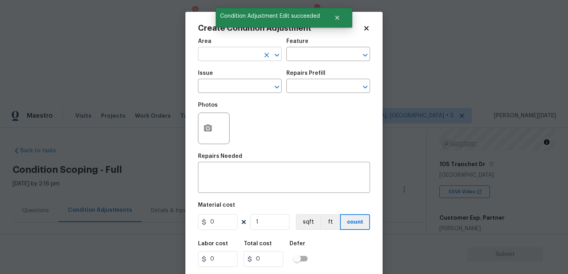
click at [207, 59] on input "text" at bounding box center [229, 55] width 62 height 12
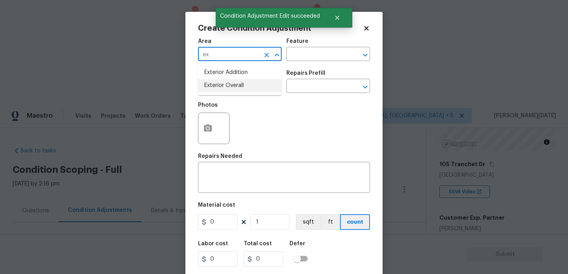
click at [219, 88] on li "Exterior Overall" at bounding box center [240, 85] width 84 height 13
type input "Exterior Overall"
click at [219, 88] on input "text" at bounding box center [229, 87] width 62 height 12
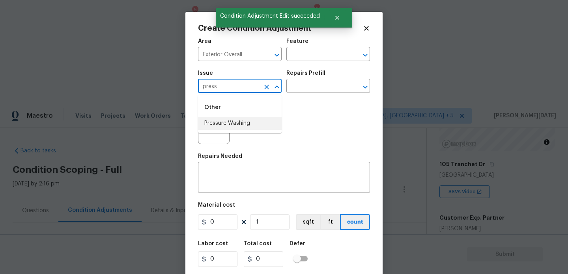
click at [225, 121] on li "Pressure Washing" at bounding box center [240, 123] width 84 height 13
type input "Pressure Washing"
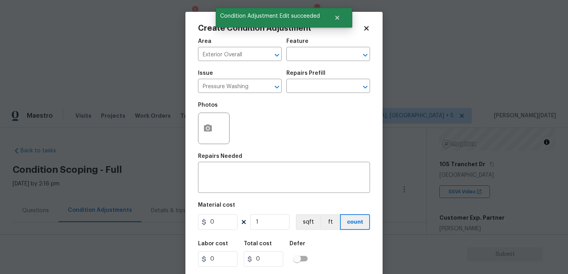
click at [282, 96] on div "Issue Pressure Washing ​ Repairs Prefill ​" at bounding box center [284, 82] width 172 height 32
click at [317, 83] on input "text" at bounding box center [317, 87] width 62 height 12
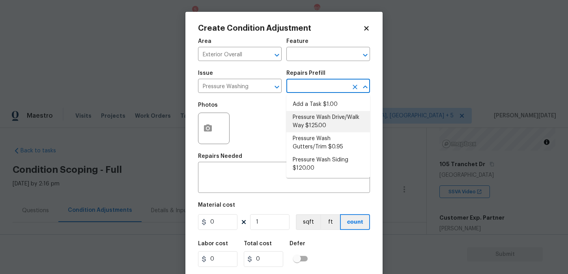
click at [317, 117] on li "Pressure Wash Drive/Walk Way $125.00" at bounding box center [328, 121] width 84 height 21
type input "Siding"
type textarea "Pressure wash the driveways/walkways as directed by the PM. Ensure that all deb…"
type input "125"
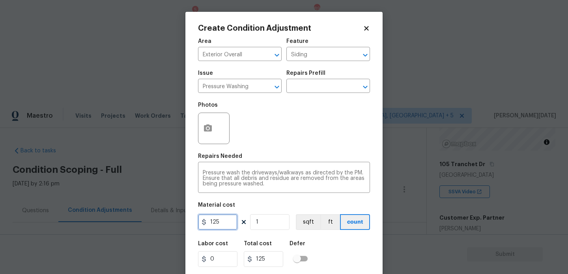
drag, startPoint x: 221, startPoint y: 220, endPoint x: 181, endPoint y: 219, distance: 40.6
click at [181, 219] on div "Create Condition Adjustment Area Exterior Overall ​ Feature Siding ​ Issue Pres…" at bounding box center [284, 137] width 568 height 274
type input "200"
click at [289, 149] on div "Area Exterior Overall ​ Feature Siding ​ Issue Pressure Washing ​ Repairs Prefi…" at bounding box center [284, 164] width 172 height 260
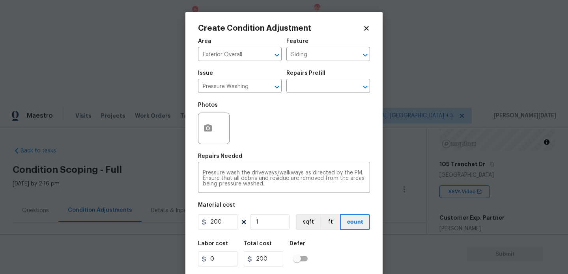
scroll to position [20, 0]
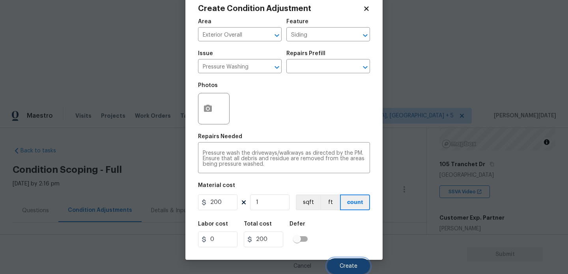
click at [344, 267] on span "Create" at bounding box center [349, 267] width 18 height 6
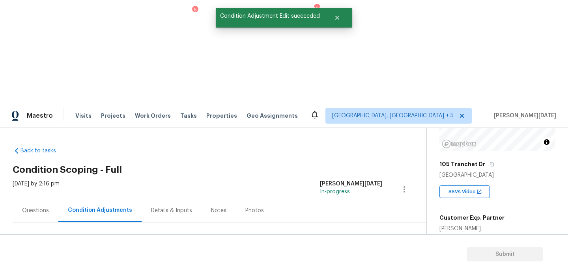
scroll to position [0, 0]
click at [349, 262] on button "Add Condition Adjustment" at bounding box center [362, 270] width 89 height 17
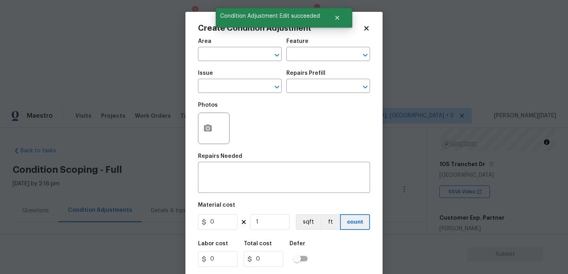
click at [208, 47] on div "Area" at bounding box center [240, 44] width 84 height 10
click at [209, 54] on input "text" at bounding box center [229, 55] width 62 height 12
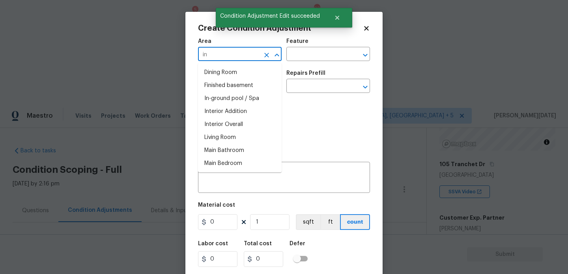
type input "i"
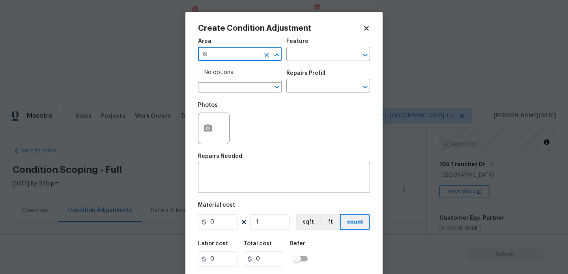
type input "i"
click at [220, 86] on li "Interior Overall" at bounding box center [240, 85] width 84 height 13
type input "Interior Overall"
click at [220, 86] on input "text" at bounding box center [229, 87] width 62 height 12
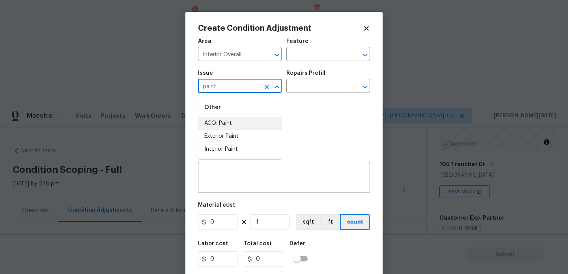
click at [224, 122] on li "ACQ: Paint" at bounding box center [240, 123] width 84 height 13
type input "ACQ: Paint"
click at [298, 88] on input "text" at bounding box center [317, 87] width 62 height 12
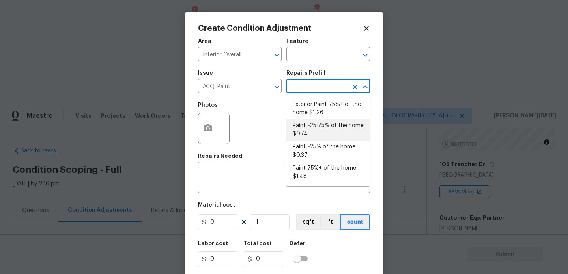
click at [317, 129] on li "Paint ~25-75% of the home $0.74" at bounding box center [328, 129] width 84 height 21
type input "Acquisition"
type textarea "Acquisition Scope: ~25 - 75% of the home needs interior paint"
type input "0.74"
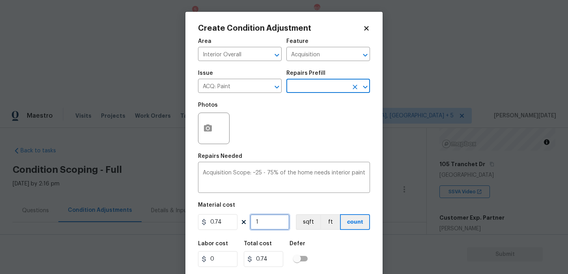
click at [275, 222] on input "1" at bounding box center [269, 223] width 39 height 16
type input "0"
paste input "1522"
type input "1522"
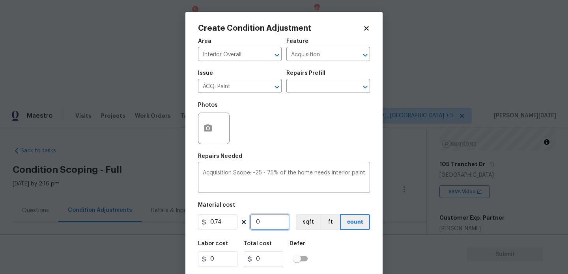
type input "1126.28"
type input "1522"
click at [208, 122] on button "button" at bounding box center [207, 128] width 19 height 31
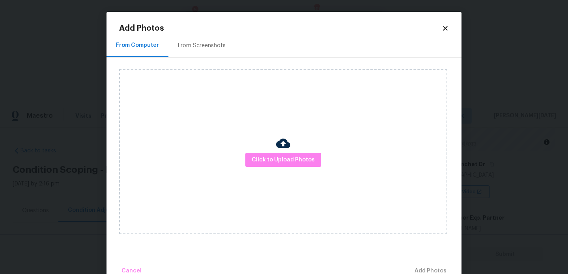
click at [195, 33] on div "Add Photos From Computer From Screenshots Click to Upload Photos Cancel Add Pho…" at bounding box center [284, 152] width 330 height 256
click at [198, 39] on div "From Screenshots" at bounding box center [201, 45] width 67 height 23
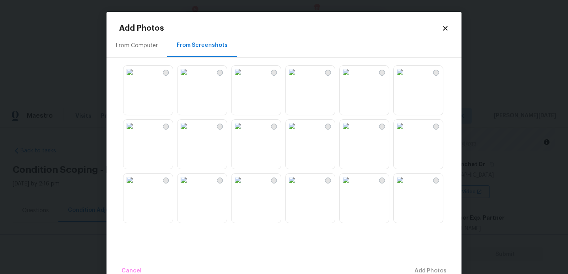
click at [352, 78] on img at bounding box center [346, 72] width 13 height 13
click at [352, 132] on img at bounding box center [346, 126] width 13 height 13
click at [298, 132] on img at bounding box center [291, 126] width 13 height 13
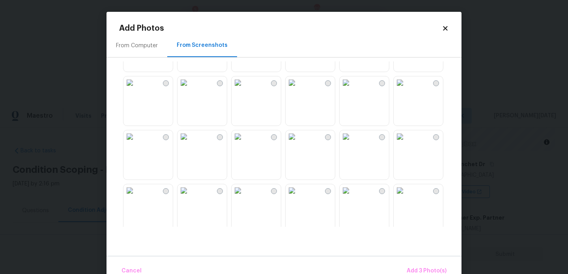
scroll to position [206, 0]
click at [352, 88] on img at bounding box center [346, 82] width 13 height 13
click at [244, 88] on img at bounding box center [237, 82] width 13 height 13
click at [136, 142] on img at bounding box center [129, 136] width 13 height 13
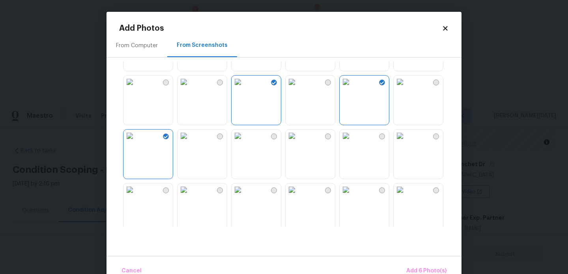
scroll to position [753, 0]
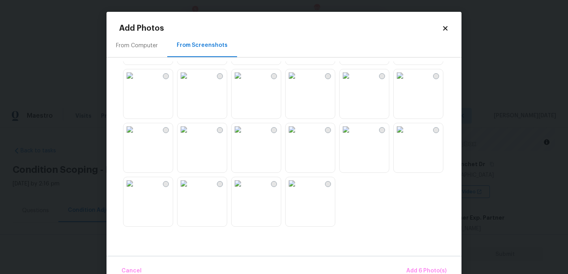
click at [190, 82] on img at bounding box center [183, 75] width 13 height 13
click at [136, 82] on img at bounding box center [129, 75] width 13 height 13
click at [244, 136] on img at bounding box center [237, 129] width 13 height 13
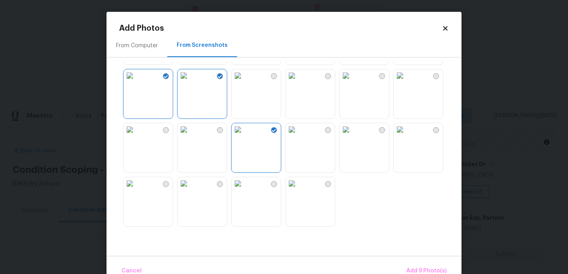
click at [298, 136] on img at bounding box center [291, 129] width 13 height 13
click at [352, 82] on img at bounding box center [346, 75] width 13 height 13
click at [352, 136] on img at bounding box center [346, 129] width 13 height 13
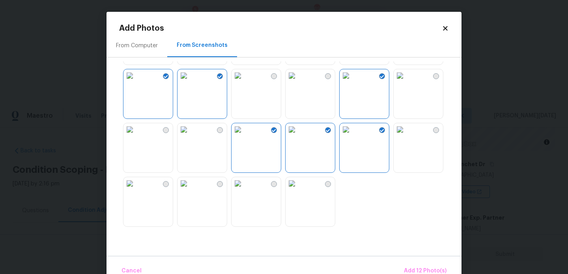
click at [298, 187] on img at bounding box center [291, 183] width 13 height 13
click at [407, 264] on button "Add 13 Photo(s)" at bounding box center [425, 271] width 49 height 17
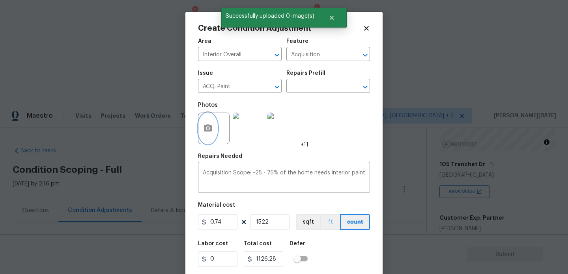
scroll to position [20, 0]
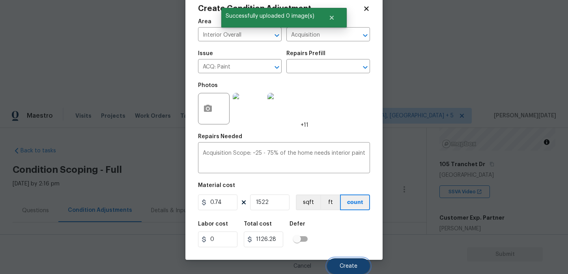
click at [341, 260] on button "Create" at bounding box center [348, 267] width 43 height 16
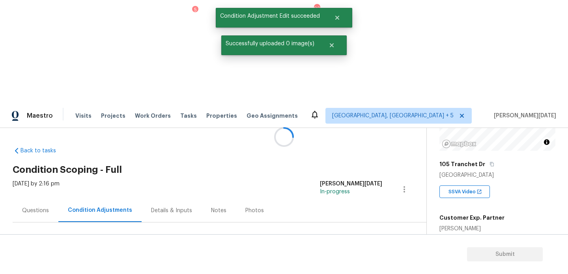
scroll to position [0, 0]
click at [341, 262] on button "Add Condition Adjustment" at bounding box center [364, 270] width 89 height 17
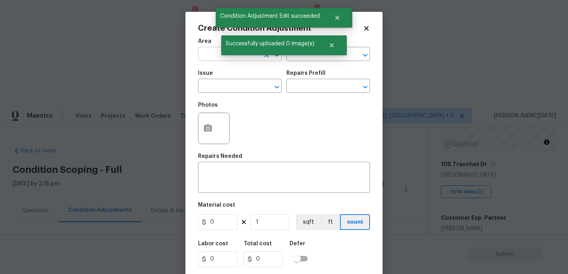
click at [216, 58] on input "text" at bounding box center [229, 55] width 62 height 12
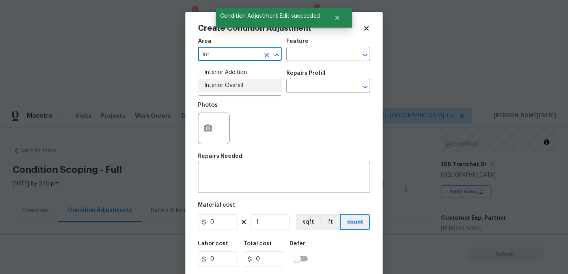
click at [220, 89] on li "Interior Overall" at bounding box center [240, 85] width 84 height 13
type input "Interior Overall"
click at [220, 89] on input "text" at bounding box center [229, 87] width 62 height 12
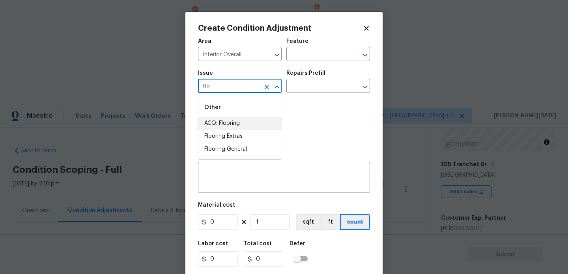
click at [225, 123] on li "ACQ: Flooring" at bounding box center [240, 123] width 84 height 13
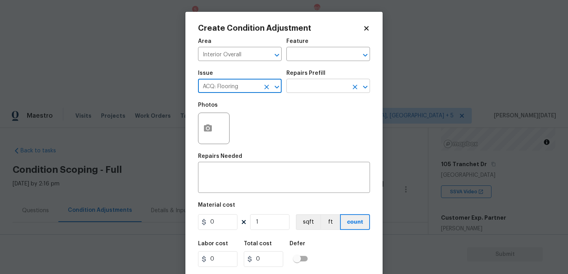
type input "ACQ: Flooring"
click at [299, 88] on input "text" at bounding box center [317, 87] width 62 height 12
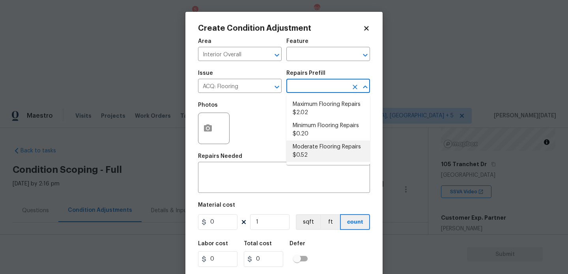
click at [307, 164] on ul "Maximum Flooring Repairs $2.02 Minimum Flooring Repairs $0.20 Moderate Flooring…" at bounding box center [328, 130] width 84 height 70
click at [317, 150] on li "Moderate Flooring Repairs $0.52" at bounding box center [328, 151] width 84 height 21
type input "Acquisition"
type textarea "Acquisition Scope: Moderate flooring repairs"
type input "0.52"
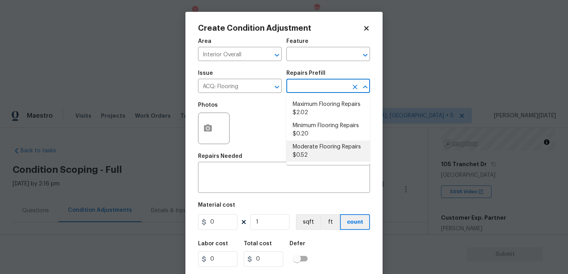
type input "0.52"
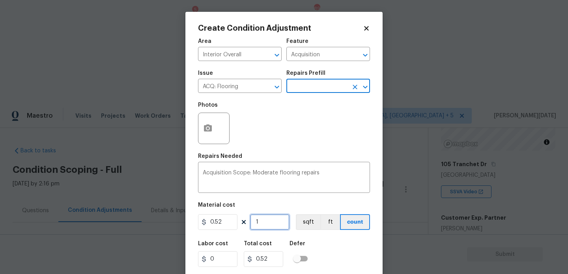
click at [273, 220] on input "1" at bounding box center [269, 223] width 39 height 16
type input "0"
paste input "1522"
type input "1522"
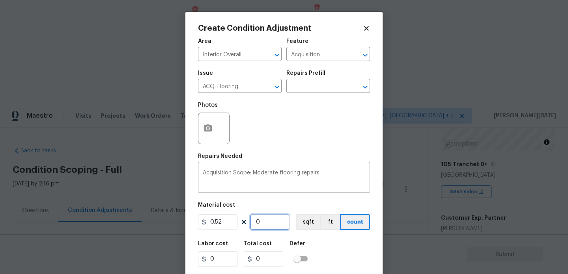
type input "791.44"
type input "1522"
click at [211, 138] on button "button" at bounding box center [207, 128] width 19 height 31
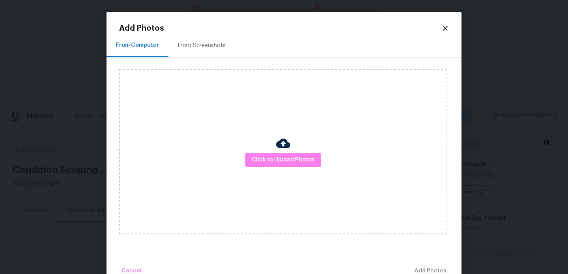
click at [207, 46] on div "From Screenshots" at bounding box center [202, 46] width 48 height 8
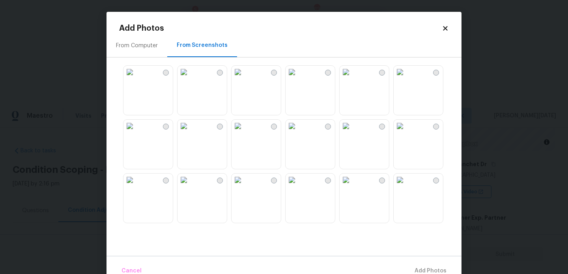
click at [352, 78] on img at bounding box center [346, 72] width 13 height 13
click at [352, 132] on img at bounding box center [346, 126] width 13 height 13
click at [298, 132] on img at bounding box center [291, 126] width 13 height 13
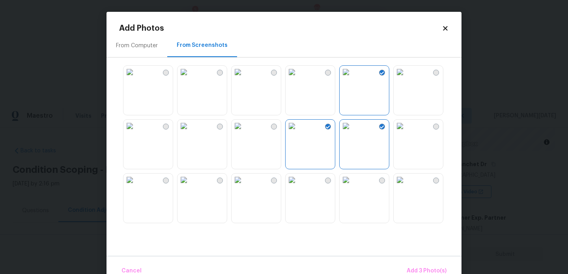
click at [190, 132] on img at bounding box center [183, 126] width 13 height 13
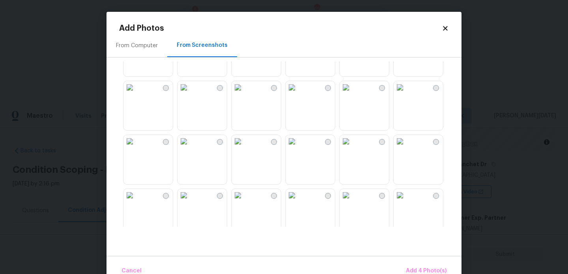
scroll to position [753, 0]
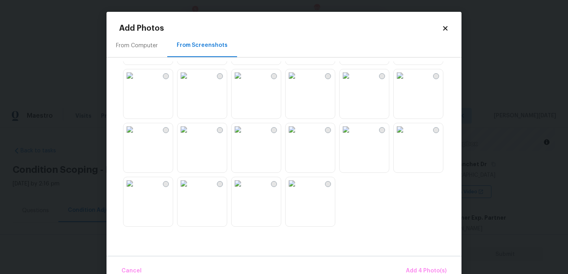
click at [244, 136] on img at bounding box center [237, 129] width 13 height 13
click at [287, 136] on img at bounding box center [291, 129] width 13 height 13
click at [352, 82] on img at bounding box center [346, 75] width 13 height 13
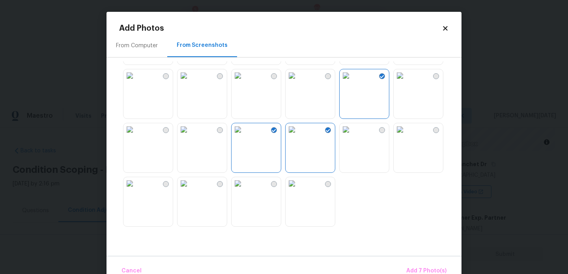
click at [352, 136] on img at bounding box center [346, 129] width 13 height 13
click at [190, 82] on img at bounding box center [183, 75] width 13 height 13
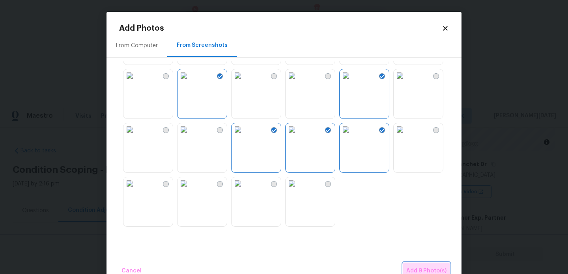
click at [437, 267] on span "Add 9 Photo(s)" at bounding box center [426, 272] width 40 height 10
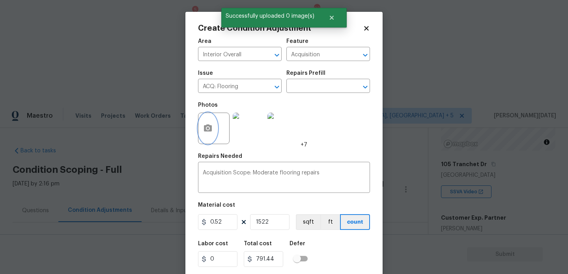
scroll to position [20, 0]
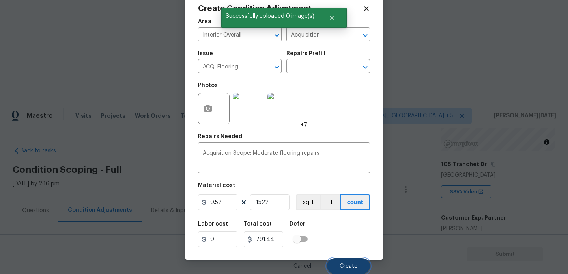
click at [336, 271] on button "Create" at bounding box center [348, 267] width 43 height 16
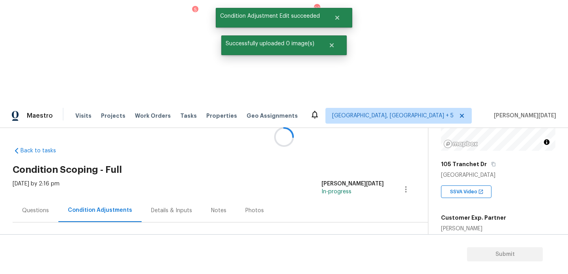
scroll to position [0, 0]
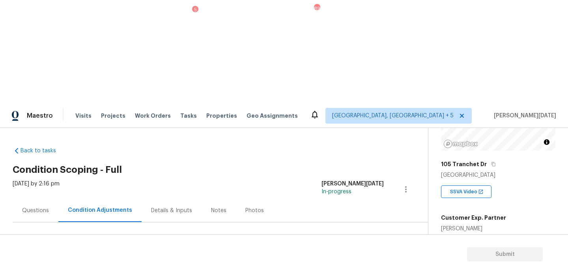
click at [340, 262] on button "Add Condition Adjustment" at bounding box center [364, 270] width 89 height 17
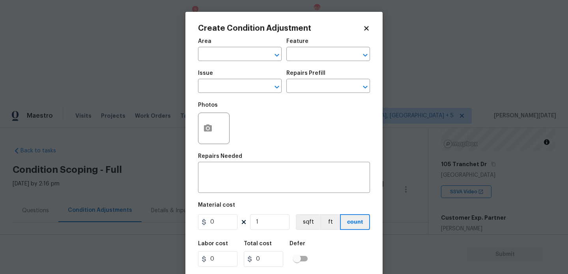
click at [226, 65] on span "Area ​" at bounding box center [240, 50] width 84 height 32
click at [207, 52] on input "text" at bounding box center [229, 55] width 62 height 12
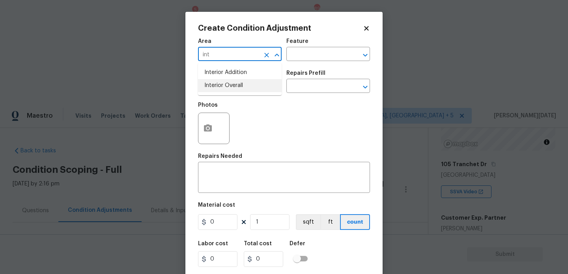
click at [223, 88] on li "Interior Overall" at bounding box center [240, 85] width 84 height 13
type input "Interior Overall"
click at [223, 88] on input "text" at bounding box center [229, 87] width 62 height 12
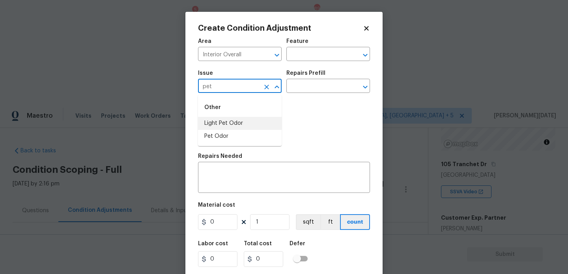
click at [230, 121] on li "Light Pet Odor" at bounding box center [240, 123] width 84 height 13
type input "Light Pet Odor"
click at [326, 85] on input "text" at bounding box center [317, 87] width 62 height 12
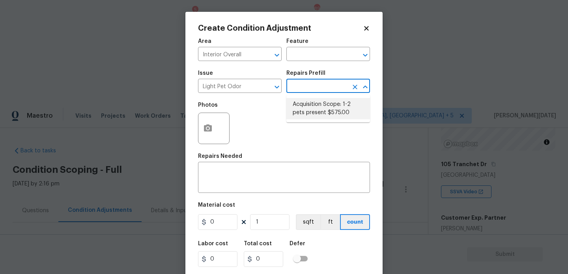
click at [322, 110] on li "Acquisition Scope: 1-2 pets present $575.00" at bounding box center [328, 108] width 84 height 21
type textarea "Acquisition Scope: 1-2 pets present"
type input "575"
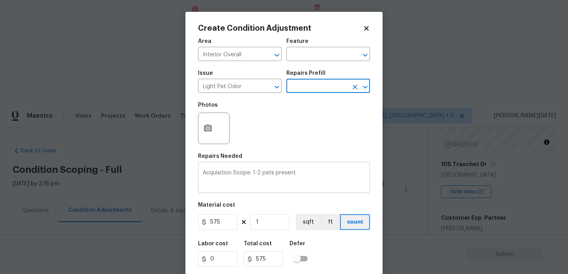
scroll to position [20, 0]
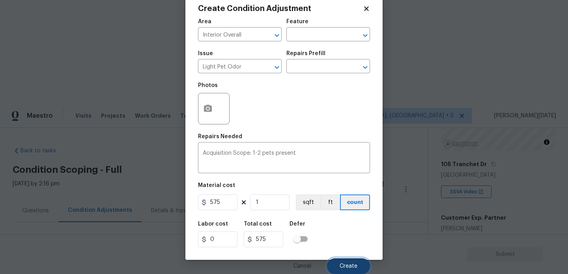
click at [343, 262] on button "Create" at bounding box center [348, 267] width 43 height 16
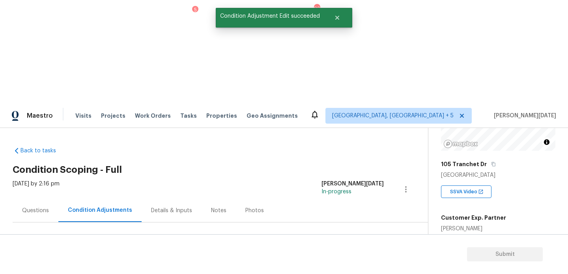
scroll to position [0, 0]
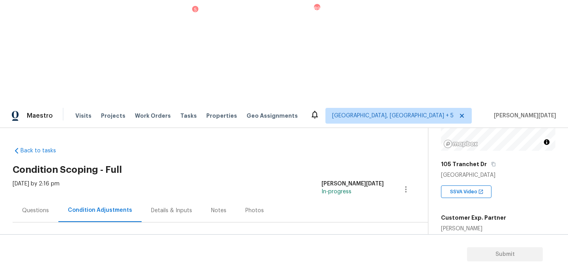
click at [360, 267] on span "Add Condition Adjustment" at bounding box center [365, 270] width 80 height 7
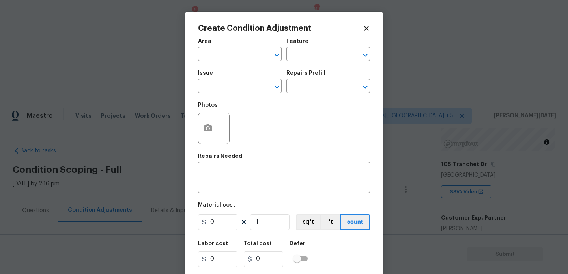
click at [198, 130] on div at bounding box center [214, 129] width 32 height 32
click at [207, 129] on circle "button" at bounding box center [208, 128] width 2 height 2
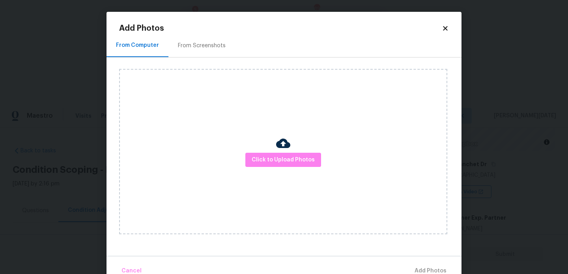
click at [295, 168] on div "Click to Upload Photos" at bounding box center [283, 152] width 328 height 166
click at [305, 154] on button "Click to Upload Photos" at bounding box center [283, 160] width 76 height 15
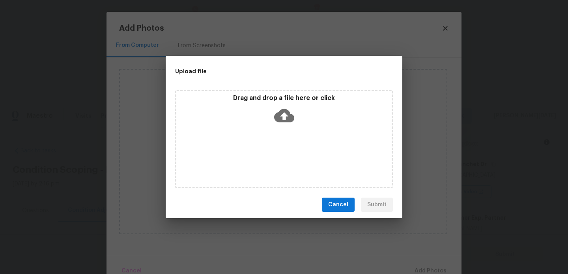
click at [305, 154] on div "Drag and drop a file here or click" at bounding box center [284, 139] width 218 height 99
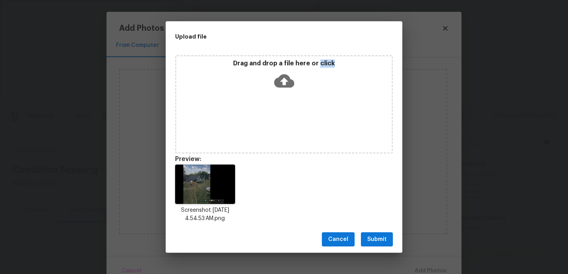
click at [390, 240] on button "Submit" at bounding box center [377, 240] width 32 height 15
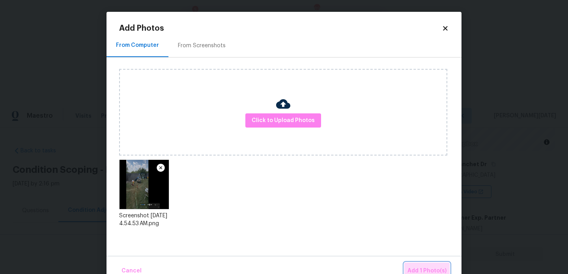
click at [416, 267] on span "Add 1 Photo(s)" at bounding box center [426, 272] width 39 height 10
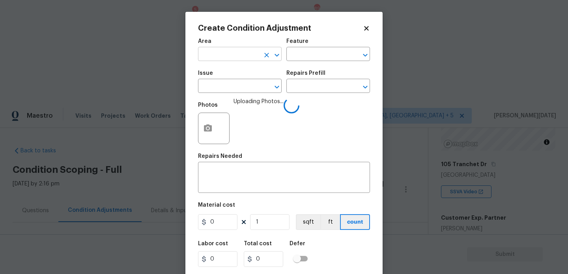
click at [205, 54] on input "text" at bounding box center [229, 55] width 62 height 12
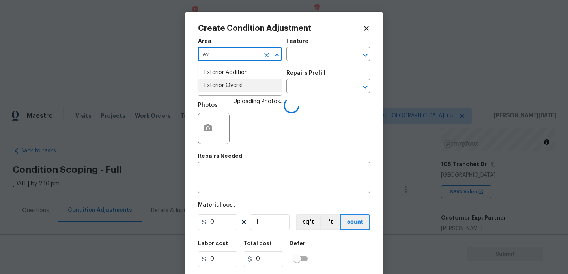
click at [224, 88] on li "Exterior Overall" at bounding box center [240, 85] width 84 height 13
type input "Exterior Overall"
click at [224, 88] on input "text" at bounding box center [229, 87] width 62 height 12
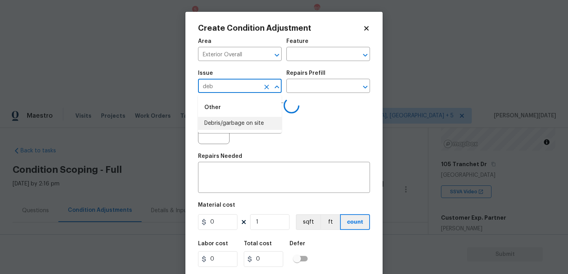
click at [236, 122] on li "Debris/garbage on site" at bounding box center [240, 123] width 84 height 13
type input "Debris/garbage on site"
click at [297, 89] on input "text" at bounding box center [317, 87] width 62 height 12
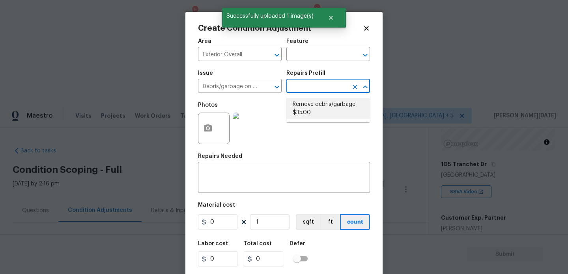
click at [309, 106] on li "Remove debris/garbage $35.00" at bounding box center [328, 108] width 84 height 21
type textarea "Remove, haul off, and properly dispose of any debris left by seller to offsite …"
type input "35"
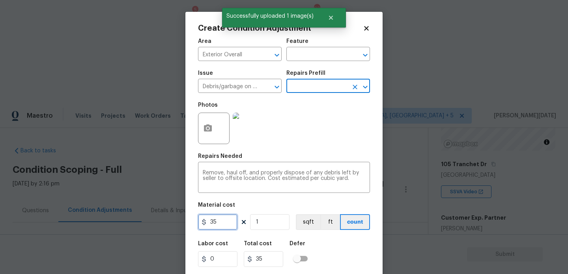
drag, startPoint x: 202, startPoint y: 225, endPoint x: 187, endPoint y: 223, distance: 15.1
click at [187, 223] on div "Create Condition Adjustment Area Exterior Overall ​ Feature ​ Issue Debris/garb…" at bounding box center [283, 146] width 197 height 268
type input "800"
click at [353, 129] on div "Photos" at bounding box center [284, 123] width 172 height 51
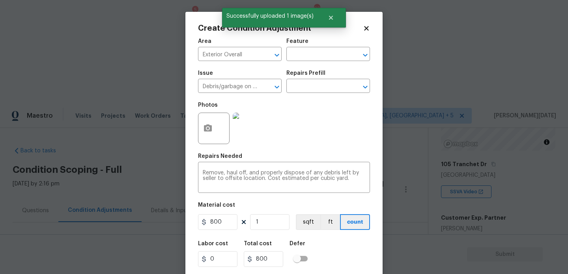
scroll to position [20, 0]
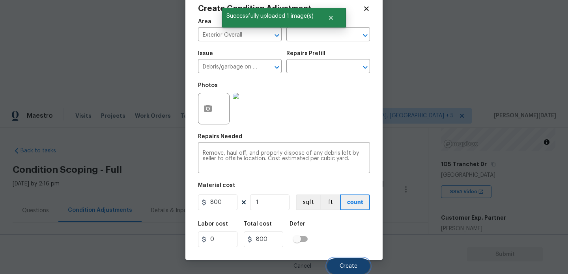
click at [342, 272] on button "Create" at bounding box center [348, 267] width 43 height 16
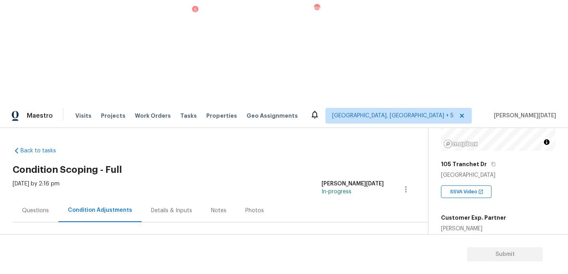
scroll to position [52, 0]
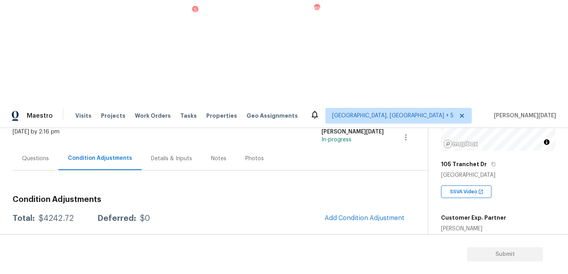
click at [424, 184] on div "Edit" at bounding box center [435, 184] width 62 height 8
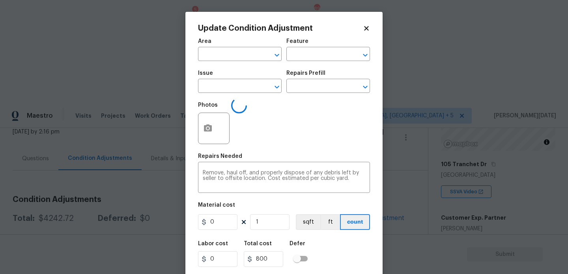
type input "Exterior Overall"
type input "Debris/garbage on site"
type input "800"
click at [214, 134] on button "button" at bounding box center [207, 128] width 19 height 31
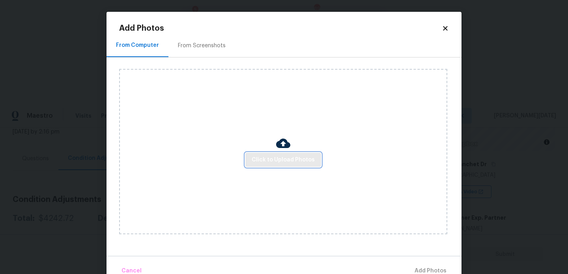
click at [272, 163] on span "Click to Upload Photos" at bounding box center [283, 160] width 63 height 10
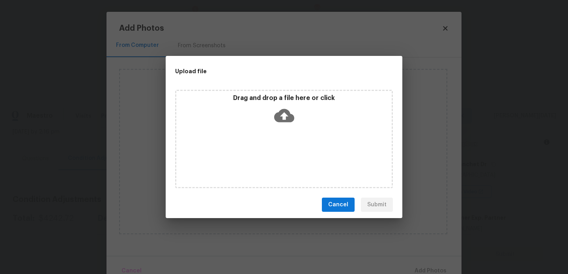
click at [272, 163] on div "Drag and drop a file here or click" at bounding box center [284, 139] width 218 height 99
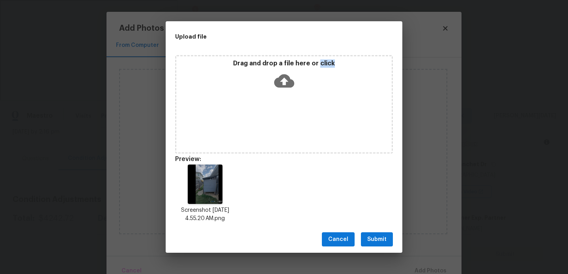
click at [387, 233] on button "Submit" at bounding box center [377, 240] width 32 height 15
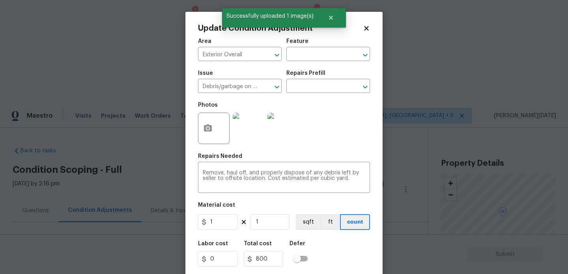
scroll to position [102, 0]
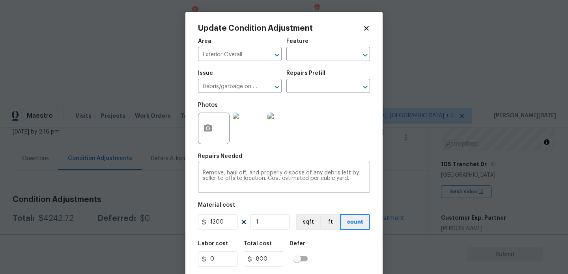
type input "1300"
click at [302, 146] on div "Photos" at bounding box center [284, 123] width 172 height 51
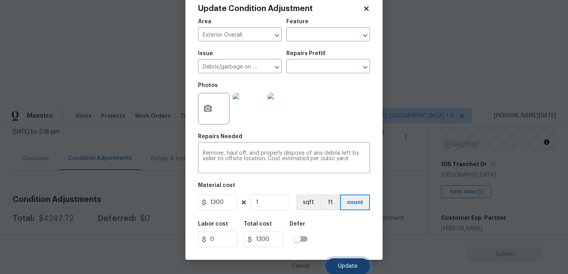
click at [350, 267] on span "Update" at bounding box center [347, 267] width 19 height 6
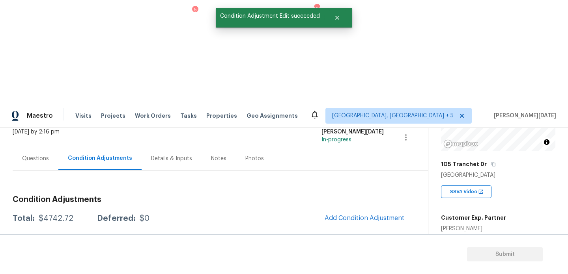
scroll to position [0, 0]
click at [420, 184] on div "Edit" at bounding box center [435, 184] width 62 height 8
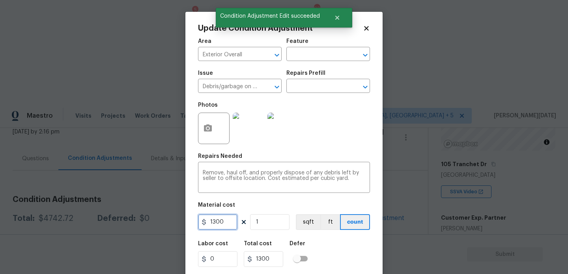
click at [228, 223] on input "1300" at bounding box center [217, 223] width 39 height 16
type input "1500"
click at [344, 119] on div "Photos" at bounding box center [284, 123] width 172 height 51
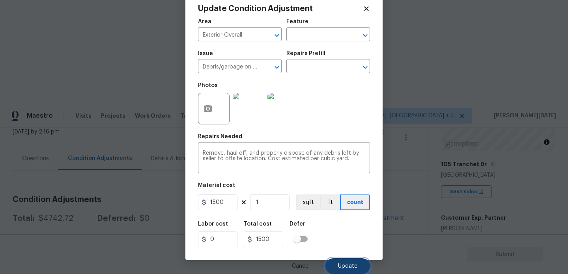
click at [348, 265] on span "Update" at bounding box center [347, 267] width 19 height 6
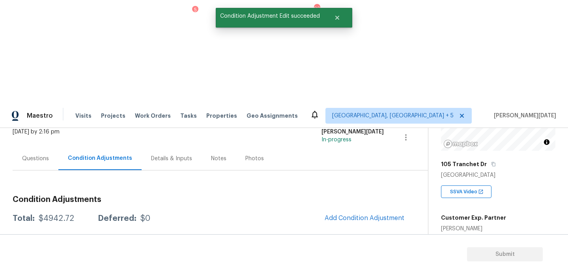
scroll to position [0, 0]
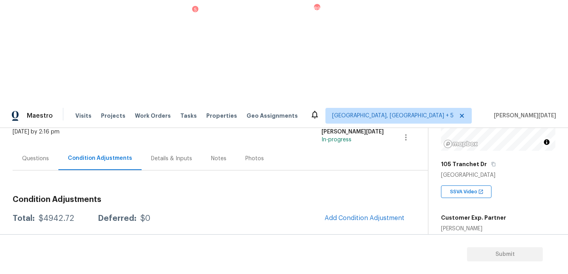
click at [425, 183] on div "Edit" at bounding box center [435, 184] width 62 height 8
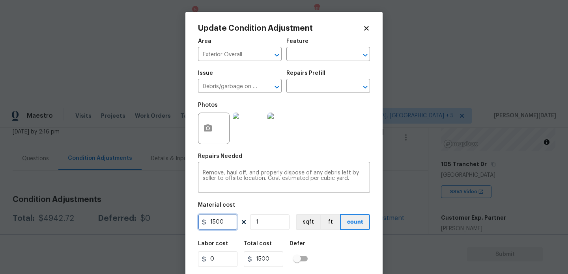
click at [233, 224] on input "1500" at bounding box center [217, 223] width 39 height 16
type input "1750"
click at [357, 145] on div "Photos" at bounding box center [284, 123] width 172 height 51
type input "1750"
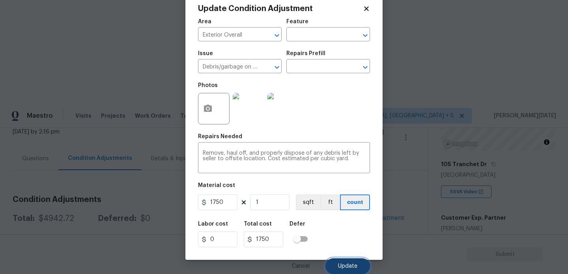
click at [354, 262] on button "Update" at bounding box center [347, 267] width 45 height 16
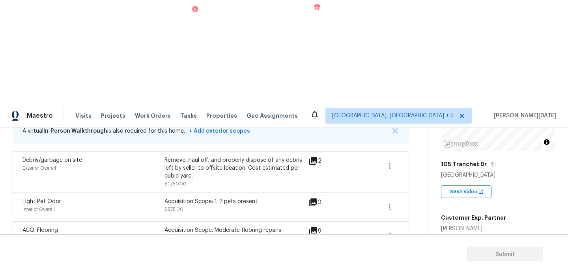
scroll to position [240, 0]
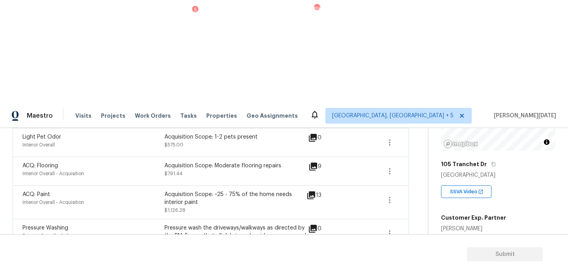
click at [387, 270] on icon "button" at bounding box center [389, 274] width 9 height 9
click at [411, 171] on div "Edit" at bounding box center [435, 170] width 62 height 8
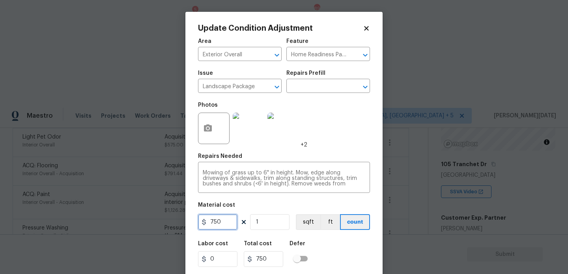
drag, startPoint x: 226, startPoint y: 220, endPoint x: 187, endPoint y: 220, distance: 39.4
click at [187, 220] on div "Update Condition Adjustment Area Exterior Overall ​ Feature Home Readiness Pack…" at bounding box center [283, 146] width 197 height 268
type input "500"
click at [358, 135] on div "Photos +2" at bounding box center [284, 123] width 172 height 51
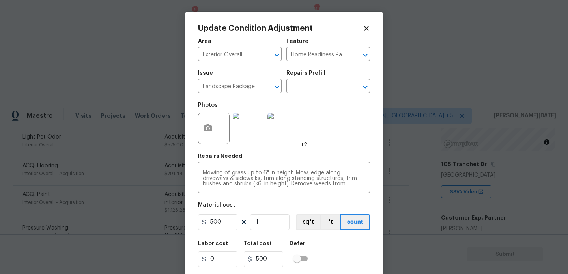
scroll to position [20, 0]
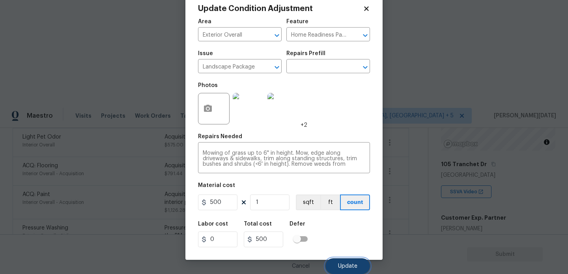
click at [353, 265] on span "Update" at bounding box center [347, 267] width 19 height 6
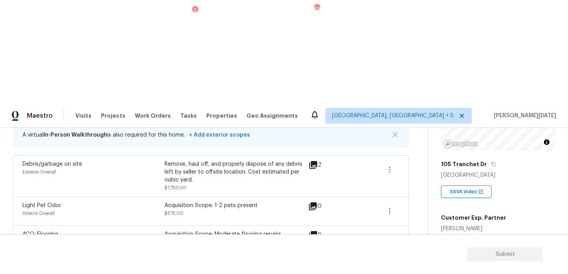
scroll to position [169, 0]
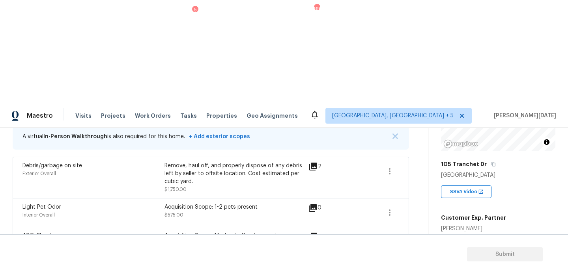
click at [387, 266] on icon "button" at bounding box center [389, 270] width 9 height 9
click at [425, 166] on div "Edit" at bounding box center [435, 166] width 62 height 8
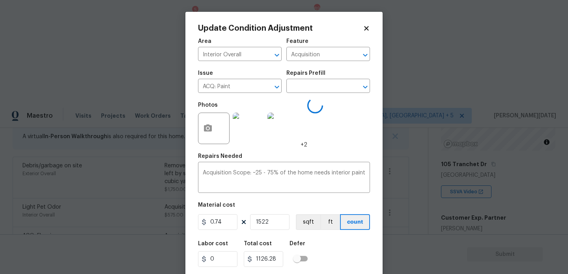
click at [320, 97] on div "Issue ACQ: Paint ​ Repairs Prefill ​" at bounding box center [284, 82] width 172 height 32
click at [322, 91] on input "text" at bounding box center [317, 87] width 62 height 12
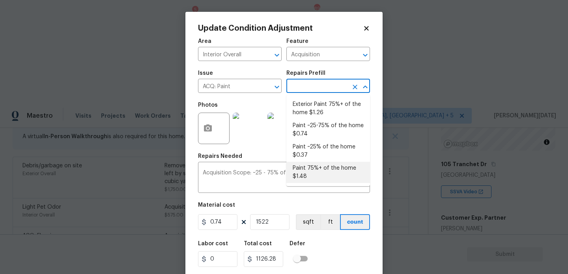
click at [325, 169] on li "Paint 75%+ of the home $1.48" at bounding box center [328, 172] width 84 height 21
type textarea "Acquisition Scope: 75%+ of the home will likely require interior paint"
type input "1.48"
type input "2252.56"
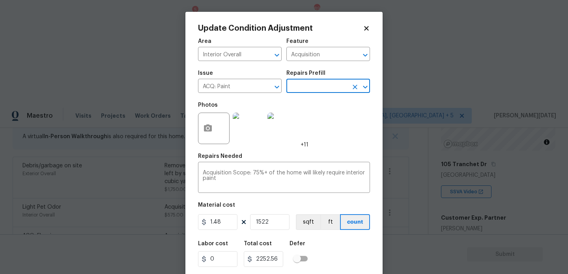
scroll to position [20, 0]
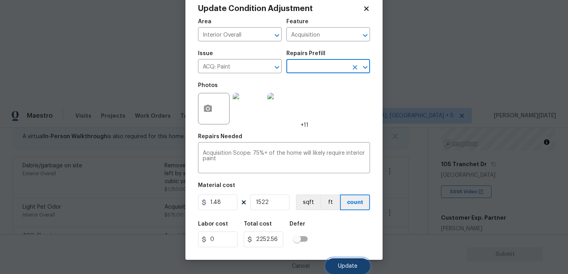
click at [348, 267] on span "Update" at bounding box center [347, 267] width 19 height 6
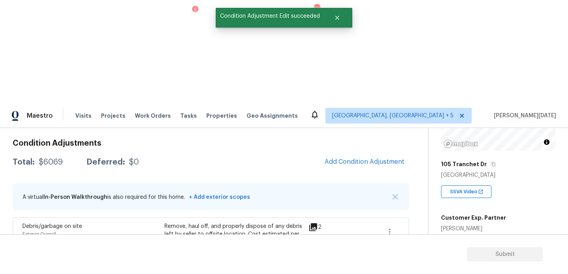
scroll to position [88, 0]
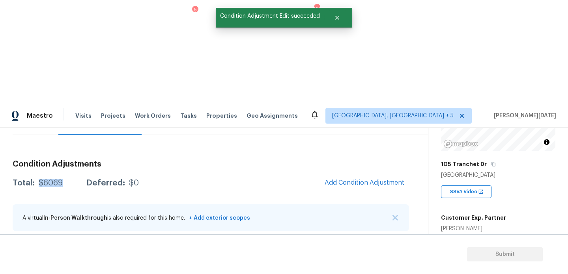
drag, startPoint x: 38, startPoint y: 79, endPoint x: 61, endPoint y: 79, distance: 22.9
click at [61, 179] on div "$6069" at bounding box center [51, 183] width 24 height 8
copy div "$6069"
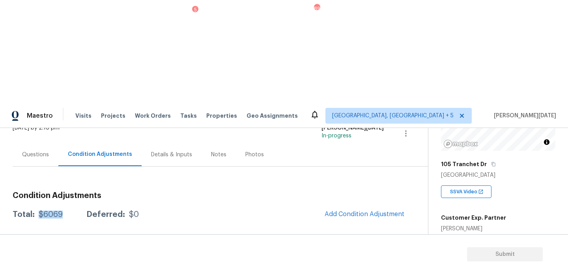
scroll to position [38, 0]
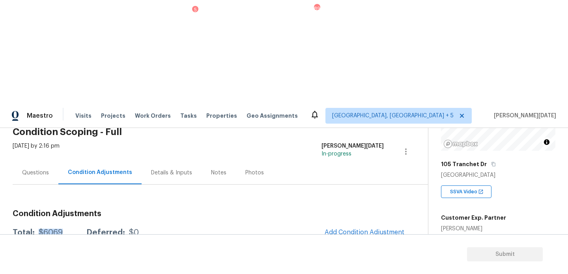
click at [32, 161] on div "Questions" at bounding box center [36, 172] width 46 height 23
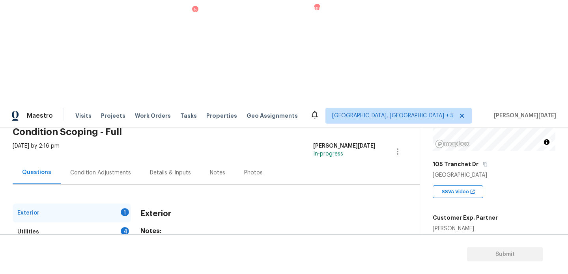
checkbox input "true"
click at [114, 223] on div "Utilities 4" at bounding box center [72, 232] width 118 height 19
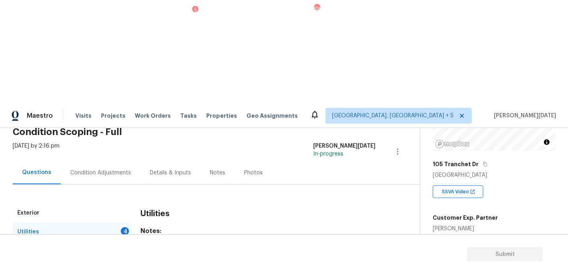
checkbox input "true"
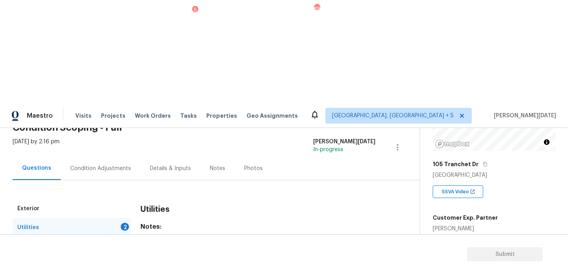
checkbox input "true"
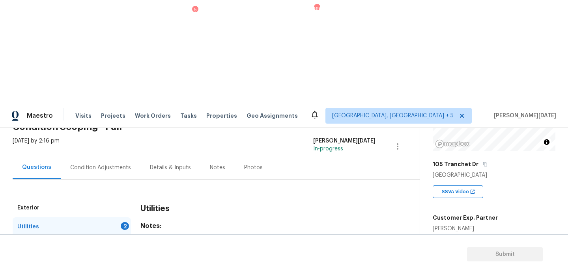
scroll to position [319, 0]
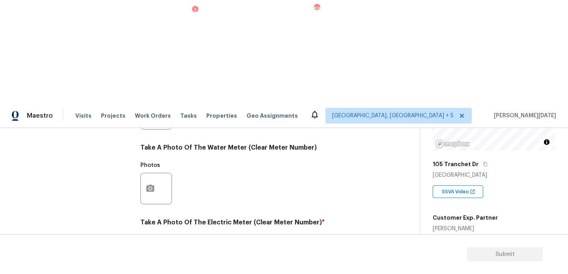
click at [152, 260] on icon "button" at bounding box center [150, 263] width 8 height 7
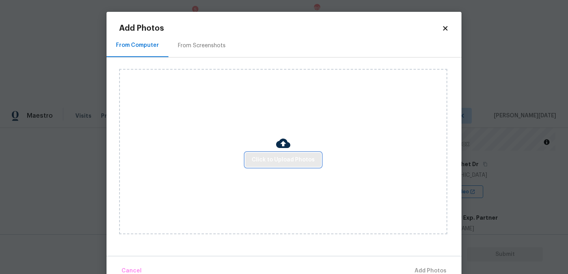
click at [277, 166] on button "Click to Upload Photos" at bounding box center [283, 160] width 76 height 15
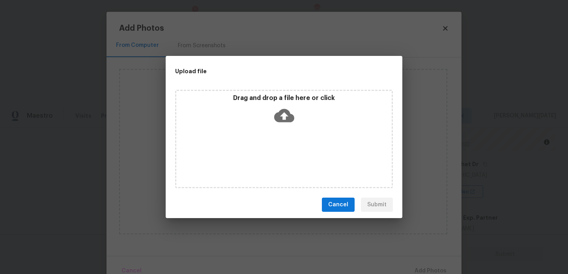
click at [277, 166] on div "Drag and drop a file here or click" at bounding box center [284, 139] width 218 height 99
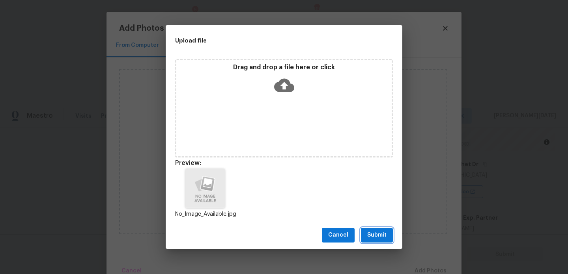
click at [382, 231] on span "Submit" at bounding box center [376, 236] width 19 height 10
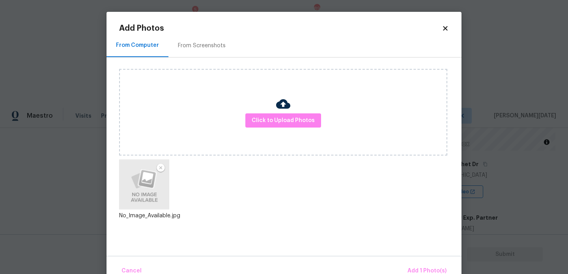
click at [420, 262] on div "Cancel Add 1 Photo(s)" at bounding box center [283, 268] width 355 height 24
click at [426, 272] on span "Add 1 Photo(s)" at bounding box center [426, 272] width 39 height 10
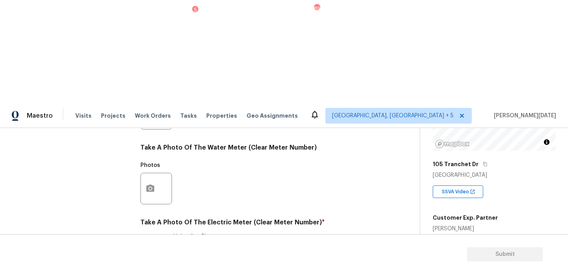
checkbox input "true"
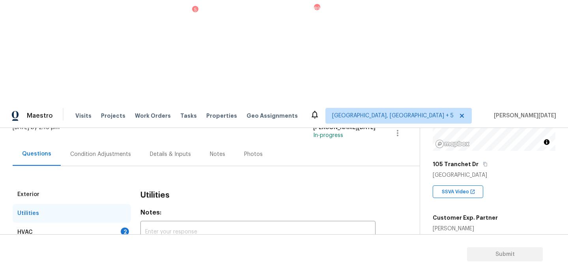
scroll to position [50, 0]
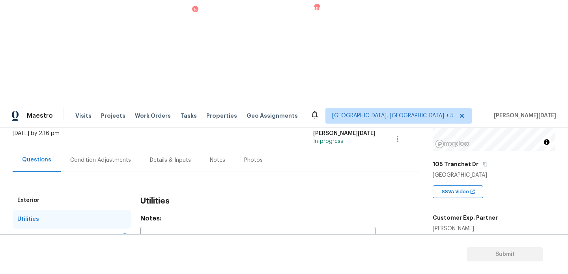
click at [108, 229] on div "HVAC 2" at bounding box center [72, 238] width 118 height 19
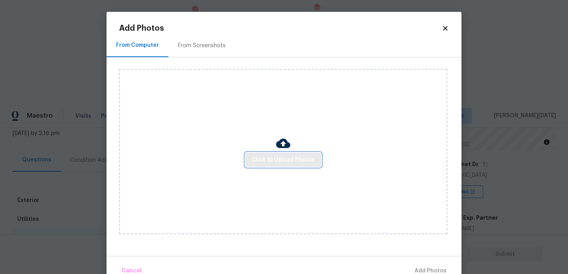
click at [287, 163] on span "Click to Upload Photos" at bounding box center [283, 160] width 63 height 10
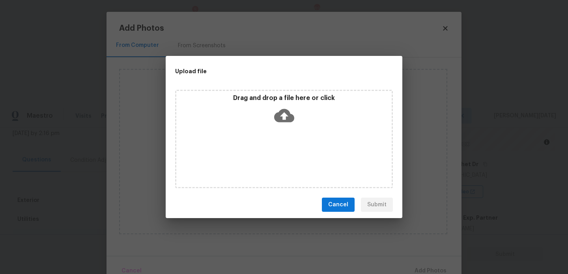
click at [287, 163] on div "Drag and drop a file here or click" at bounding box center [284, 139] width 218 height 99
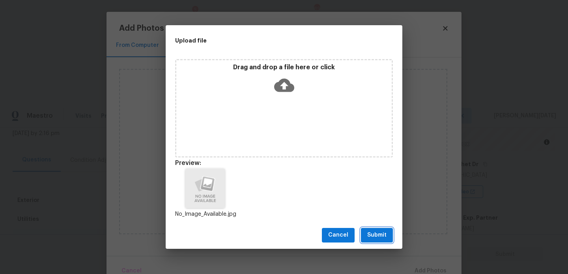
click at [386, 239] on span "Submit" at bounding box center [376, 236] width 19 height 10
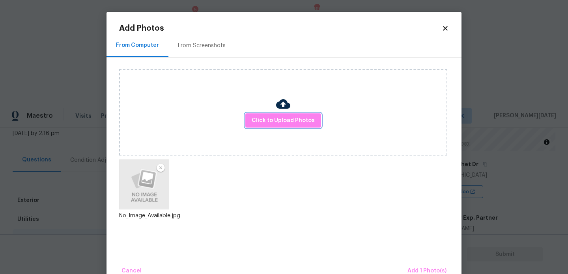
scroll to position [17, 0]
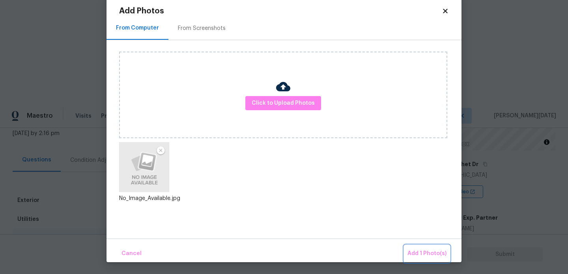
click at [418, 247] on button "Add 1 Photo(s)" at bounding box center [426, 254] width 45 height 17
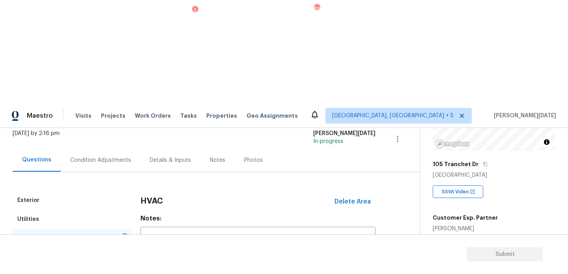
scroll to position [131, 0]
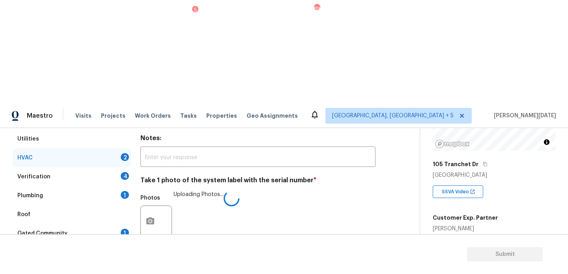
checkbox input "true"
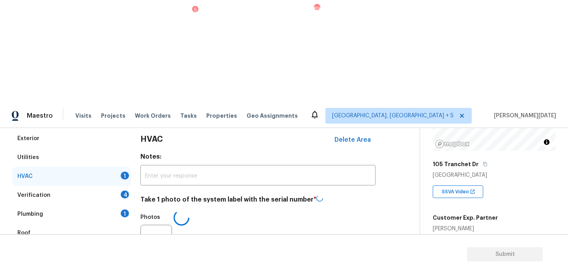
scroll to position [111, 0]
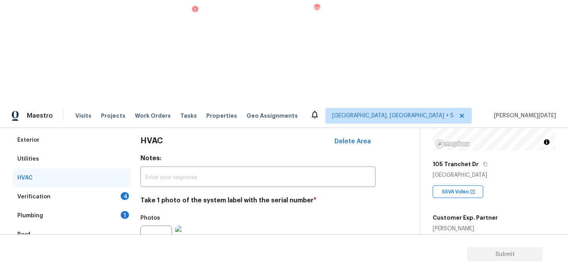
click at [117, 188] on div "Verification 4" at bounding box center [72, 197] width 118 height 19
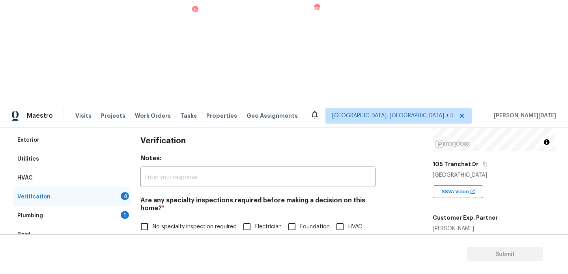
click at [149, 219] on input "No specialty inspection required" at bounding box center [144, 227] width 17 height 17
checkbox input "true"
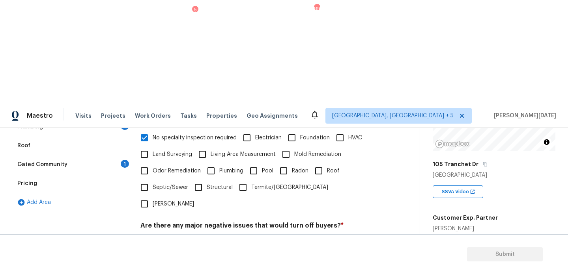
checkbox input "true"
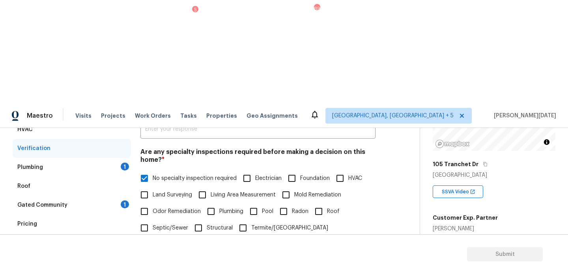
click at [116, 158] on div "Plumbing 1" at bounding box center [72, 167] width 118 height 19
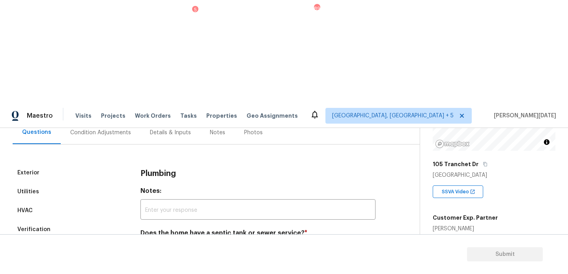
click at [147, 244] on input "Sewer" at bounding box center [144, 252] width 17 height 17
checkbox input "true"
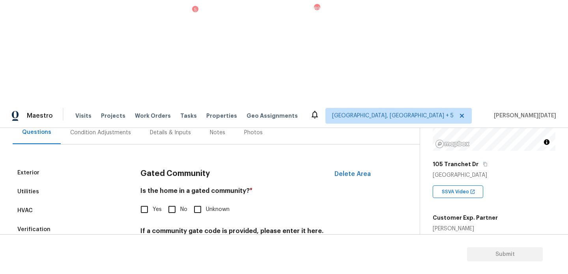
click at [175, 201] on input "No" at bounding box center [172, 209] width 17 height 17
checkbox input "true"
click at [56, 220] on div "Verification" at bounding box center [72, 229] width 118 height 19
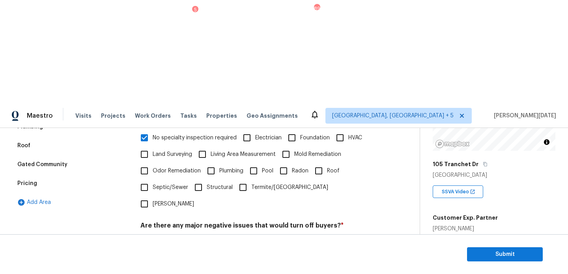
click at [41, 174] on div "Pricing" at bounding box center [72, 183] width 118 height 19
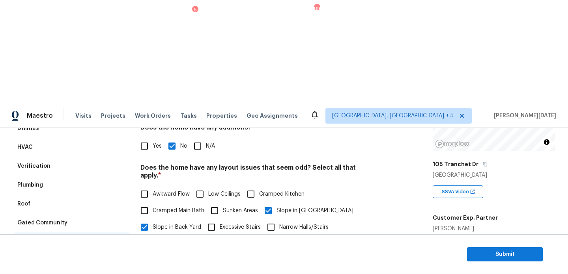
scroll to position [141, 0]
click at [183, 224] on span "Slope in Back Yard" at bounding box center [177, 228] width 49 height 8
click at [153, 220] on input "Slope in Back Yard" at bounding box center [144, 228] width 17 height 17
checkbox input "false"
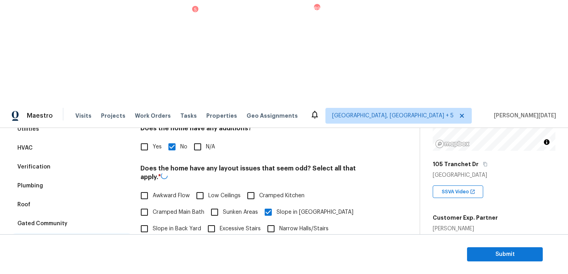
scroll to position [0, 0]
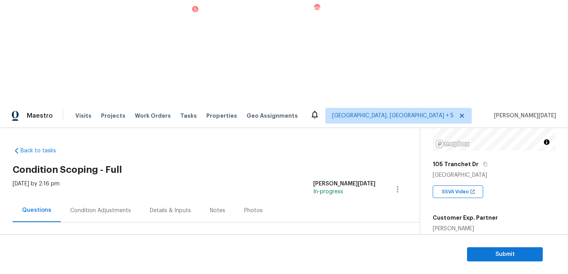
click at [90, 199] on div "Condition Adjustments" at bounding box center [101, 210] width 80 height 23
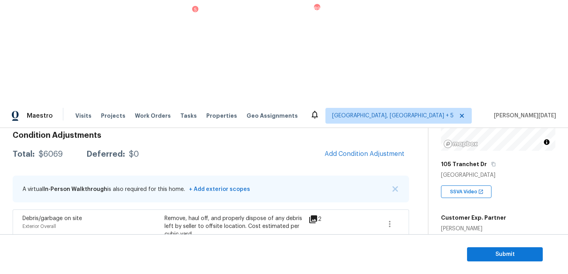
scroll to position [125, 0]
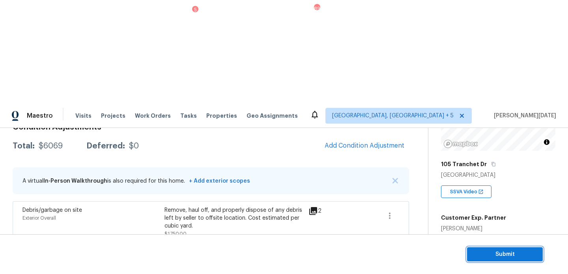
click at [482, 254] on span "Submit" at bounding box center [504, 255] width 63 height 10
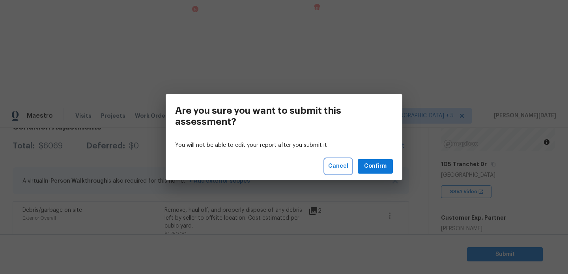
click at [348, 168] on span "Cancel" at bounding box center [338, 167] width 20 height 10
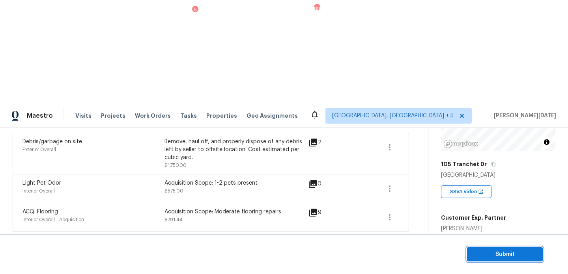
scroll to position [194, 0]
click at [498, 248] on button "Submit" at bounding box center [505, 255] width 76 height 15
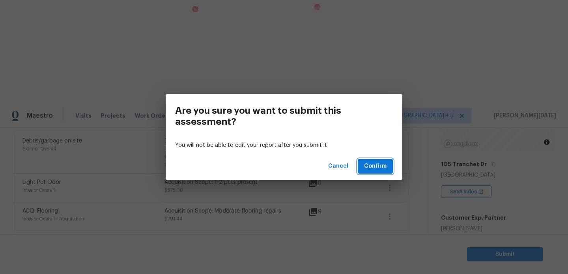
click at [373, 165] on span "Confirm" at bounding box center [375, 167] width 22 height 10
